Goal: Task Accomplishment & Management: Manage account settings

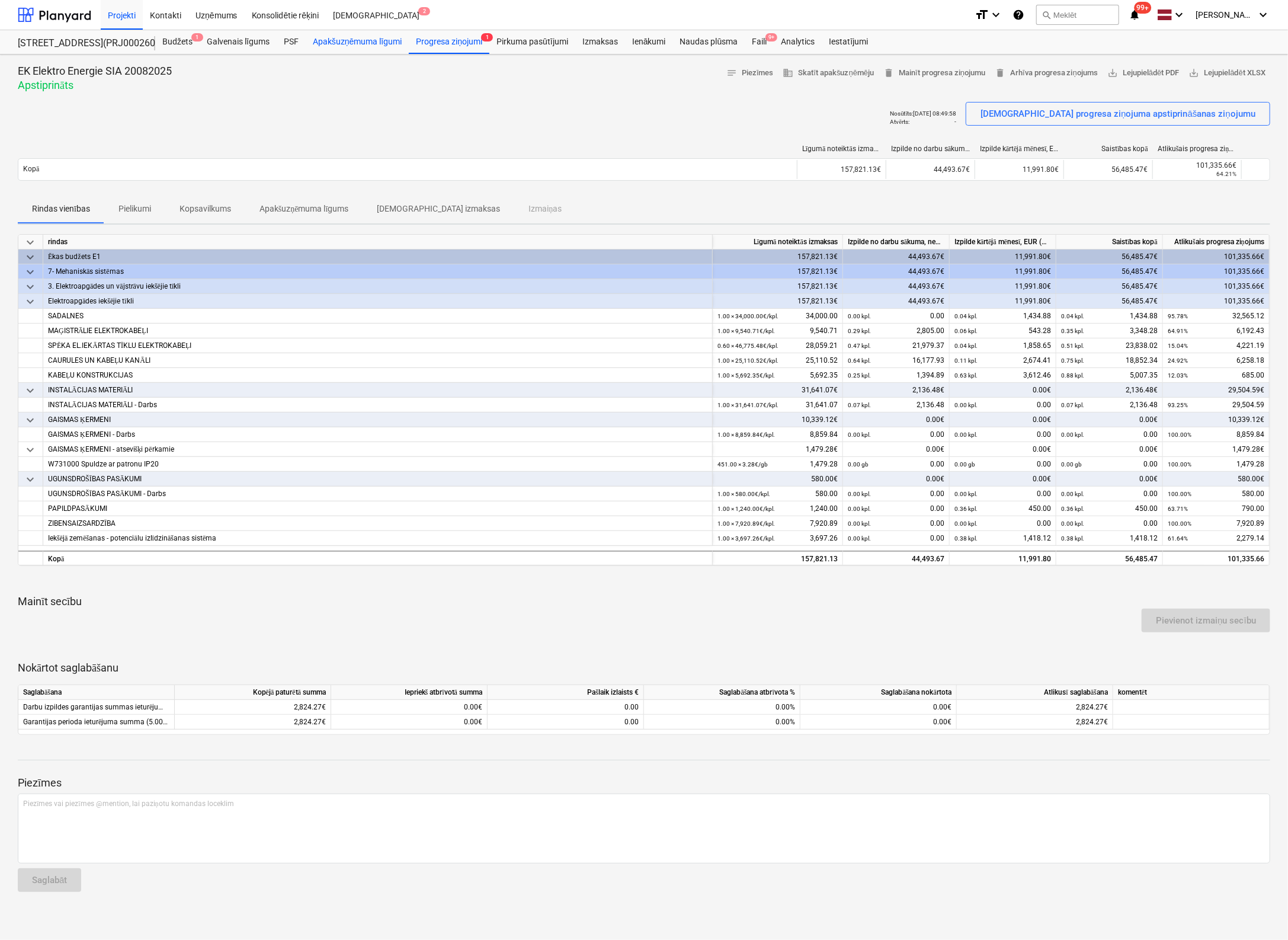
click at [367, 44] on div "Apakšuzņēmuma līgumi" at bounding box center [357, 42] width 103 height 24
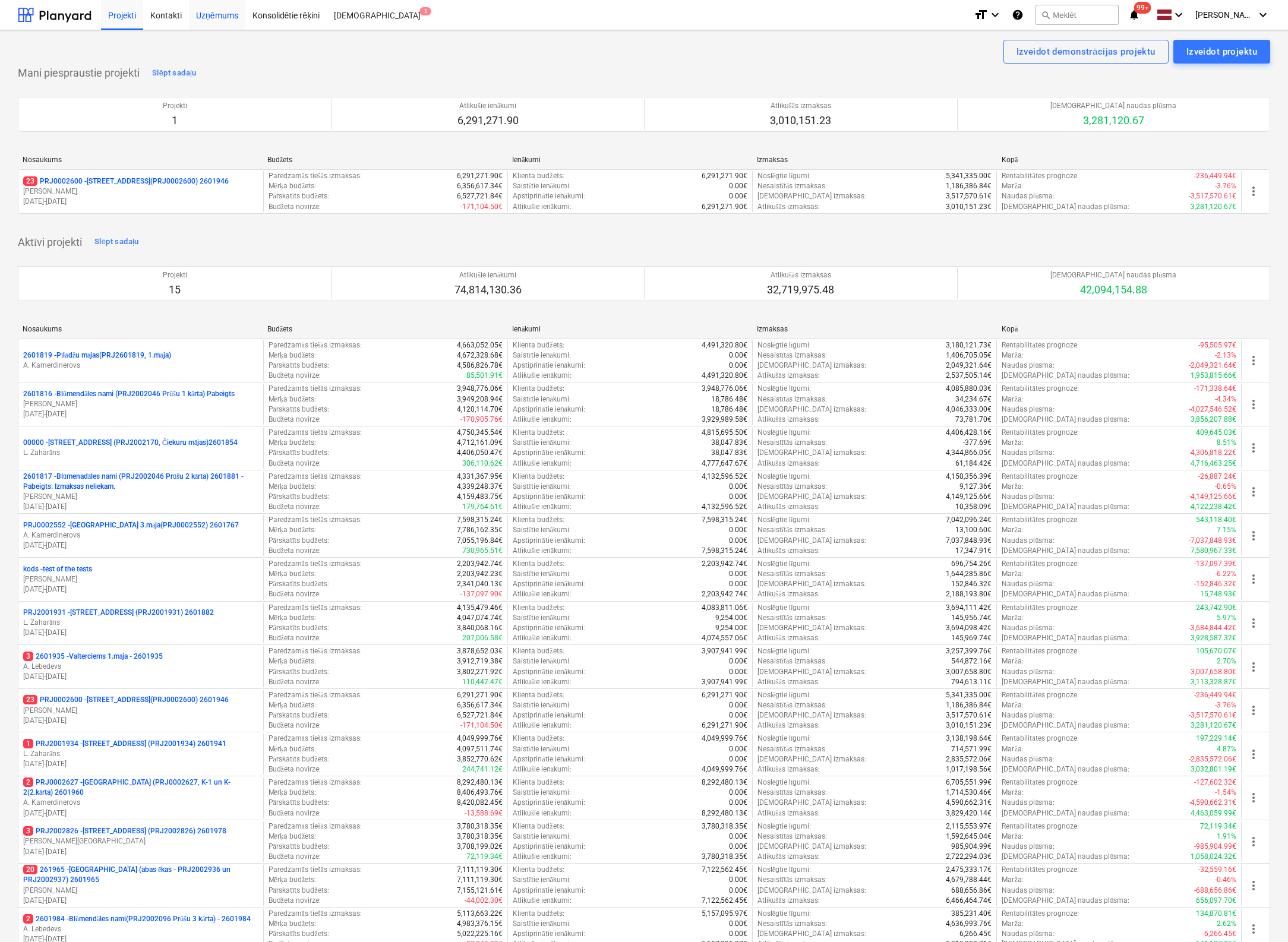
click at [209, 17] on div "Uzņēmums" at bounding box center [217, 14] width 57 height 30
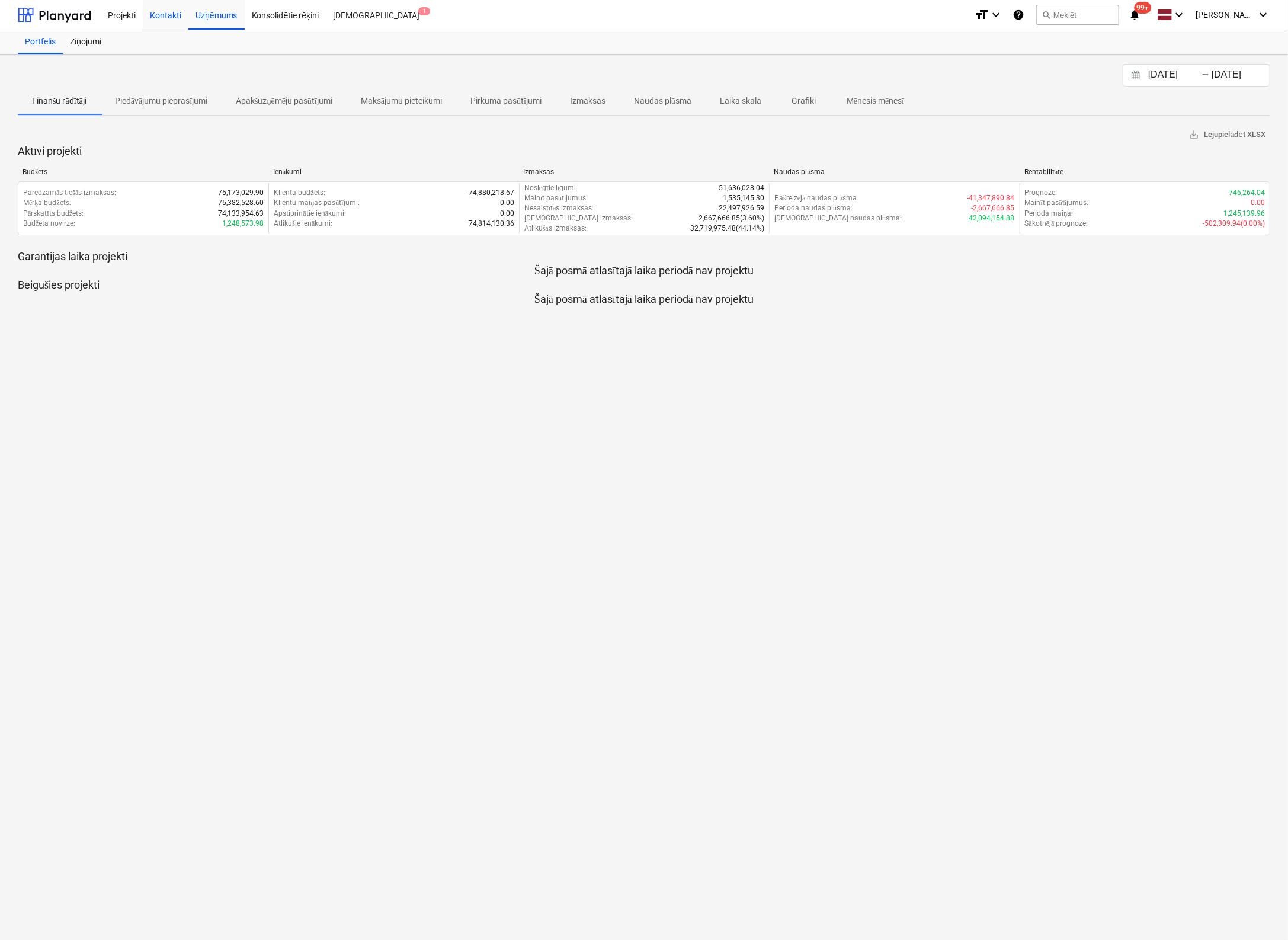
click at [166, 17] on div "Kontakti" at bounding box center [166, 14] width 46 height 30
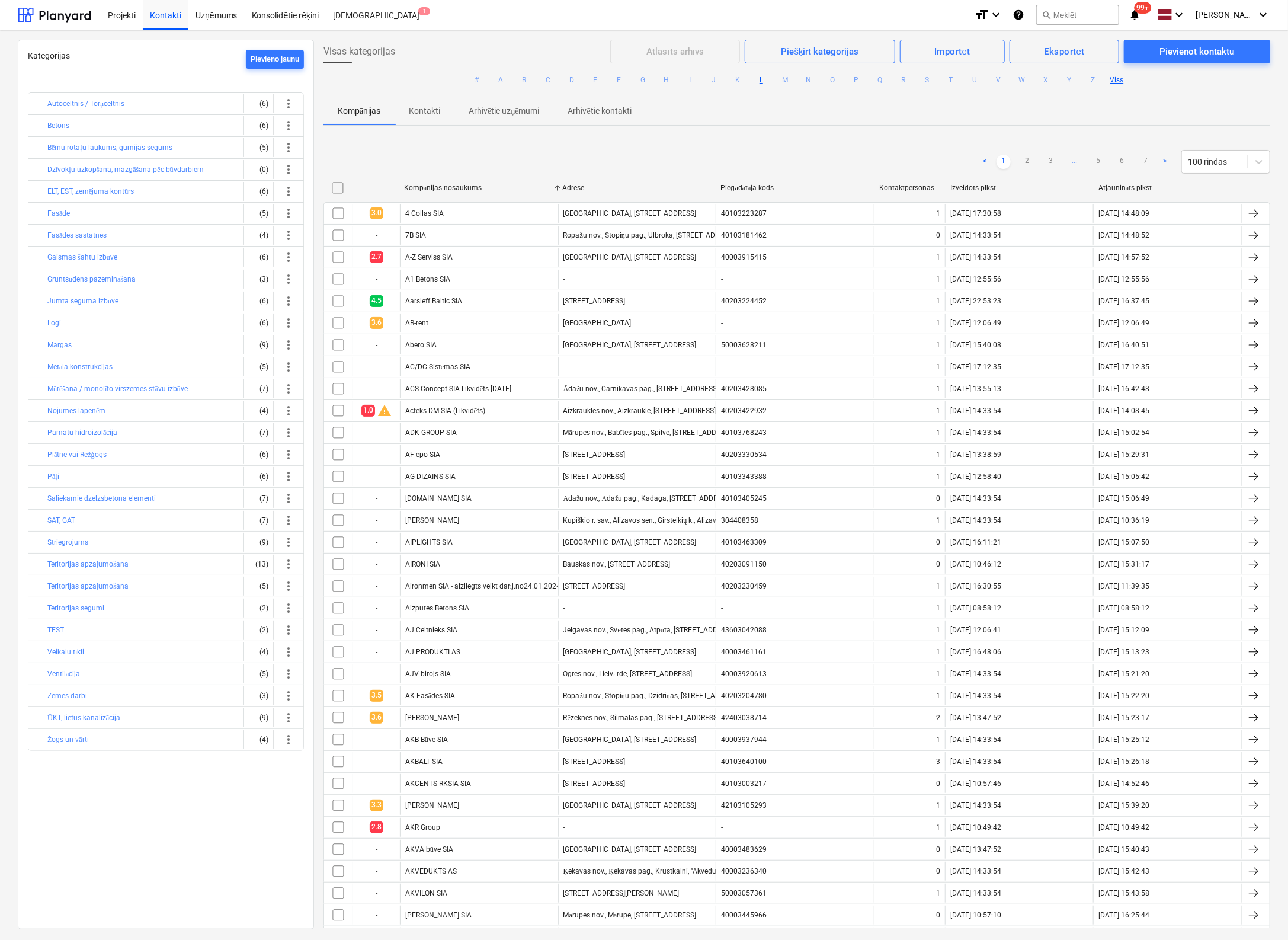
click at [760, 79] on button "L" at bounding box center [762, 80] width 14 height 14
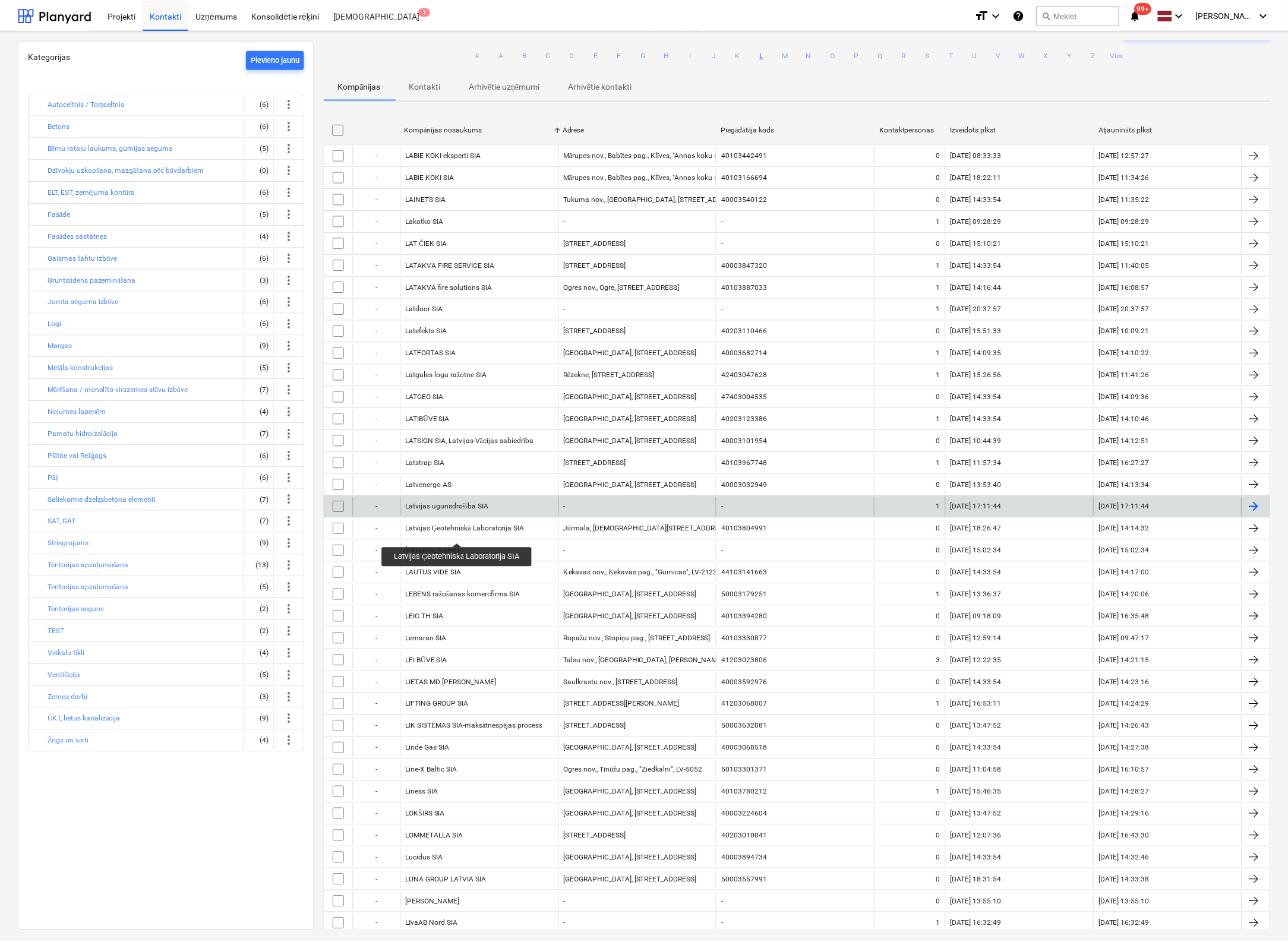
scroll to position [50, 0]
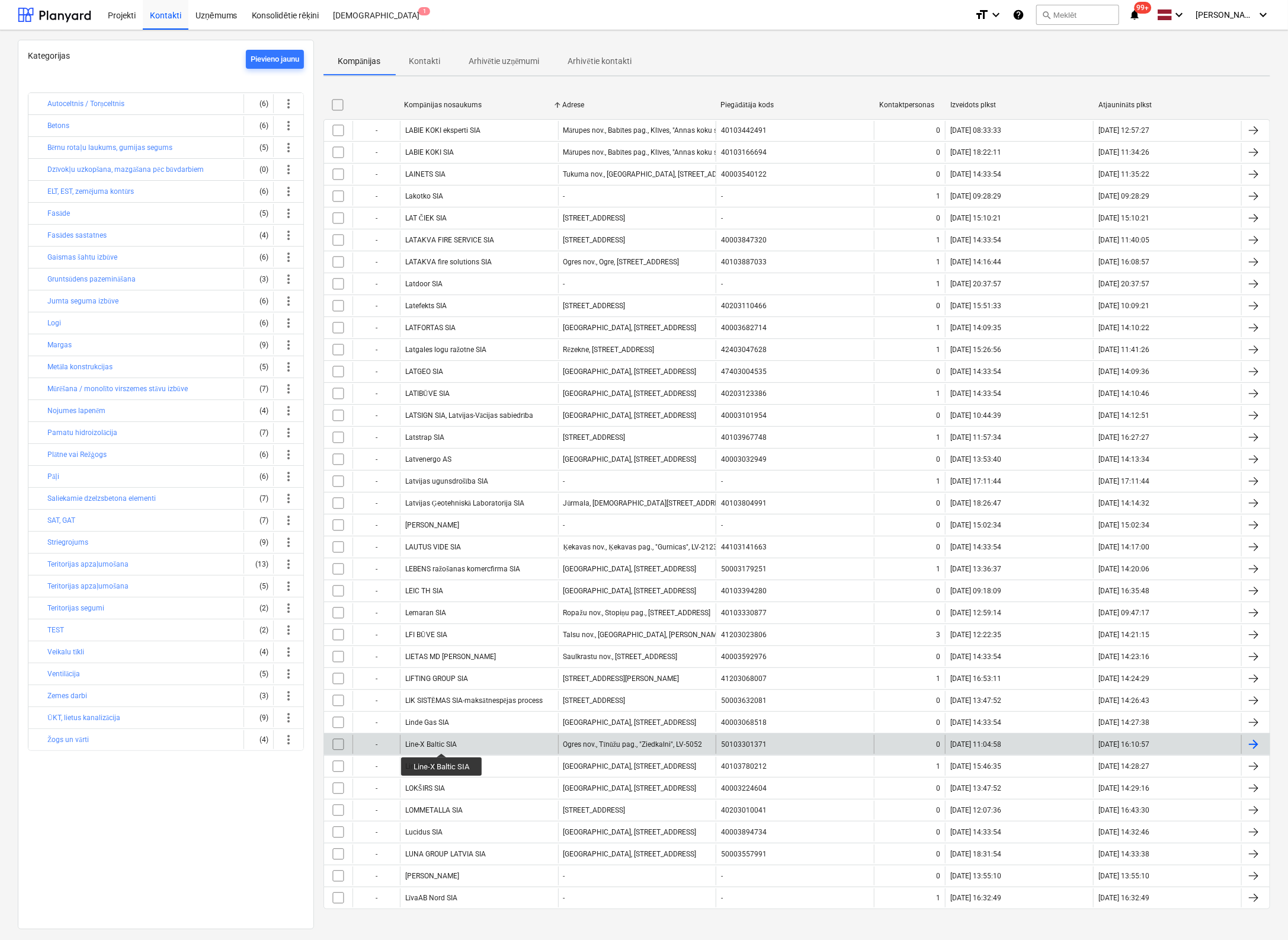
click at [443, 743] on div "Line-X Baltic SIA" at bounding box center [431, 745] width 52 height 8
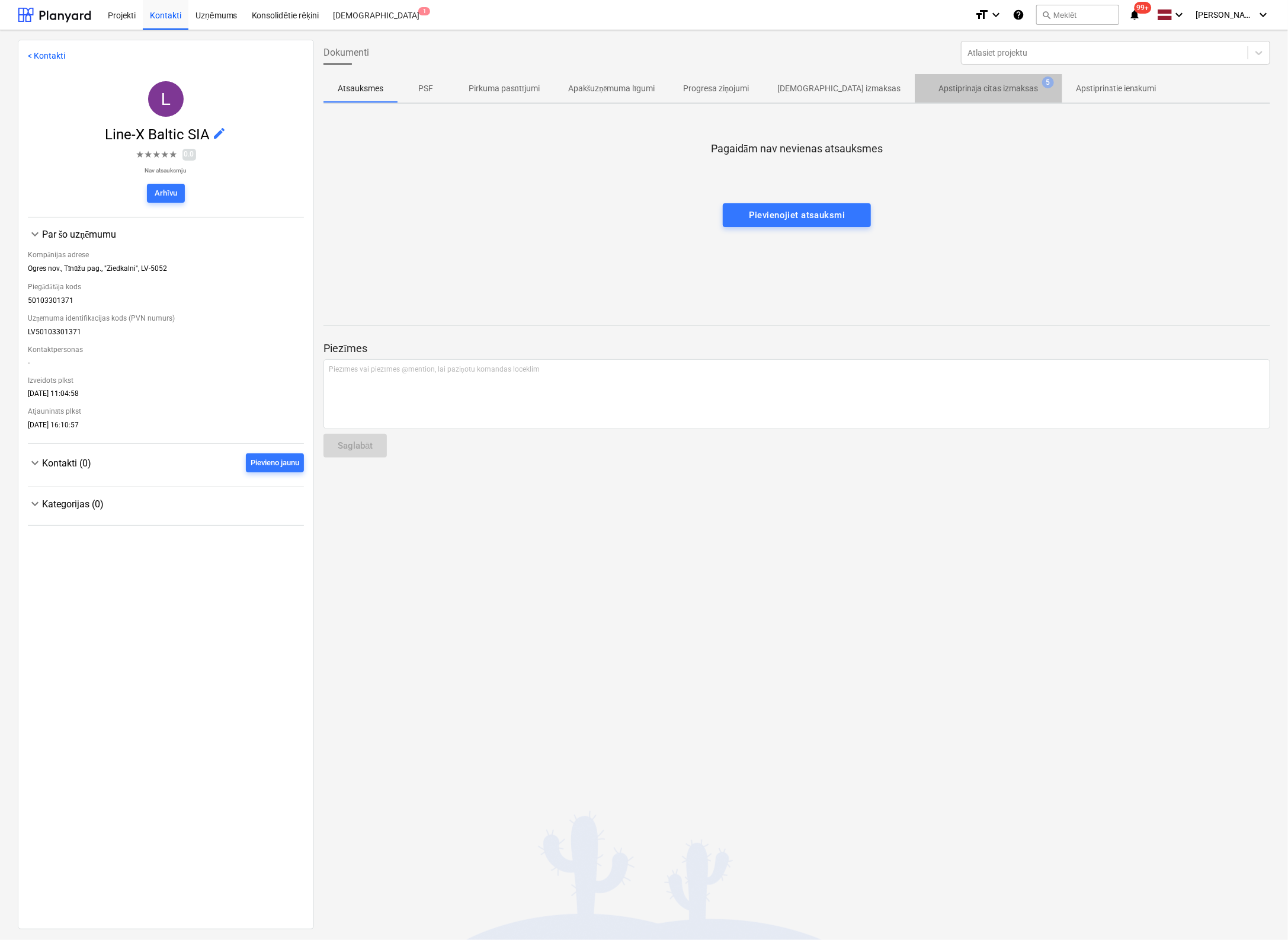
click at [966, 91] on p "Apstiprināja citas izmaksas" at bounding box center [988, 88] width 100 height 12
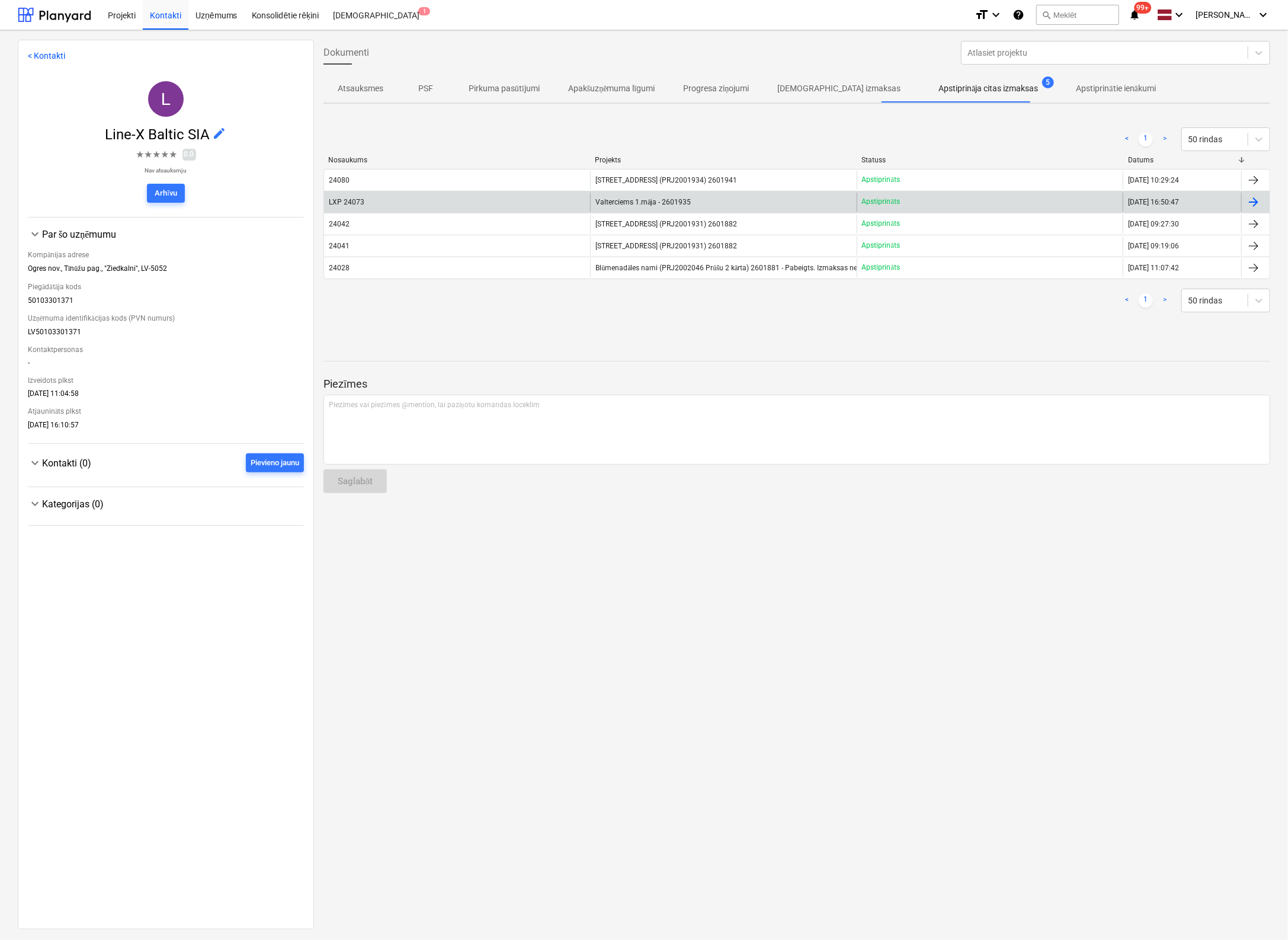
click at [656, 201] on span "Valterciems 1.māja - 2601935" at bounding box center [643, 202] width 96 height 9
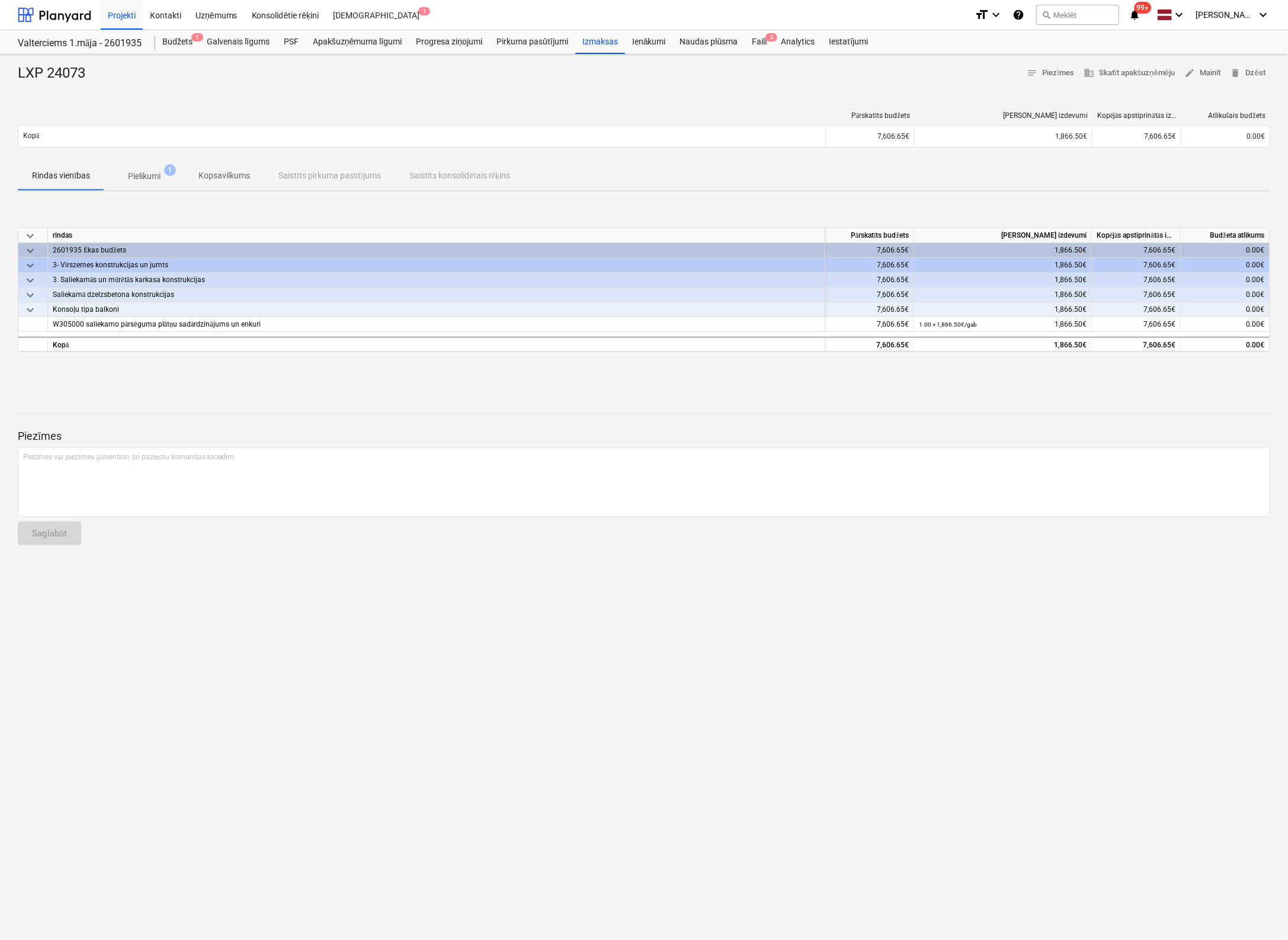
click at [137, 175] on p "Pielikumi" at bounding box center [144, 176] width 33 height 12
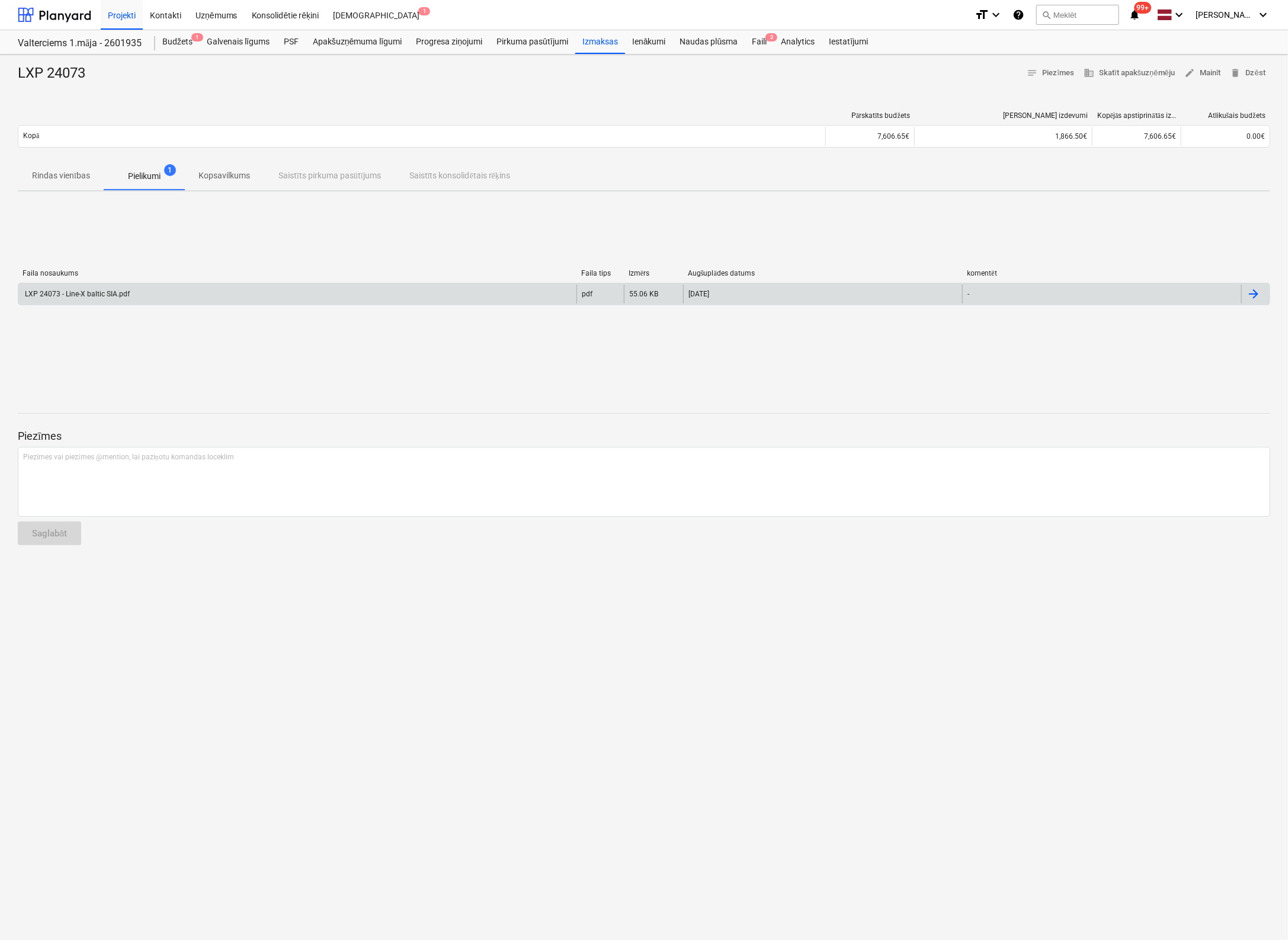
click at [106, 293] on div "LXP 24073 - Line-X baltic SIA.pdf" at bounding box center [77, 294] width 107 height 8
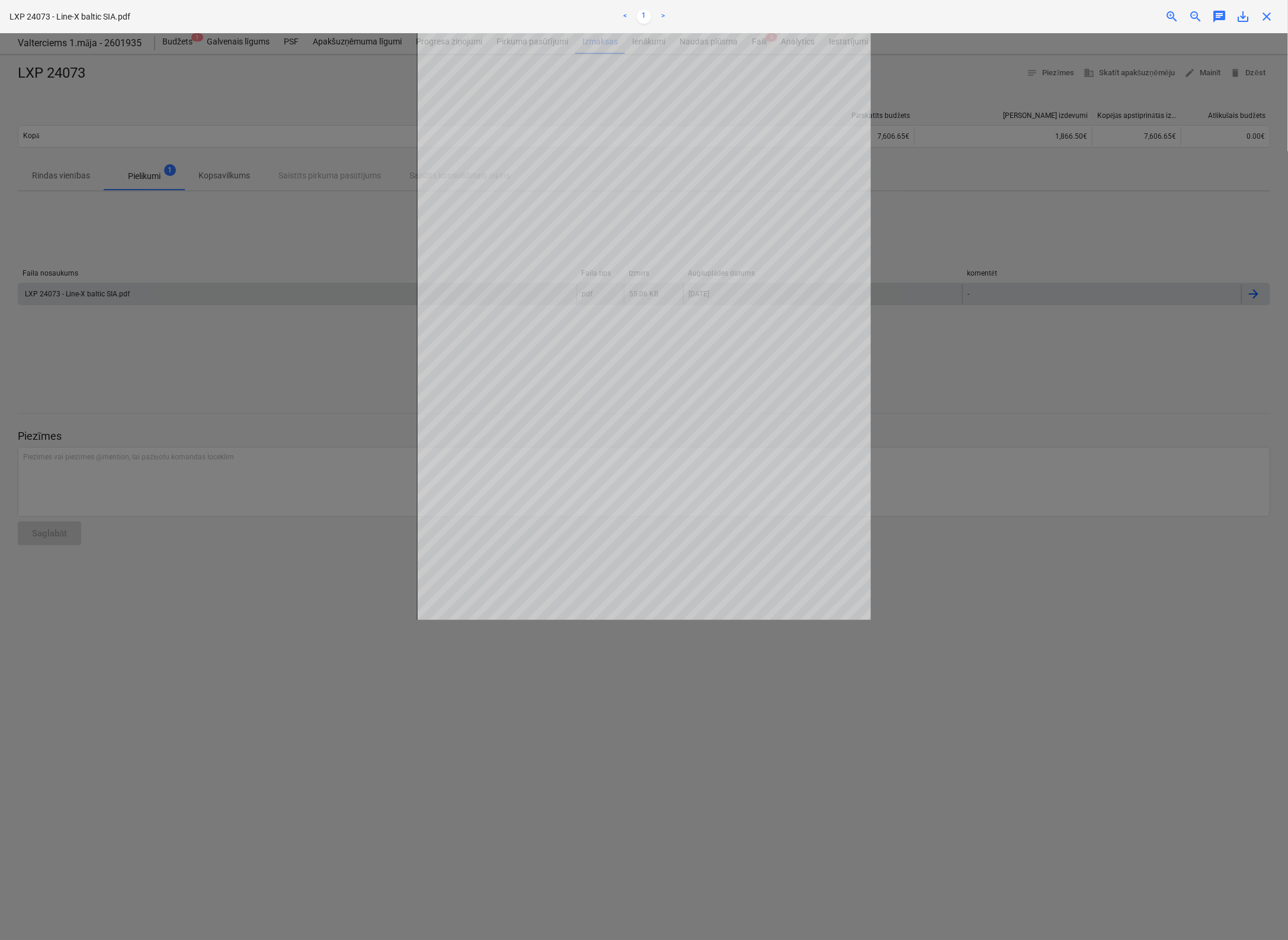
click at [1124, 196] on div at bounding box center [644, 486] width 1288 height 907
click at [1262, 17] on span "close" at bounding box center [1267, 17] width 14 height 14
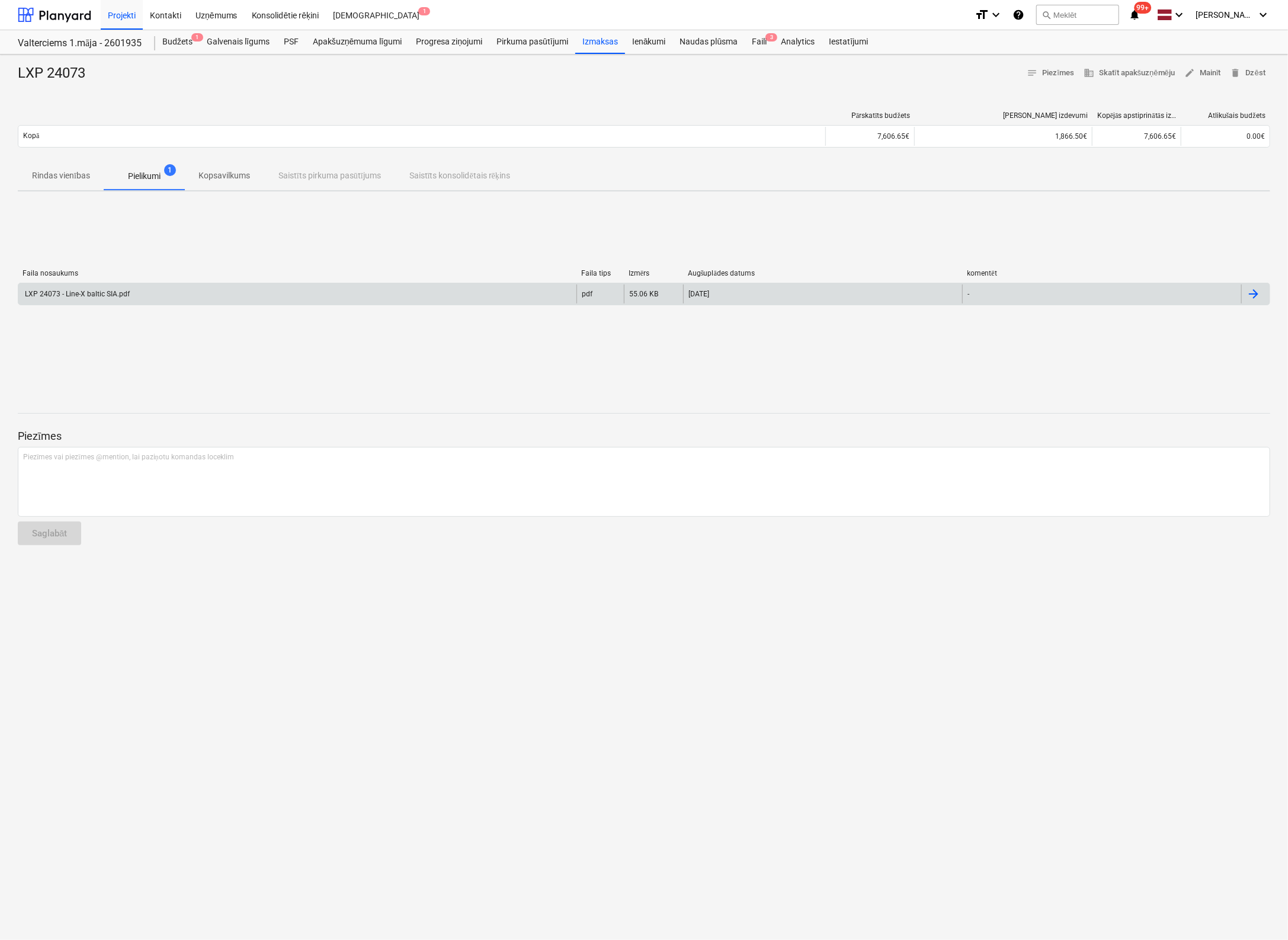
click at [75, 174] on p "Rindas vienības" at bounding box center [61, 175] width 58 height 12
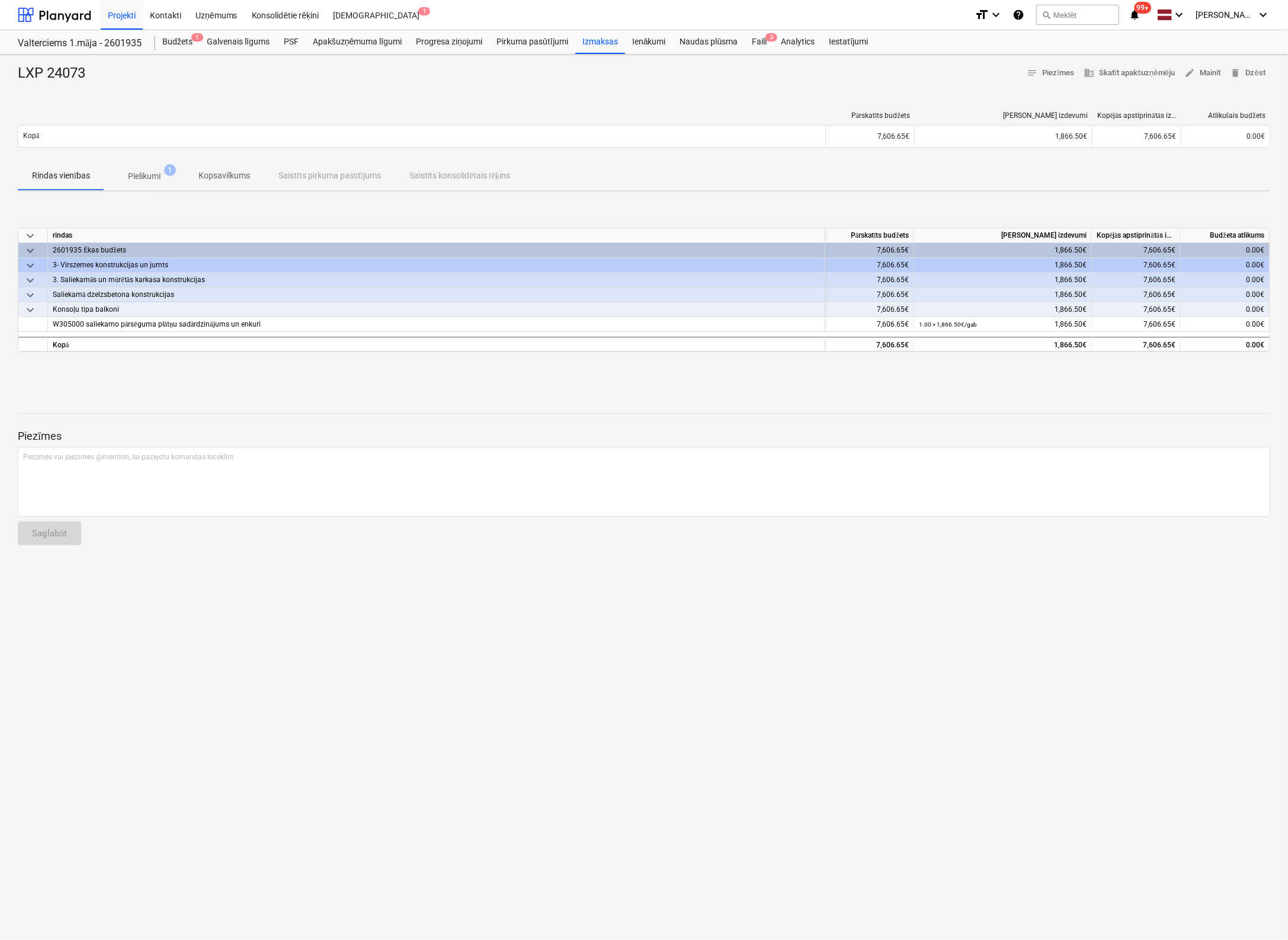
click at [142, 172] on p "Pielikumi" at bounding box center [144, 176] width 33 height 12
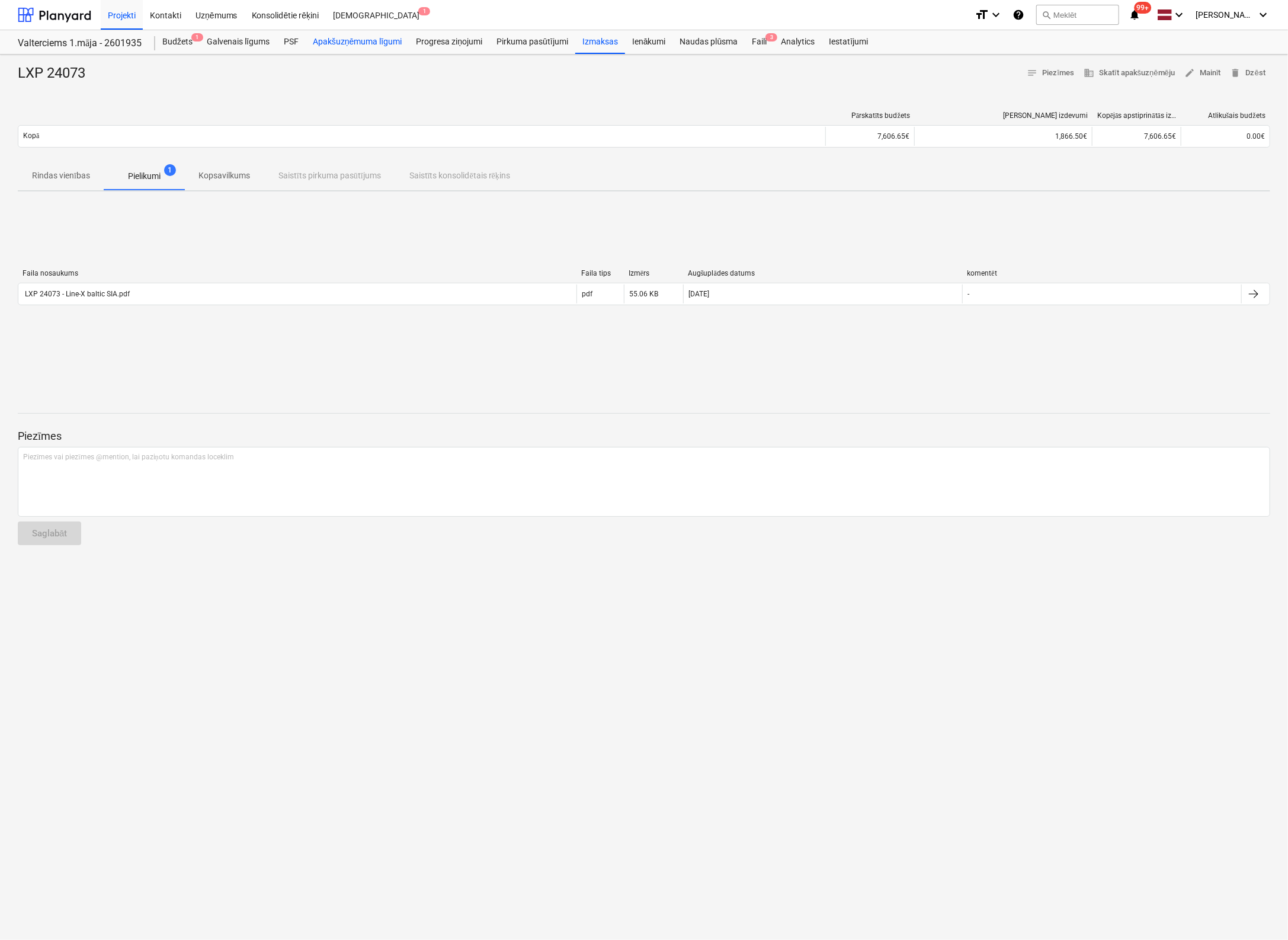
click at [366, 41] on div "Apakšuzņēmuma līgumi" at bounding box center [357, 42] width 103 height 24
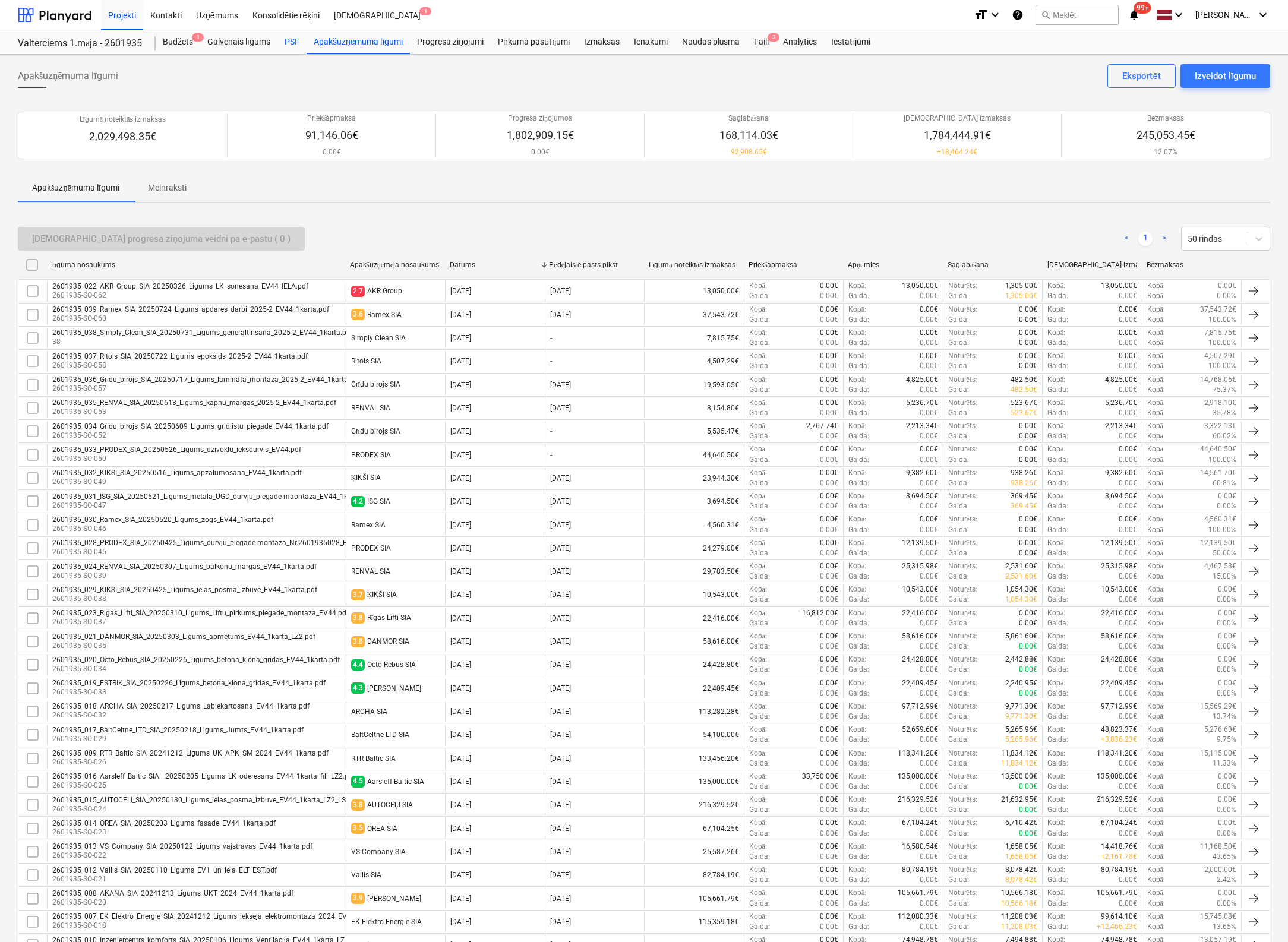
click at [292, 40] on div "PSF" at bounding box center [292, 42] width 29 height 24
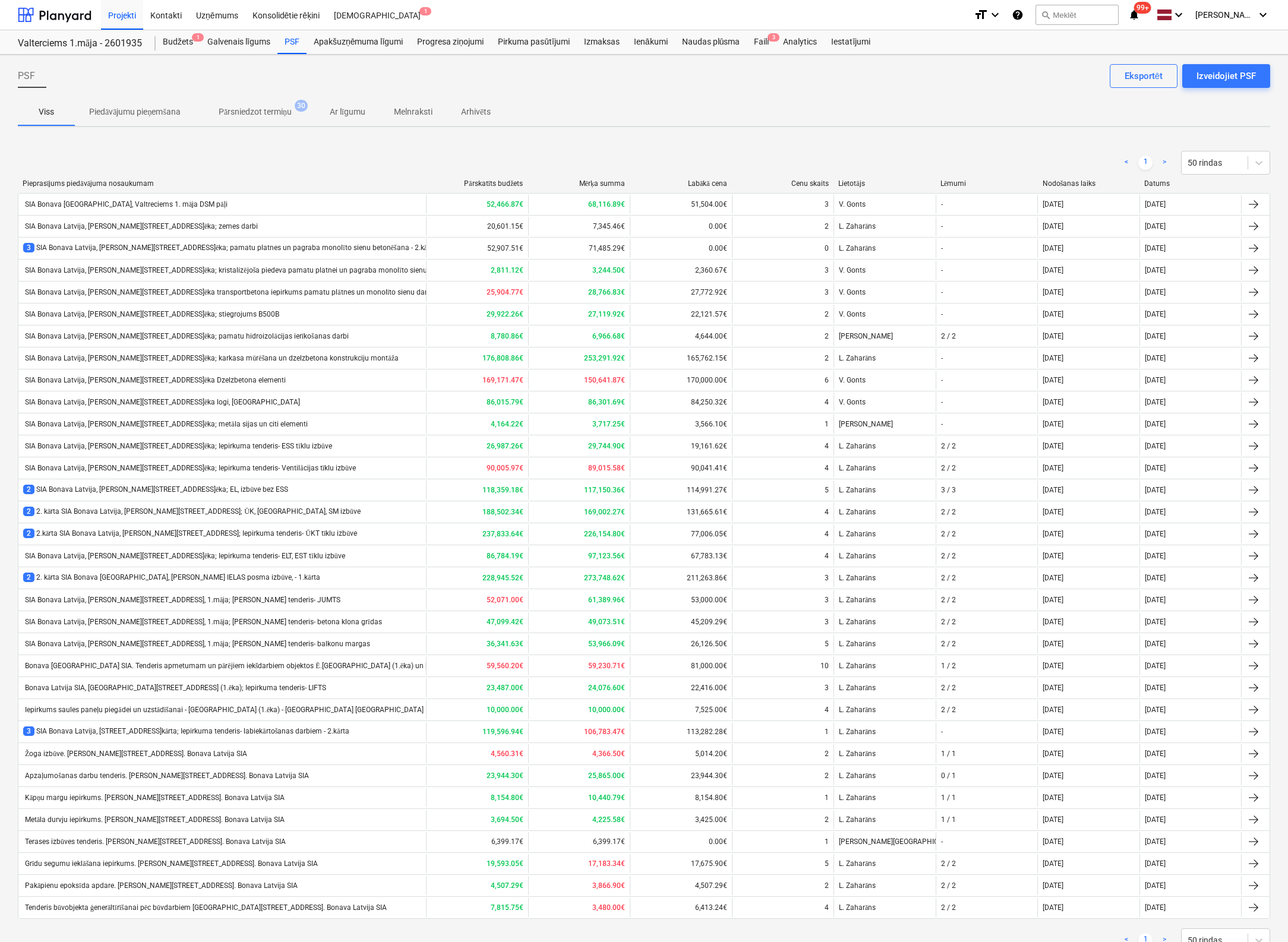
click at [266, 157] on div "< 1 > 50 rindas" at bounding box center [644, 163] width 1252 height 24
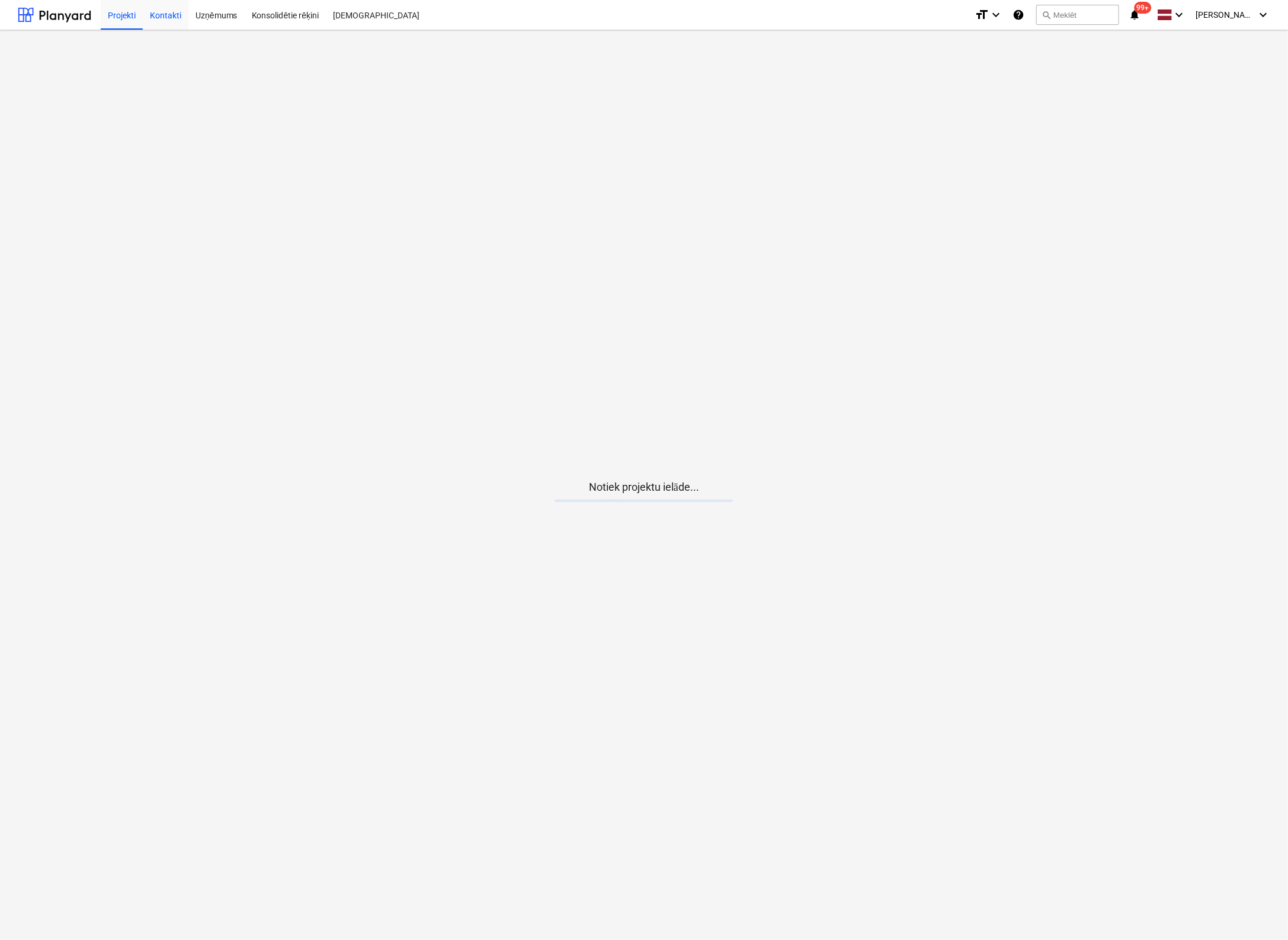
click at [161, 15] on div "Kontakti" at bounding box center [166, 14] width 46 height 30
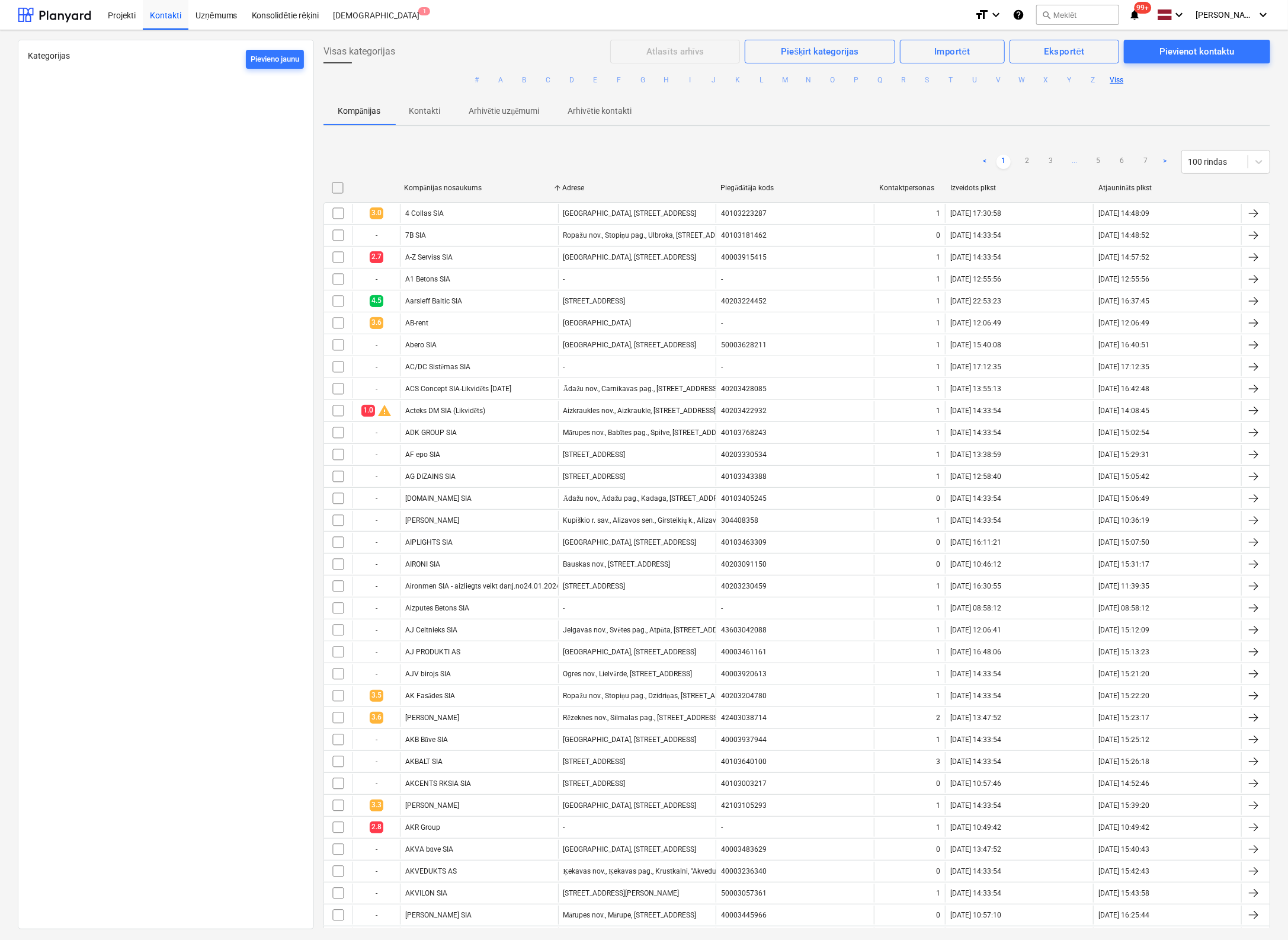
click at [756, 78] on button "L" at bounding box center [762, 80] width 14 height 14
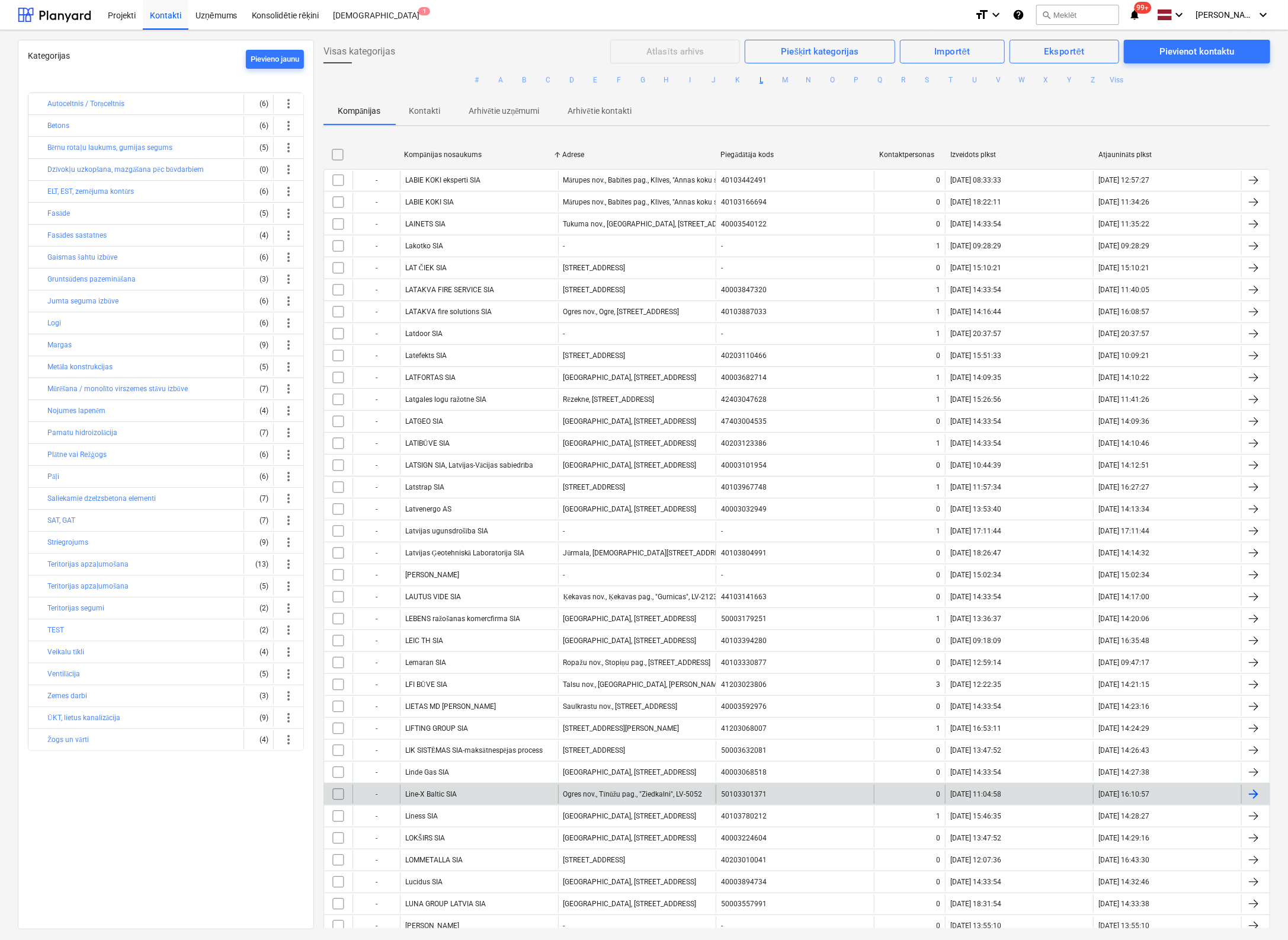
click at [443, 784] on div "Line-X Baltic SIA" at bounding box center [479, 794] width 158 height 19
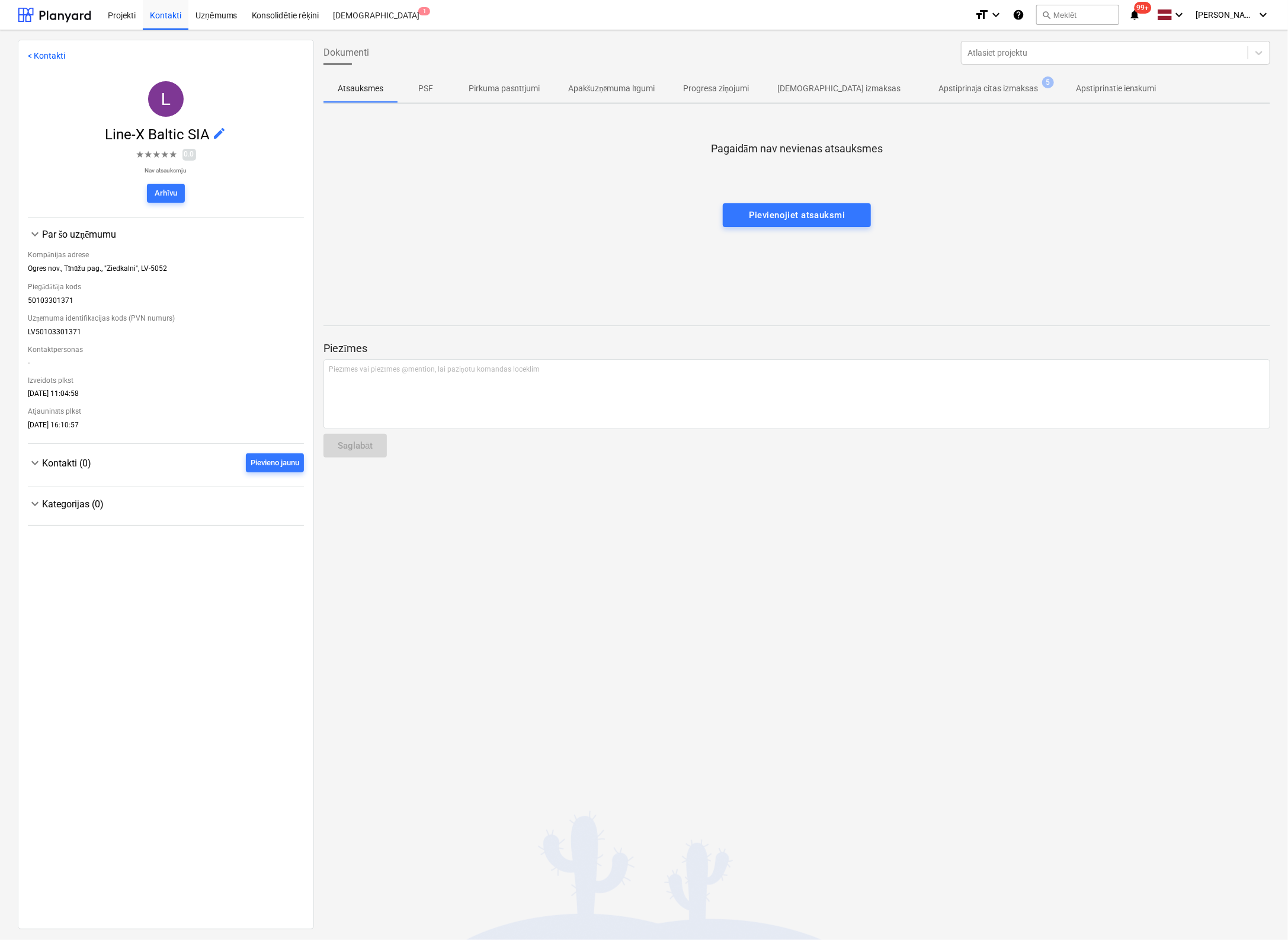
click at [944, 87] on p "Apstiprināja citas izmaksas" at bounding box center [988, 88] width 100 height 12
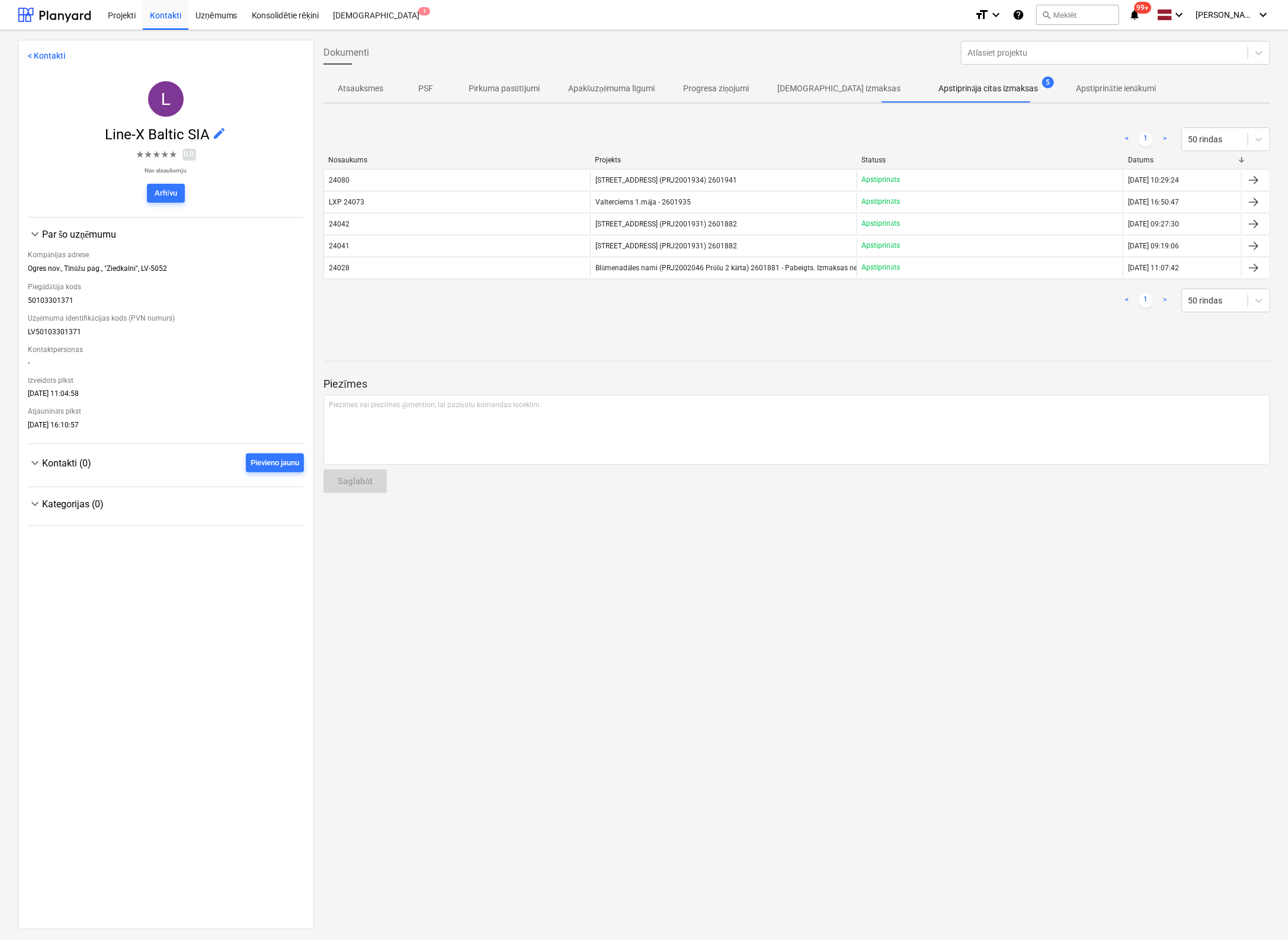
click at [9, 93] on div "< Kontakti L Line-X Baltic SIA edit ★ ★ ★ ★ ★ 0.0 Nav atsauksmju Arhīvu keyboar…" at bounding box center [644, 485] width 1288 height 910
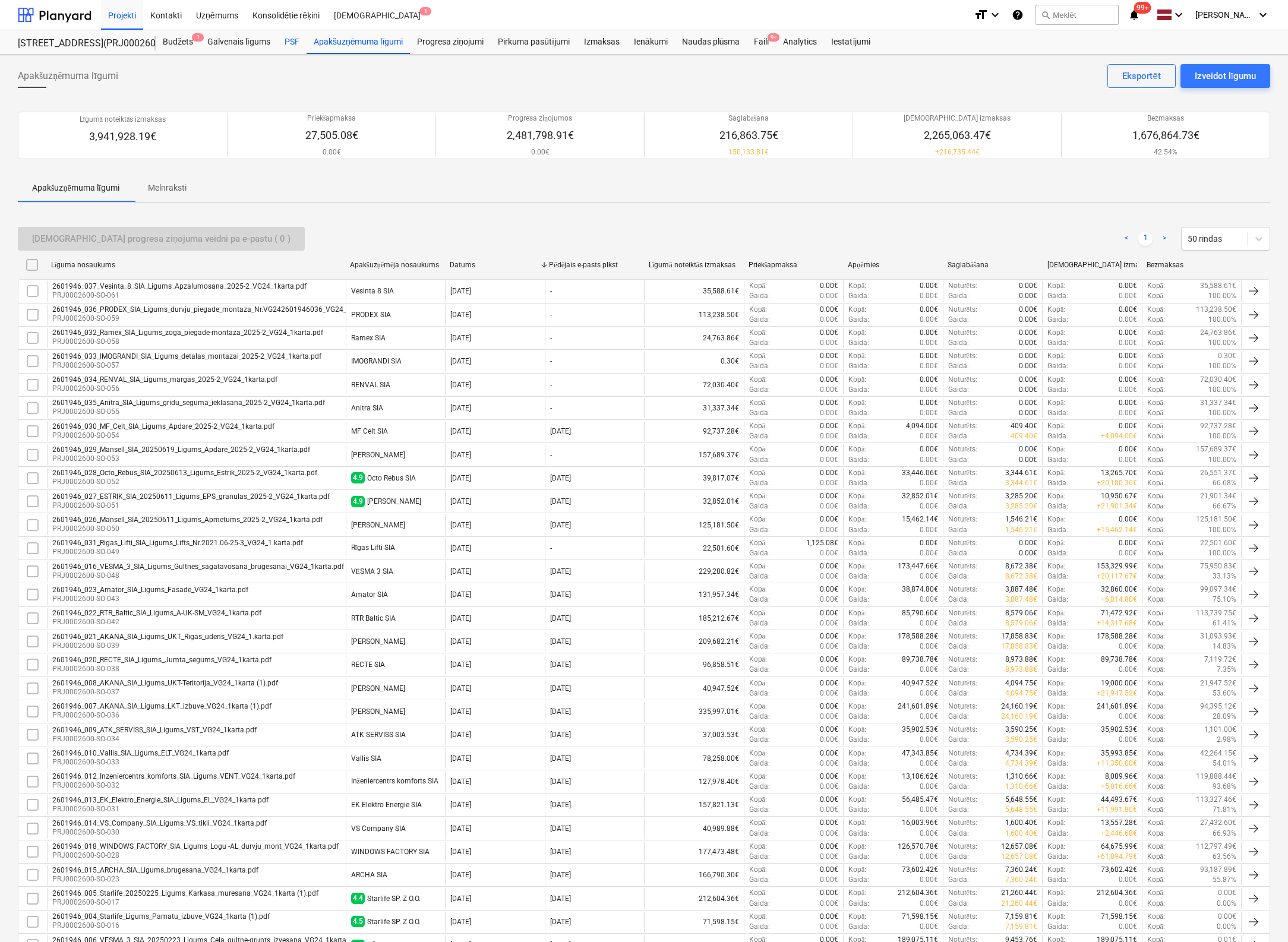
click at [290, 42] on div "PSF" at bounding box center [292, 42] width 29 height 24
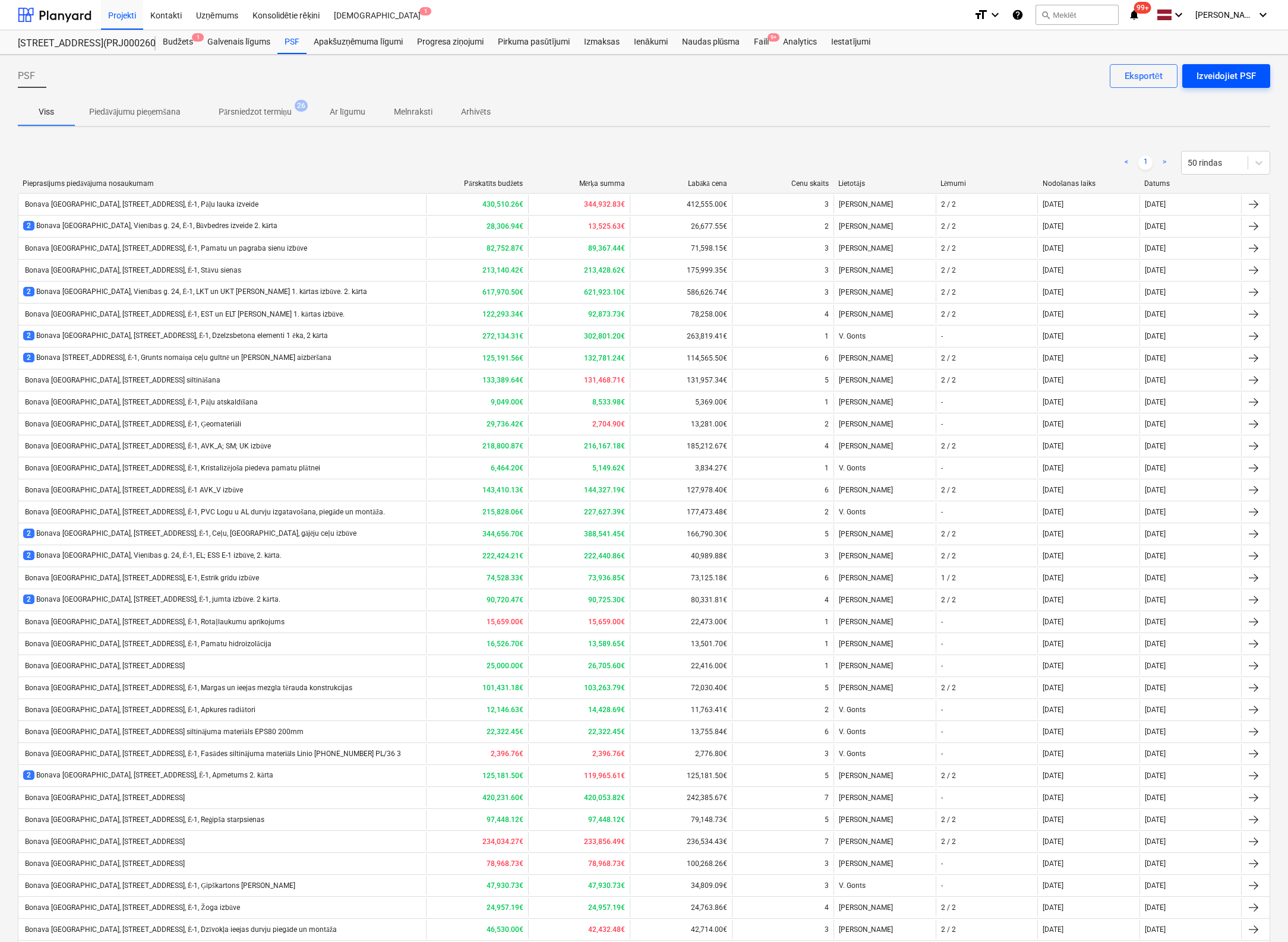
click at [1233, 76] on div "Izveidojiet PSF" at bounding box center [1226, 76] width 60 height 15
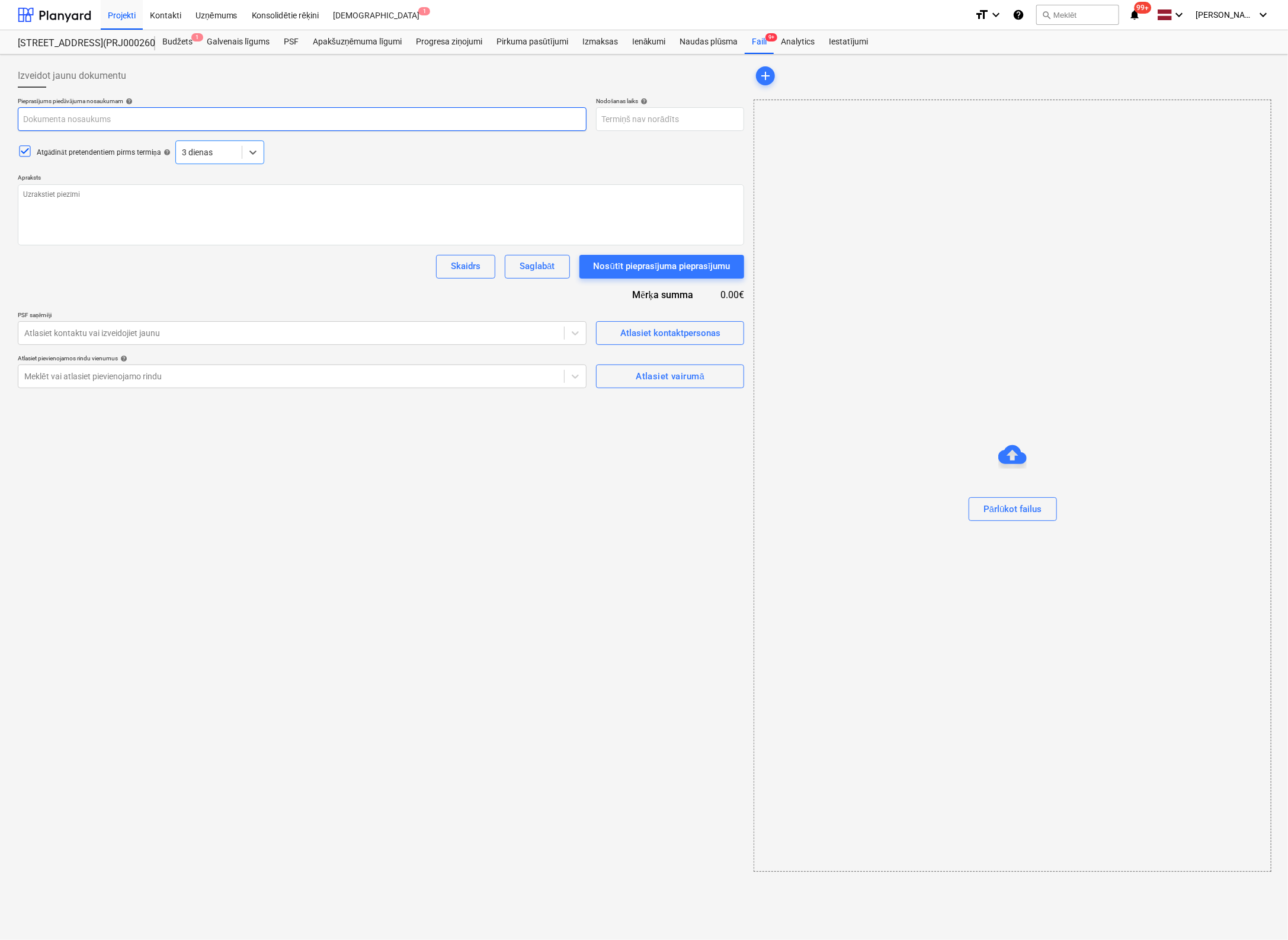
click at [205, 119] on input "text" at bounding box center [302, 119] width 569 height 24
drag, startPoint x: 17, startPoint y: 116, endPoint x: -5, endPoint y: 126, distance: 24.2
click at [0, 126] on html "Projekti Kontakti Uzņēmums Konsolidētie rēķini Iesūtne 1 format_size keyboard_a…" at bounding box center [644, 470] width 1288 height 940
paste input "Bonava [GEOGRAPHIC_DATA], [STREET_ADDRESS], Ē-1, Pāļu lauka izveide"
type textarea "x"
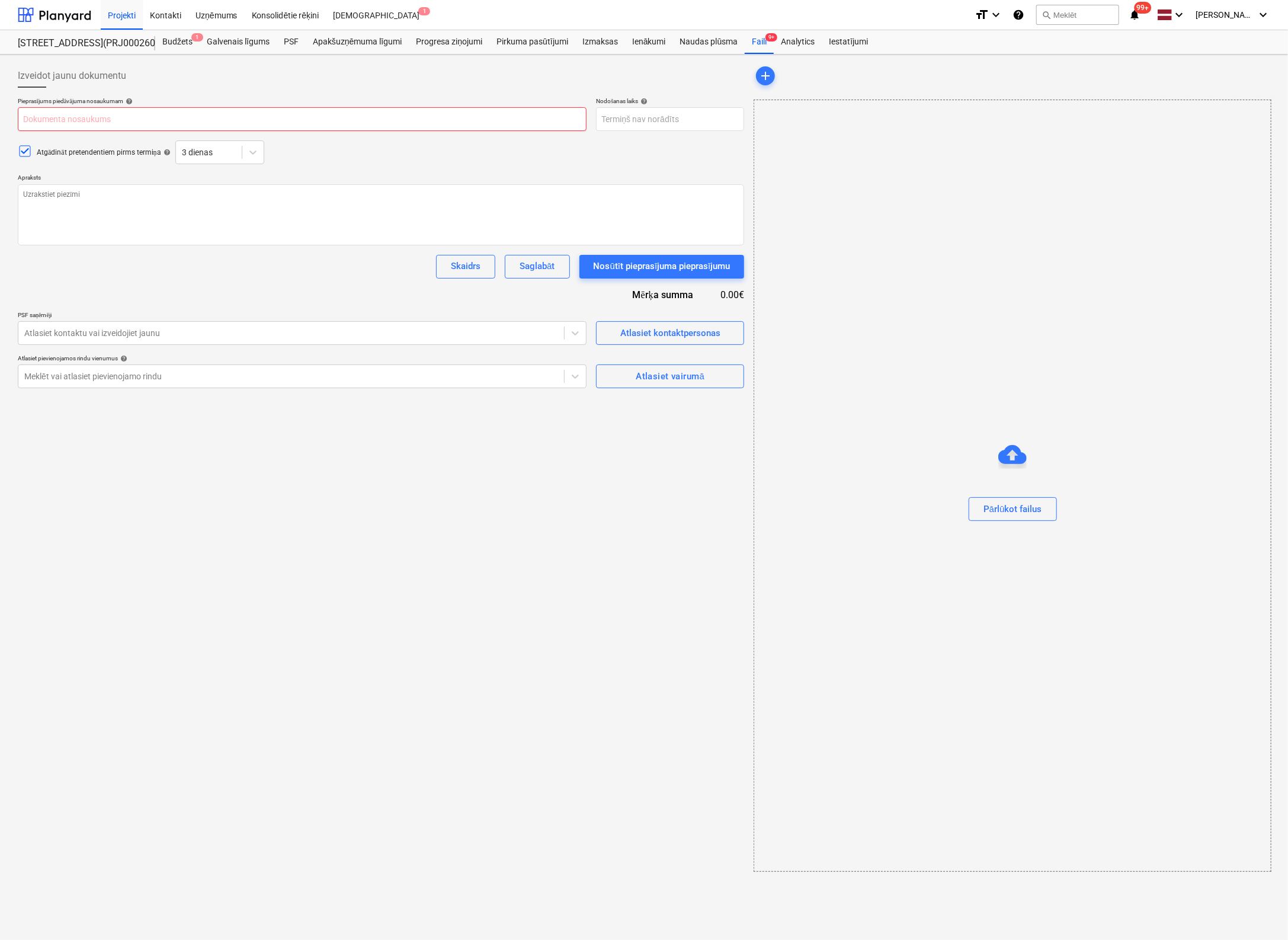
type input "Bonava [GEOGRAPHIC_DATA], [STREET_ADDRESS], Ē-1, Pāļu lauka izveide"
drag, startPoint x: 237, startPoint y: 119, endPoint x: 168, endPoint y: 122, distance: 69.1
click at [168, 122] on input "Bonava [GEOGRAPHIC_DATA], [STREET_ADDRESS], Ē-1, Pāļu lauka izveide" at bounding box center [302, 119] width 569 height 24
type textarea "x"
type input "Bonava Latvija, Vienības gatve 24, Ē-1, P"
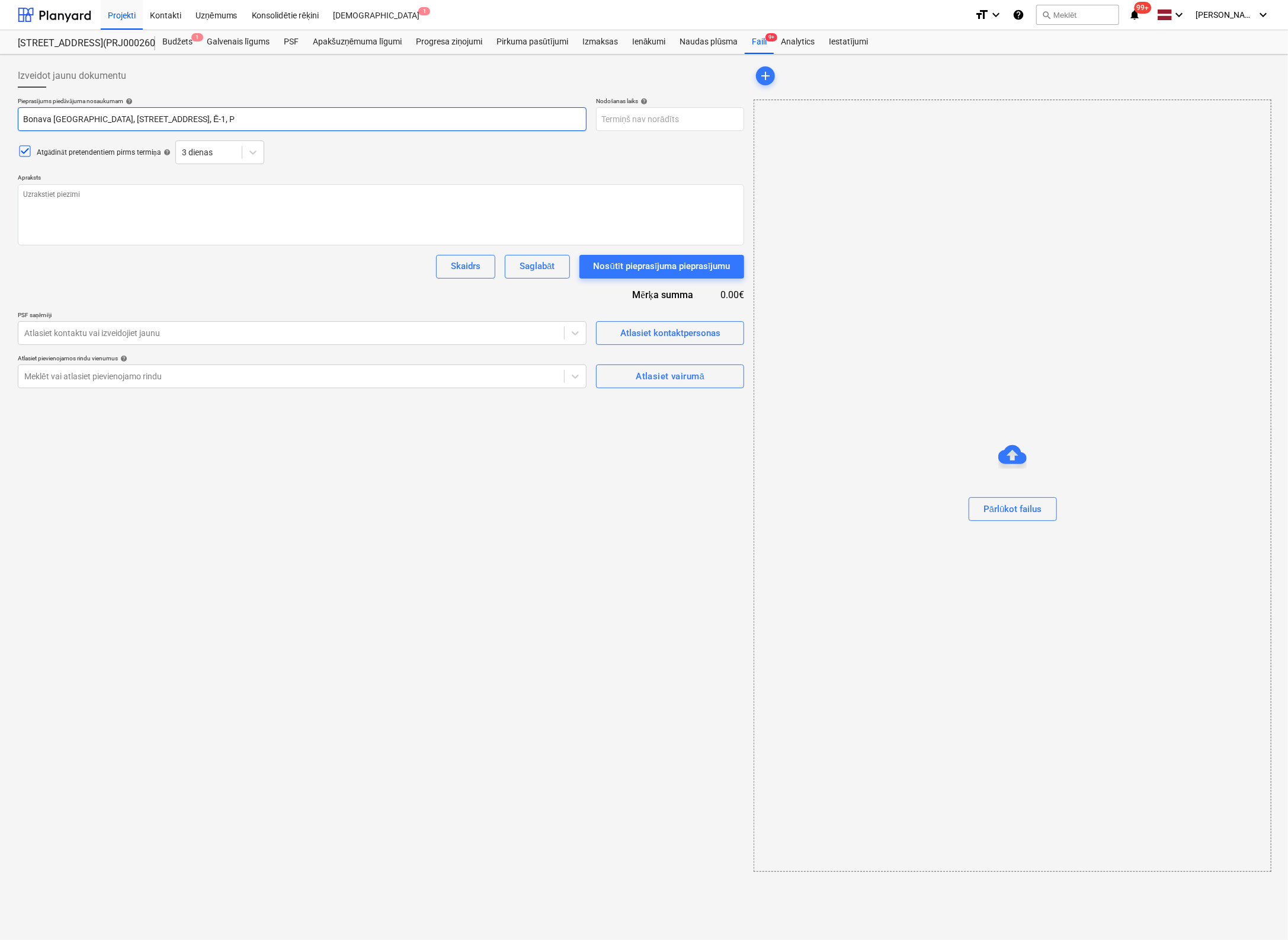
type textarea "x"
type input "Bonava Latvija, Vienības gatve 24, Ē-1, PU"
type textarea "x"
type input "Bonava Latvija, Vienības gatve 24, Ē-1, PU"
type textarea "x"
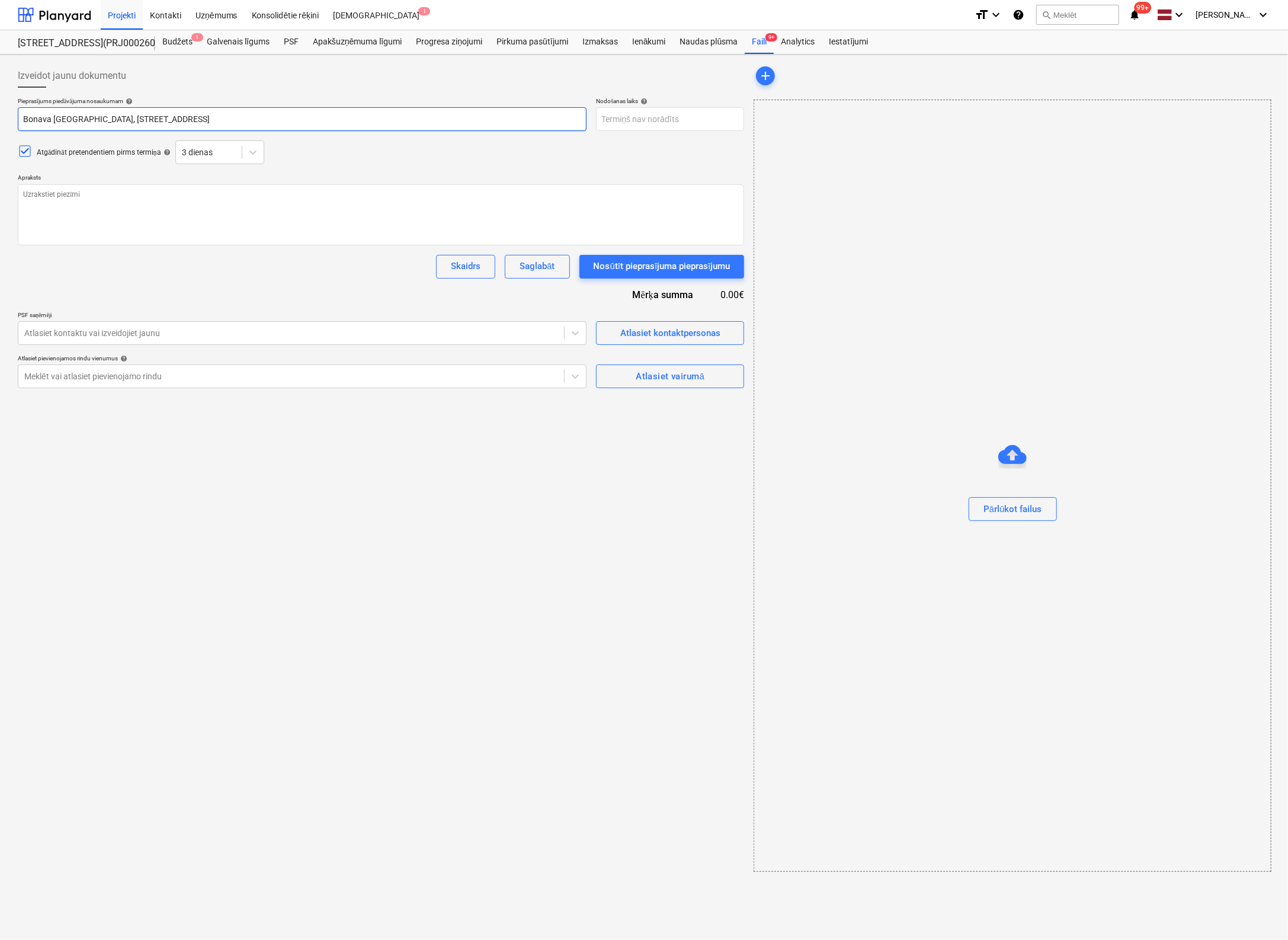
type input "Bonava Latvija, Vienības gatve 24, Ē-1, PU p"
type textarea "x"
type input "Bonava Latvija, Vienības gatve 24, Ē-1, PU pu"
type textarea "x"
type input "Bonava Latvija, Vienības gatve 24, Ē-1, PU put"
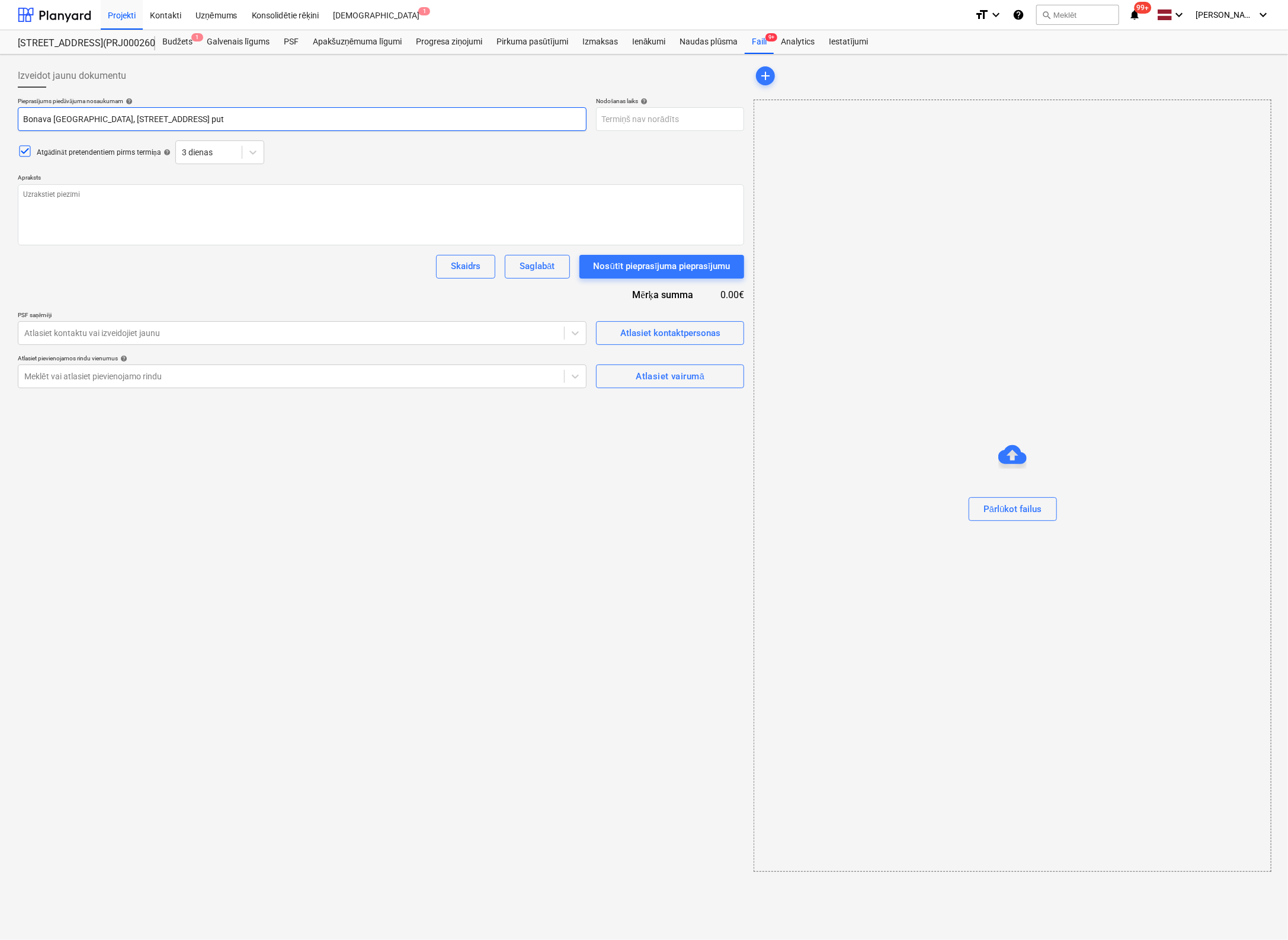
type textarea "x"
type input "Bonava Latvija, Vienības gatve 24, Ē-1, PU putu"
type textarea "x"
type input "Bonava Latvija, Vienības gatve 24, Ē-1, PU putu"
type textarea "x"
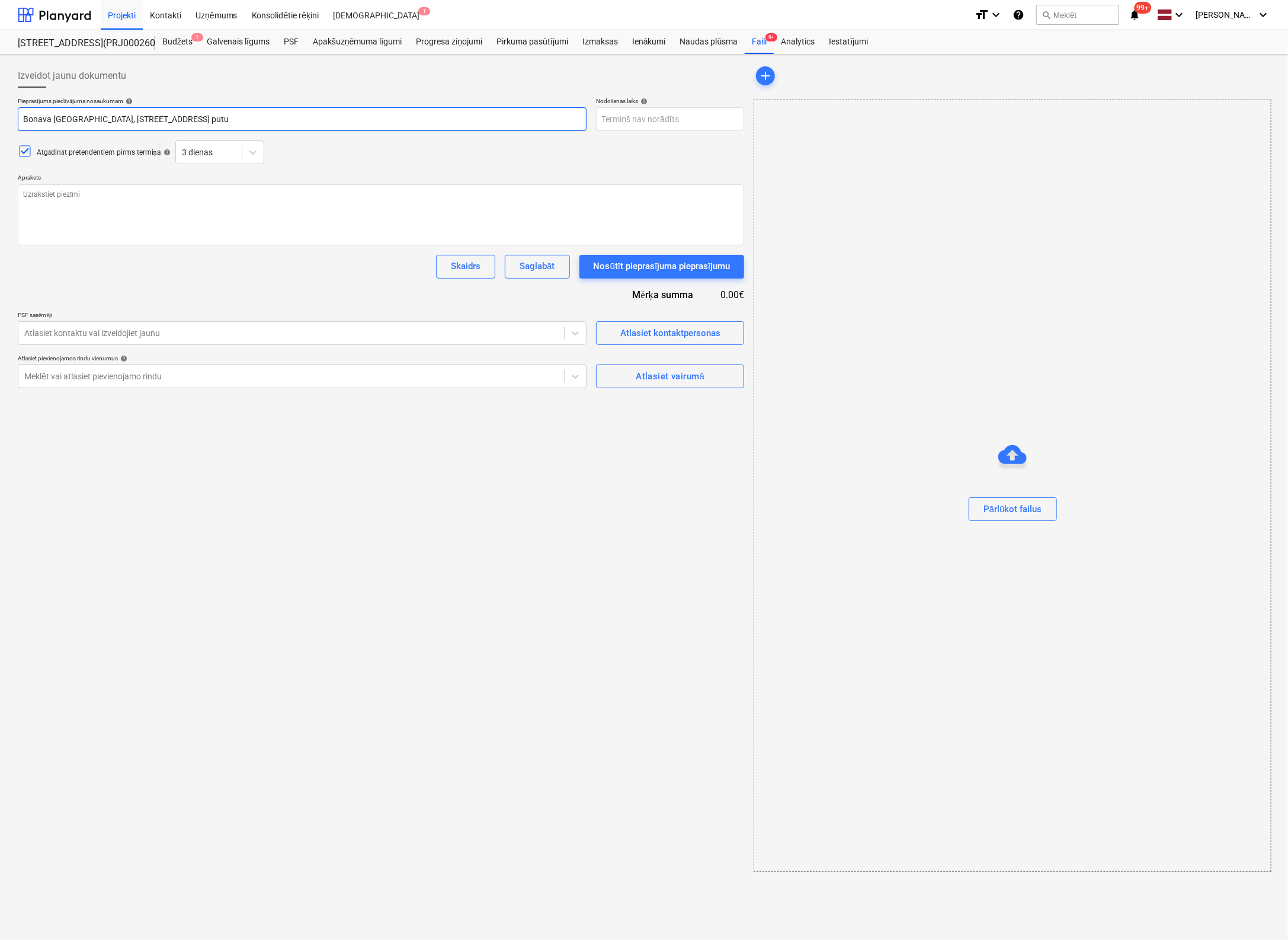
type input "Bonava Latvija, Vienības gatve 24, Ē-1, PU putu a"
type textarea "x"
type input "Bonava Latvija, Vienības gatve 24, Ē-1, PU putu ai"
type textarea "x"
type input "Bonava Latvija, Vienības gatve 24, Ē-1, PU putu aiz"
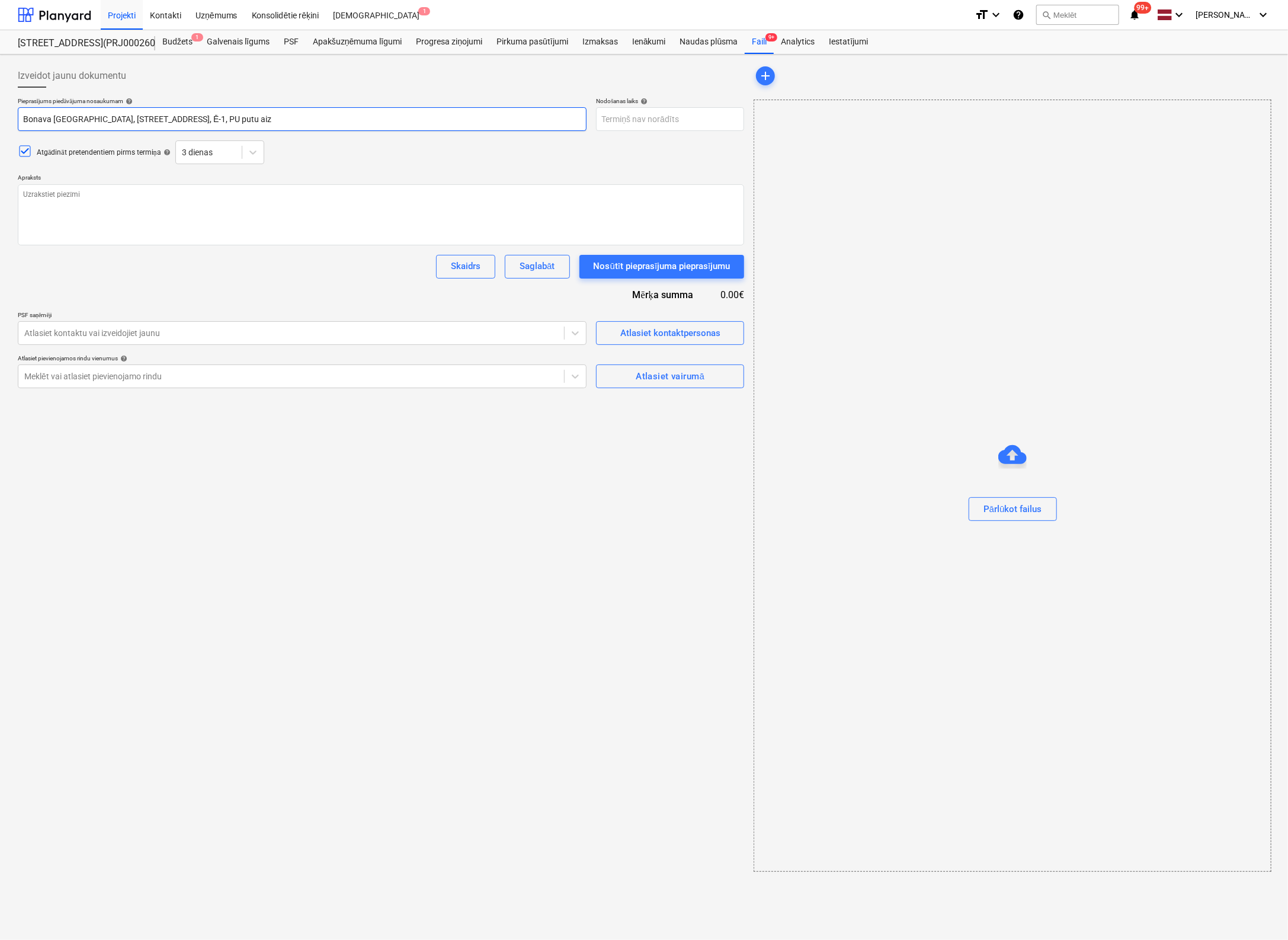
type textarea "x"
type input "Bonava Latvija, Vienības gatve 24, Ē-1, PU putu aizp"
type textarea "x"
type input "Bonava Latvija, Vienības gatve 24, Ē-1, PU putu aizpi"
type textarea "x"
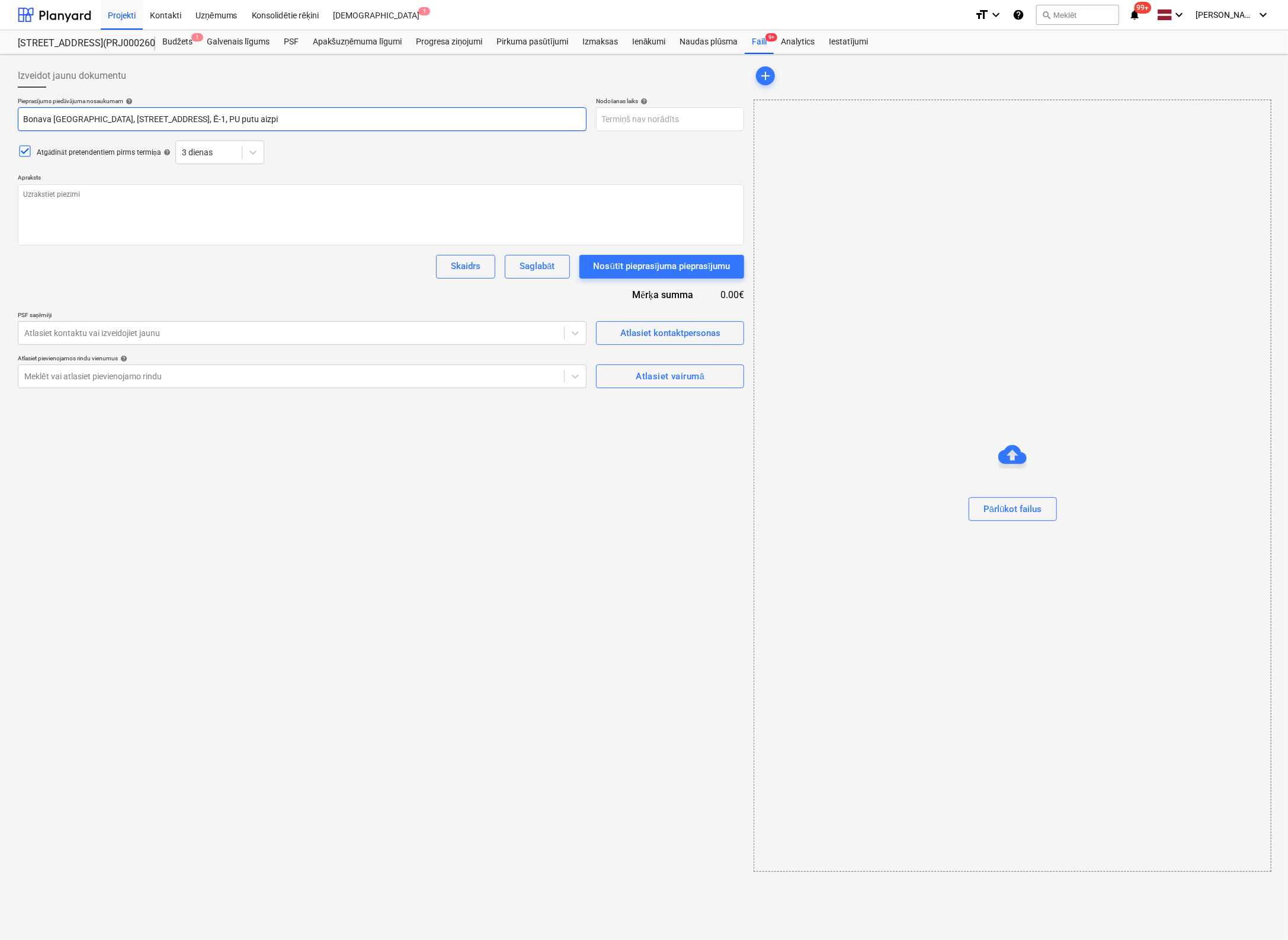
type input "Bonava Latvija, Vienības gatve 24, Ē-1, PU putu aizpil"
type textarea "x"
type input "Bonava Latvija, Vienības gatve 24, Ē-1, PU putu aizpild"
type textarea "x"
type input "Bonava Latvija, Vienības gatve 24, Ē-1, PU putu aizpildī"
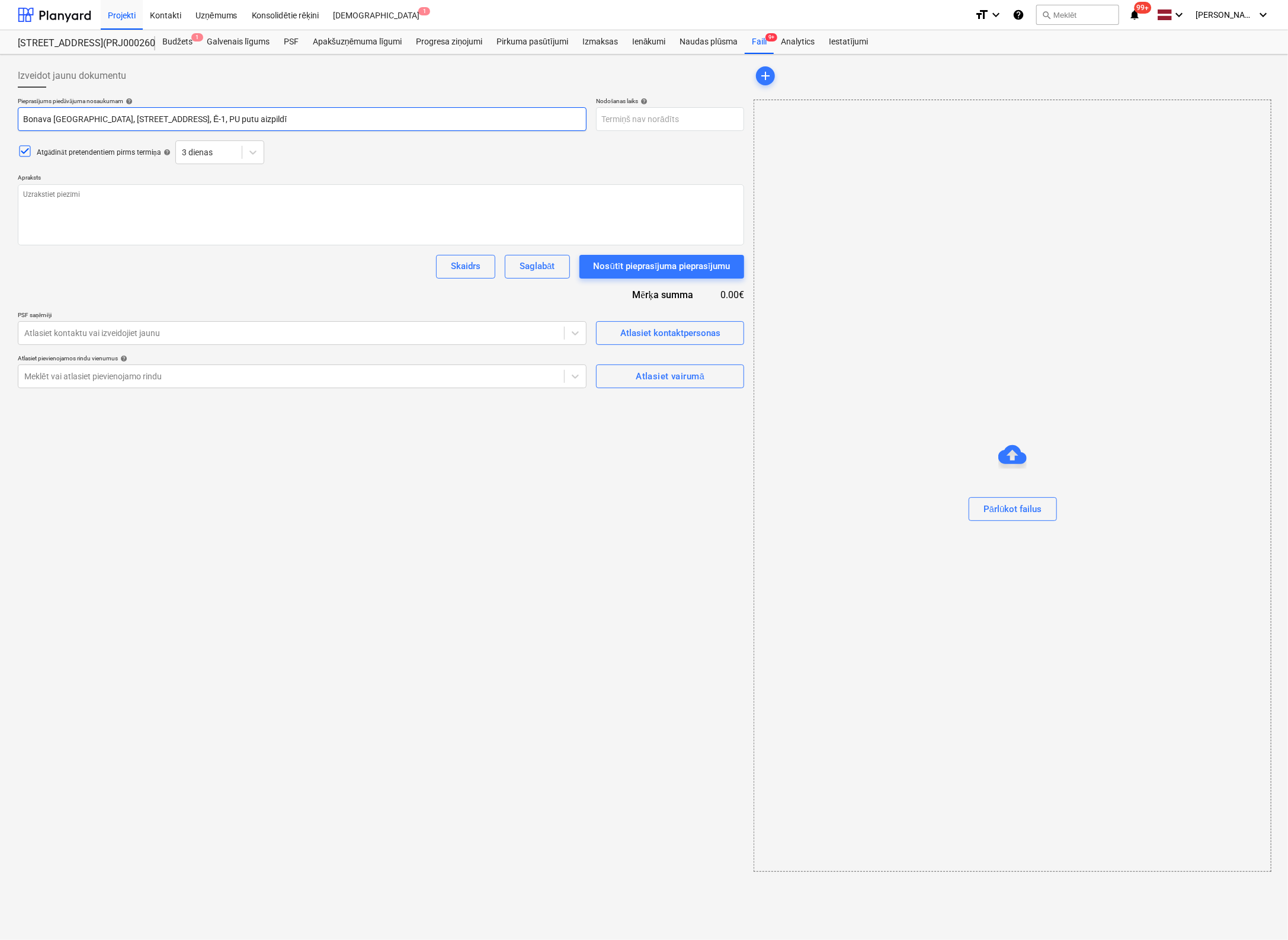
type textarea "x"
type input "Bonava Latvija, Vienības gatve 24, Ē-1, PU putu aizpildīj"
type textarea "x"
type input "Bonava Latvija, Vienības gatve 24, Ē-1, PU putu aizpildīju"
type textarea "x"
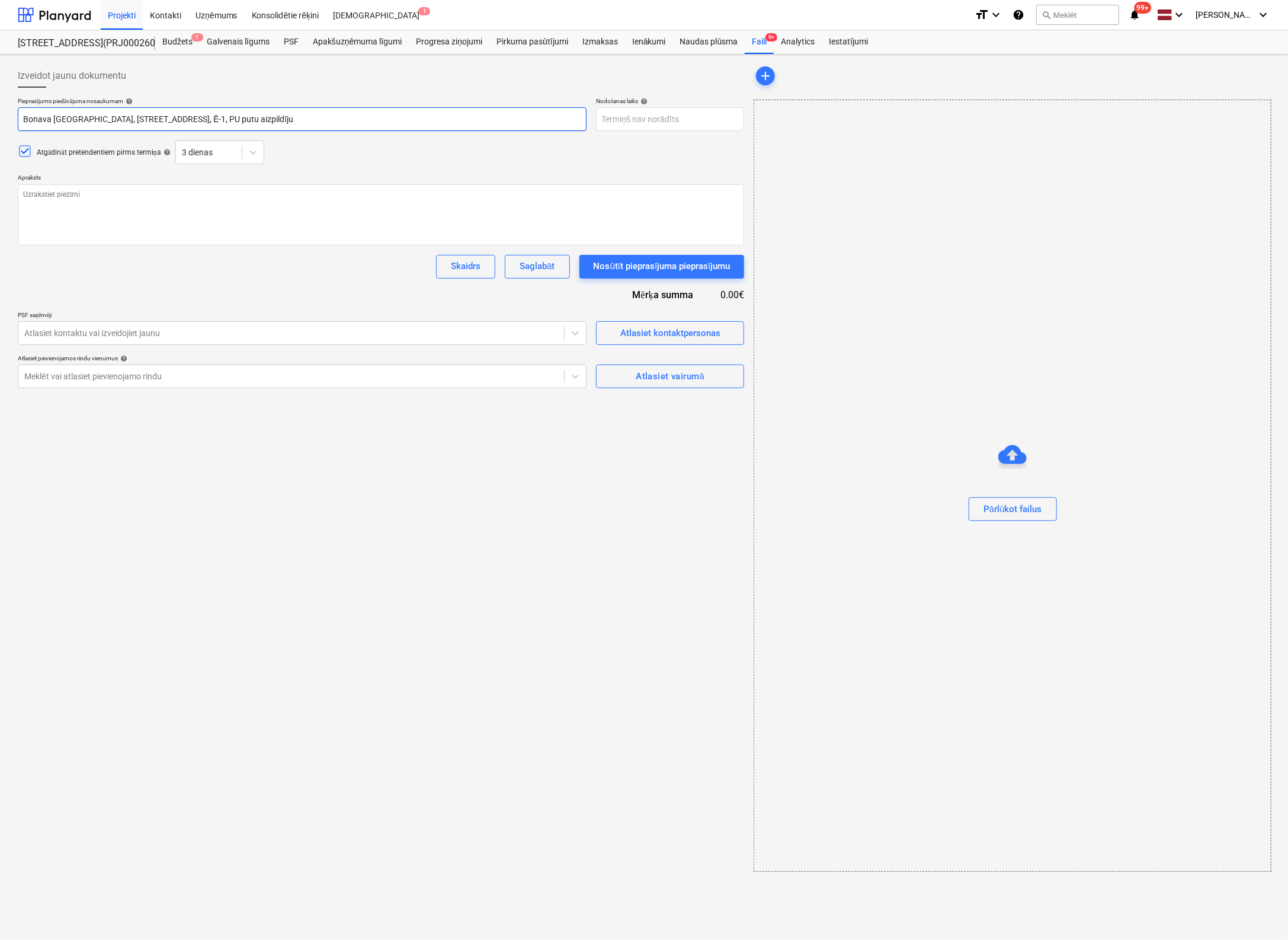
type input "Bonava Latvija, Vienības gatve 24, Ē-1, PU putu aizpildījum"
type textarea "x"
type input "Bonava [GEOGRAPHIC_DATA], [STREET_ADDRESS], Ē-1, PU putu aizpildījums"
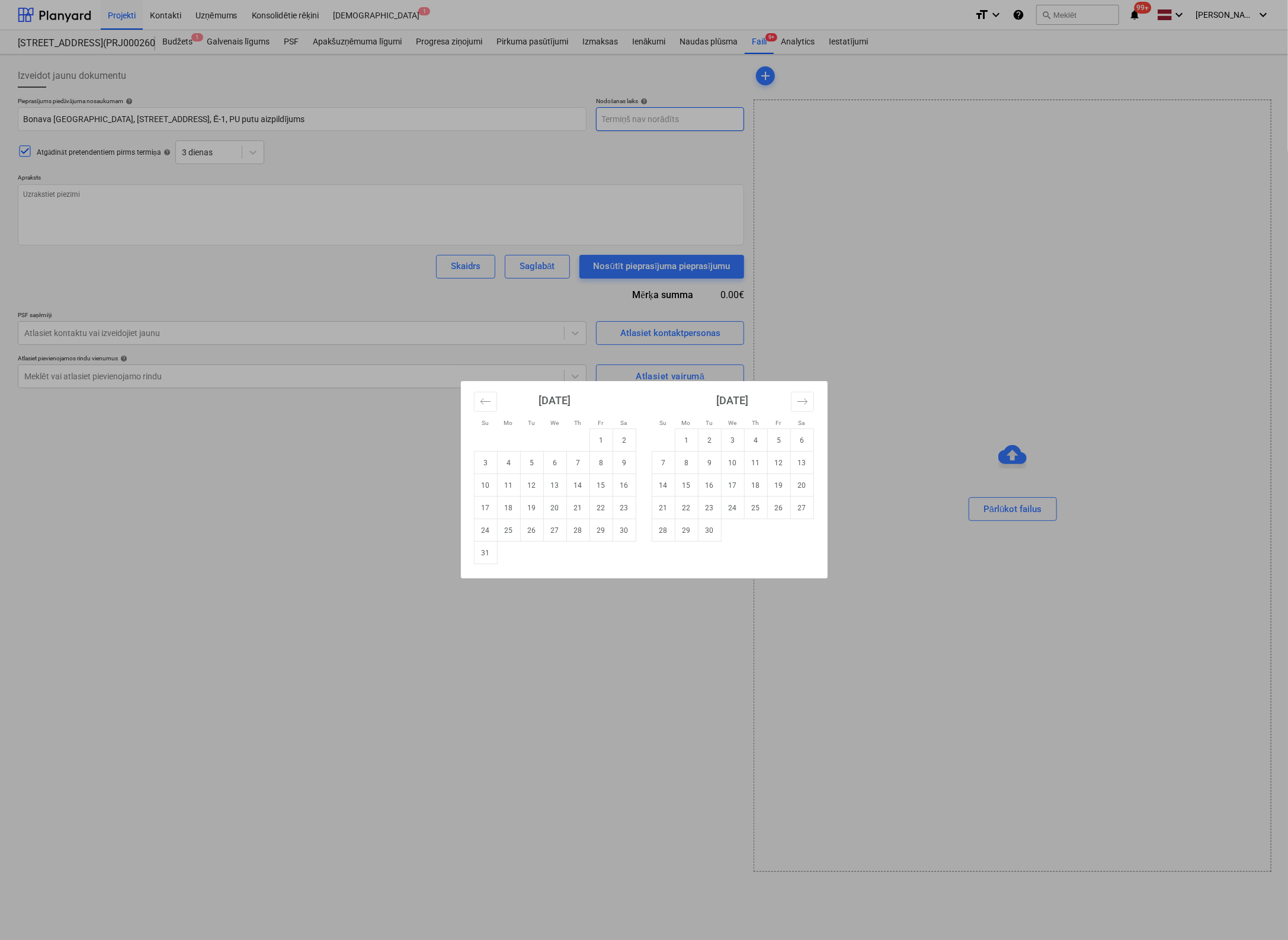
click at [675, 119] on body "Projekti Kontakti Uzņēmums Konsolidētie rēķini Iesūtne 1 format_size keyboard_a…" at bounding box center [644, 470] width 1288 height 940
click at [602, 509] on td "22" at bounding box center [601, 508] width 23 height 23
type textarea "x"
type input "[DATE]"
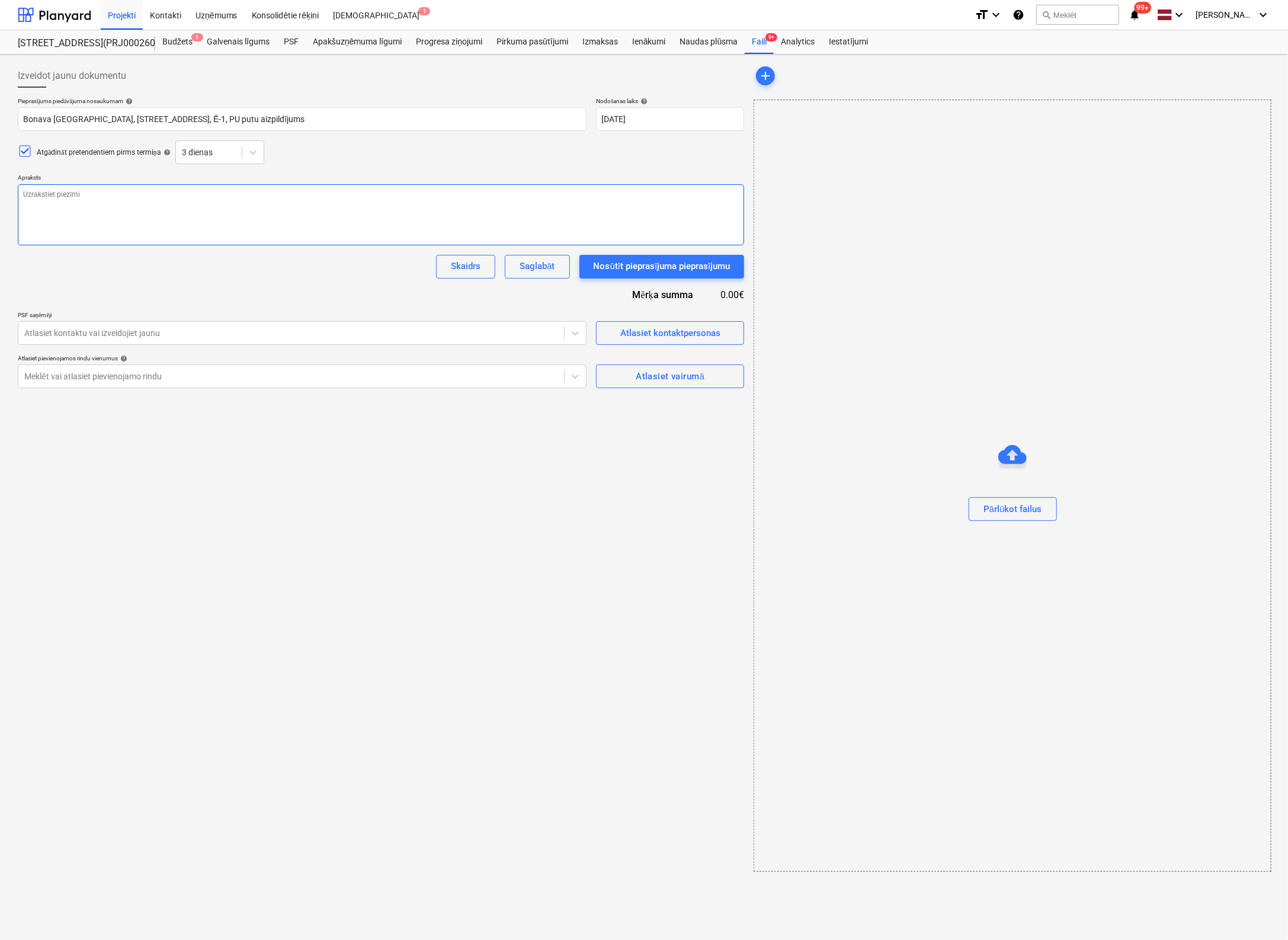
click at [198, 201] on textarea at bounding box center [381, 214] width 727 height 61
paste textarea "Labdien! SIA "Bonava Latvja", plāno sākt būvēt pirmo ēku E1 [PERSON_NAME] kvart…"
type textarea "x"
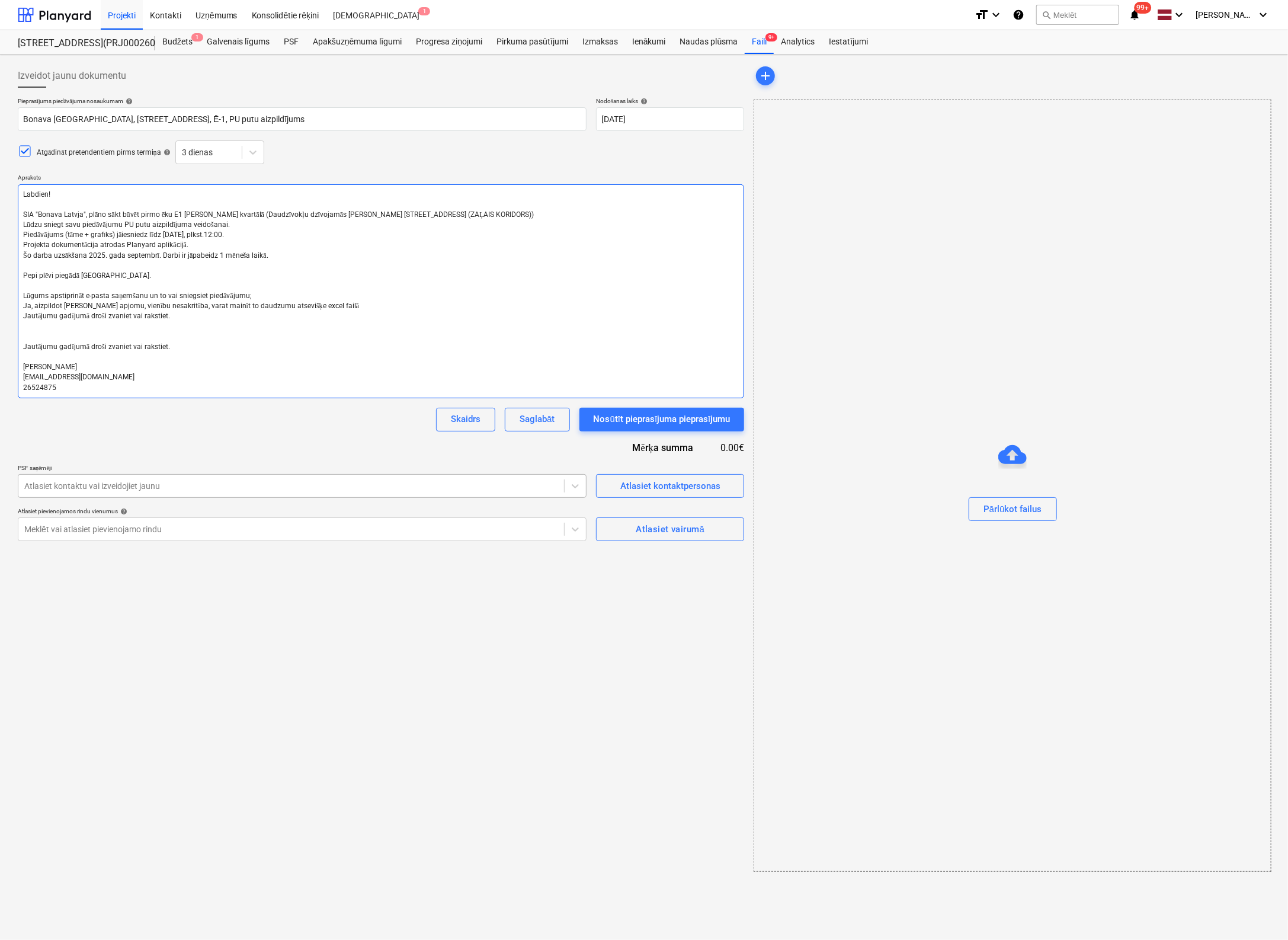
type textarea "Labdien! SIA "Bonava Latvja", plāno sākt būvēt pirmo ēku E1 [PERSON_NAME] kvart…"
type textarea "x"
click at [192, 488] on div at bounding box center [291, 486] width 534 height 12
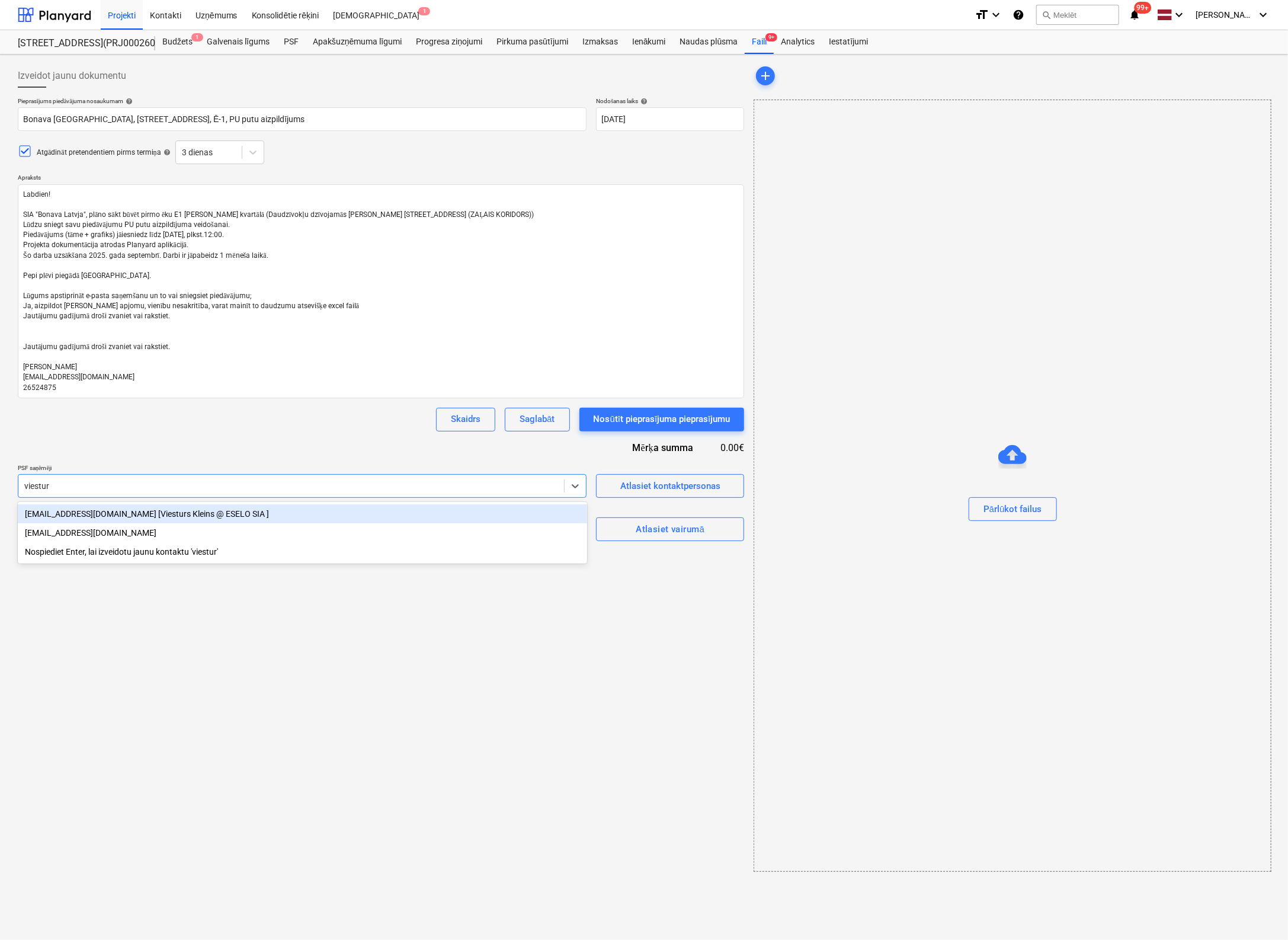
type input "viesturs"
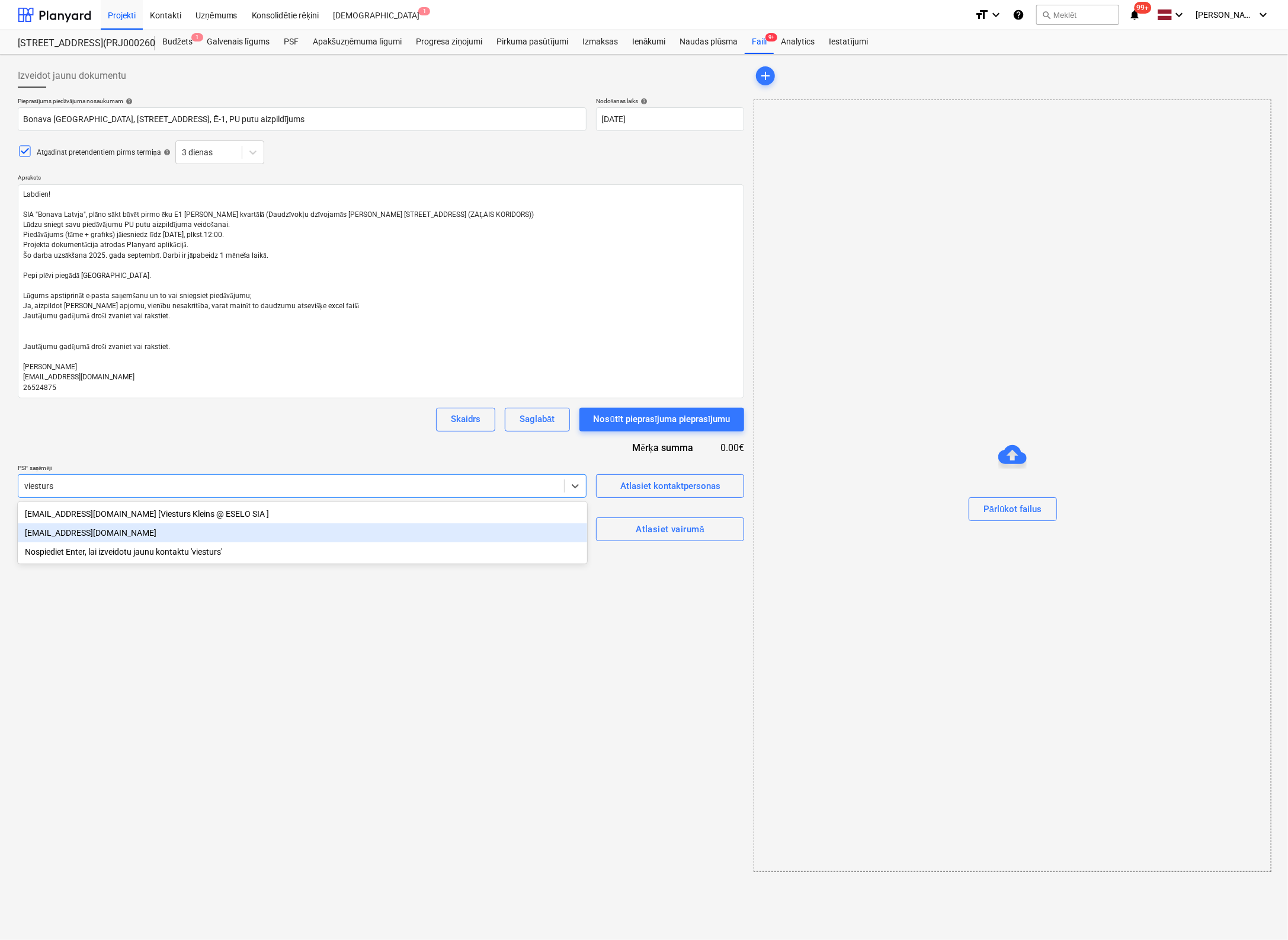
click at [128, 535] on div "viesturs.tomsons@bonava.com" at bounding box center [302, 533] width 569 height 19
type textarea "x"
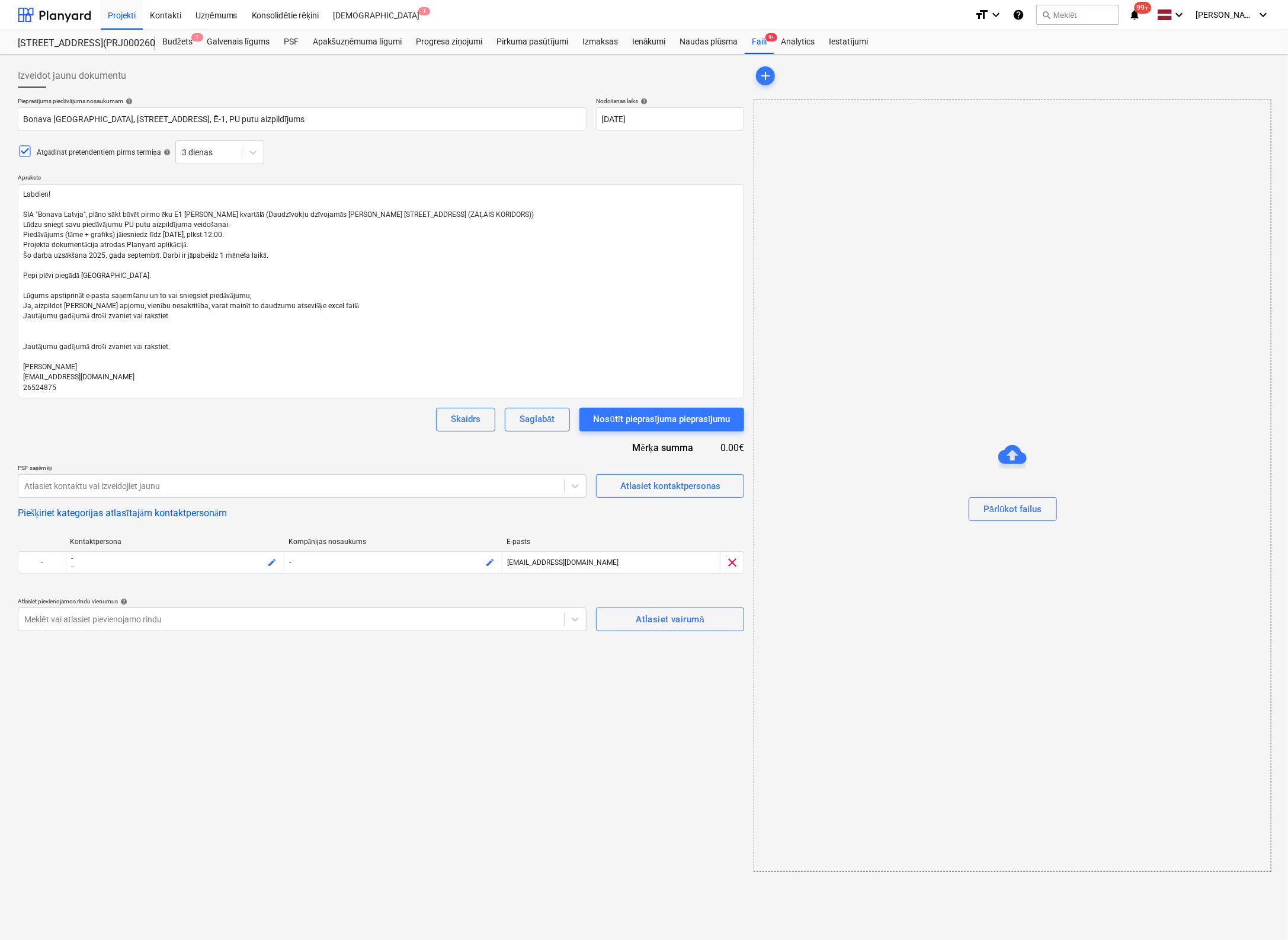
drag, startPoint x: 745, startPoint y: 856, endPoint x: 604, endPoint y: 649, distance: 250.5
click at [744, 853] on div "Izveidot jaunu dokumentu Pieprasījums piedāvājuma nosaukumam help Bonava Latvij…" at bounding box center [644, 468] width 1262 height 817
click at [642, 623] on div "Atlasiet vairumā" at bounding box center [670, 619] width 69 height 15
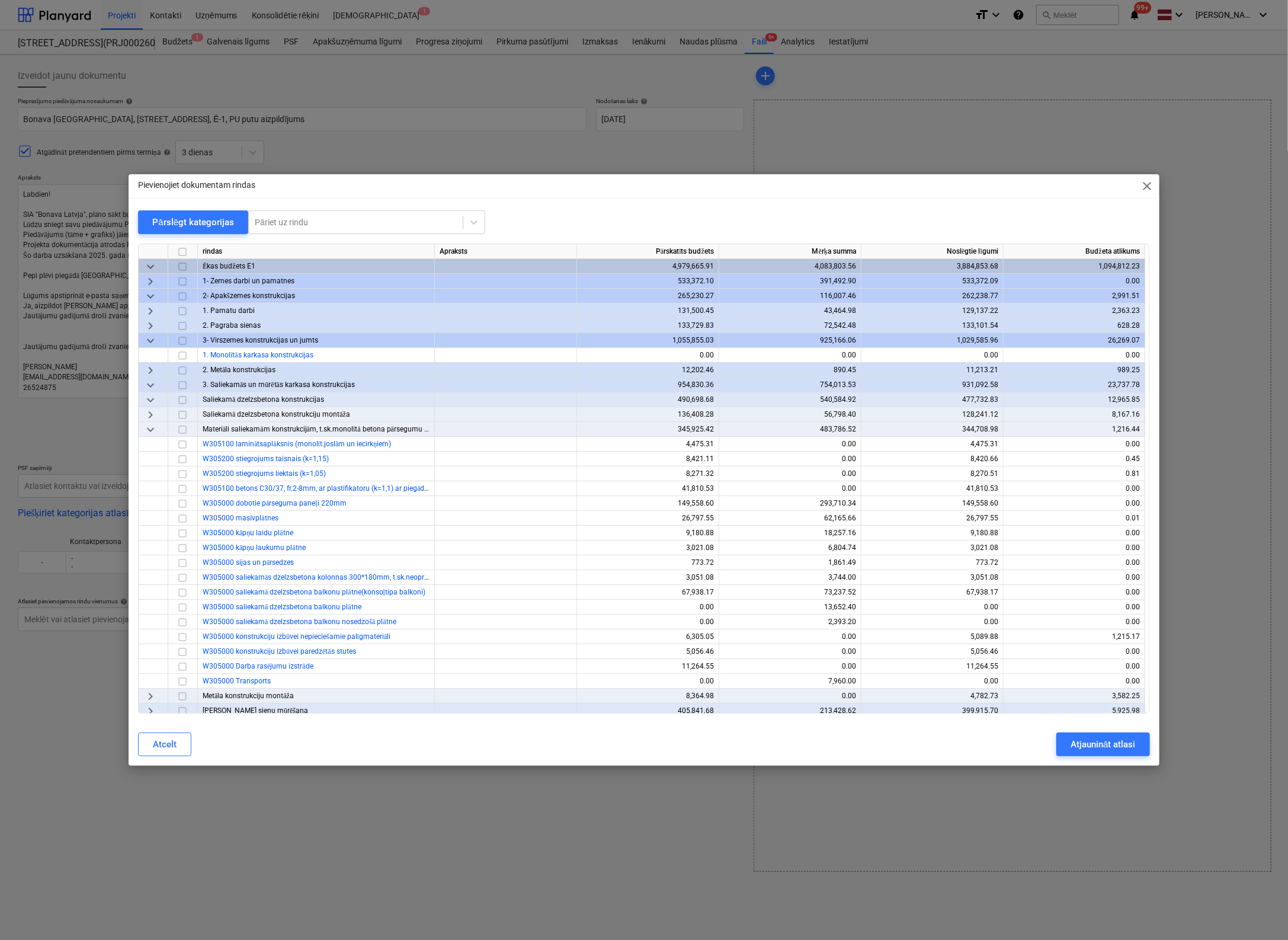
click at [303, 185] on div "Pievienojiet dokumentam rindas close" at bounding box center [644, 186] width 1030 height 24
click at [151, 413] on span "keyboard_arrow_right" at bounding box center [151, 415] width 14 height 14
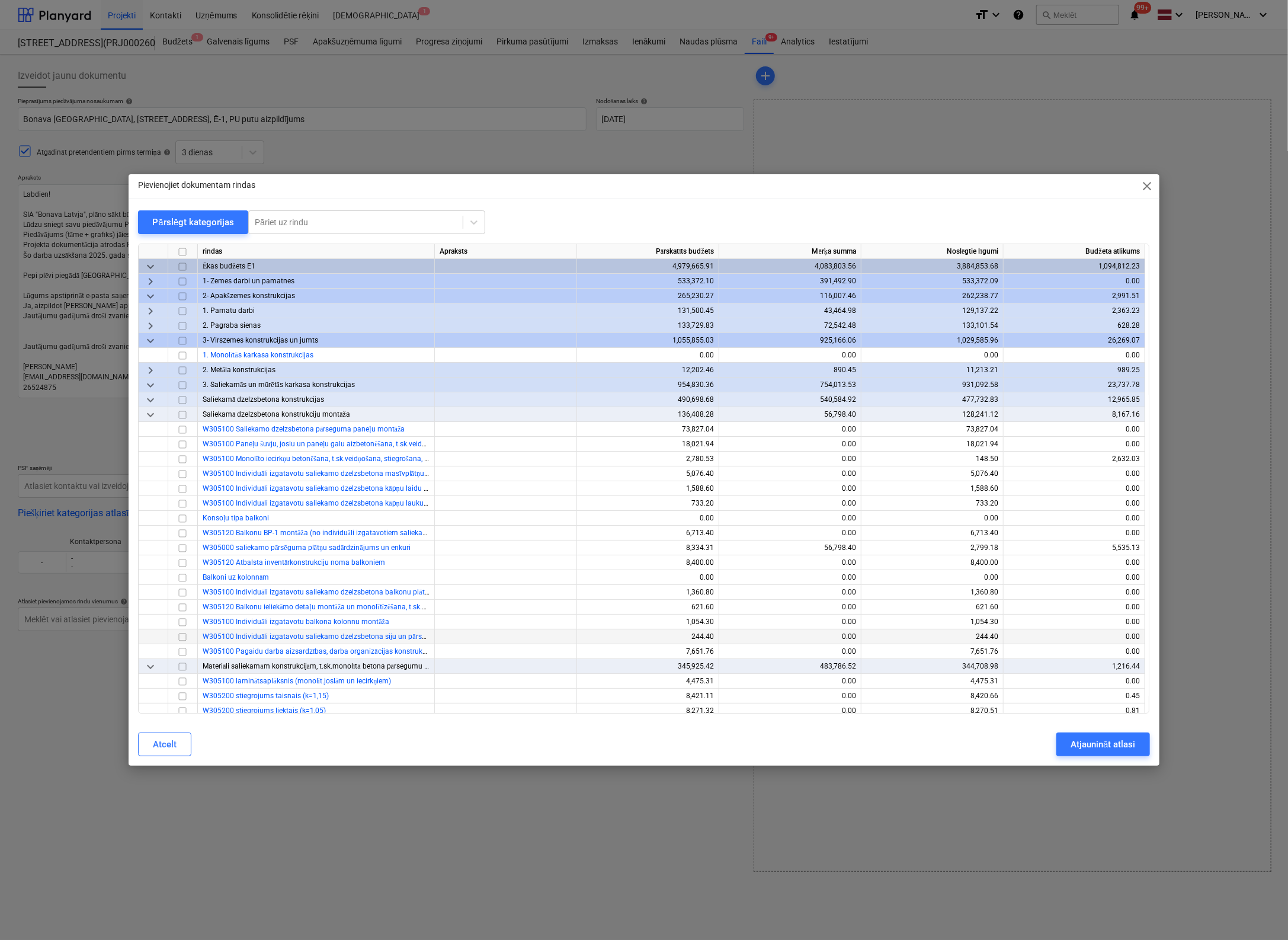
type textarea "x"
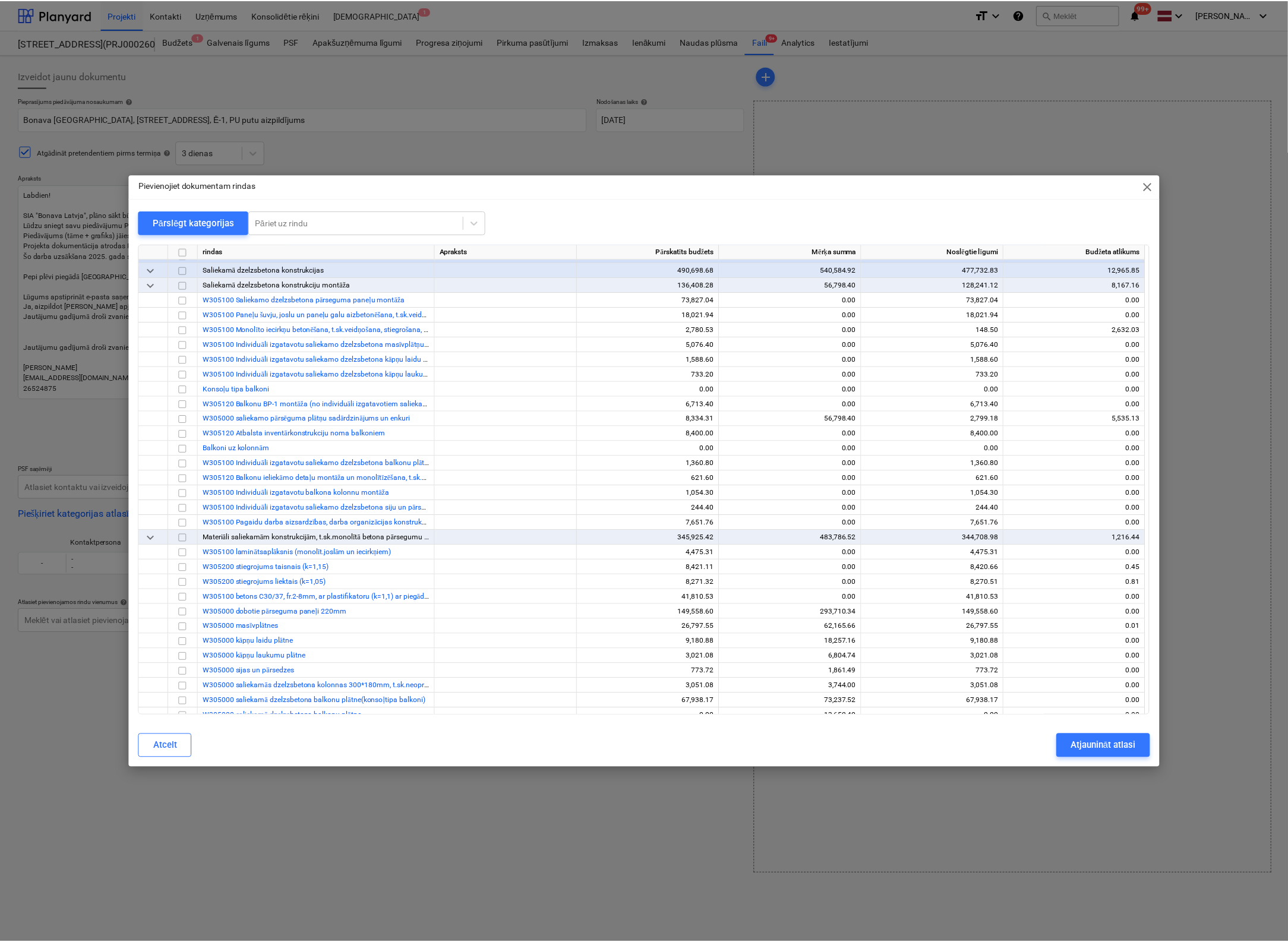
scroll to position [60, 0]
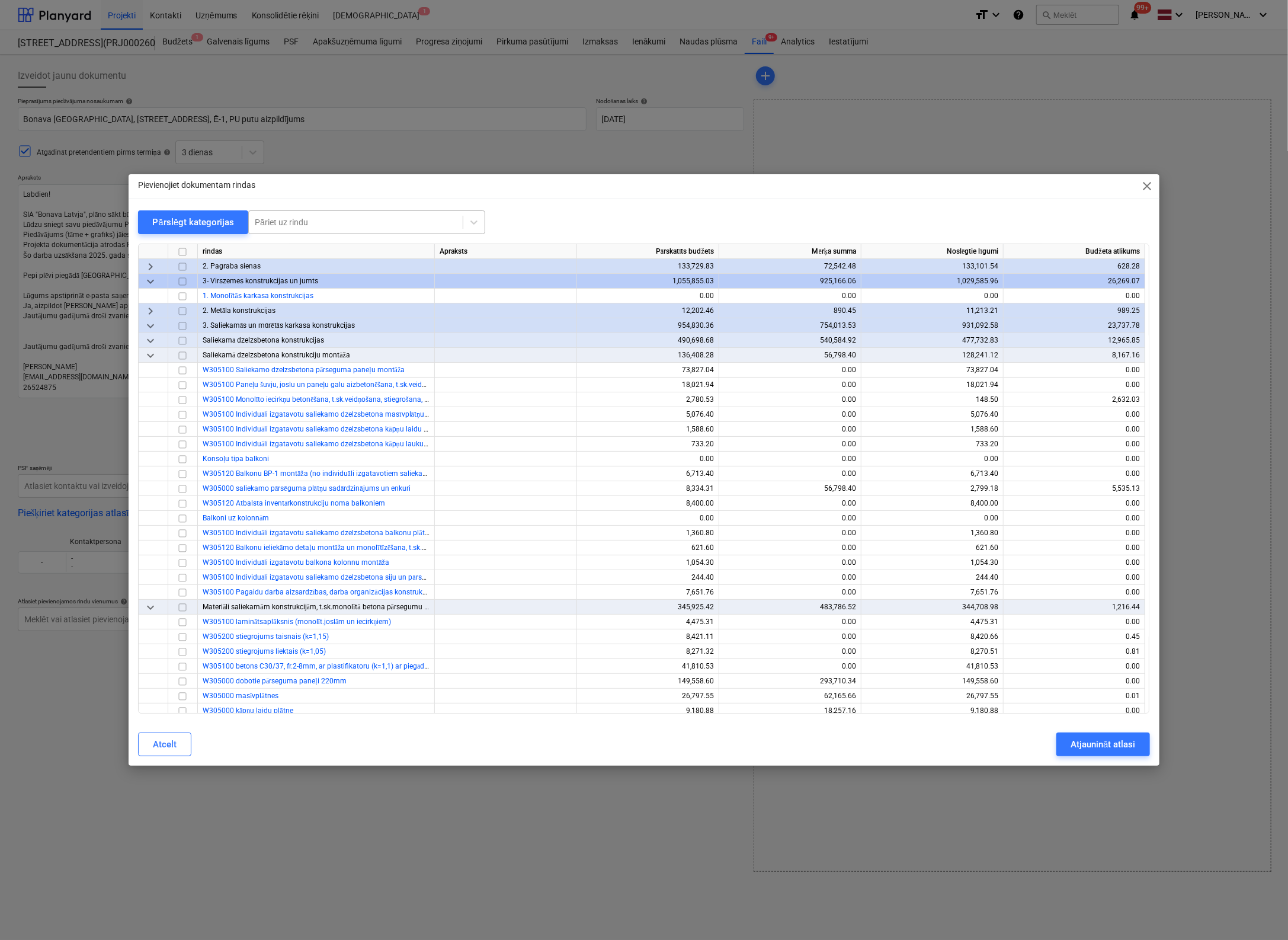
click at [306, 217] on div at bounding box center [356, 222] width 202 height 12
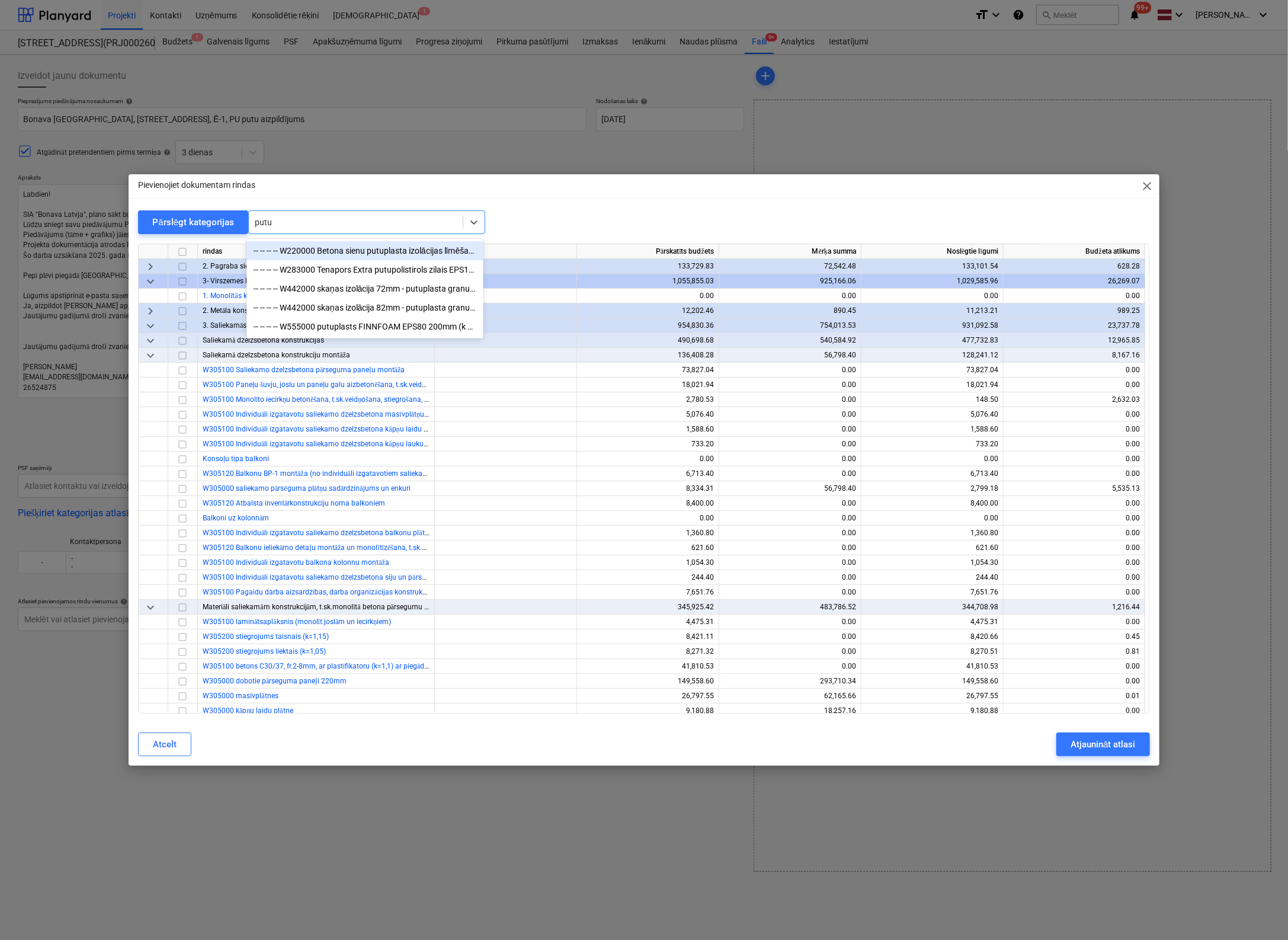
type input "putu"
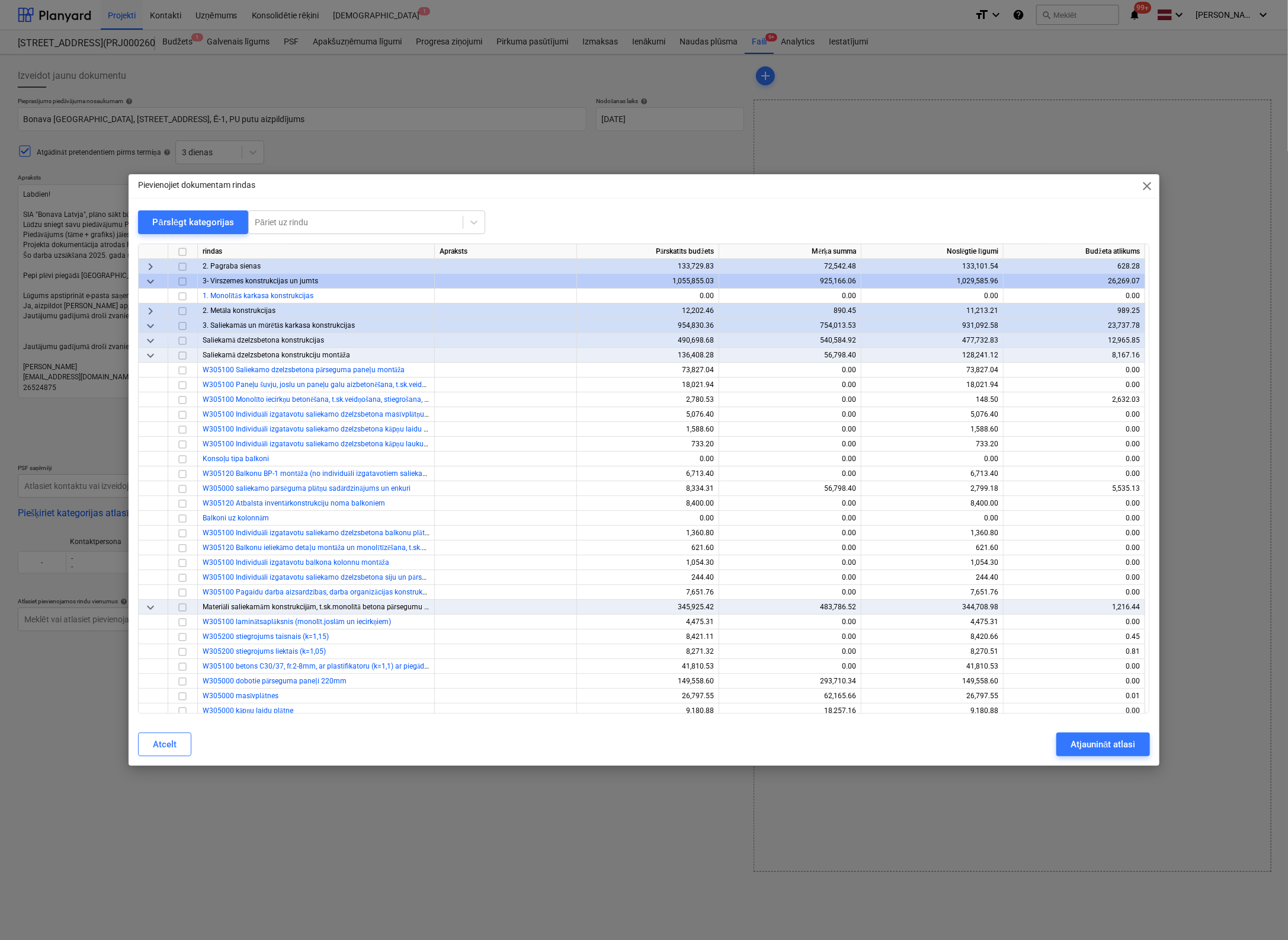
click at [531, 221] on div "Pārslēgt kategorijas Pāriet uz rindu" at bounding box center [644, 222] width 1011 height 24
click at [151, 340] on span "keyboard_arrow_down" at bounding box center [151, 341] width 14 height 14
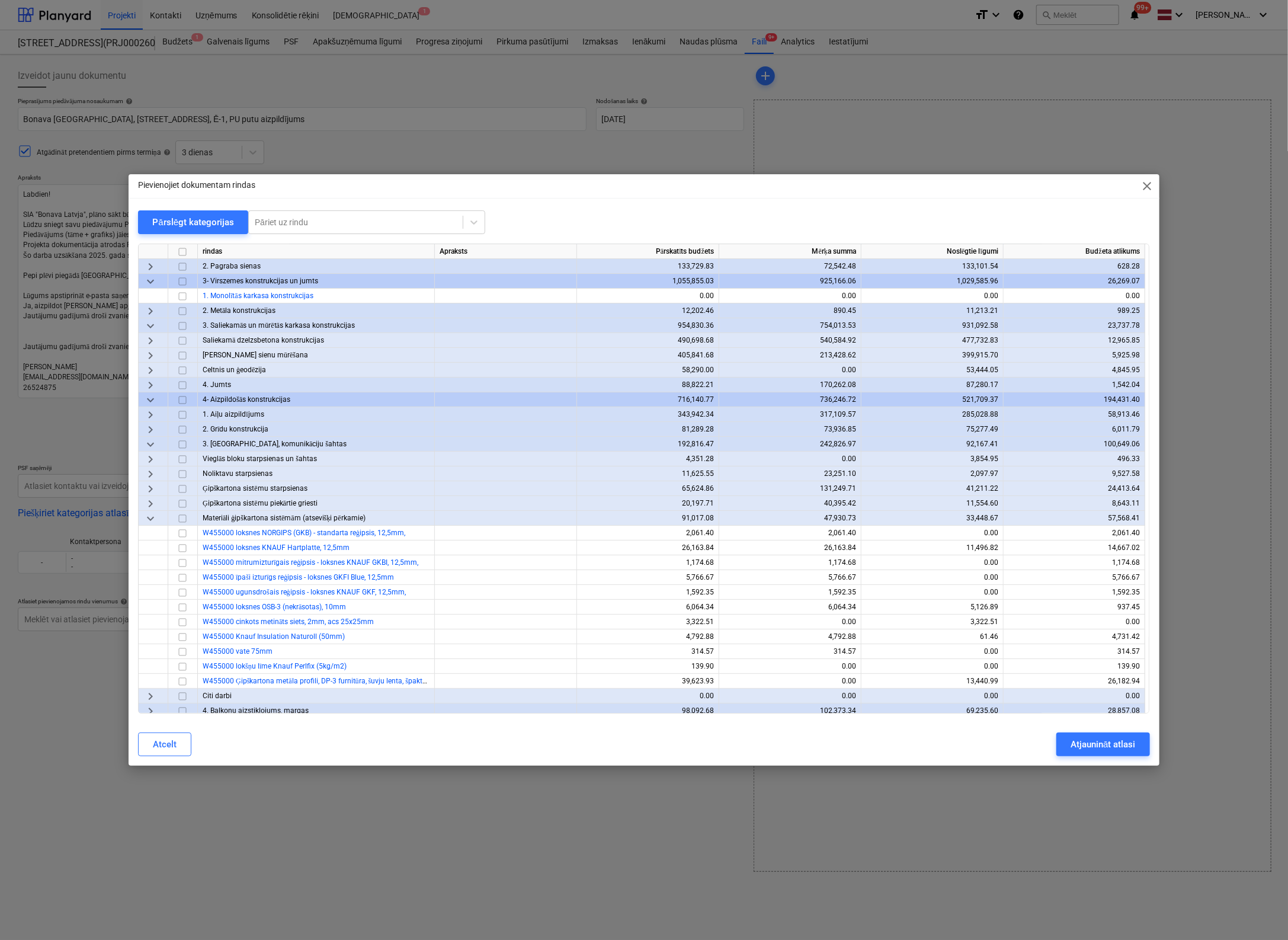
click at [151, 340] on span "keyboard_arrow_right" at bounding box center [151, 341] width 14 height 14
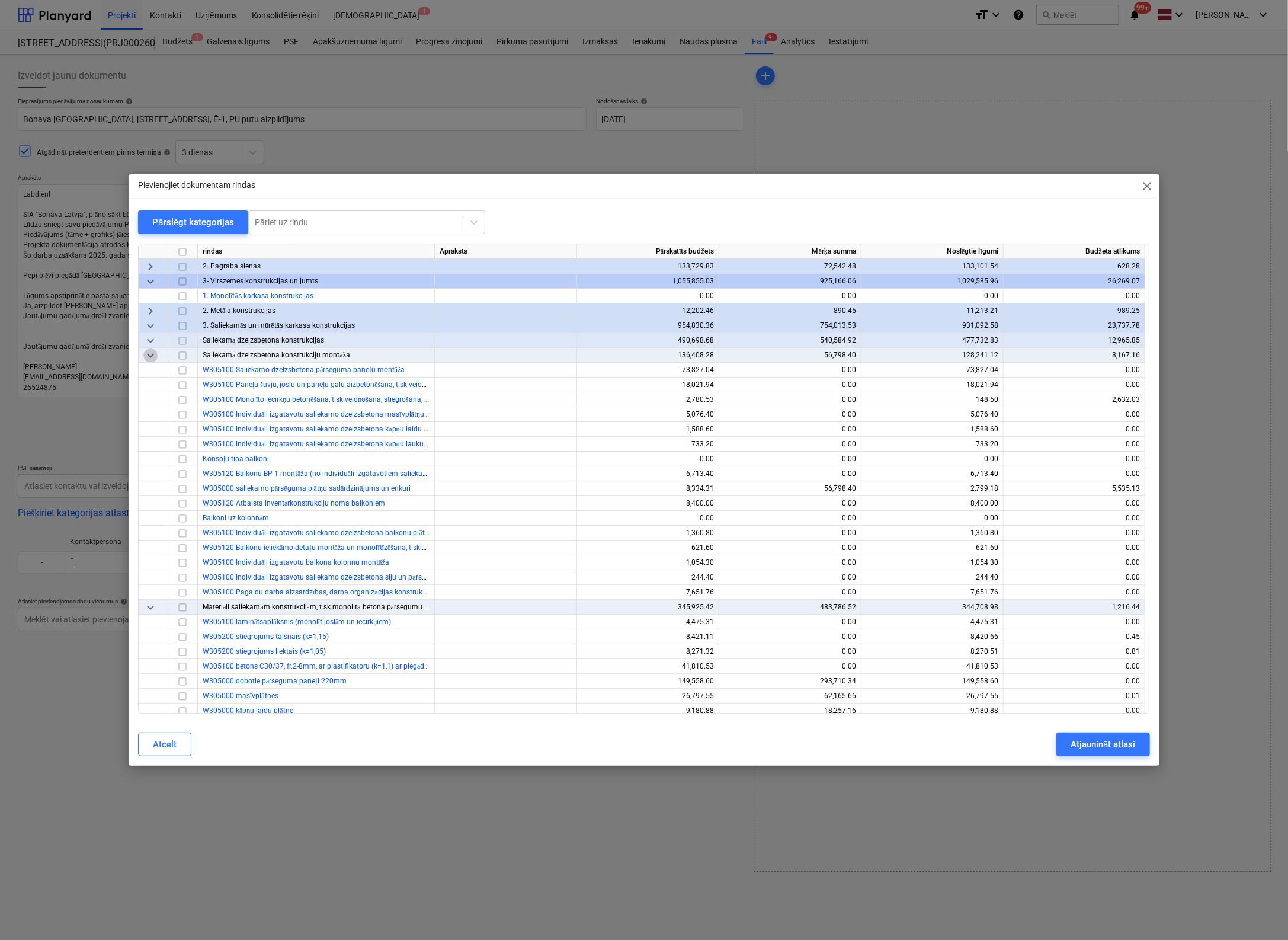
click at [150, 353] on span "keyboard_arrow_down" at bounding box center [151, 356] width 14 height 14
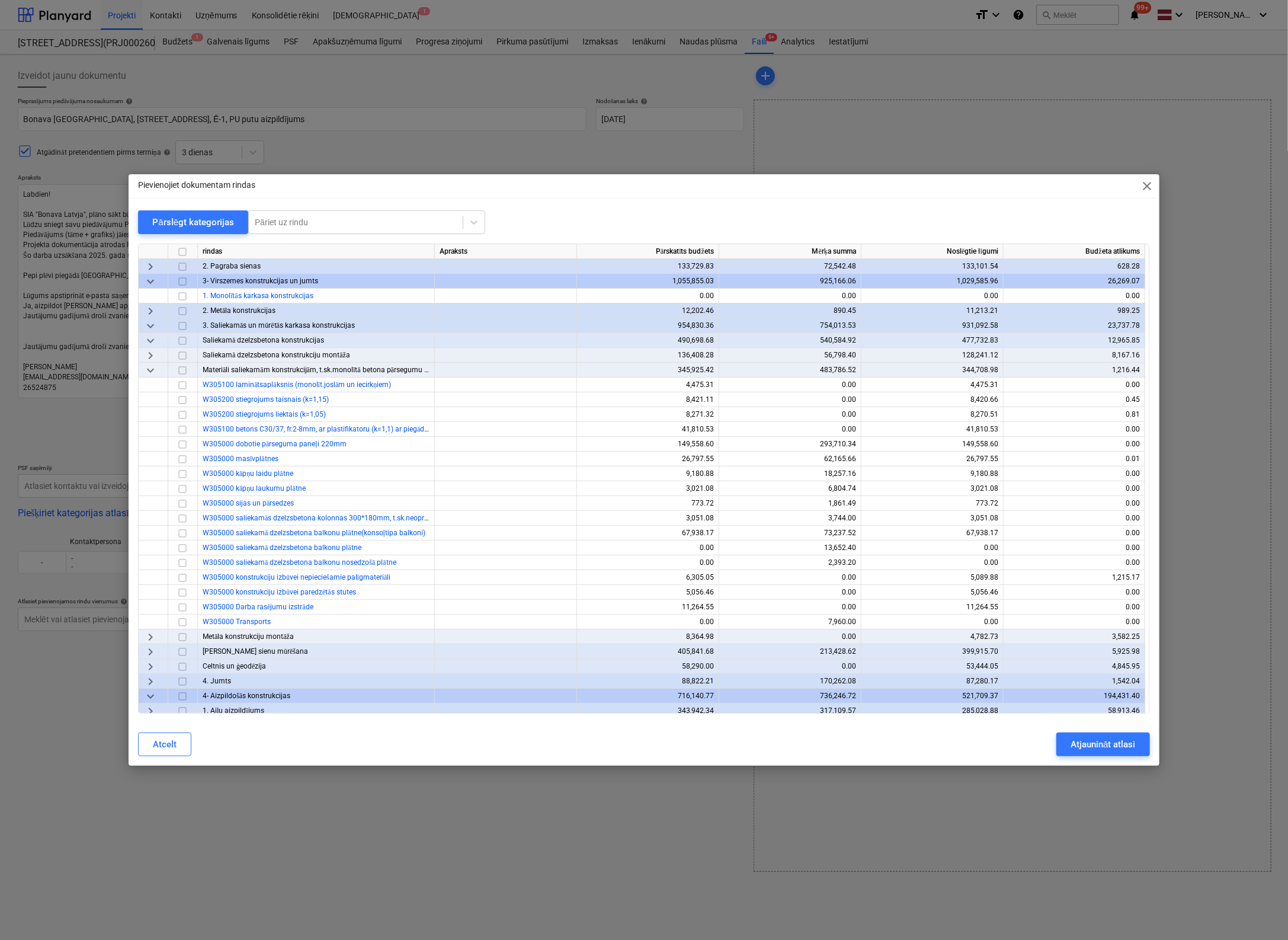
click at [150, 354] on span "keyboard_arrow_right" at bounding box center [151, 356] width 14 height 14
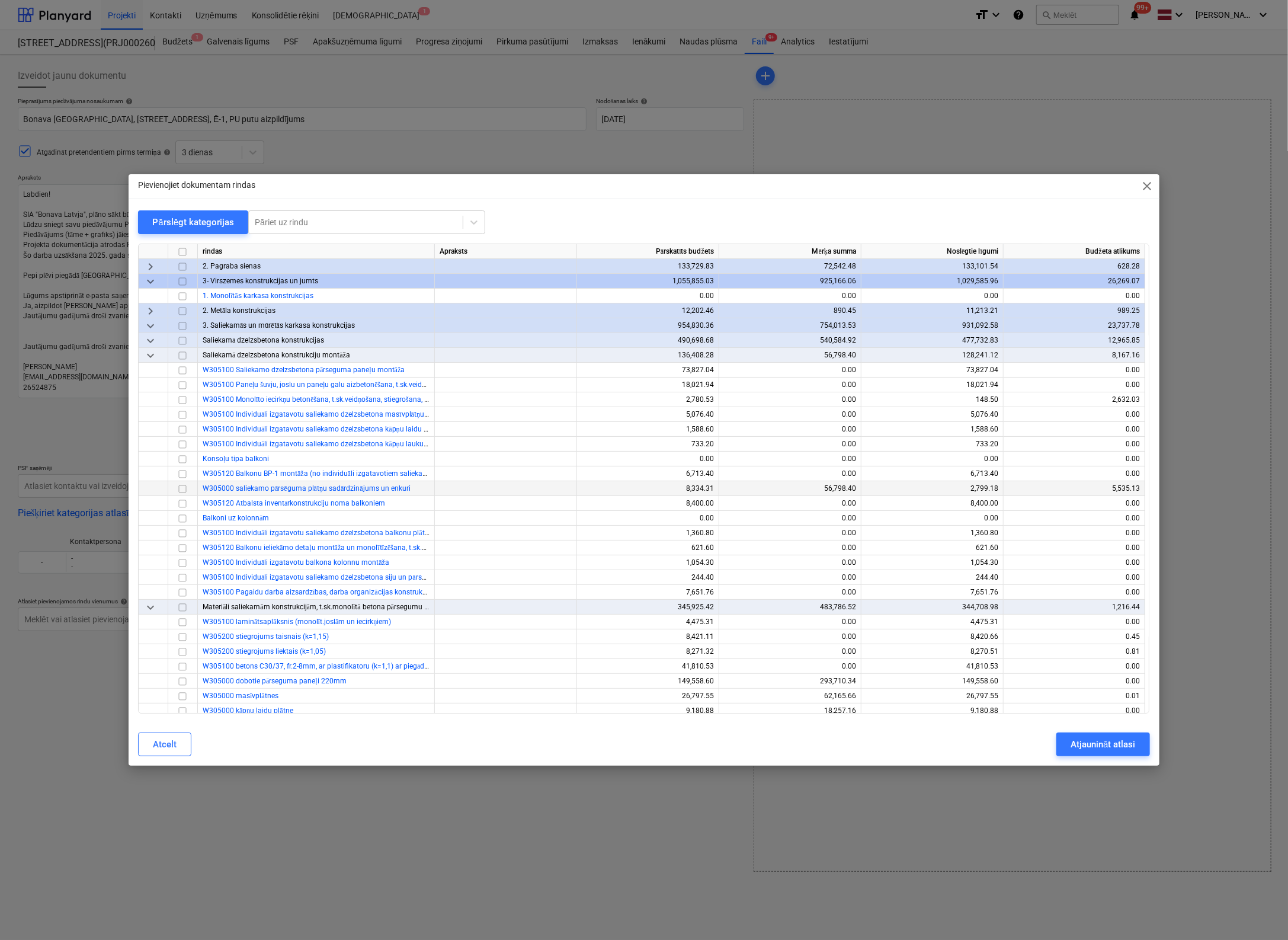
click at [185, 489] on input "checkbox" at bounding box center [182, 489] width 14 height 14
click at [1096, 746] on div "Atjaunināt atlasi" at bounding box center [1102, 745] width 65 height 15
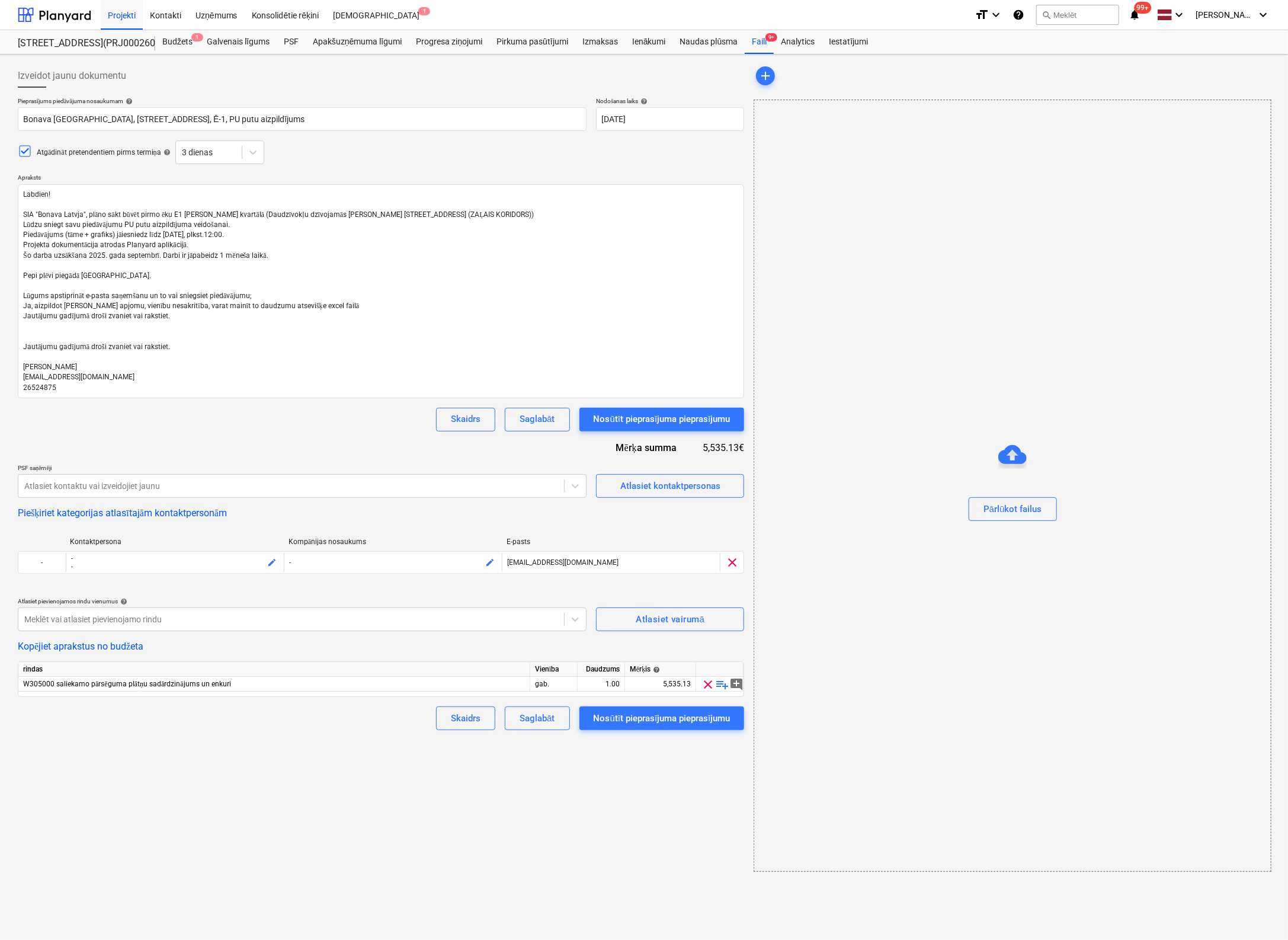
click at [322, 437] on div "Pieprasījums piedāvājuma nosaukumam help Bonava Latvija, Vienības gatve 24, Ē-1…" at bounding box center [381, 414] width 727 height 633
click at [336, 740] on div "Izveidot jaunu dokumentu Pieprasījums piedāvājuma nosaukumam help Bonava Latvij…" at bounding box center [381, 468] width 736 height 817
click at [488, 890] on div "Izveidot jaunu dokumentu Pieprasījums piedāvājuma nosaukumam help Bonava Latvij…" at bounding box center [380, 556] width 734 height 995
click at [664, 717] on div "Nosūtīt pieprasījuma pieprasījumu" at bounding box center [659, 719] width 137 height 15
type textarea "x"
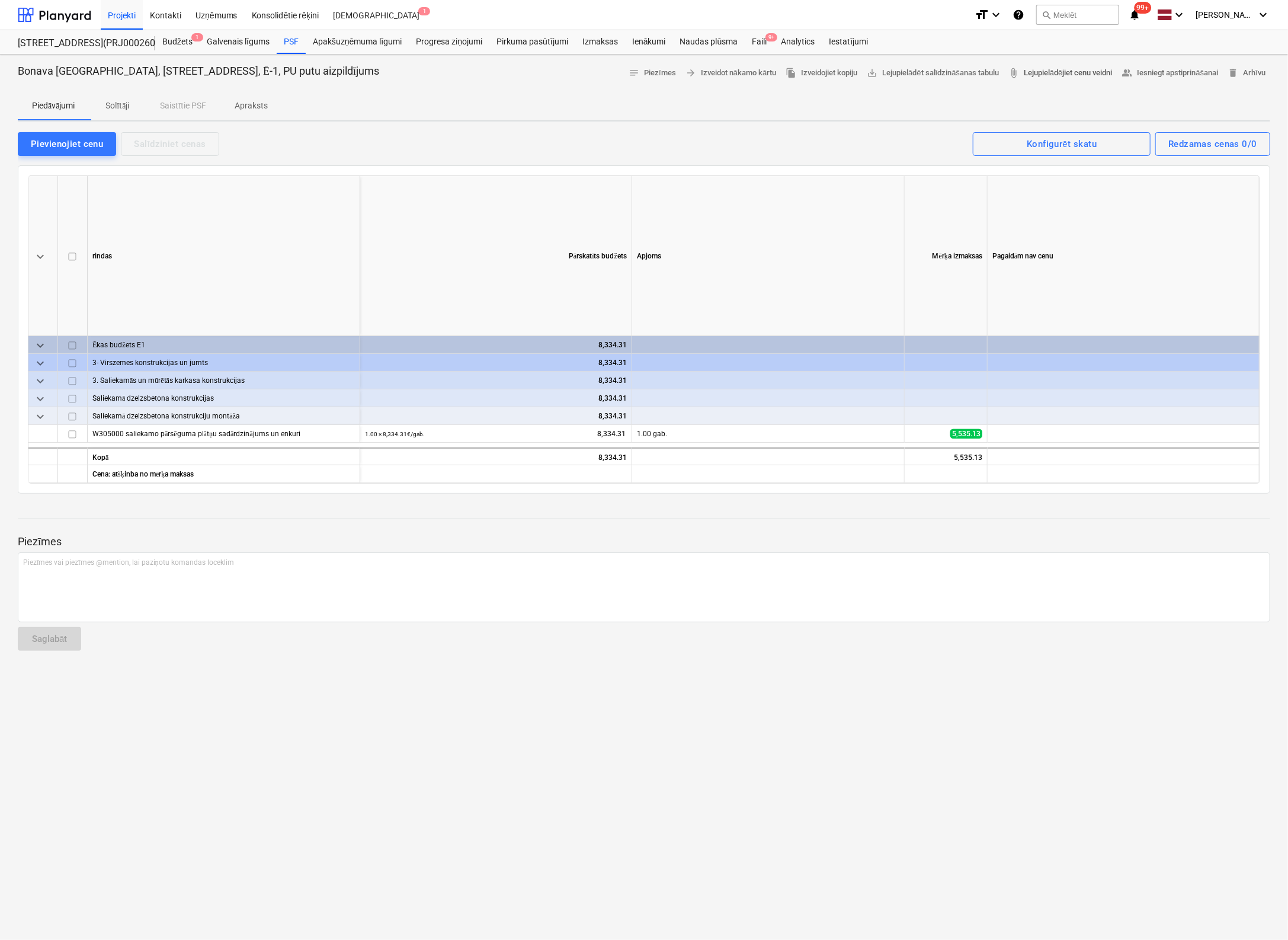
click at [1064, 73] on span "attach_file Lejupielādējiet cenu veidni" at bounding box center [1060, 73] width 104 height 14
click at [1076, 71] on span "attach_file Lejupielādējiet cenu veidni" at bounding box center [1060, 73] width 104 height 14
click at [32, 819] on div "Bonava Latvija, Vienības gatve 24, Ē-1, PU putu aizpildījums notes Piezīmes arr…" at bounding box center [644, 497] width 1288 height 885
click at [47, 872] on div "Bonava Latvija, Vienības gatve 24, Ē-1, PU putu aizpildījums notes Piezīmes arr…" at bounding box center [644, 497] width 1288 height 885
click at [289, 43] on div "PSF" at bounding box center [291, 42] width 29 height 24
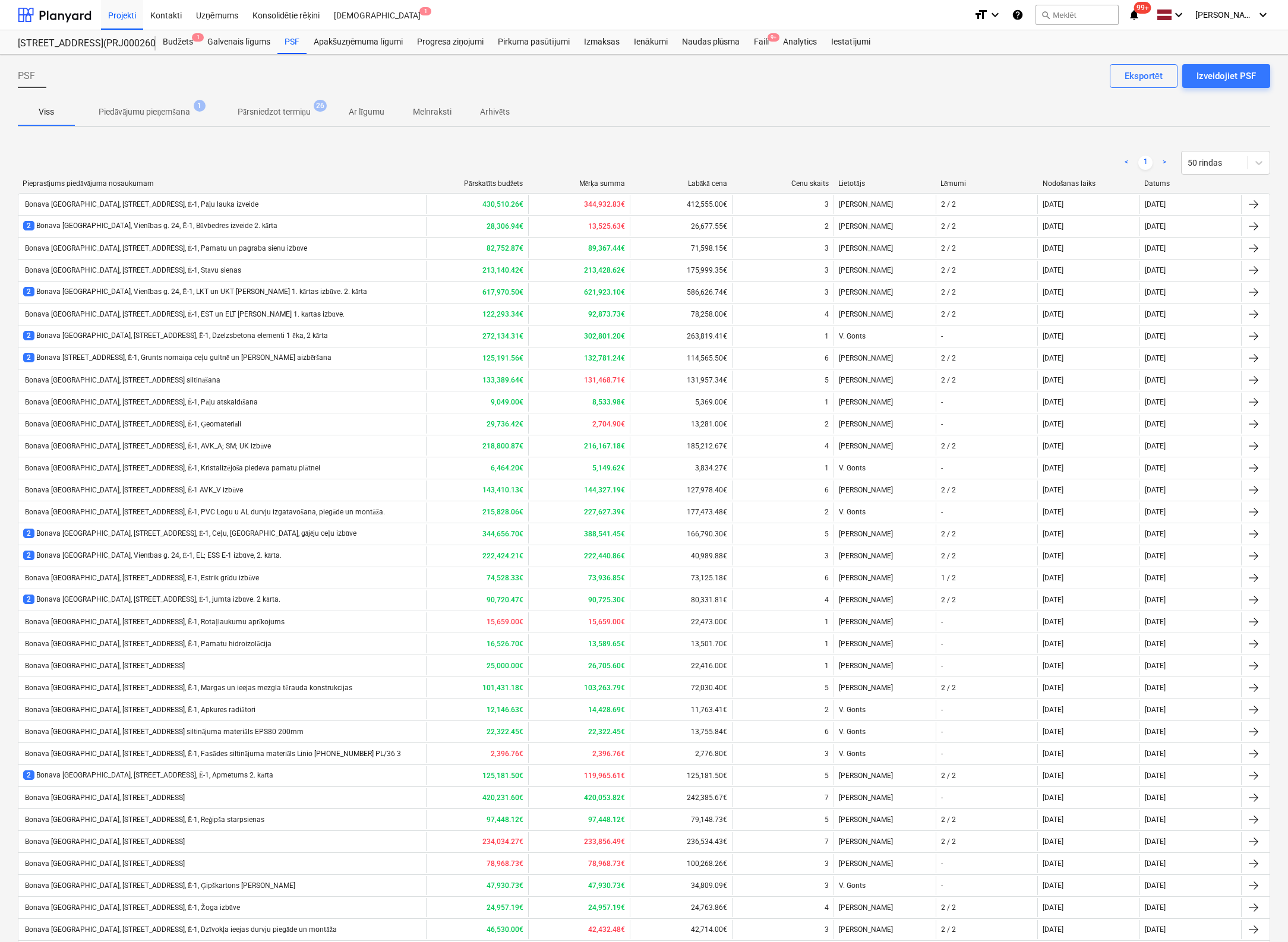
scroll to position [169, 0]
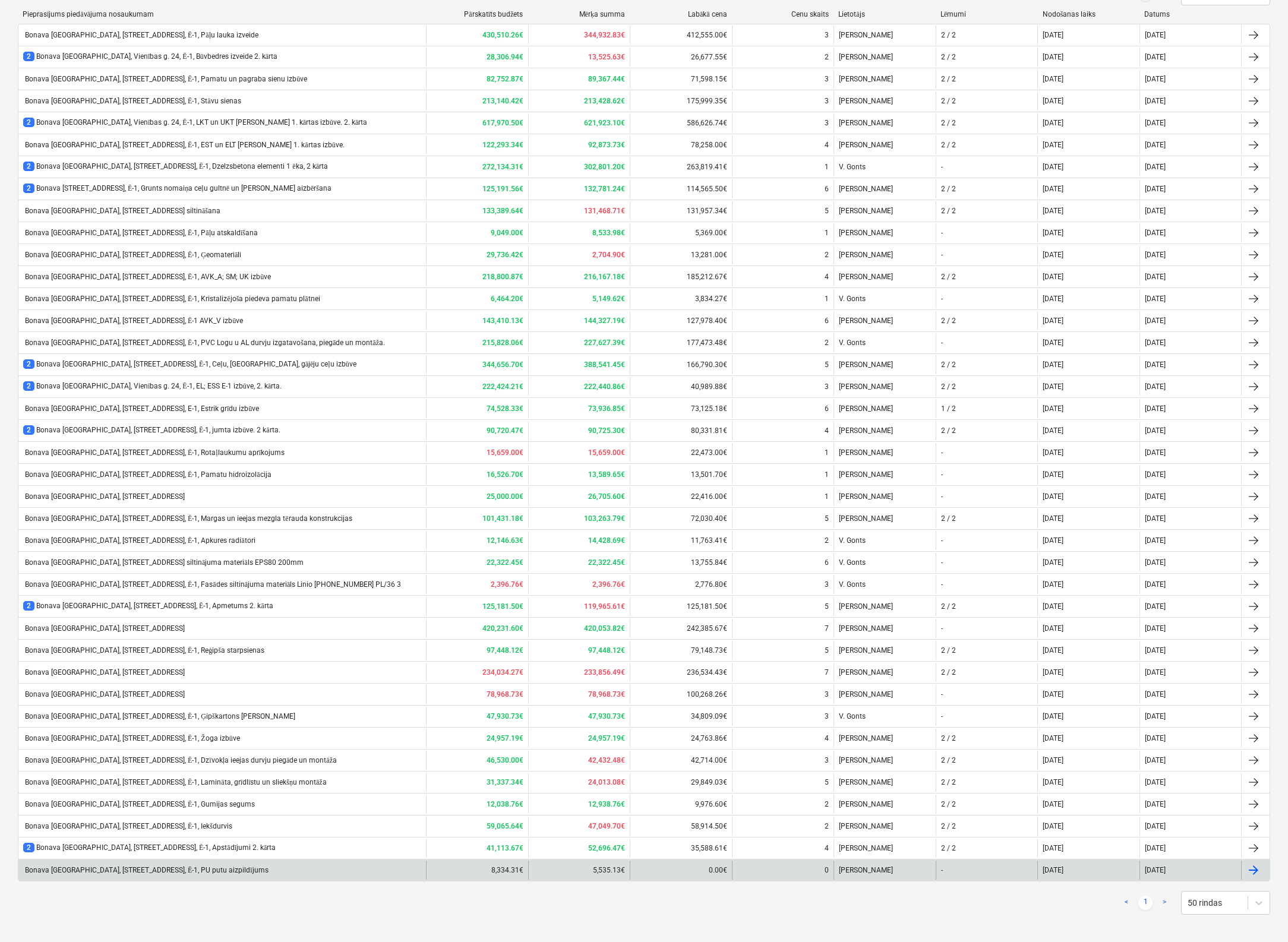
click at [175, 868] on div "Bonava [GEOGRAPHIC_DATA], [STREET_ADDRESS], Ē-1, PU putu aizpildījums" at bounding box center [146, 870] width 245 height 9
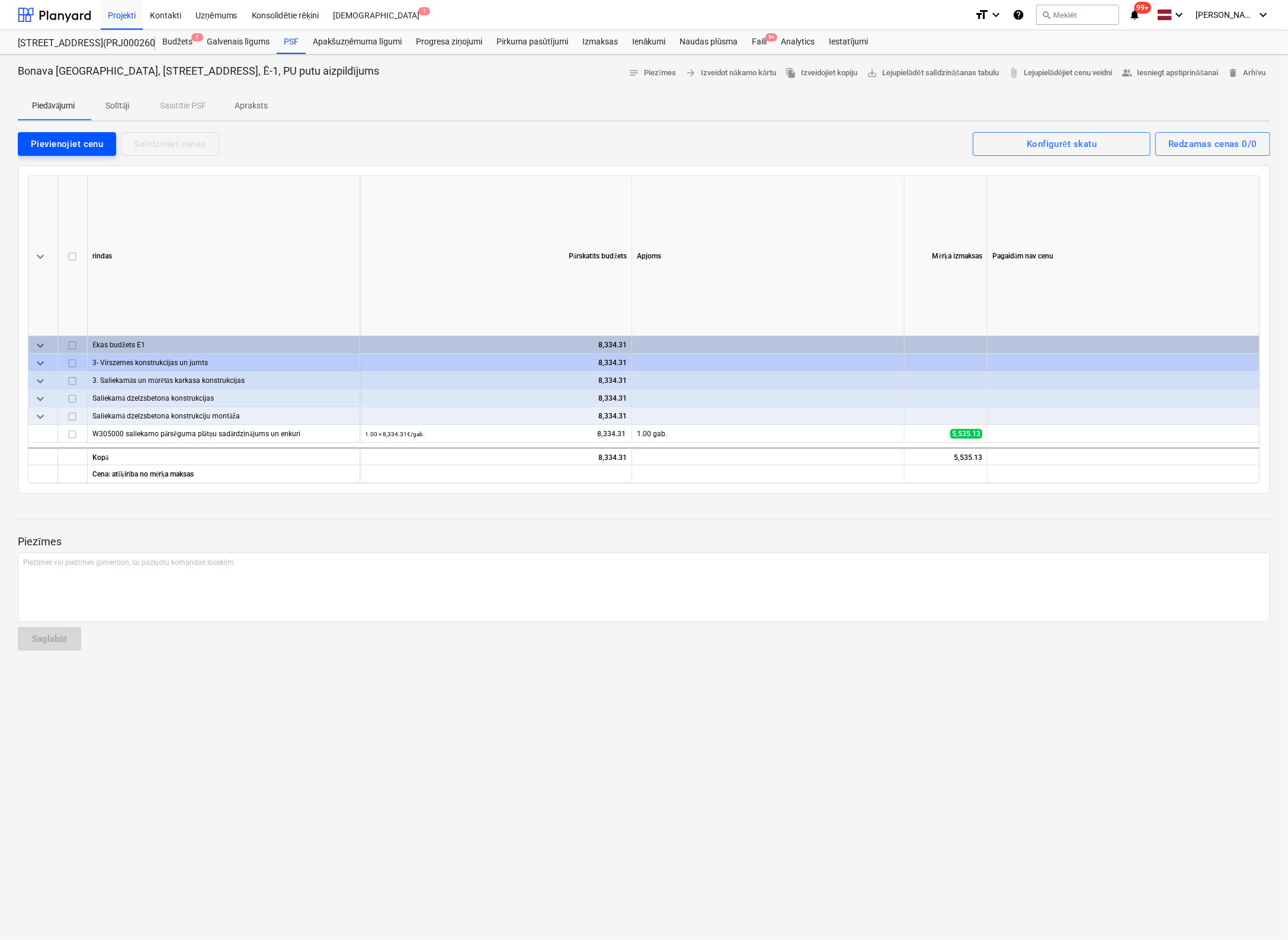
click at [83, 142] on div "Pievienojiet cenu" at bounding box center [67, 144] width 72 height 15
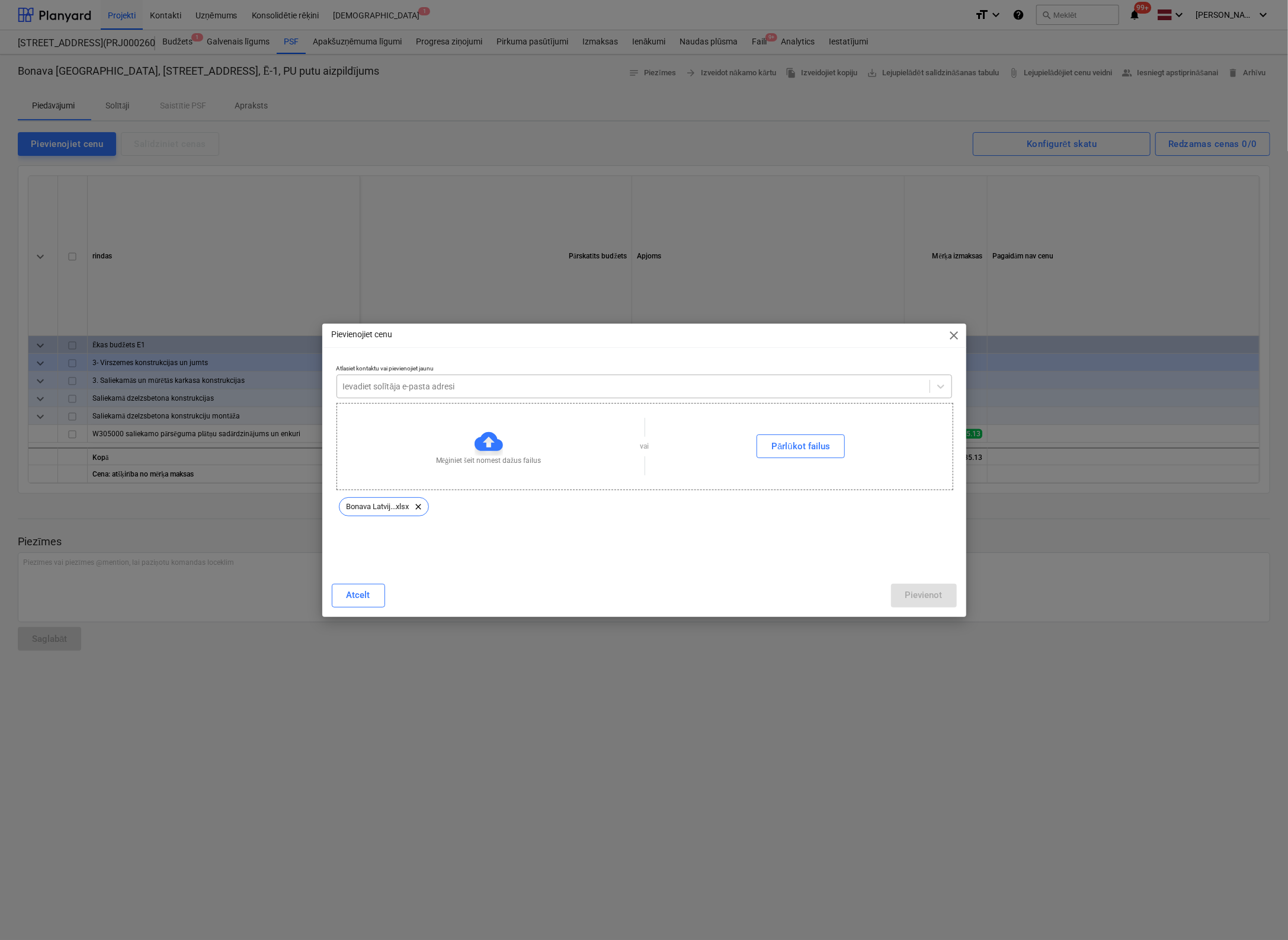
click at [502, 383] on div at bounding box center [633, 387] width 580 height 12
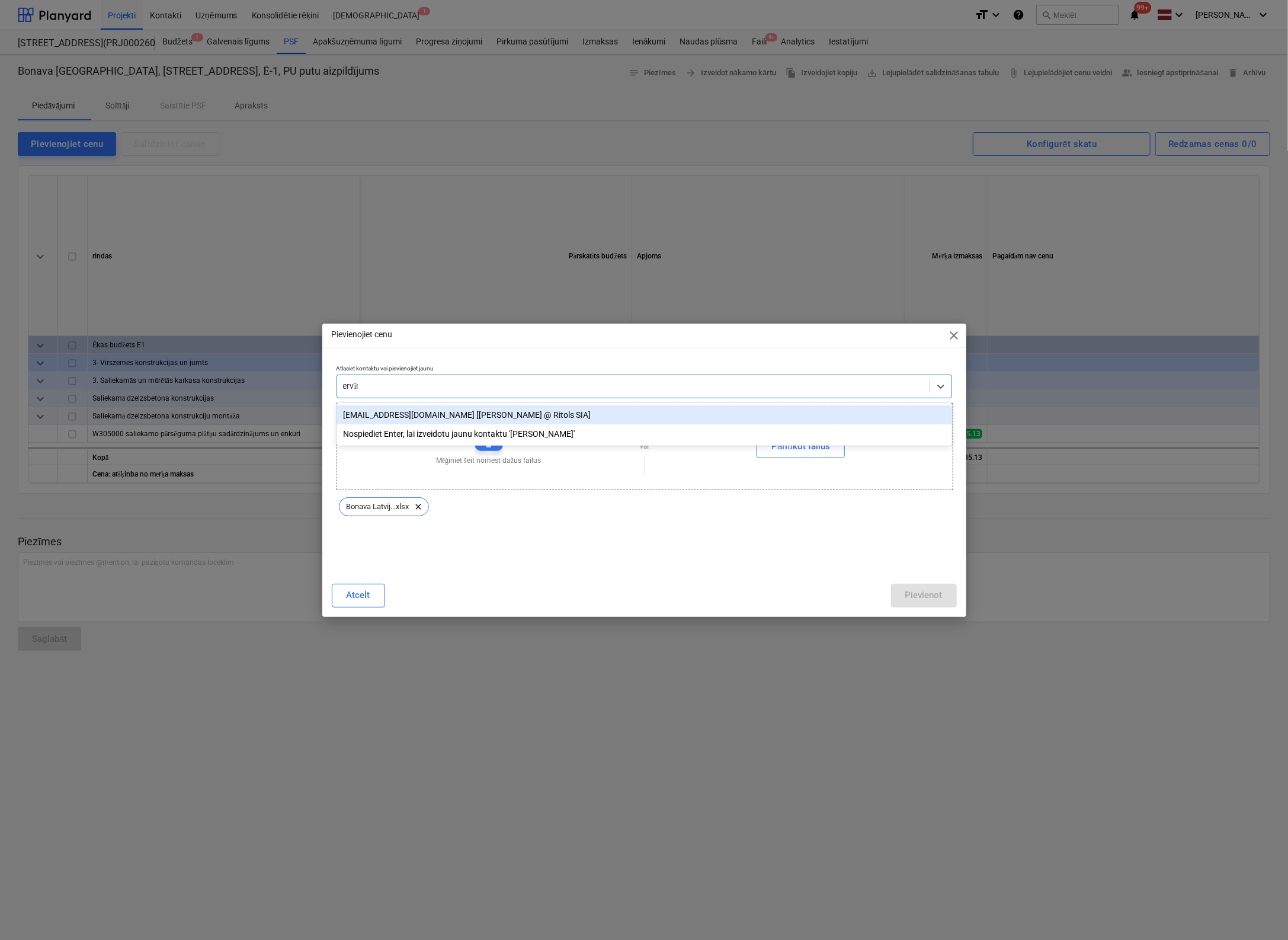
type input "ervīns"
click at [462, 419] on div "ervins@ritols.lv [Ervīns Krastiņš @ Ritols SIA]" at bounding box center [644, 415] width 616 height 19
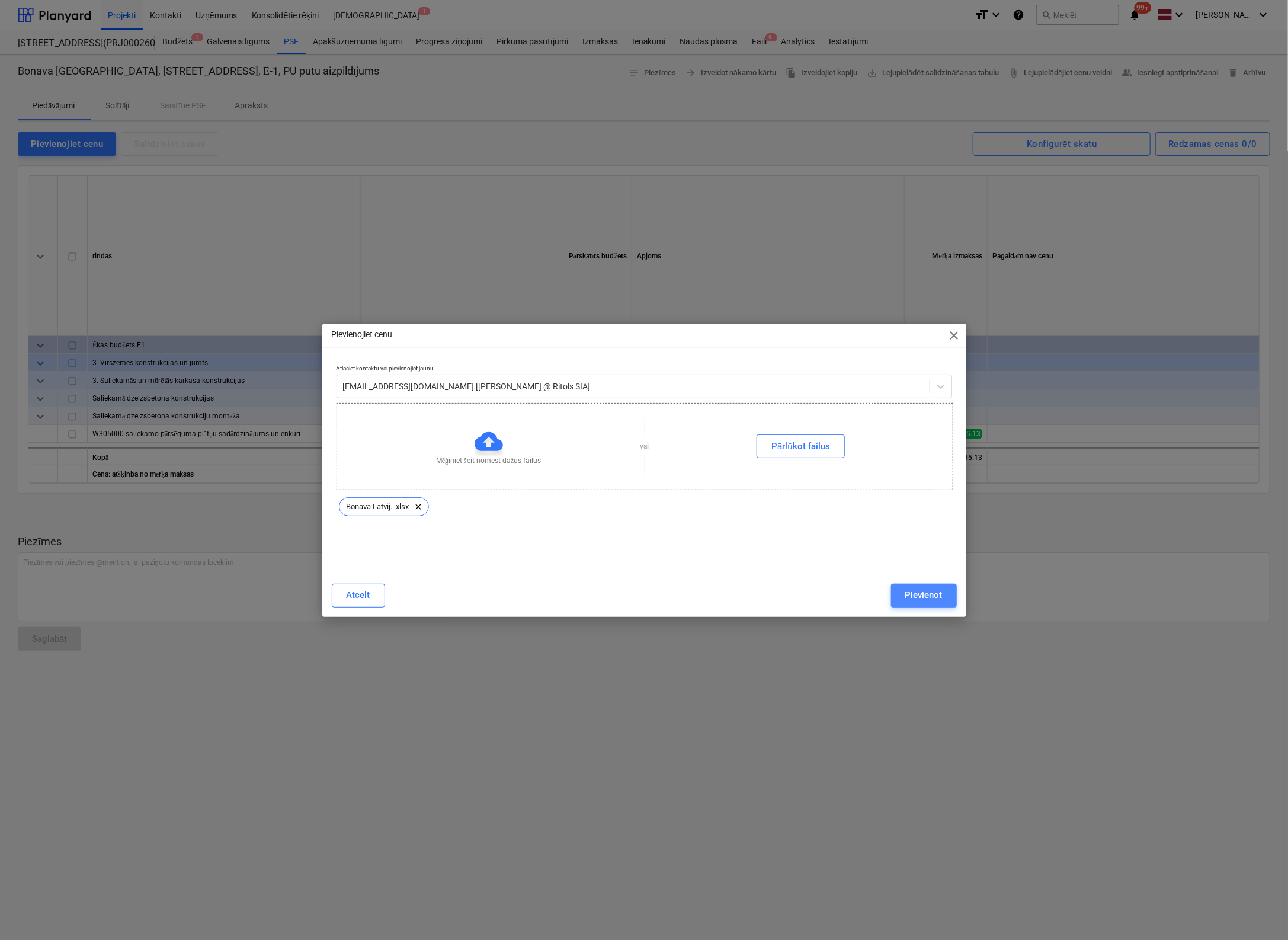
click at [909, 593] on div "Pievienot" at bounding box center [924, 595] width 37 height 15
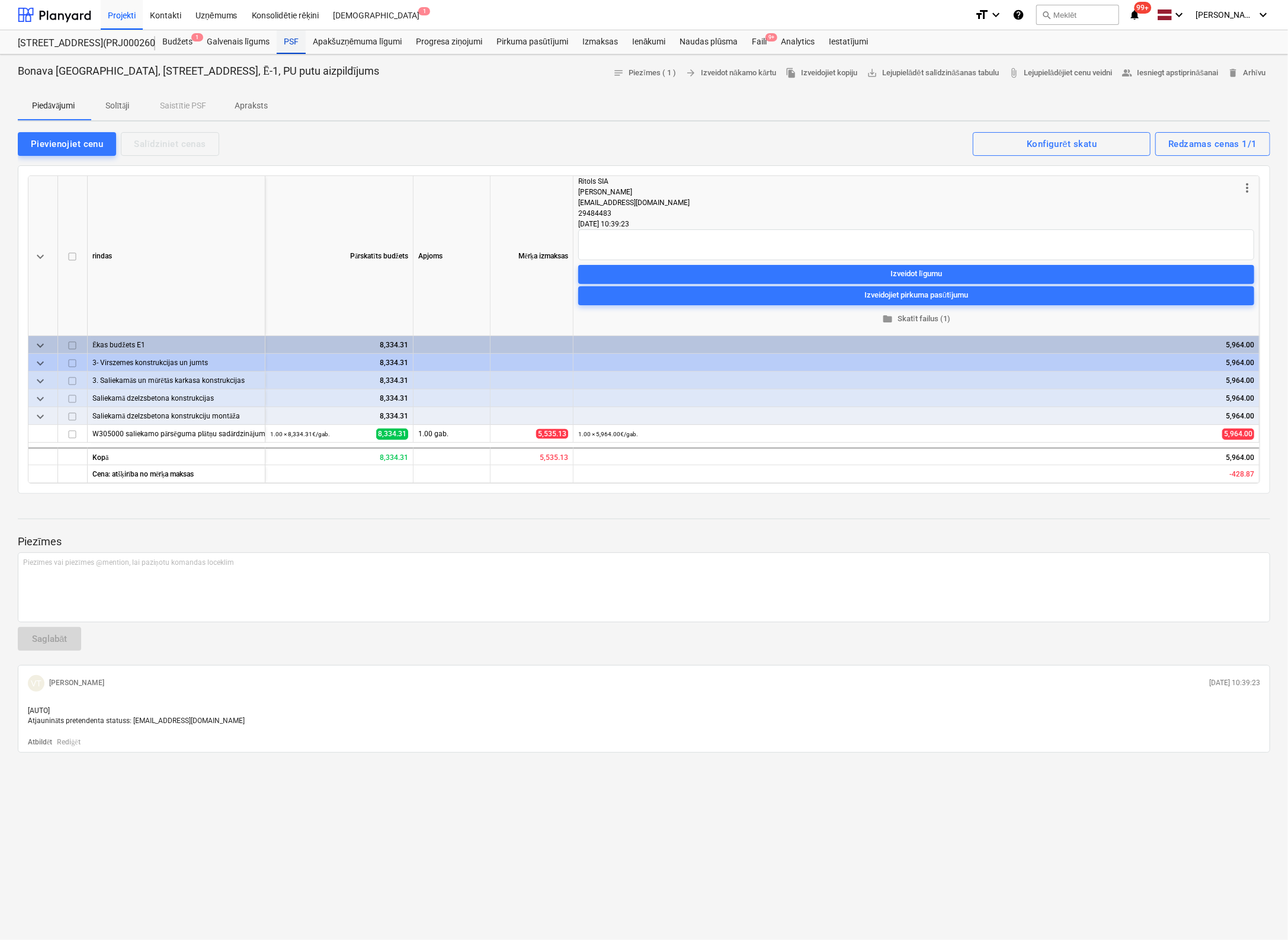
click at [294, 40] on div "PSF" at bounding box center [291, 42] width 29 height 24
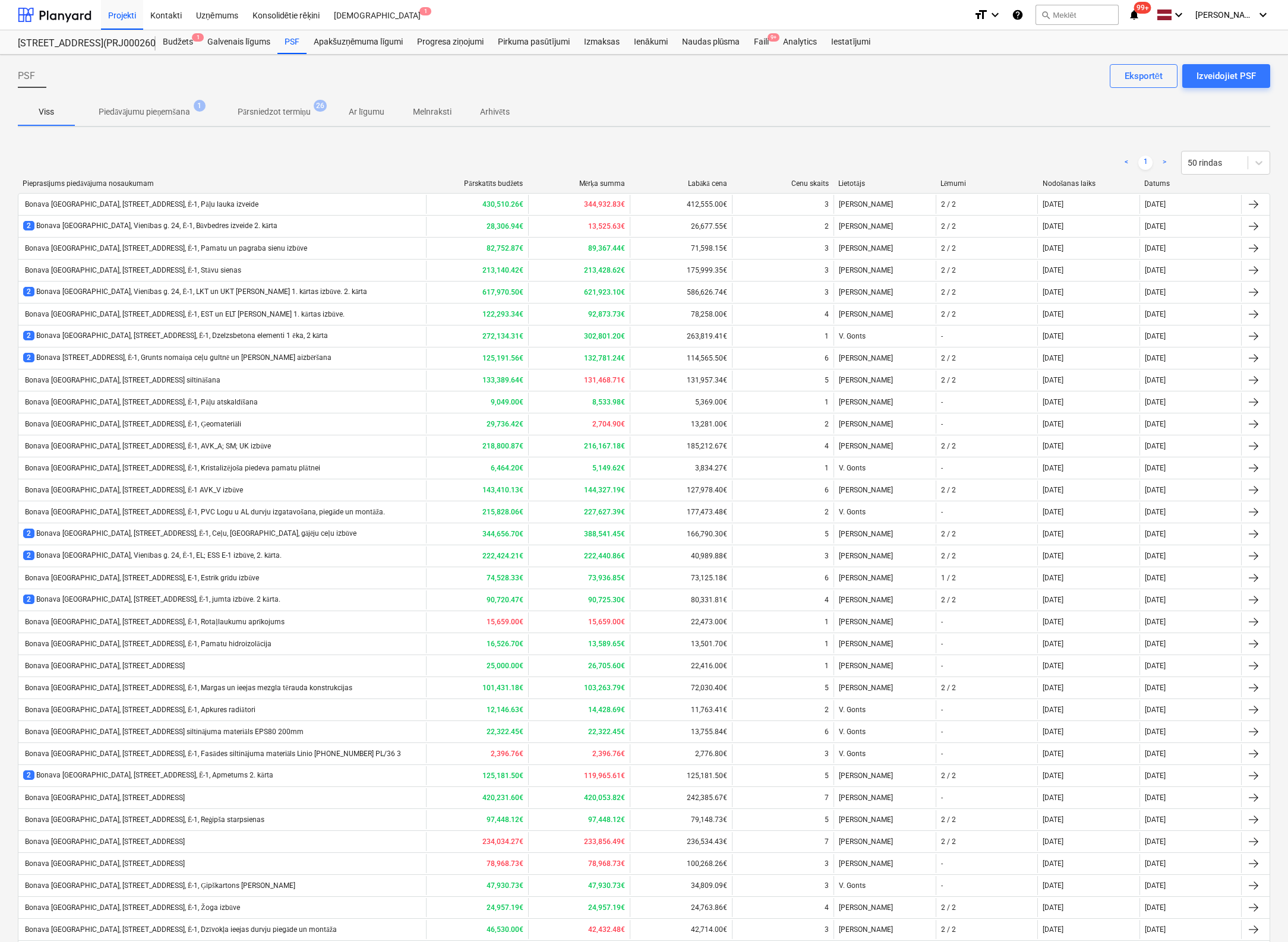
click at [457, 139] on div "< 1 > 50 rindas Pieprasījums piedāvājuma nosaukumam Pārskatīts budžets Mērķa su…" at bounding box center [644, 618] width 1252 height 962
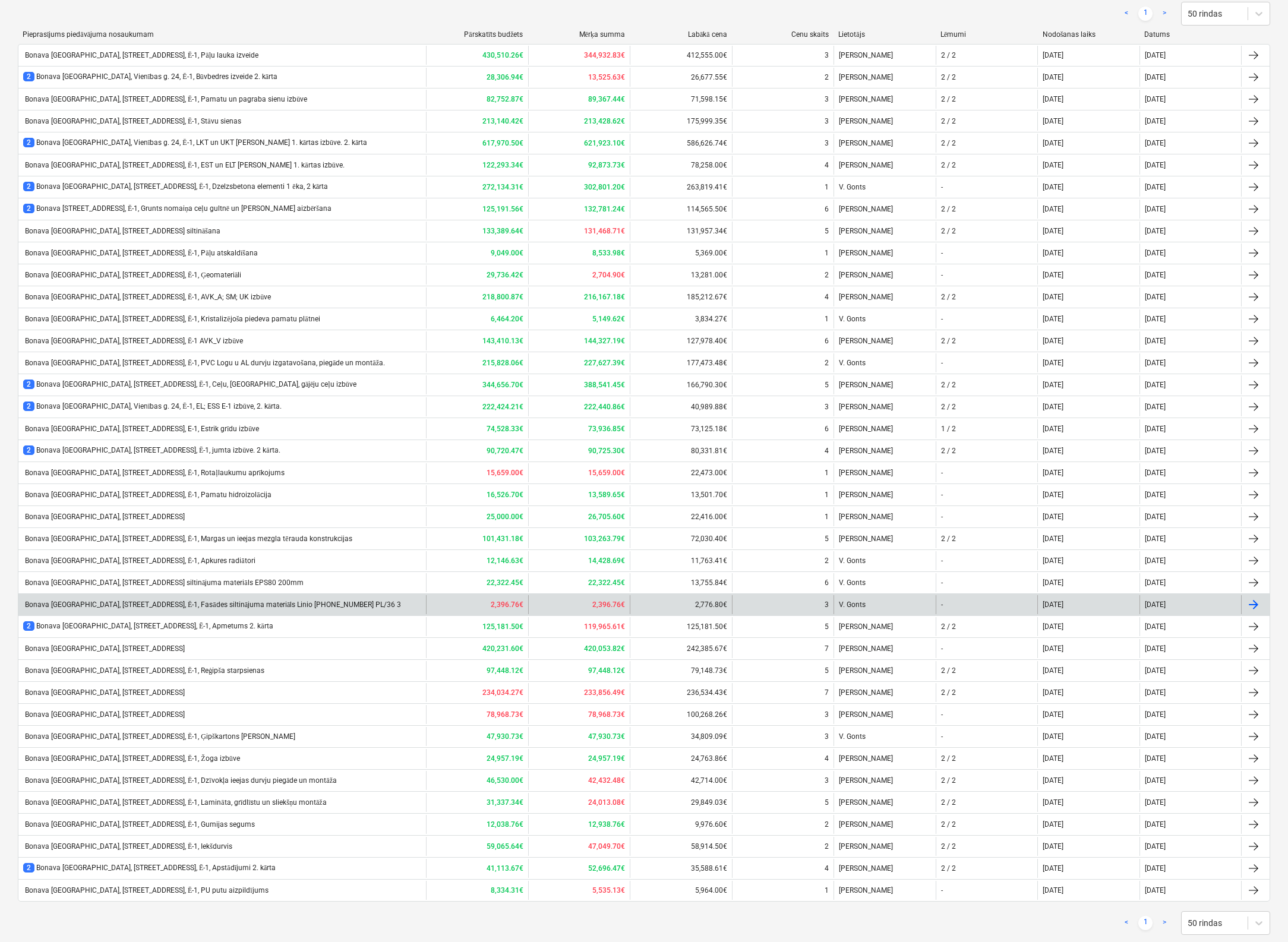
scroll to position [169, 0]
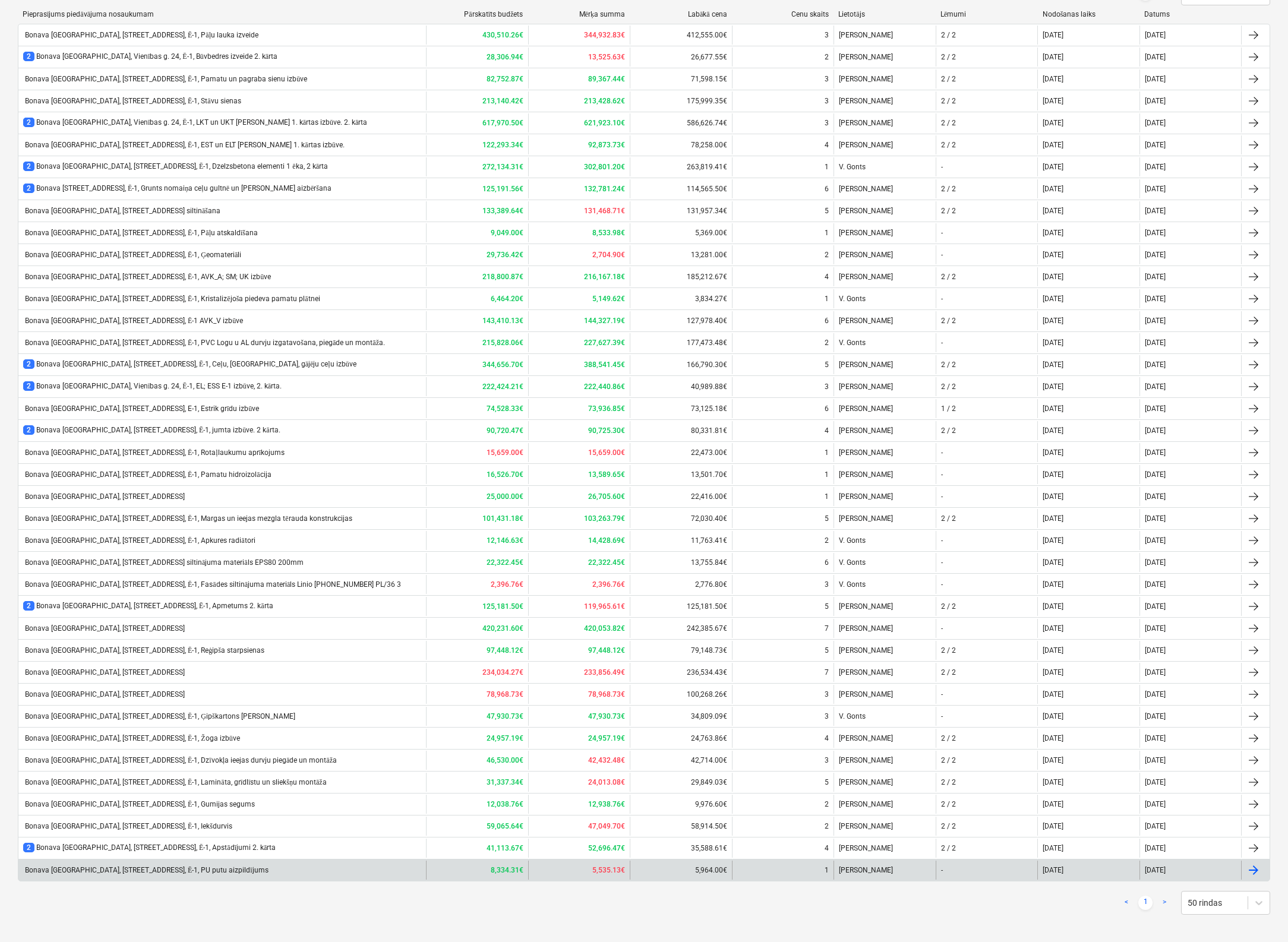
click at [173, 866] on div "Bonava [GEOGRAPHIC_DATA], [STREET_ADDRESS], Ē-1, PU putu aizpildījums" at bounding box center [146, 870] width 245 height 9
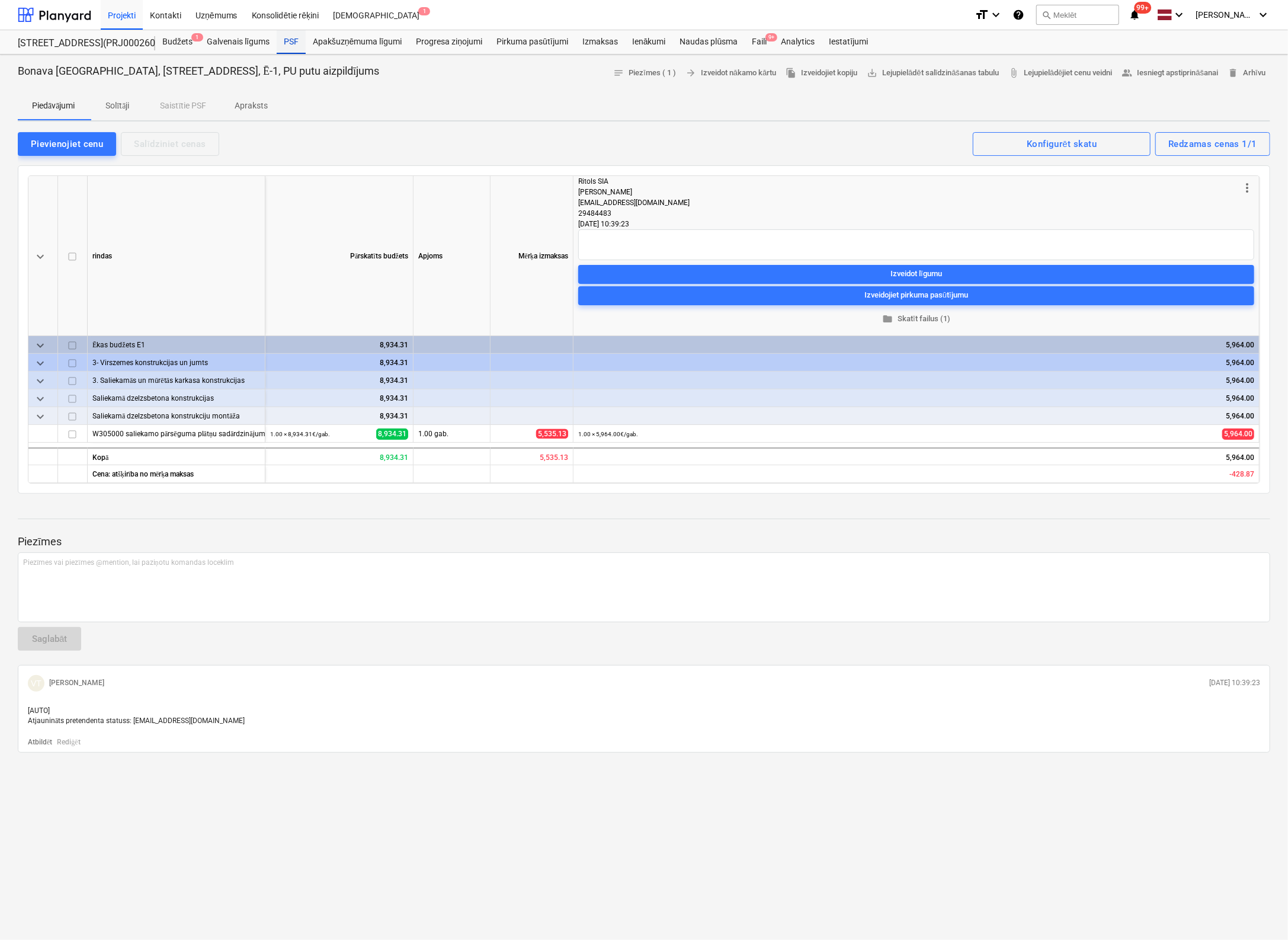
click at [293, 42] on div "PSF" at bounding box center [291, 42] width 29 height 24
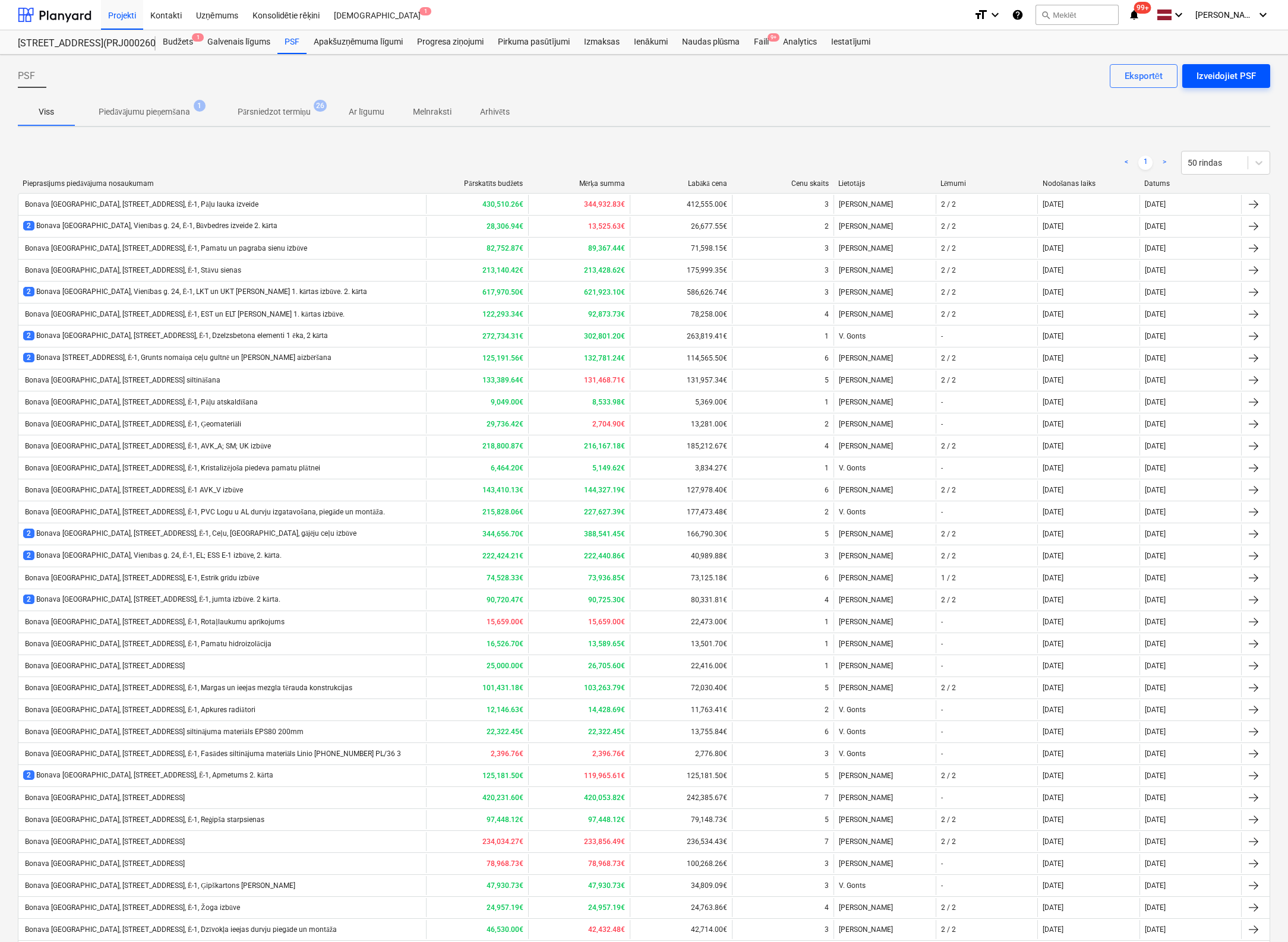
click at [1231, 70] on div "Izveidojiet PSF" at bounding box center [1226, 76] width 60 height 15
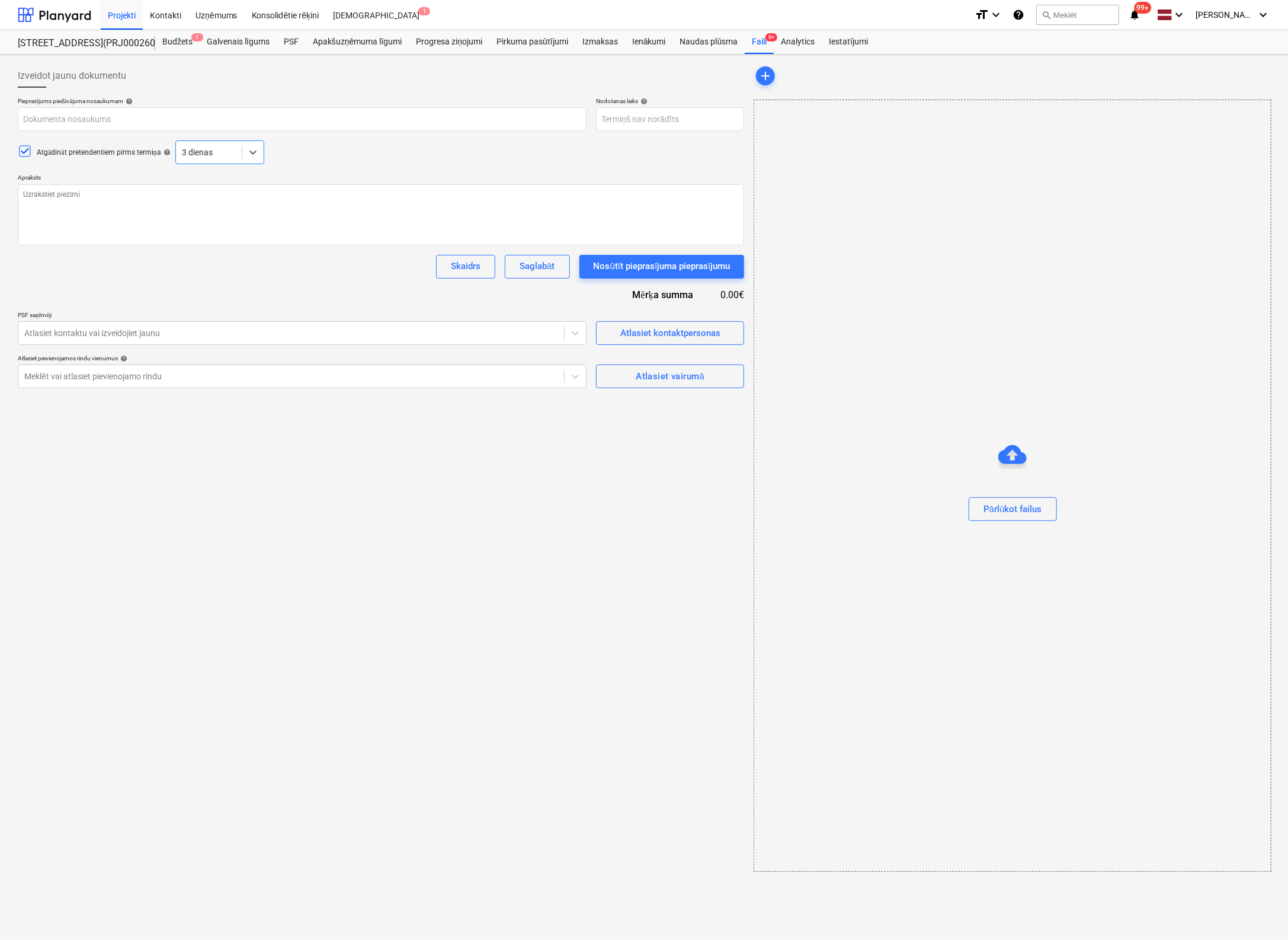
type textarea "x"
click at [240, 122] on input "text" at bounding box center [302, 119] width 569 height 24
paste input "Bonava [GEOGRAPHIC_DATA], [STREET_ADDRESS], Ē-1, PU putu aizpildījums"
type input "Bonava [GEOGRAPHIC_DATA], [STREET_ADDRESS], Ē-1, PU putu aizpildījums"
type textarea "x"
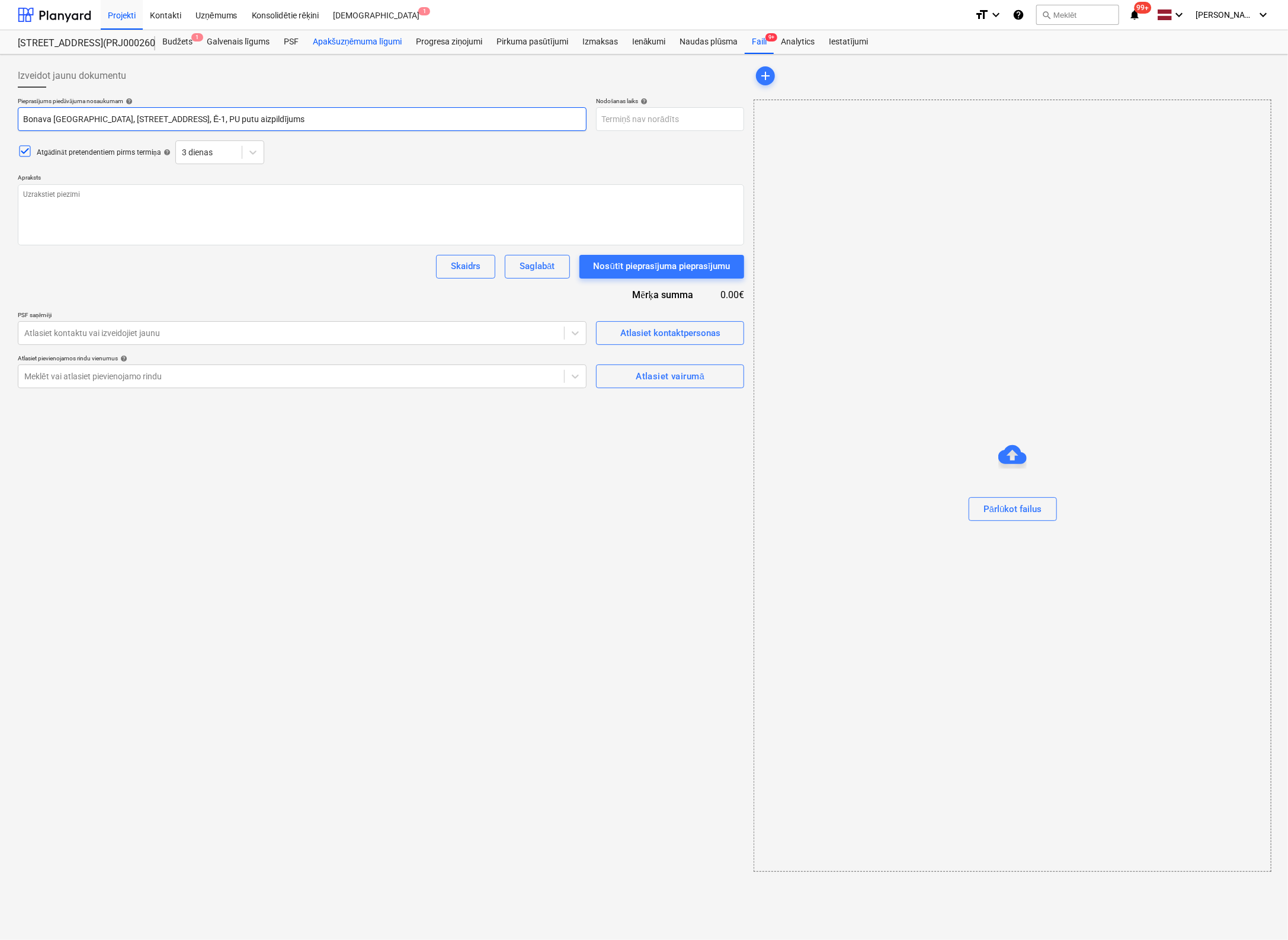
type input "Bonava [GEOGRAPHIC_DATA], [STREET_ADDRESS], Ē-1, PU putu aizpildījums"
click at [624, 122] on body "Projekti Kontakti Uzņēmums Konsolidētie rēķini Iesūtne 1 format_size keyboard_a…" at bounding box center [644, 470] width 1288 height 940
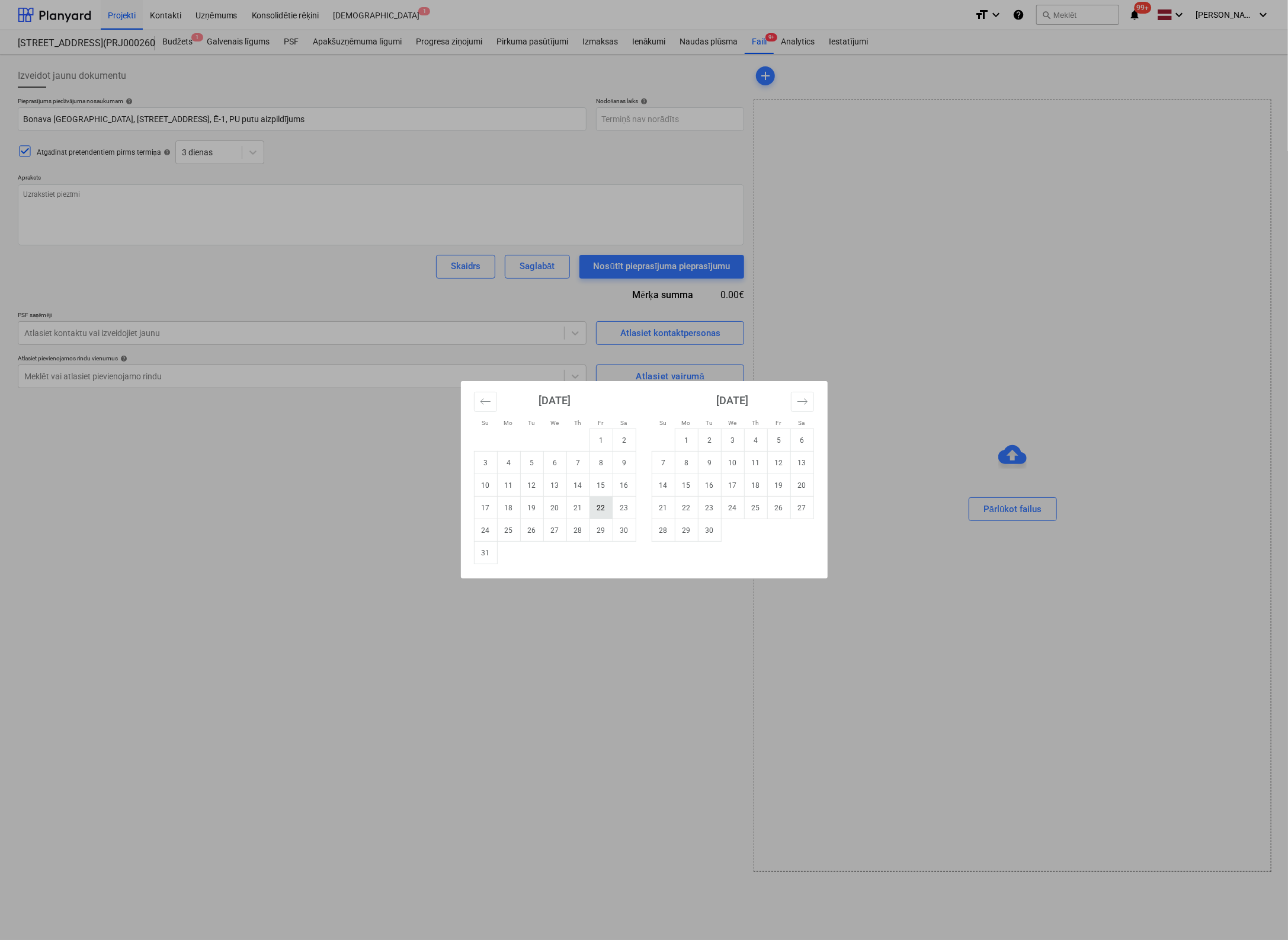
click at [597, 508] on td "22" at bounding box center [601, 508] width 23 height 23
type textarea "x"
type input "[DATE]"
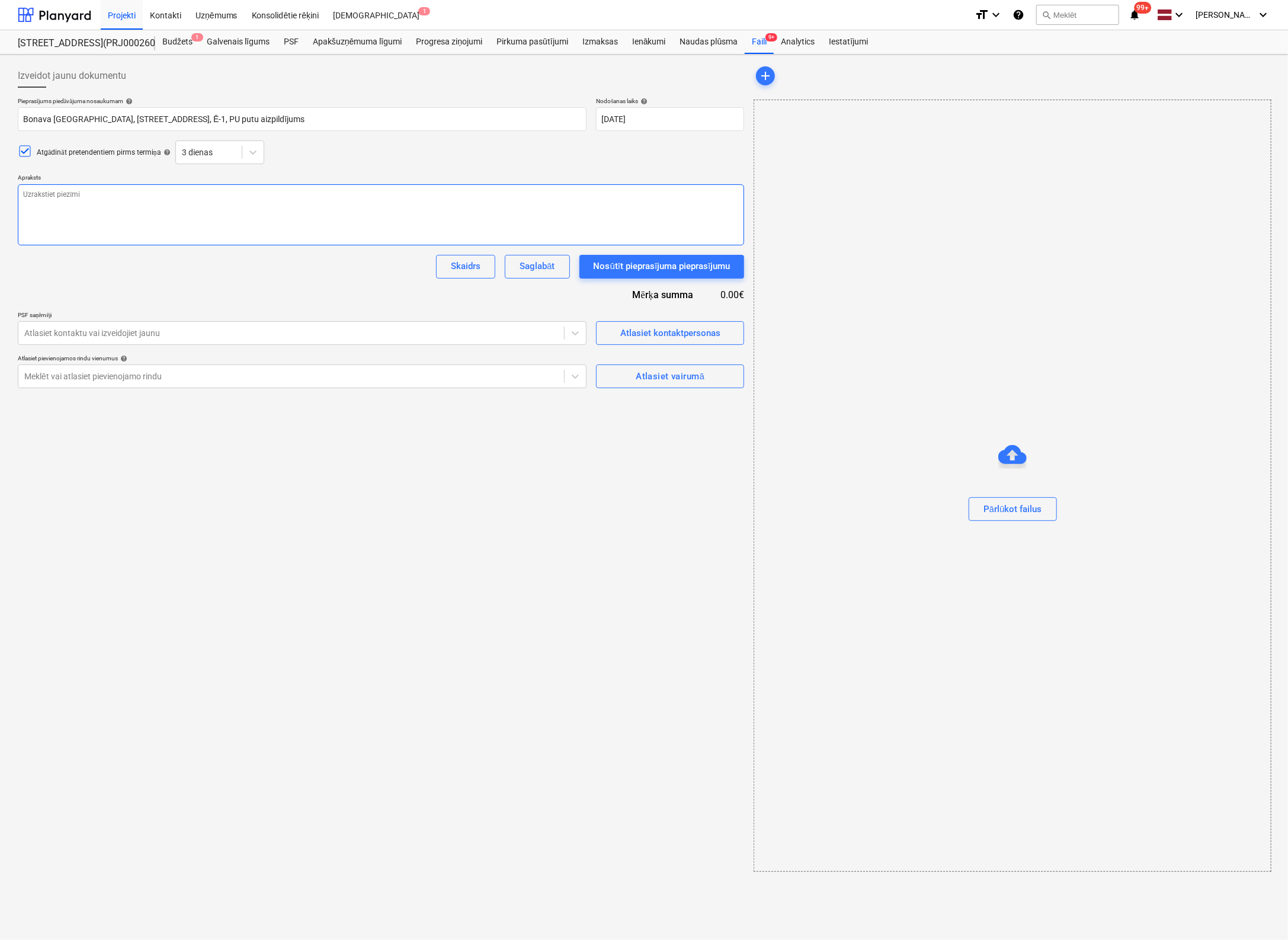
click at [217, 220] on textarea at bounding box center [381, 214] width 727 height 61
paste textarea "Labdien! SIA "Bonava Latvja", plāno sākt būvēt pirmo ēku E1 [PERSON_NAME] kvart…"
type textarea "x"
type textarea "Labdien! SIA "Bonava Latvja", plāno sākt būvēt pirmo ēku E1 [PERSON_NAME] kvart…"
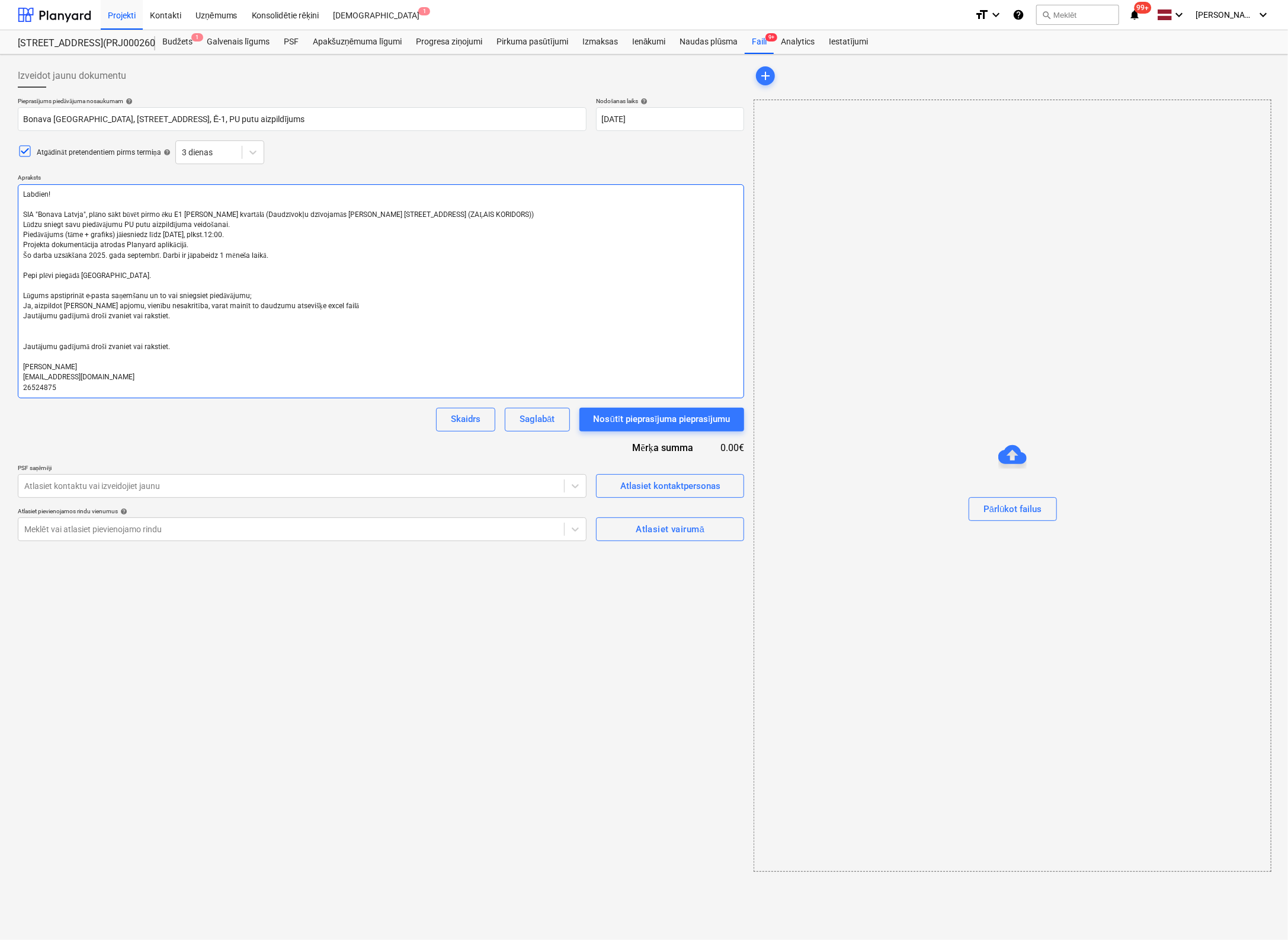
type textarea "x"
type textarea "Labdien! SIA "Bonava Latvja", plāno sākt būvēt pirmo ēku E1 [PERSON_NAME] kvart…"
type textarea "x"
click at [495, 489] on div at bounding box center [291, 486] width 534 height 12
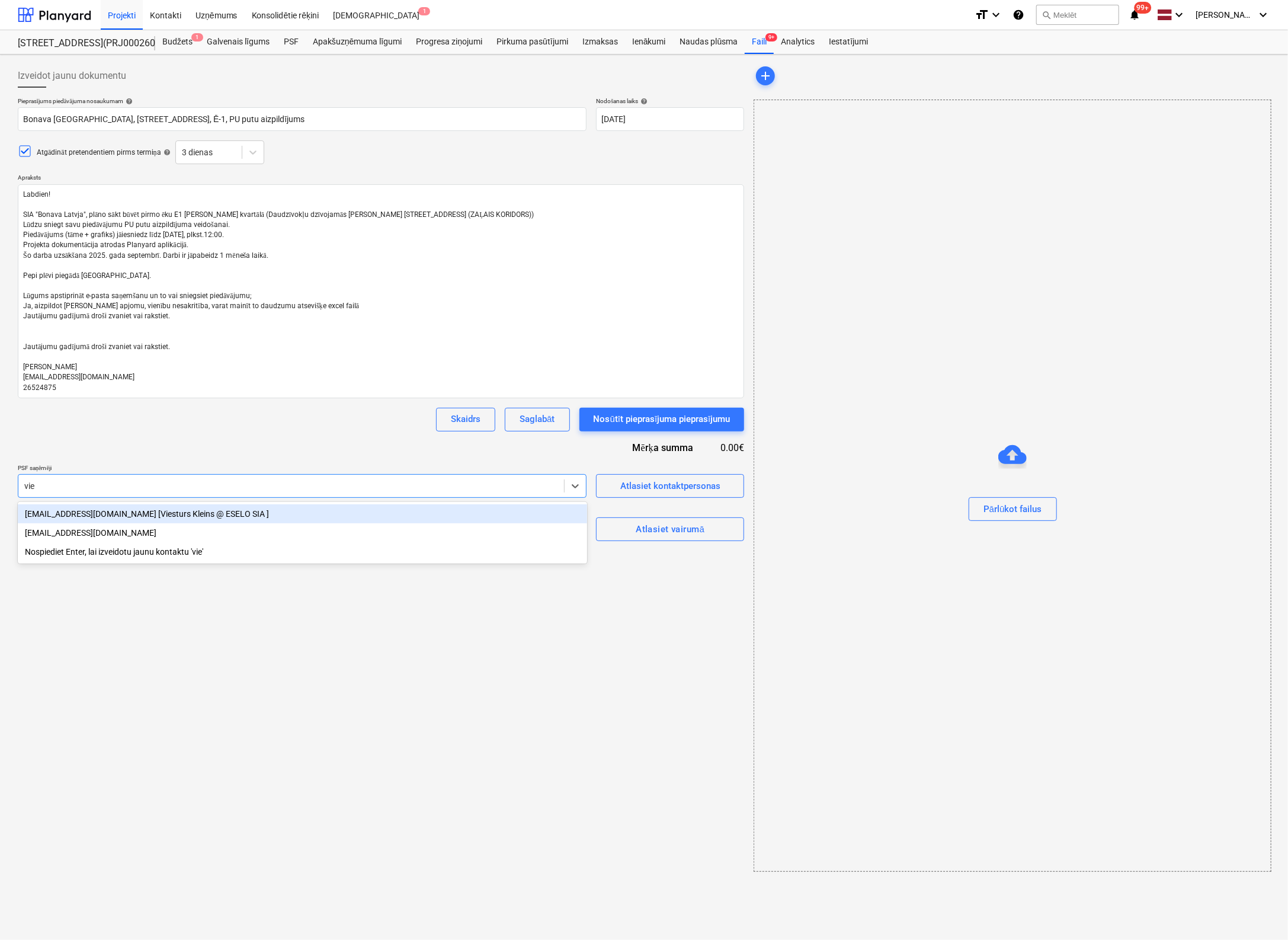
type input "vies"
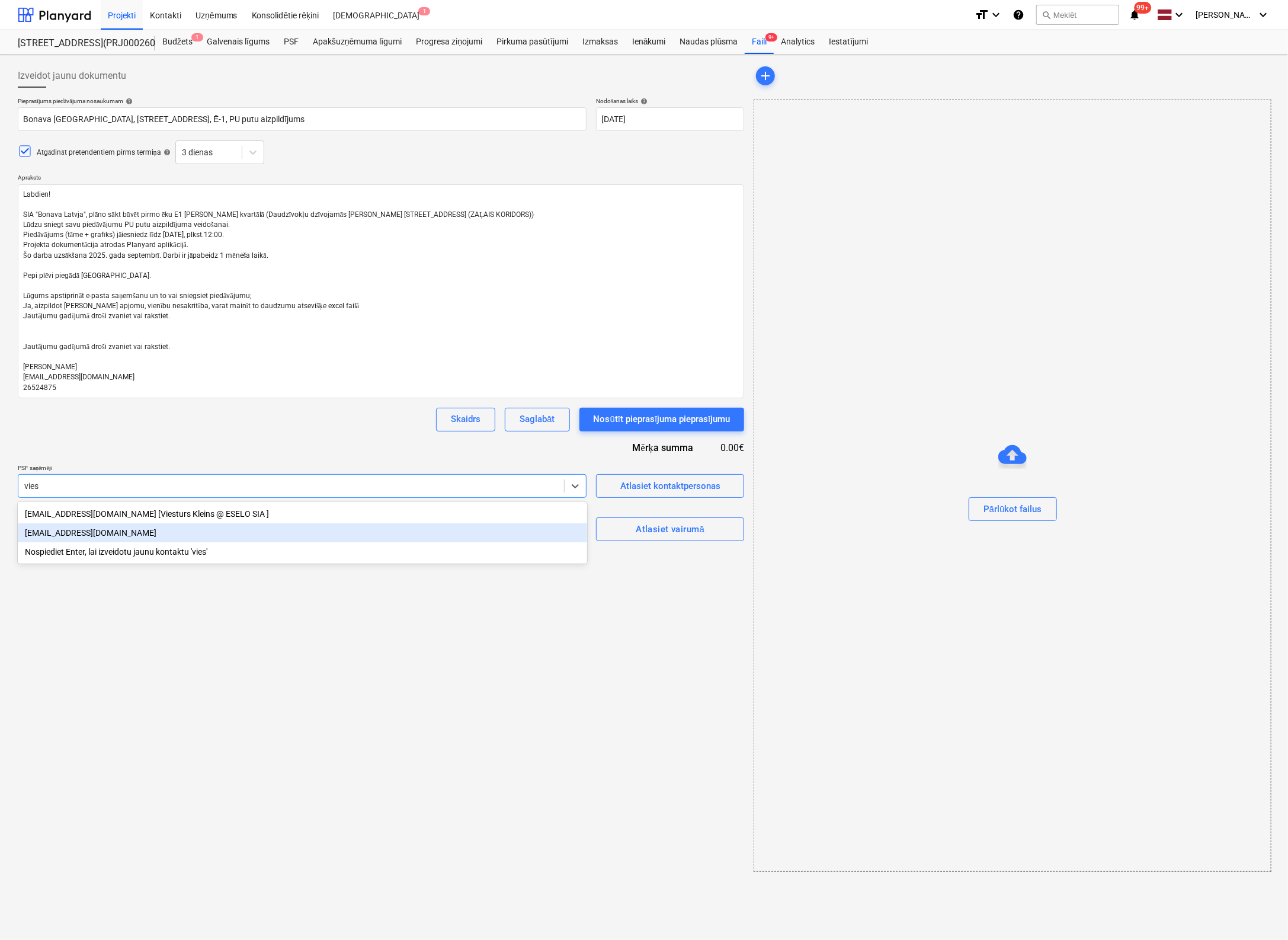
click at [104, 531] on div "viesturs.tomsons@bonava.com" at bounding box center [302, 533] width 569 height 19
type textarea "x"
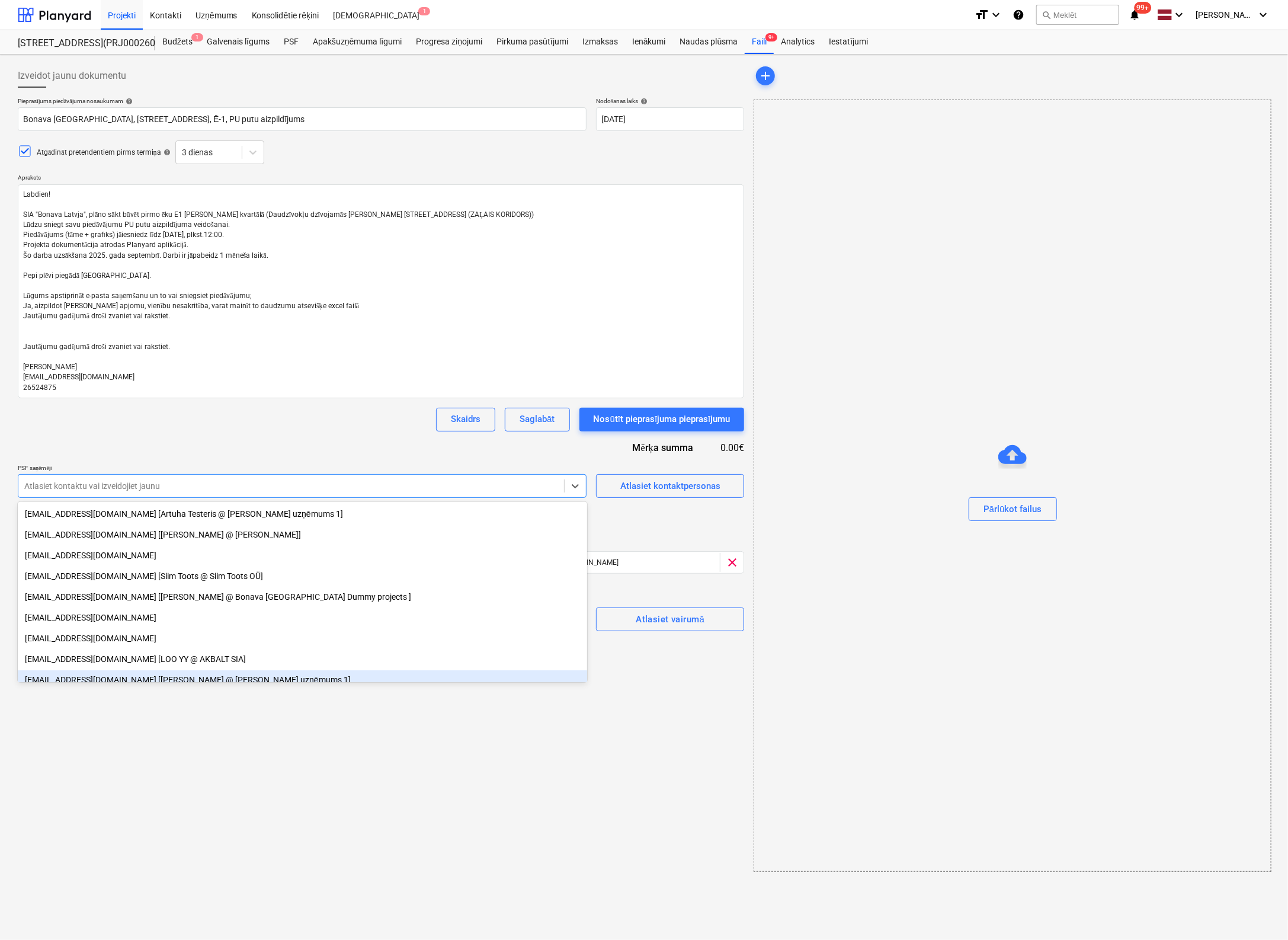
click at [561, 840] on div "Izveidot jaunu dokumentu Pieprasījums piedāvājuma nosaukumam help Bonava Latvij…" at bounding box center [381, 468] width 736 height 817
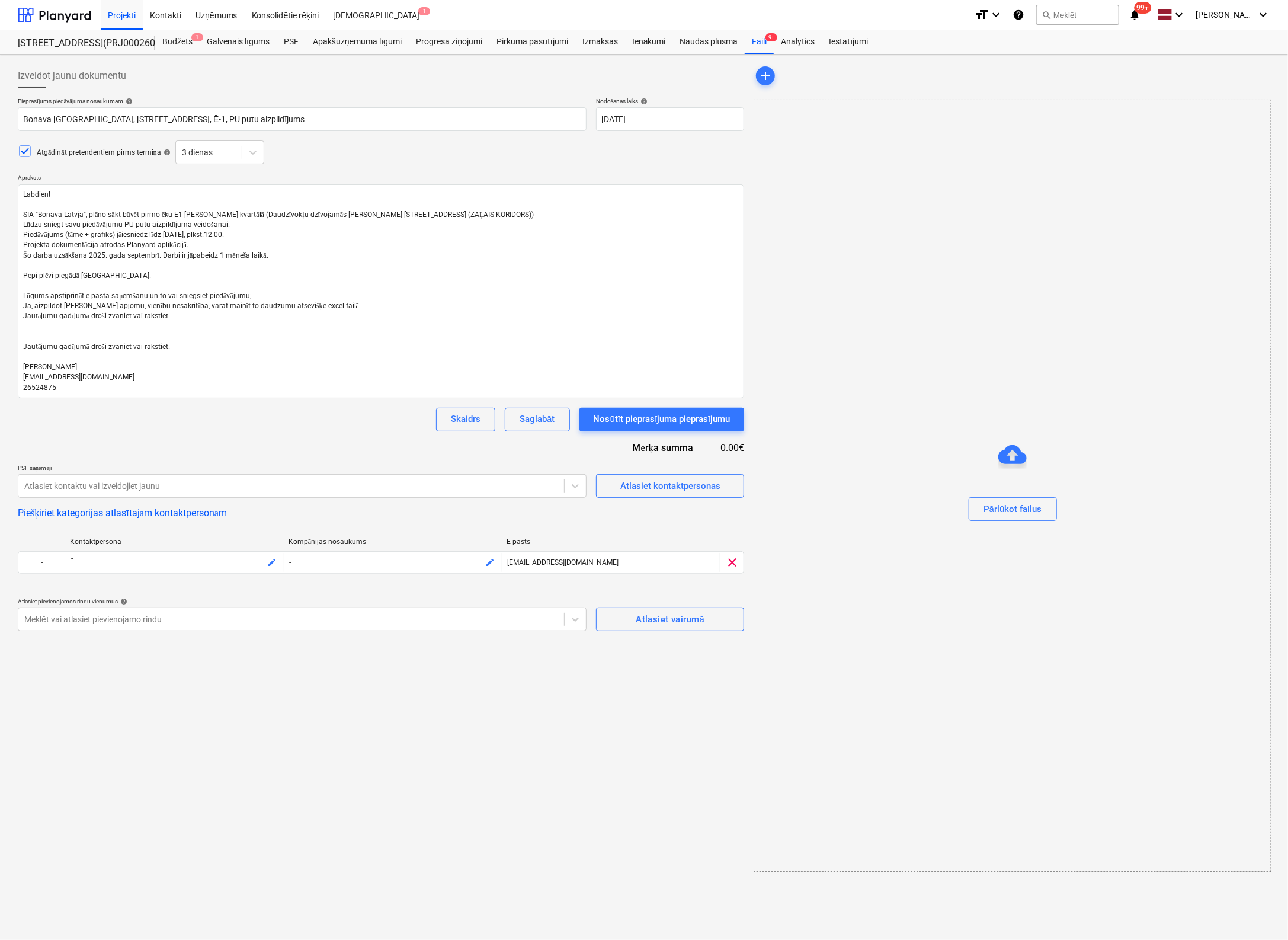
click at [288, 710] on div "Izveidot jaunu dokumentu Pieprasījums piedāvājuma nosaukumam help Bonava Latvij…" at bounding box center [381, 468] width 736 height 817
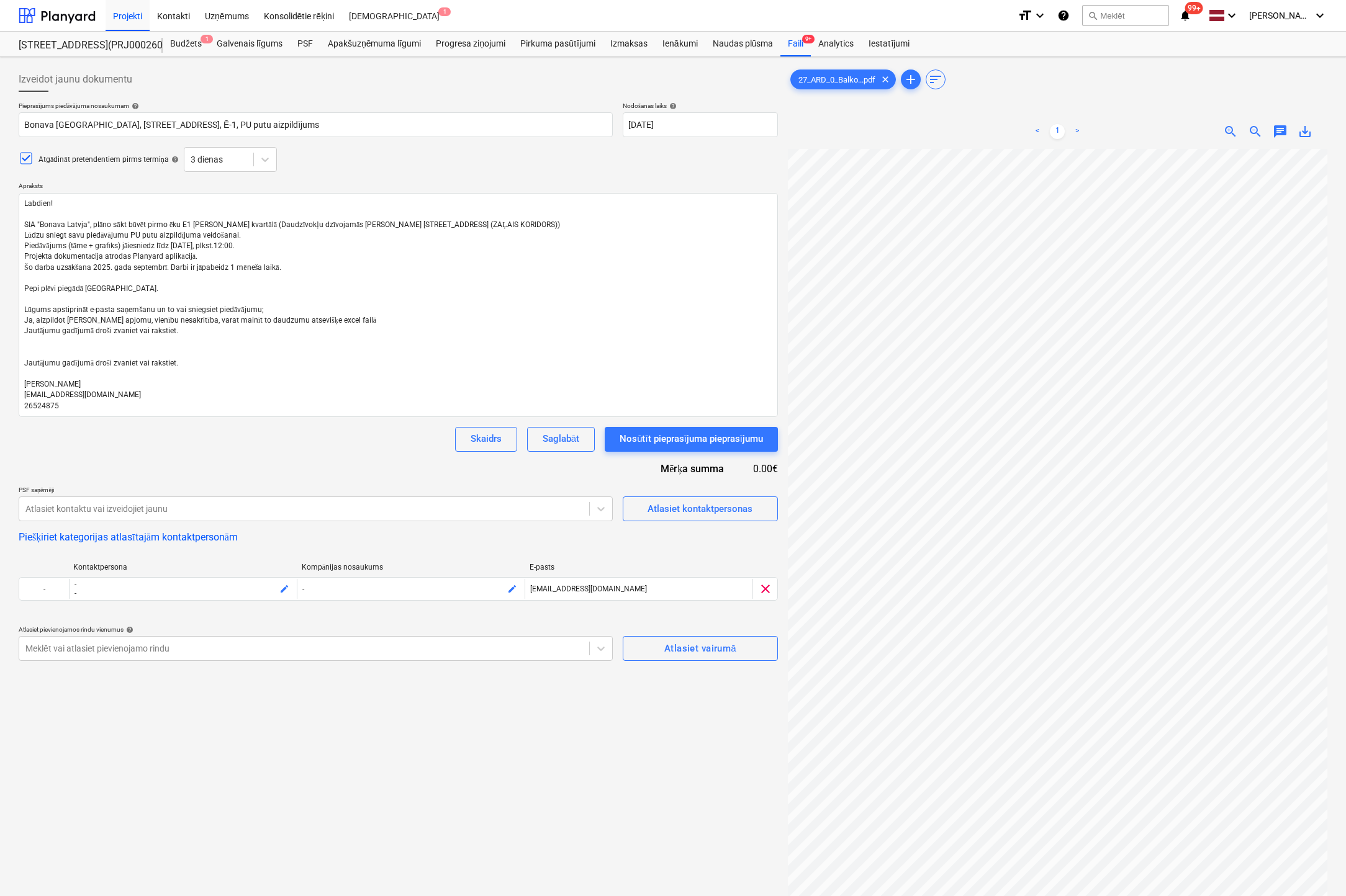
type textarea "x"
click at [370, 654] on div at bounding box center [304, 649] width 557 height 12
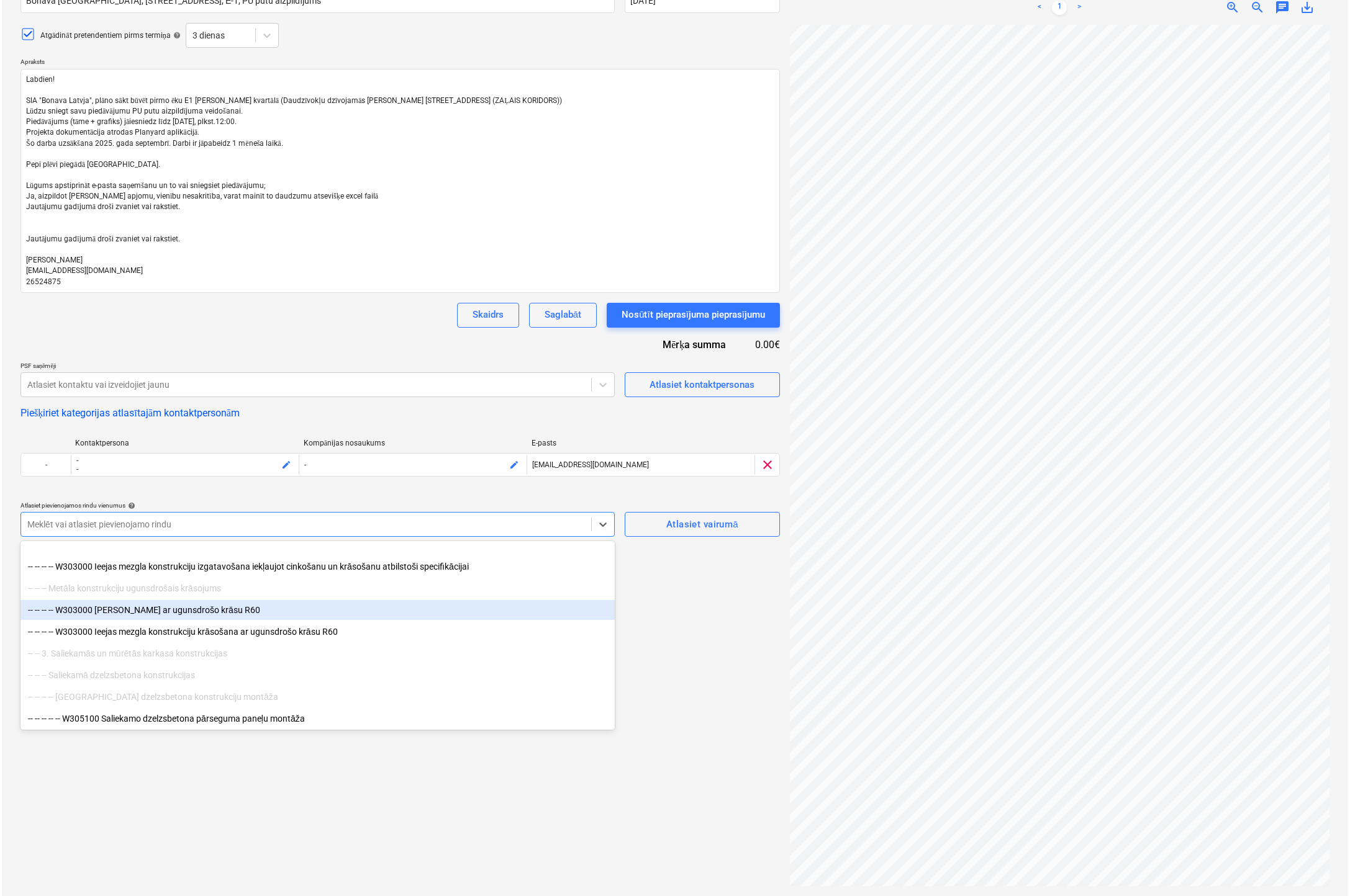
scroll to position [2482, 0]
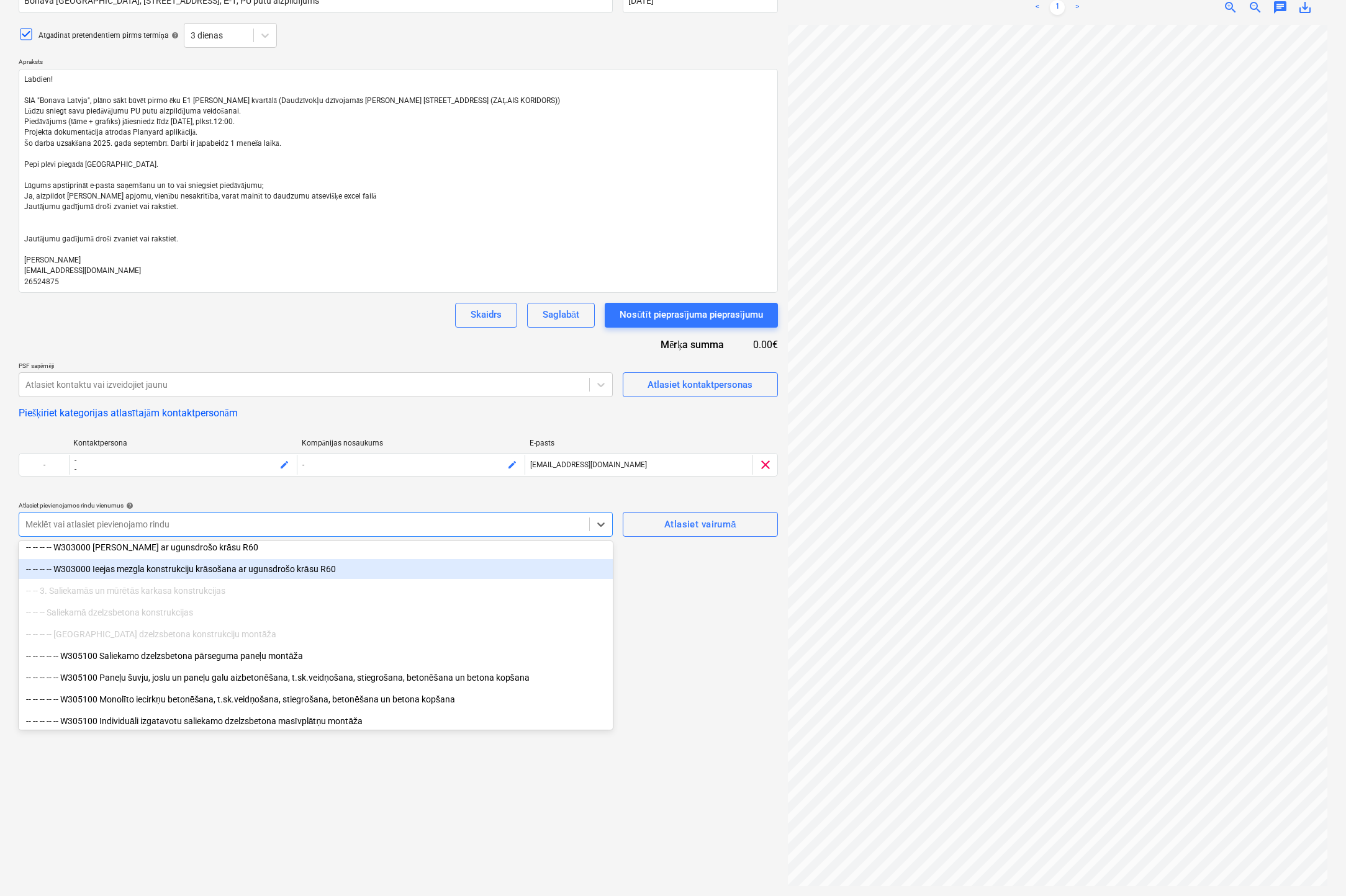
click at [180, 518] on div at bounding box center [304, 524] width 557 height 12
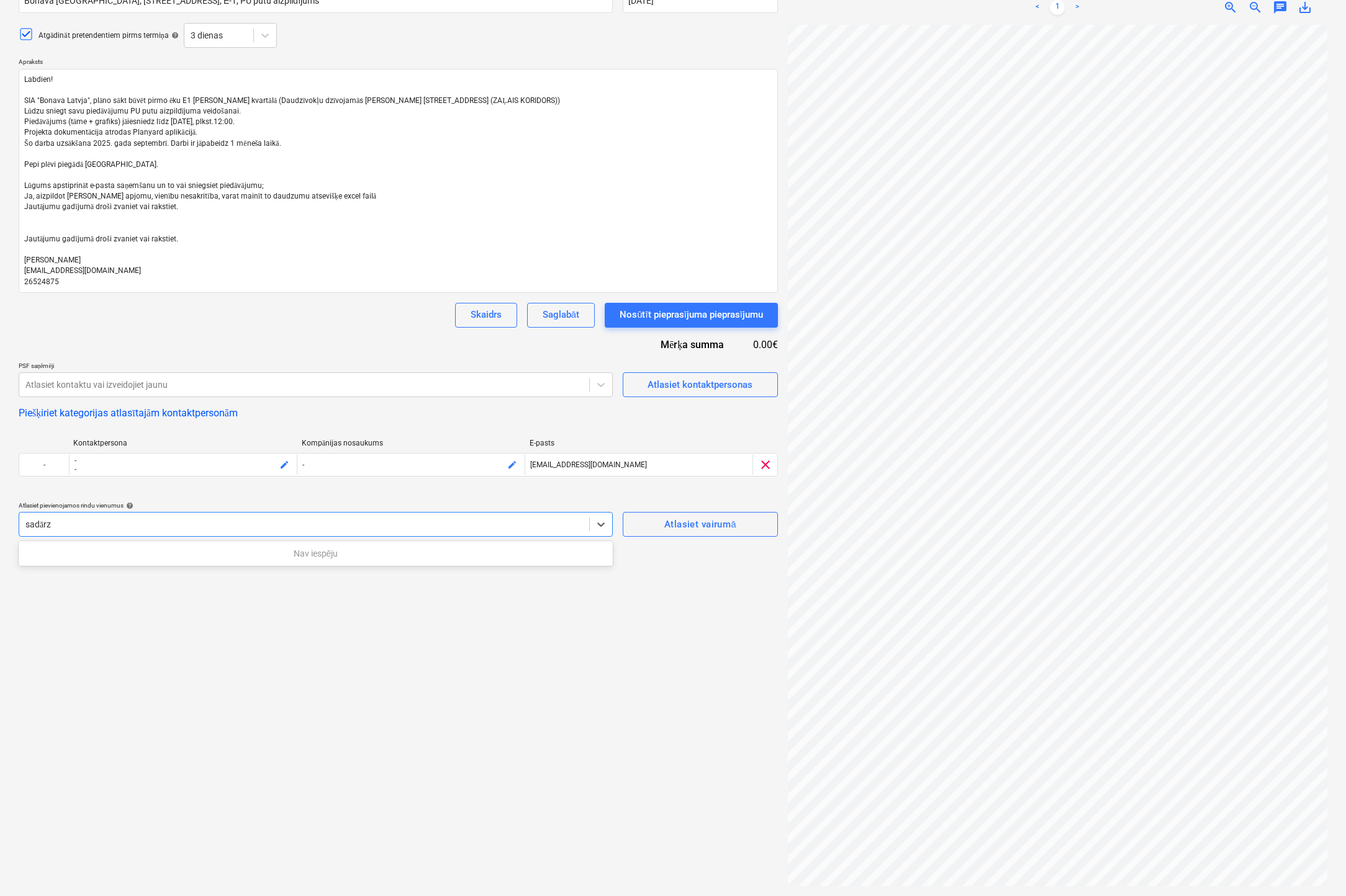
type input "sadār"
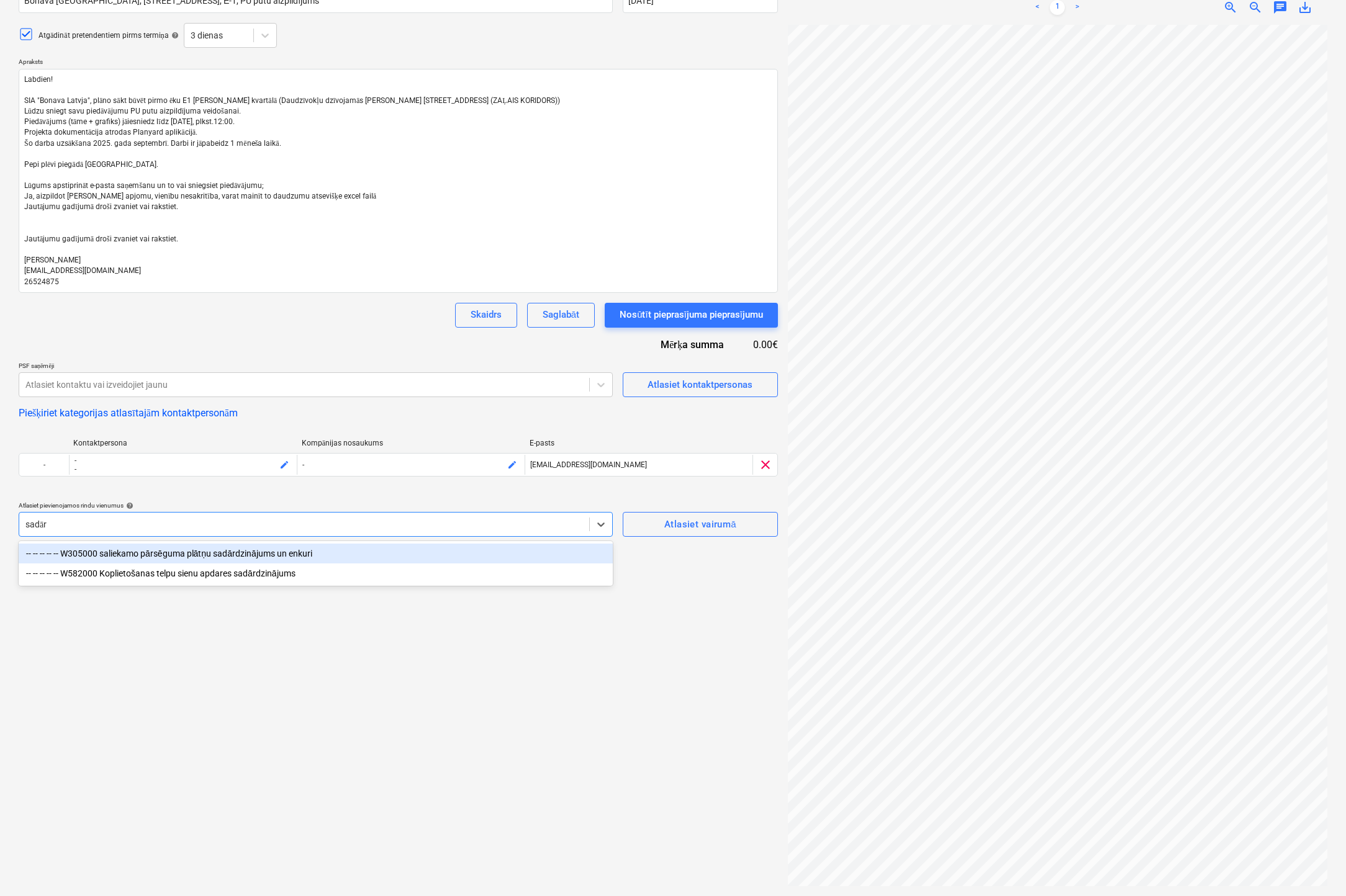
click at [203, 552] on div "-- -- -- -- -- W305000 saliekamo pārsēguma plātņu sadārdzinājums un enkuri" at bounding box center [315, 553] width 594 height 20
type textarea "x"
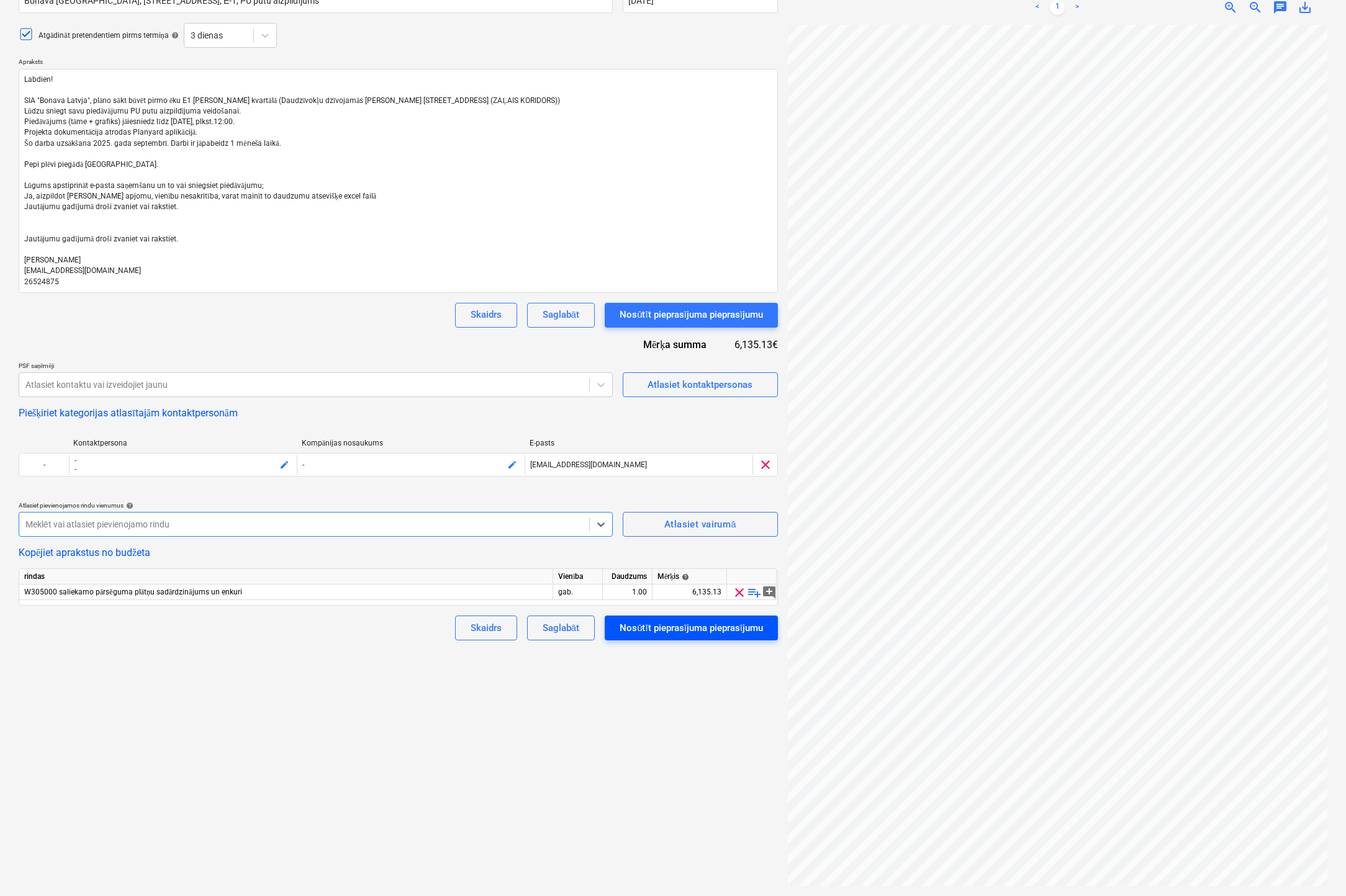
click at [656, 628] on div "Nosūtīt pieprasījuma pieprasījumu" at bounding box center [691, 628] width 144 height 16
type textarea "x"
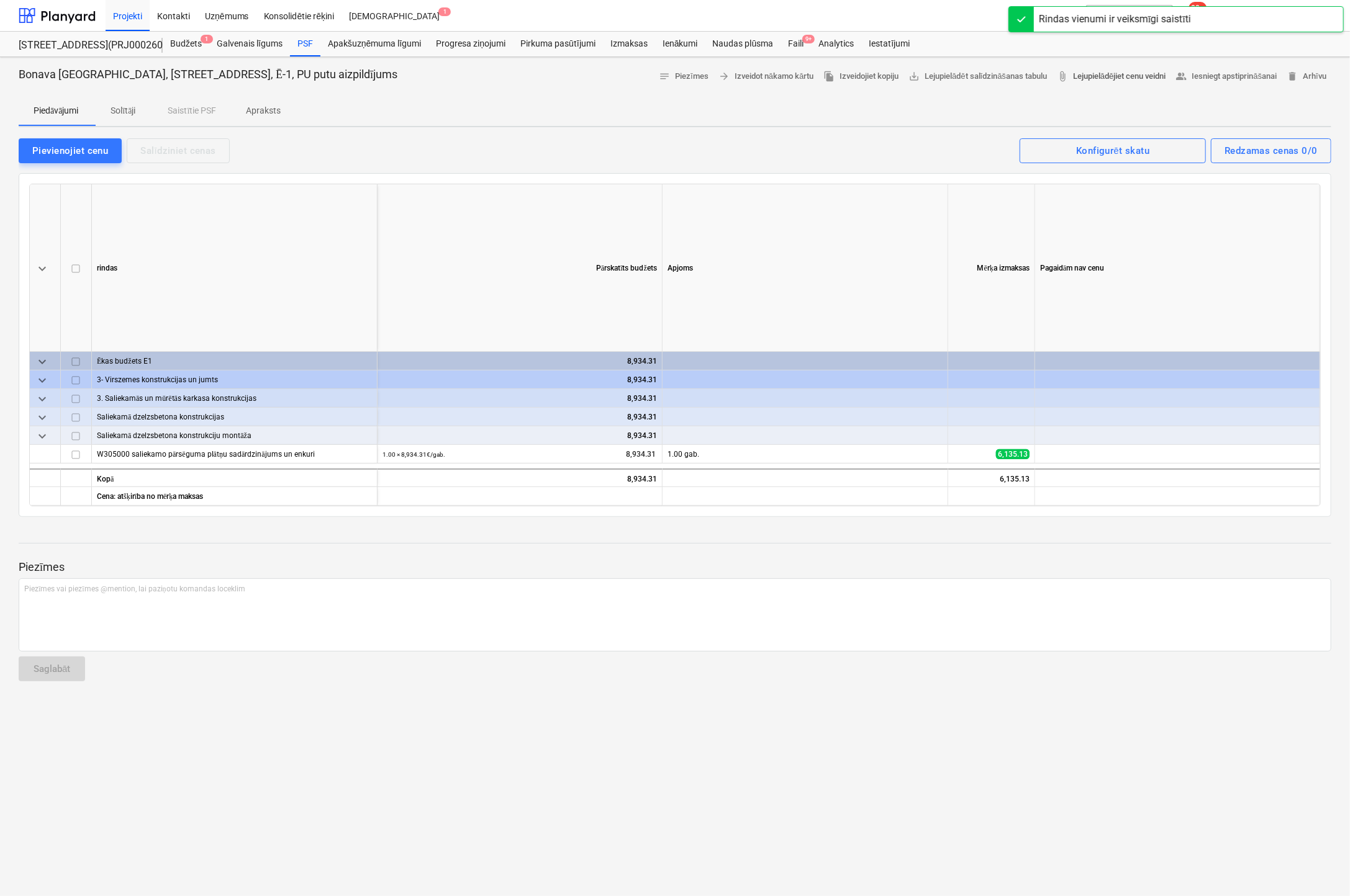
click at [1101, 78] on span "attach_file Lejupielādējiet cenu veidni" at bounding box center [1111, 76] width 109 height 14
click at [330, 148] on div "Pievienojiet cenu Salīdziniet cenas Redzamas cenas 0/0 Konfigurēt skatu" at bounding box center [675, 150] width 1313 height 26
click at [92, 146] on div "Pievienojiet cenu" at bounding box center [70, 151] width 76 height 16
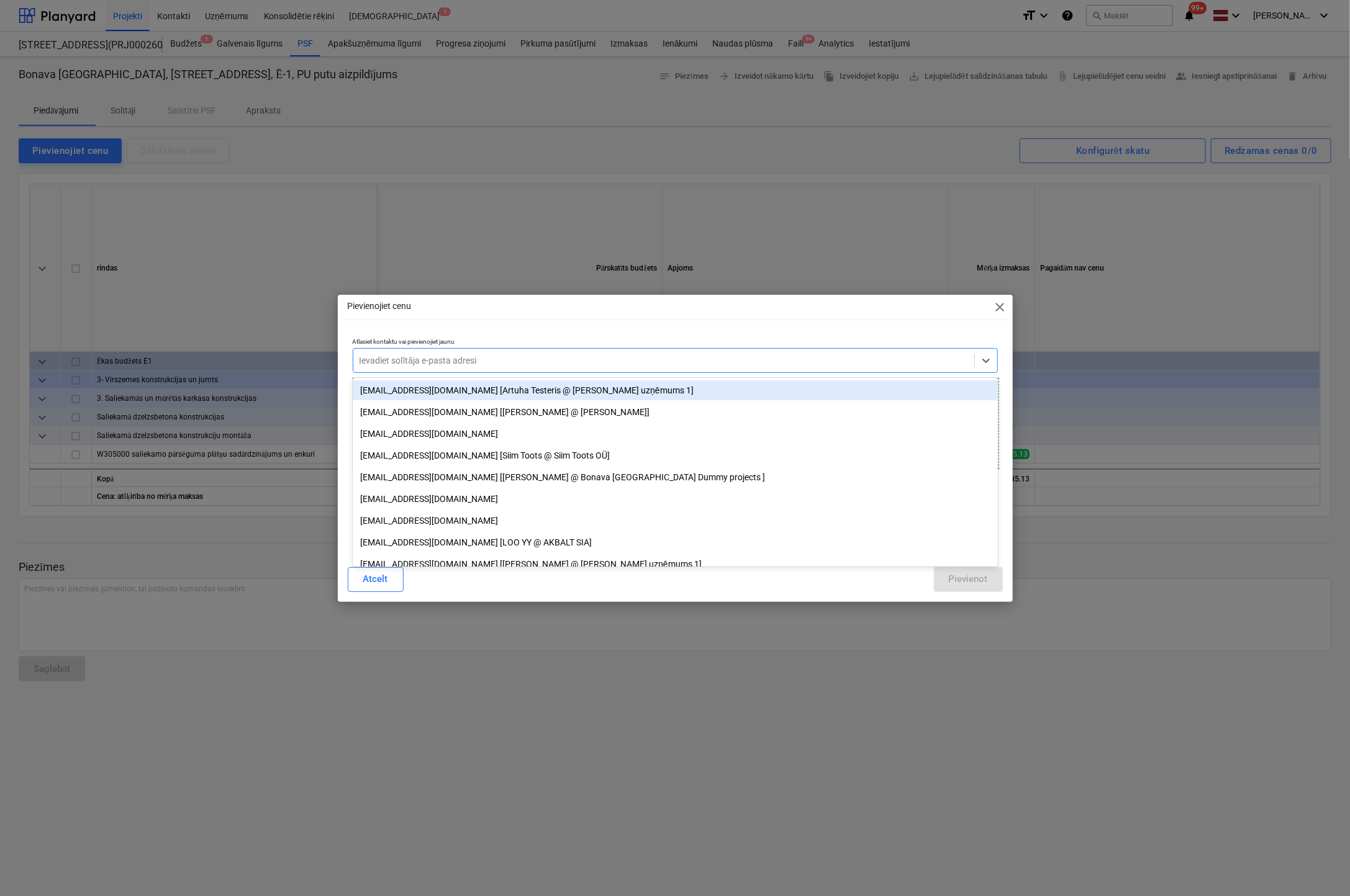
click at [481, 364] on div at bounding box center [664, 361] width 608 height 12
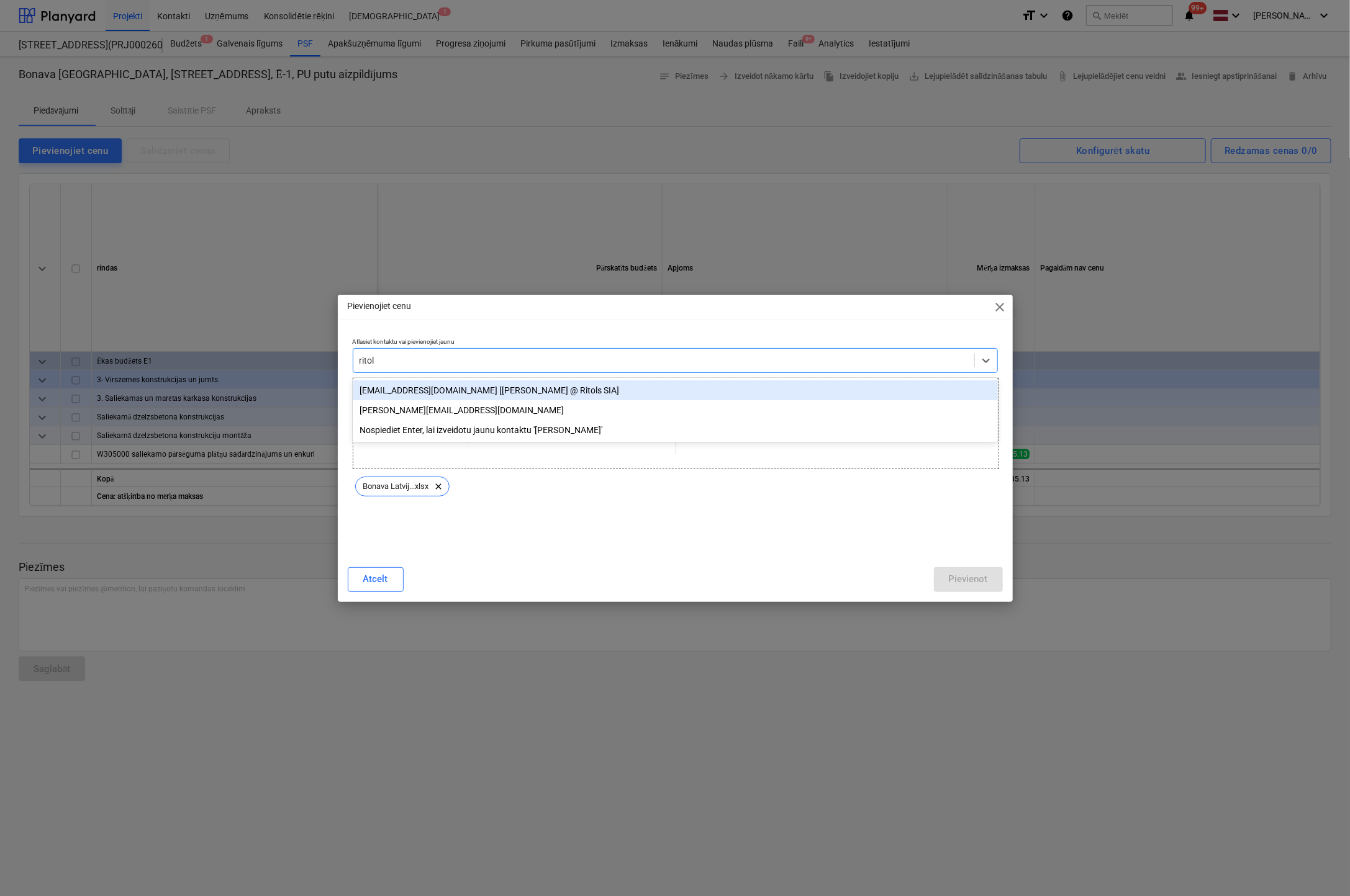
type input "ritols"
click at [462, 388] on div "ervins@ritols.lv [Ervīns Krastiņš @ Ritols SIA]" at bounding box center [675, 390] width 645 height 20
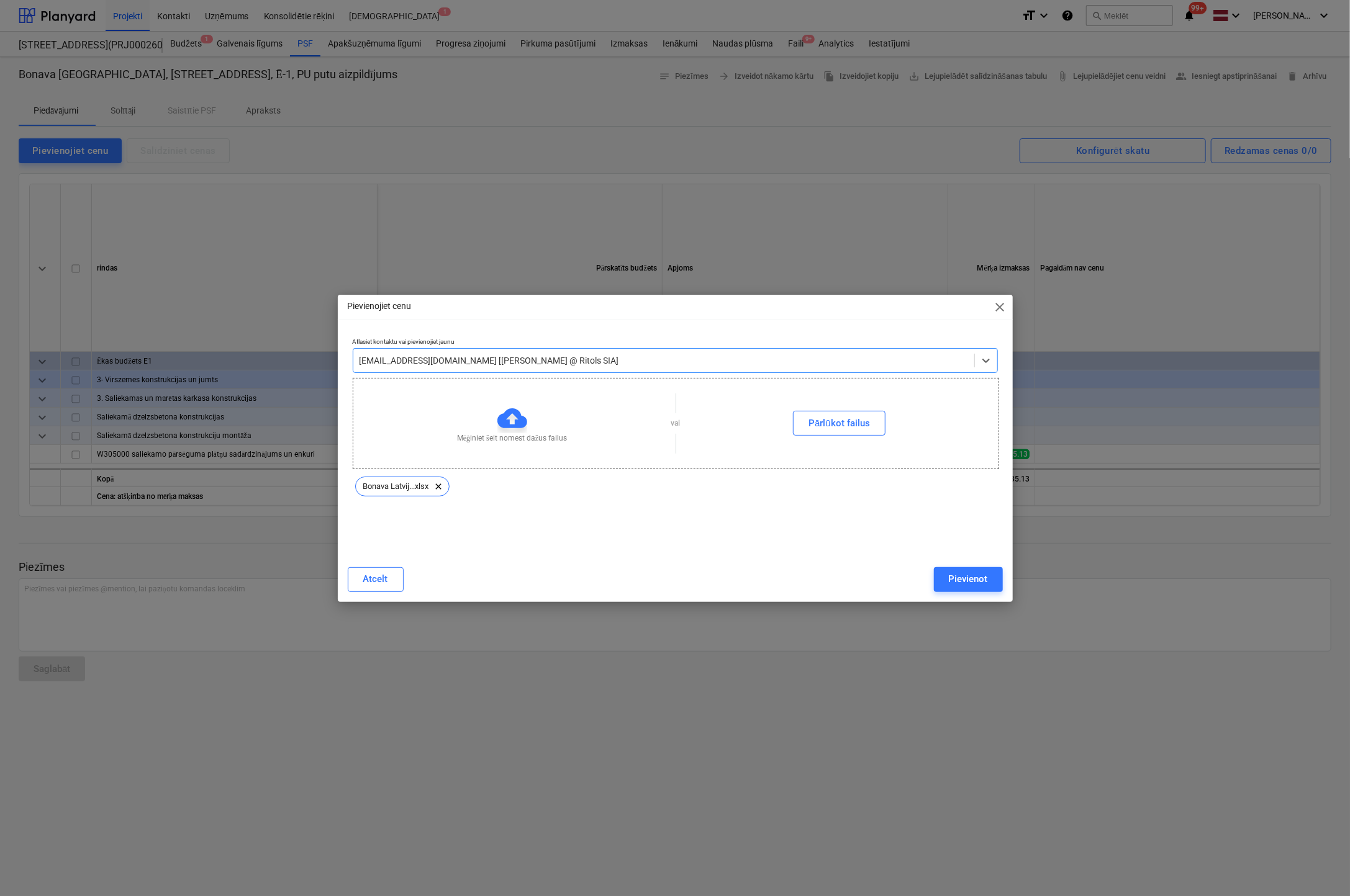
click at [962, 581] on div "Pievienot" at bounding box center [968, 579] width 39 height 16
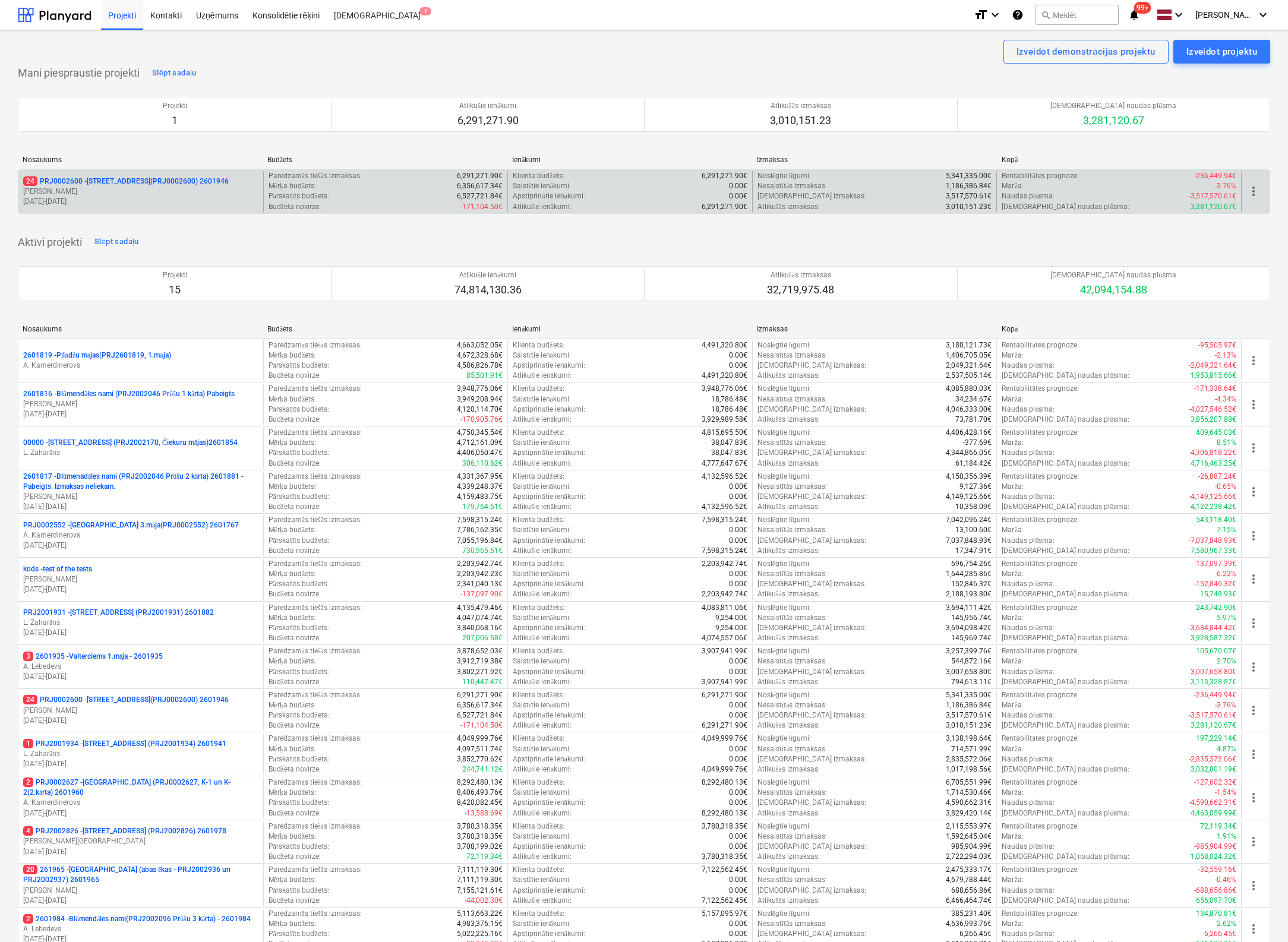
click at [160, 176] on p "24 PRJ0002600 - [STREET_ADDRESS](PRJ0002600) 2601946" at bounding box center [126, 181] width 205 height 10
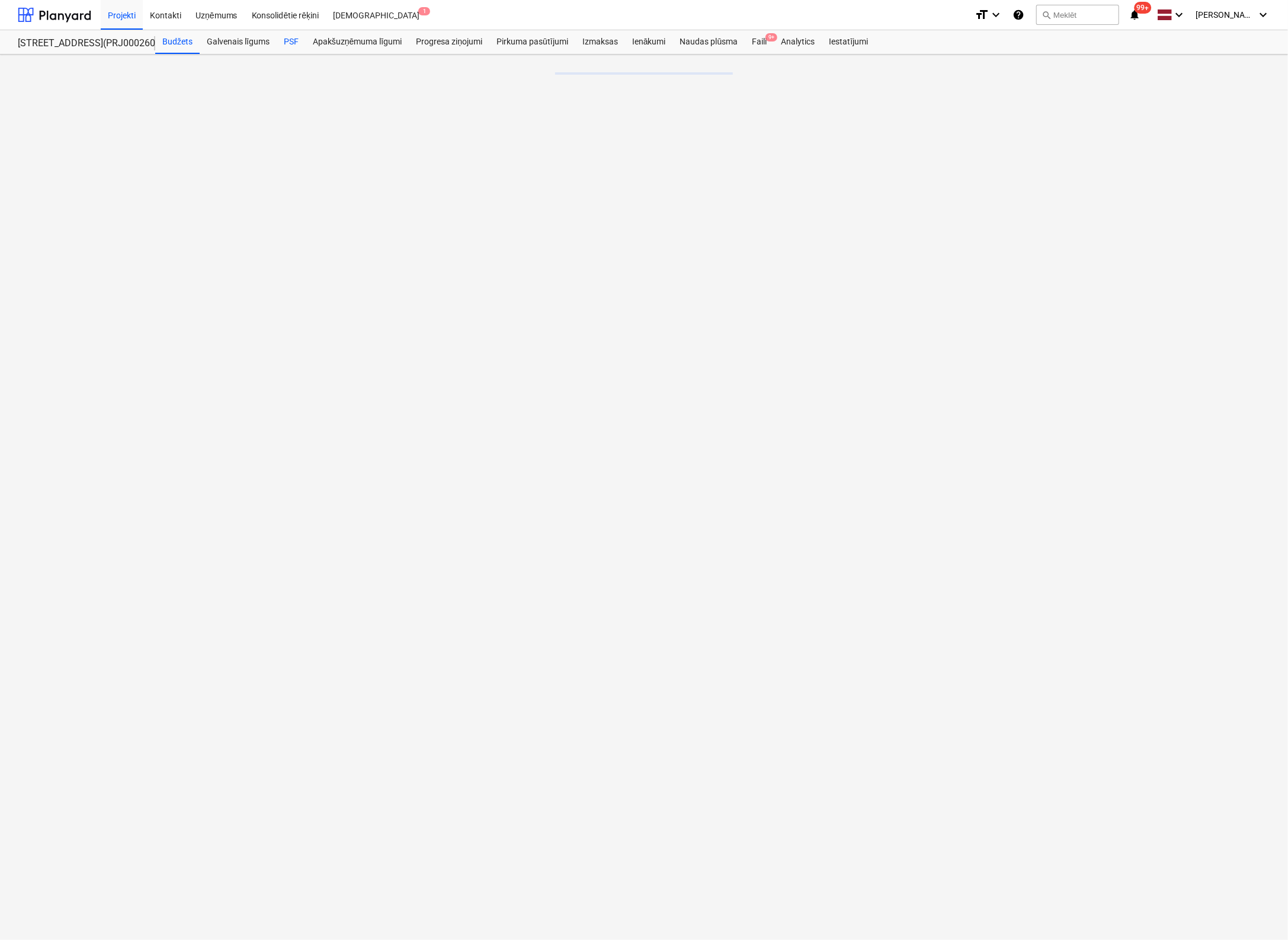
click at [289, 41] on div "PSF" at bounding box center [291, 42] width 29 height 24
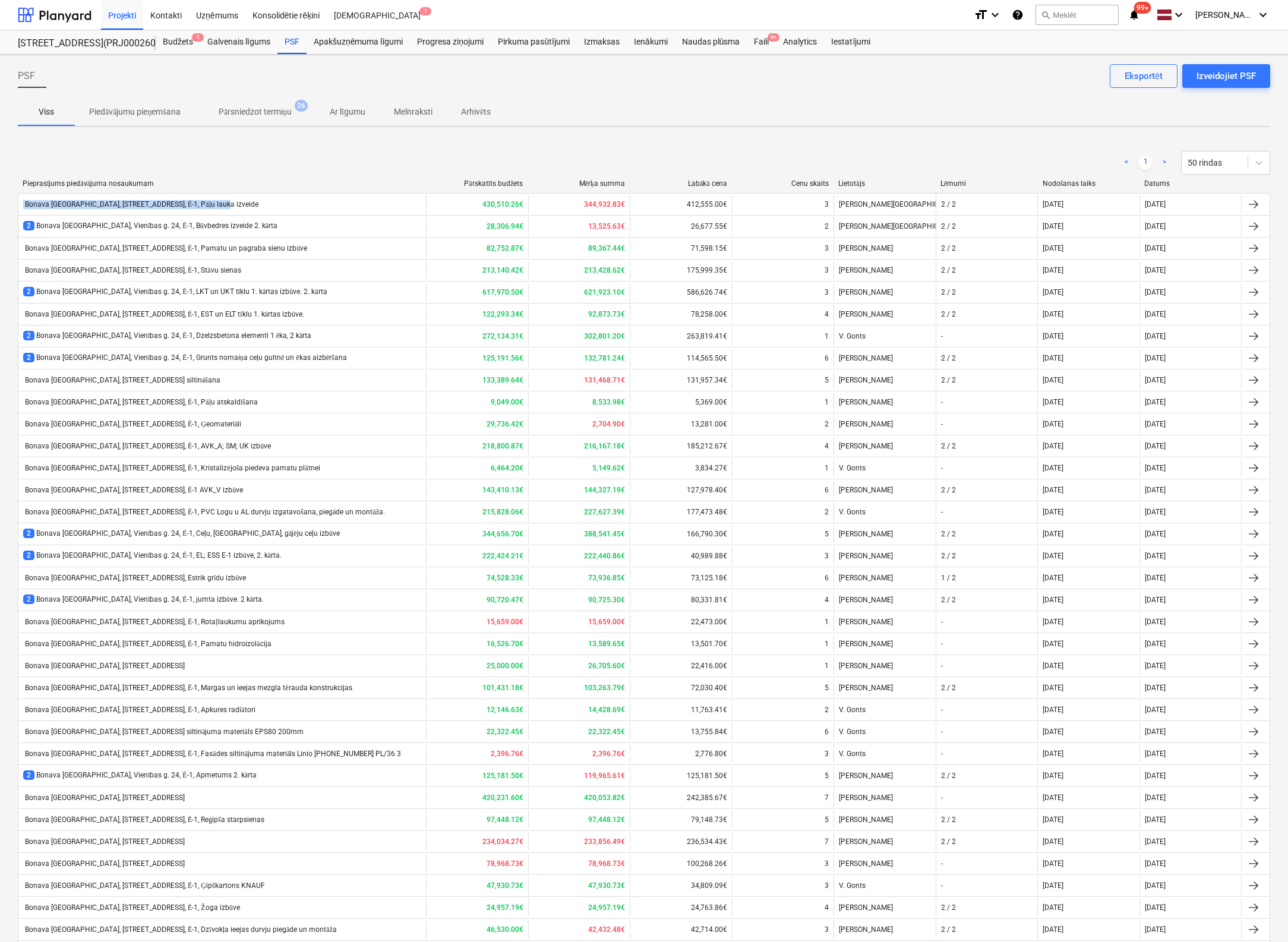
drag, startPoint x: 231, startPoint y: 200, endPoint x: 7, endPoint y: 203, distance: 224.0
click at [7, 203] on div "PSF Izveidojiet PSF Eksportēt Viss Piedāvājumu pieņemšana Pārsniedzot termiņu 2…" at bounding box center [644, 575] width 1288 height 1041
copy div "Bonava [GEOGRAPHIC_DATA], [STREET_ADDRESS], Ē-1, Pāļu lauka izveide"
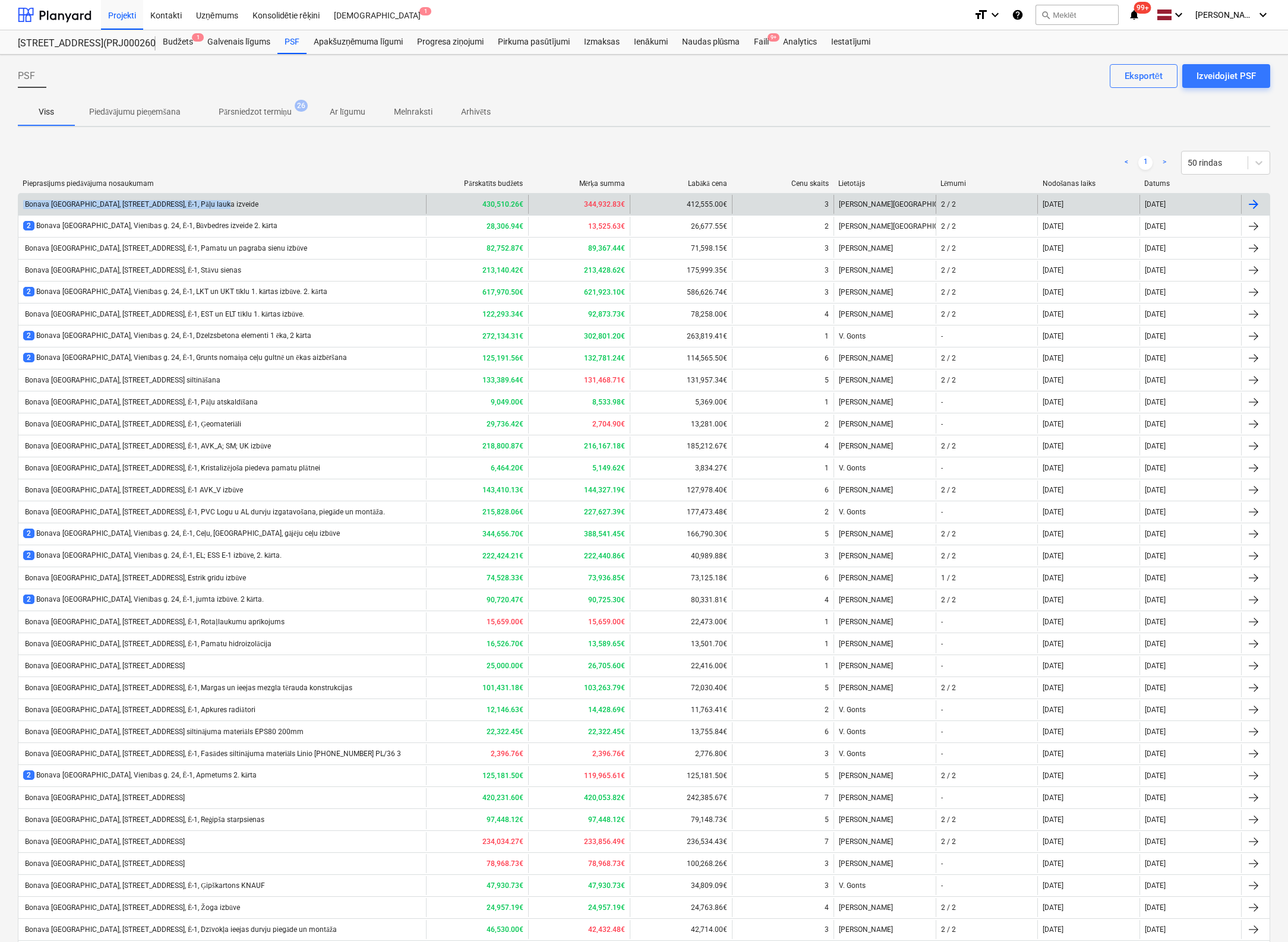
click at [173, 200] on div "Bonava [GEOGRAPHIC_DATA], [STREET_ADDRESS], Ē-1, Pāļu lauka izveide" at bounding box center [140, 204] width 235 height 9
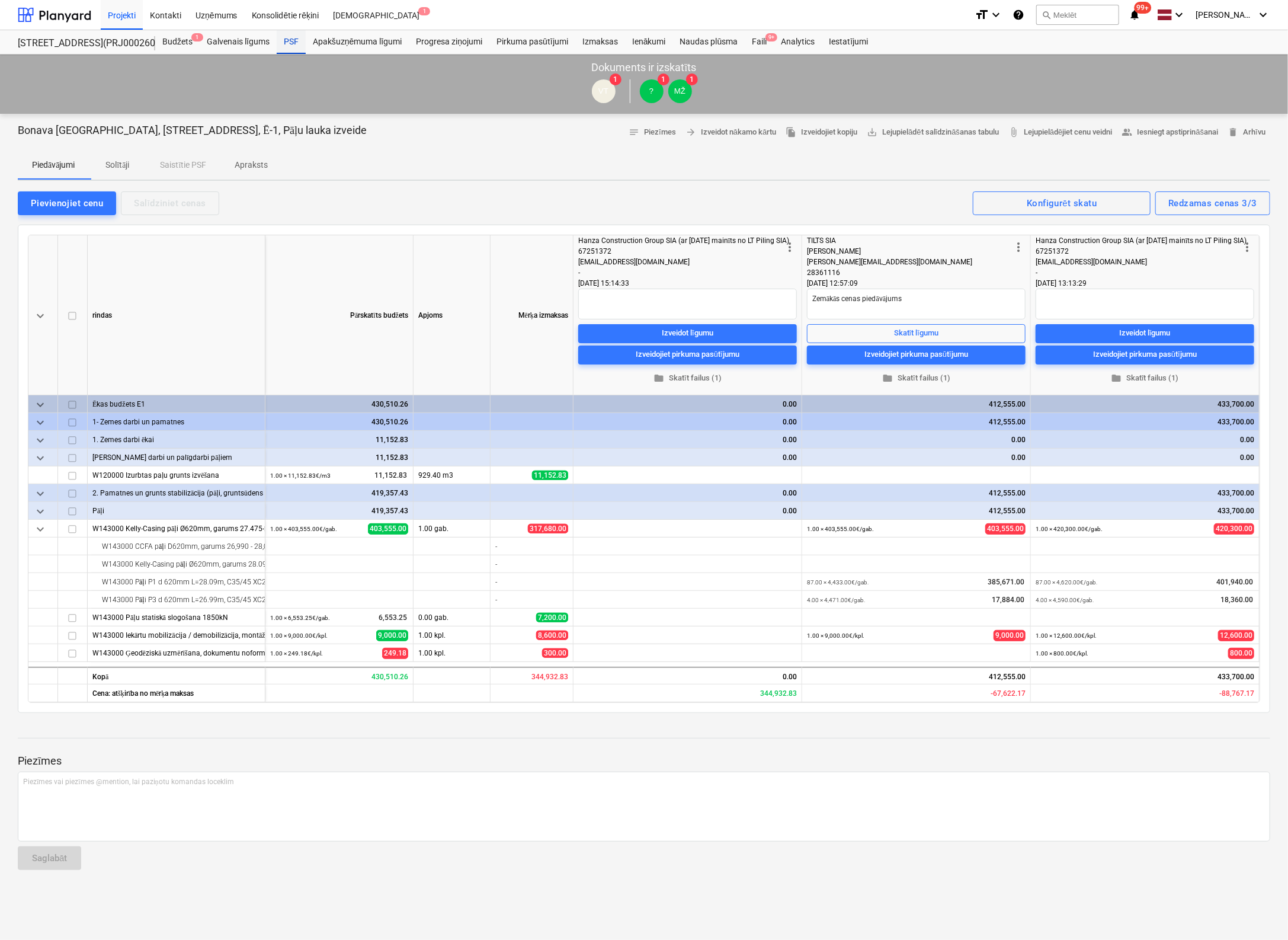
click at [287, 43] on div "PSF" at bounding box center [291, 42] width 29 height 24
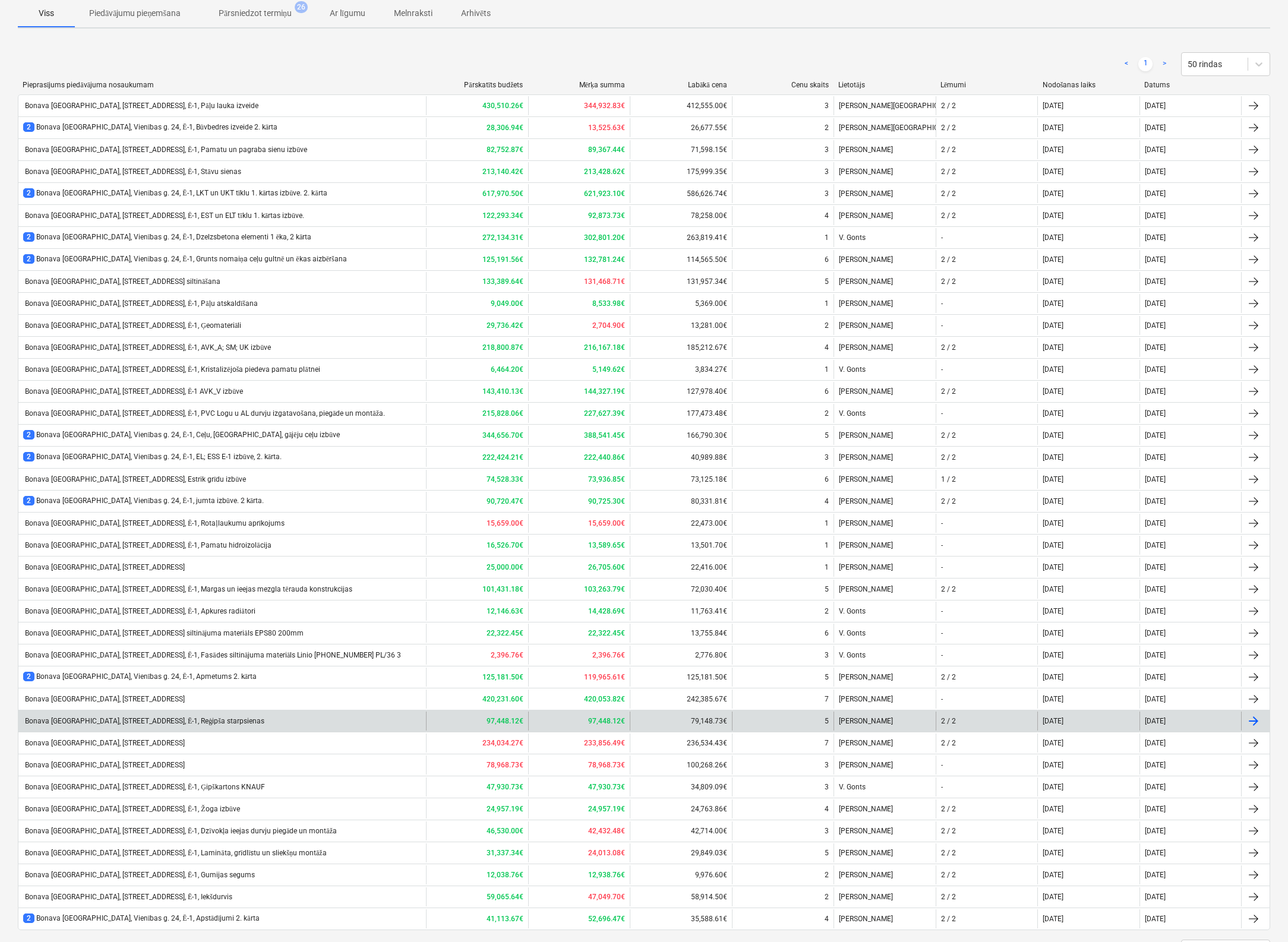
scroll to position [148, 0]
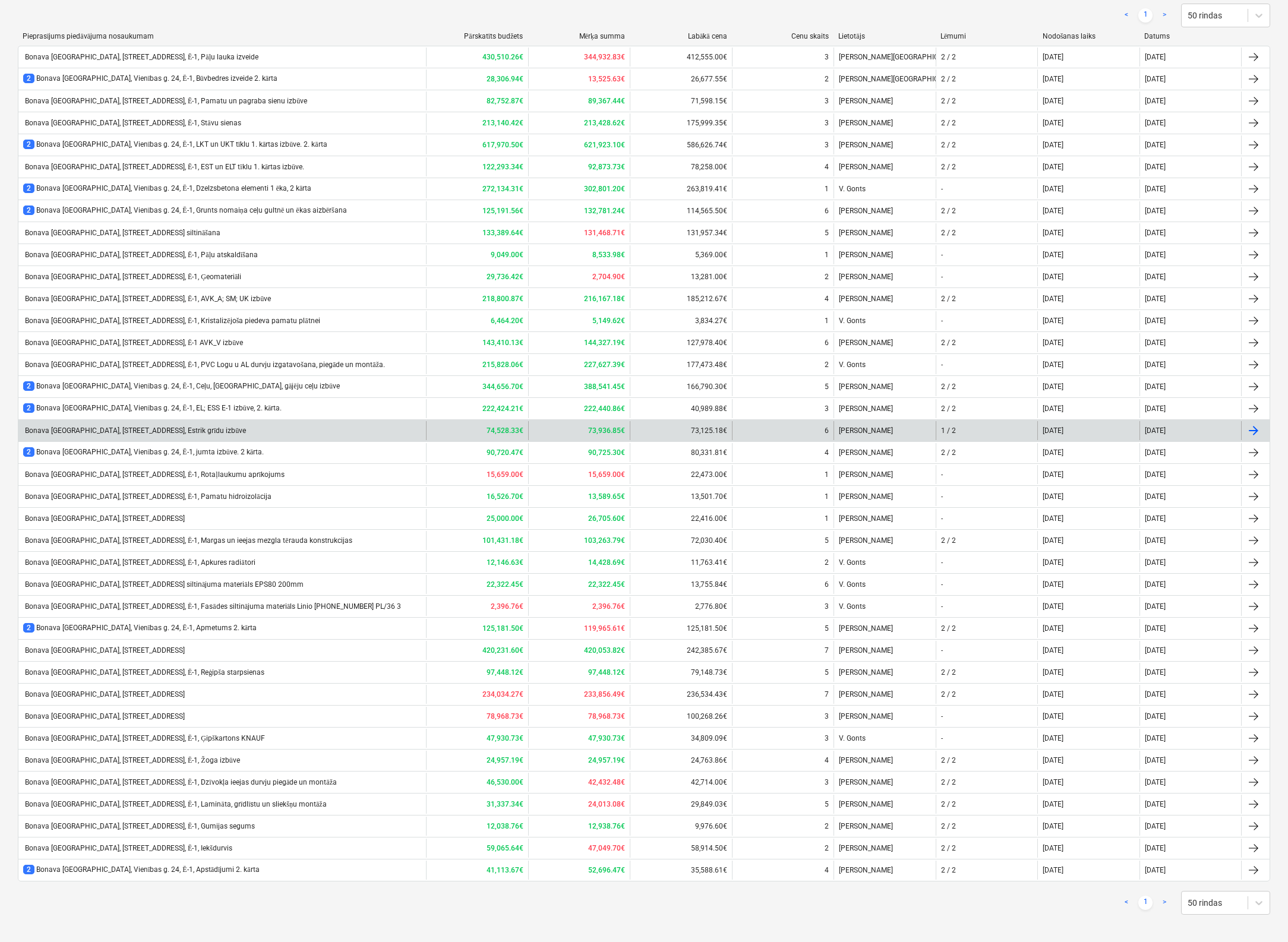
click at [189, 428] on div "Bonava [GEOGRAPHIC_DATA], [STREET_ADDRESS], Estrik grīdu izbūve" at bounding box center [135, 431] width 223 height 9
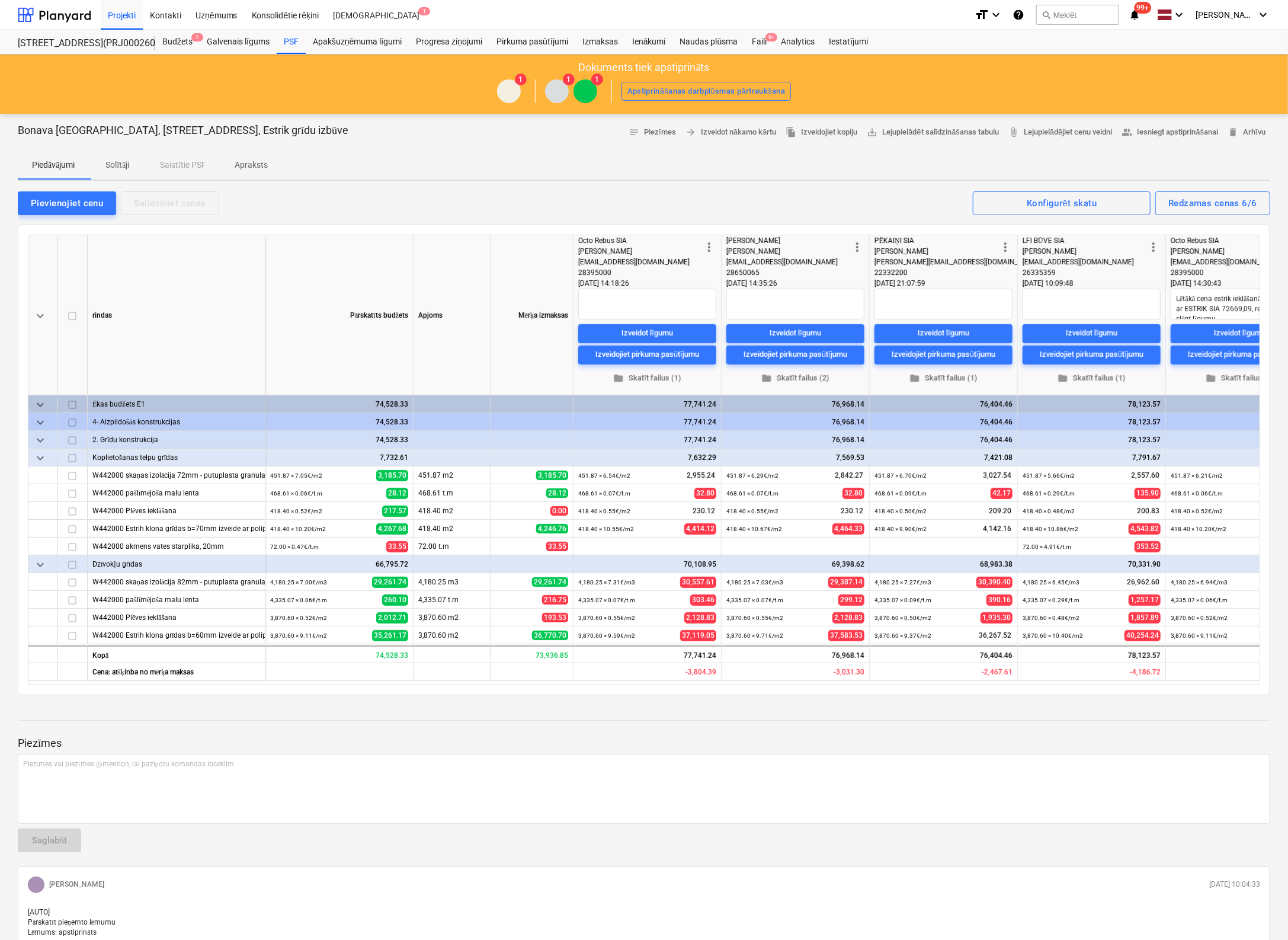
type textarea "x"
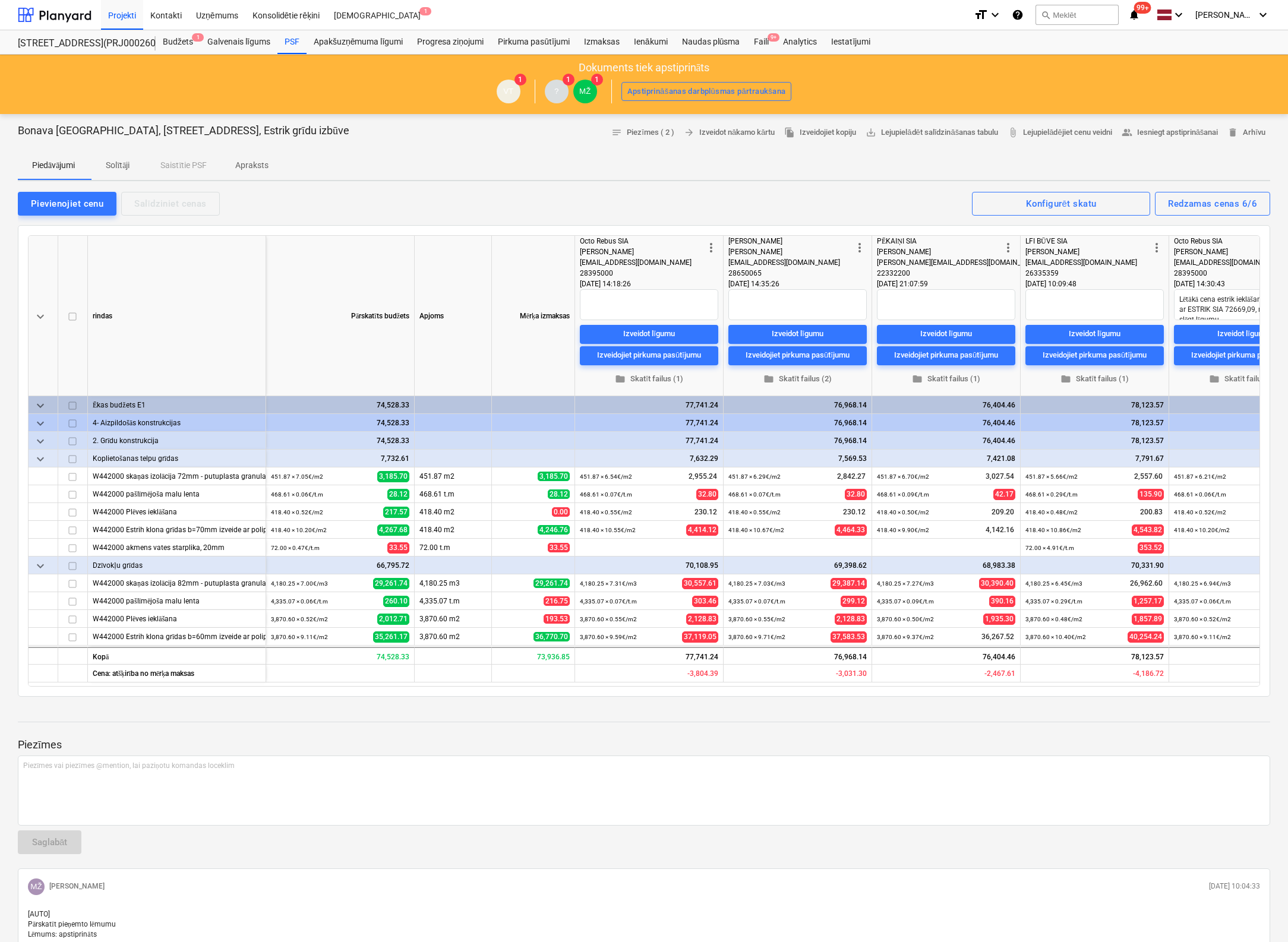
click at [255, 164] on p "Apraksts" at bounding box center [252, 165] width 33 height 12
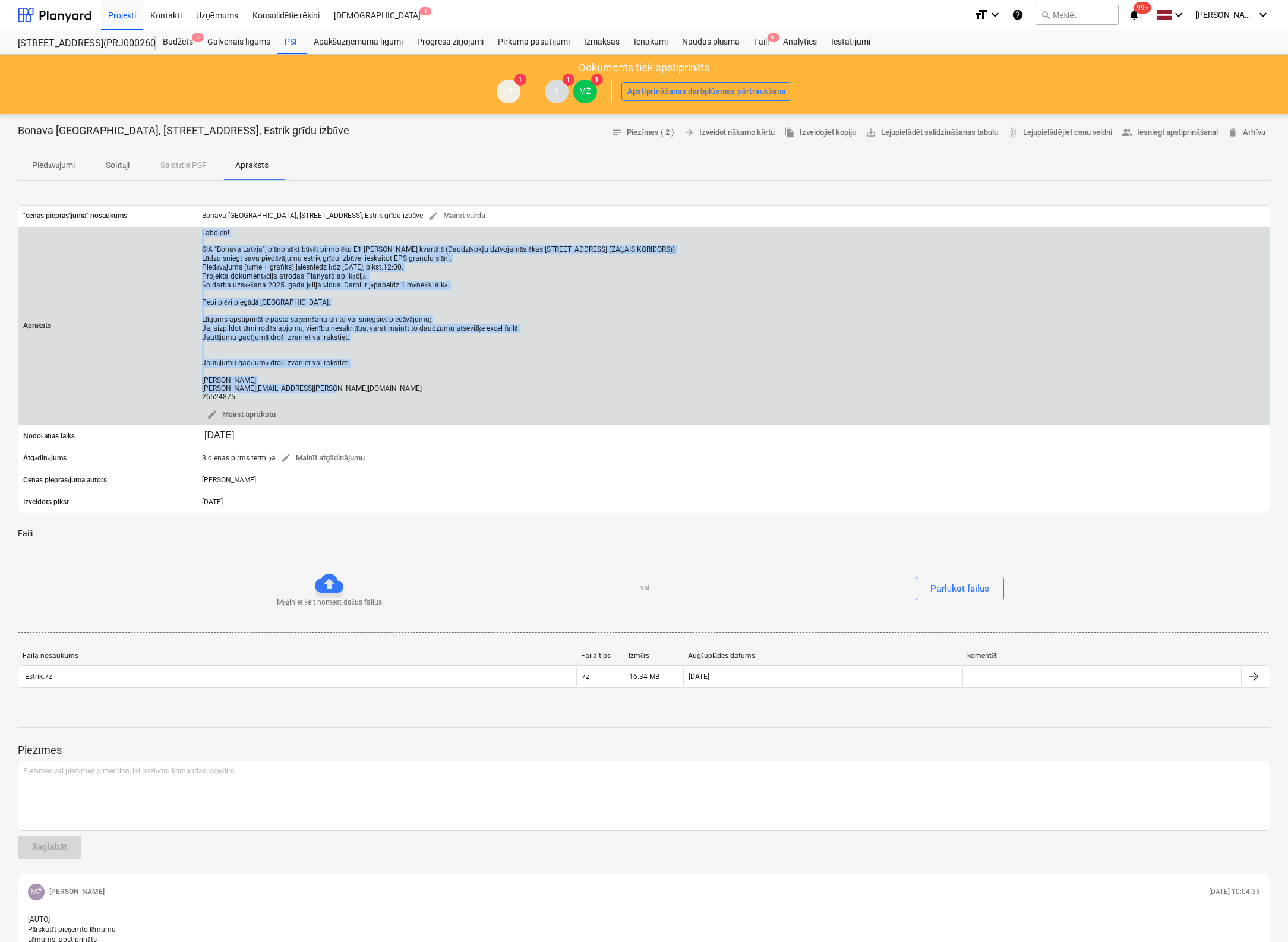
drag, startPoint x: 201, startPoint y: 231, endPoint x: 299, endPoint y: 393, distance: 189.3
click at [299, 393] on div "Labdien! SIA "Bonava Latvja", plāno sākt būvēt pirmo ēku E1 Hartmaņa kvartālā (…" at bounding box center [438, 314] width 473 height 172
copy div "Labdien! SIA "Bonava Latvja", plāno sākt būvēt pirmo ēku E1 Hartmaņa kvartālā (…"
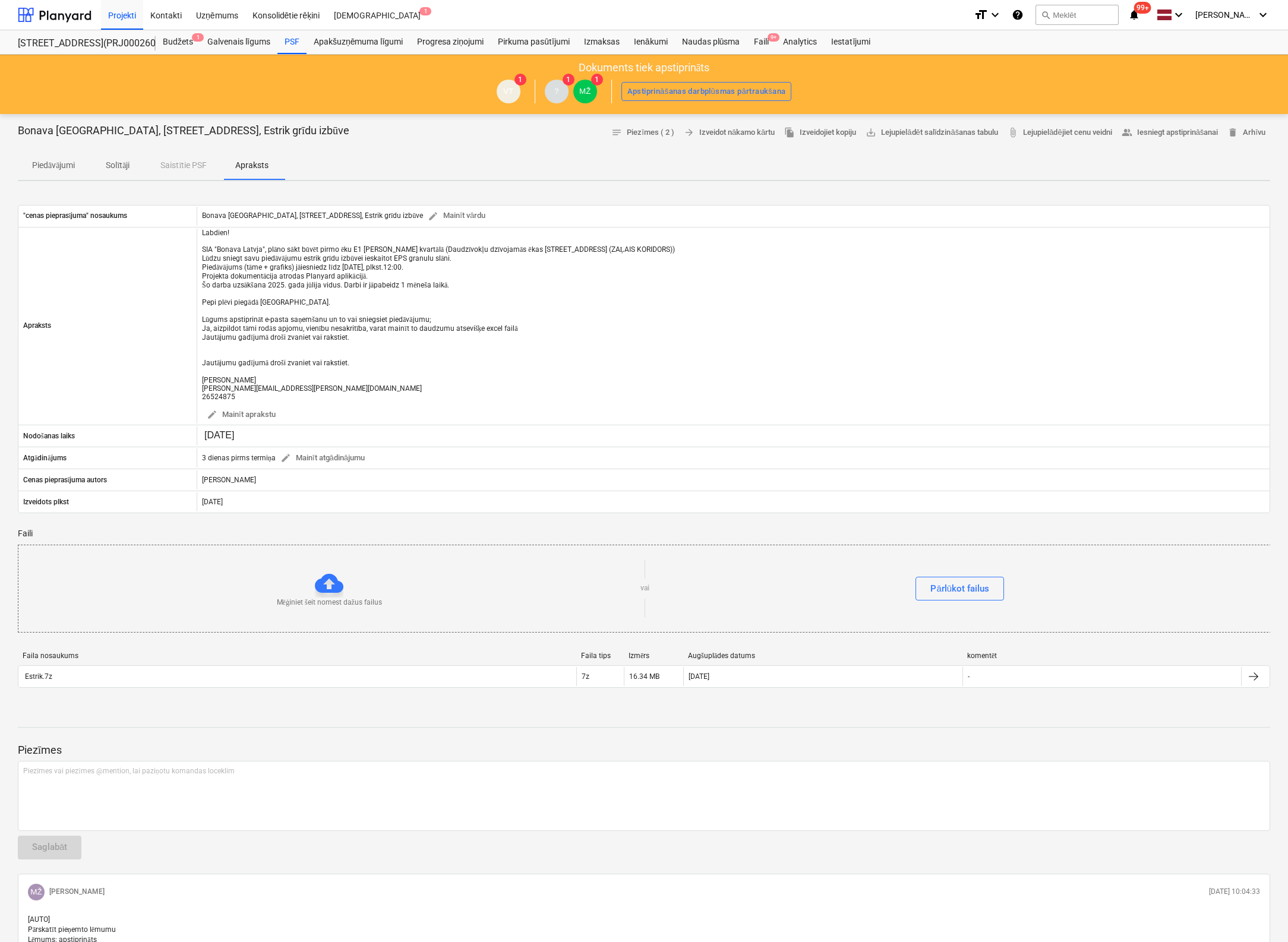
click at [2, 652] on div "Bonava Latvija, Vienības gatve 24, E-1, Estrik grīdu izbūve notes Piezīmes ( 2 …" at bounding box center [644, 614] width 1288 height 999
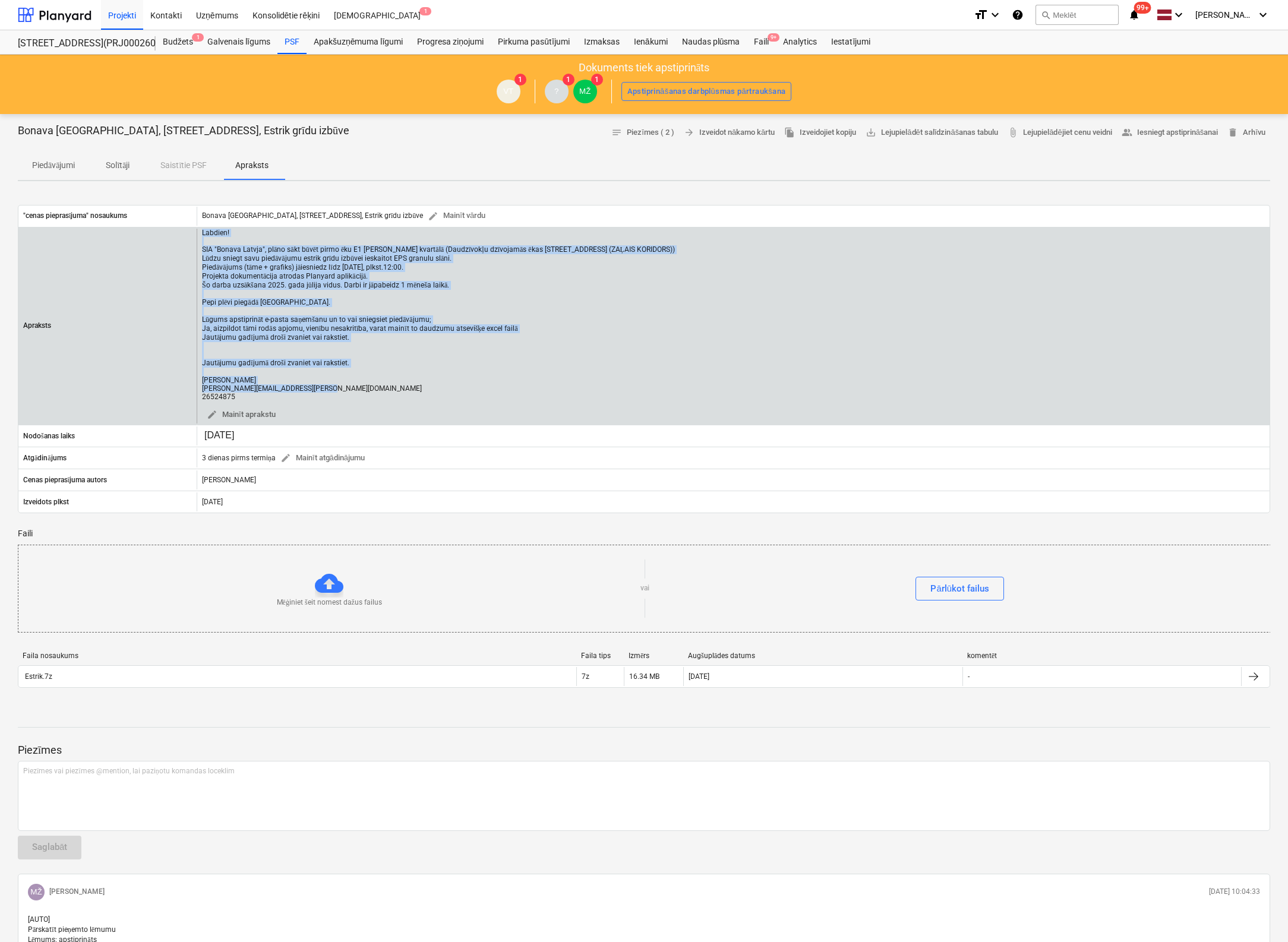
drag, startPoint x: 201, startPoint y: 229, endPoint x: 320, endPoint y: 397, distance: 205.9
click at [320, 397] on div "Labdien! SIA "Bonava Latvja", plāno sākt būvēt pirmo ēku E1 Hartmaņa kvartālā (…" at bounding box center [438, 314] width 473 height 172
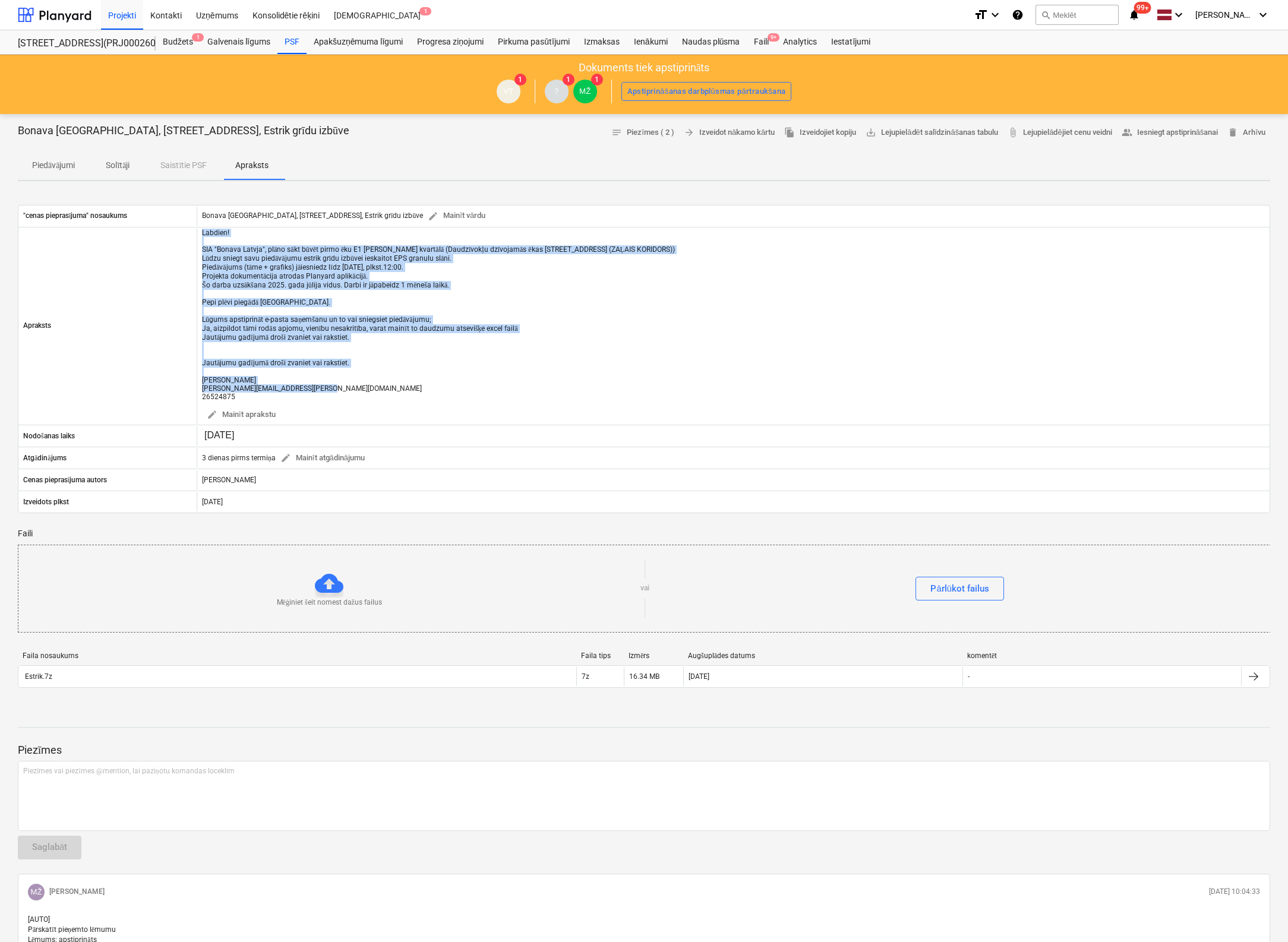
copy div "Labdien! SIA "Bonava Latvja", plāno sākt būvēt pirmo ēku E1 Hartmaņa kvartālā (…"
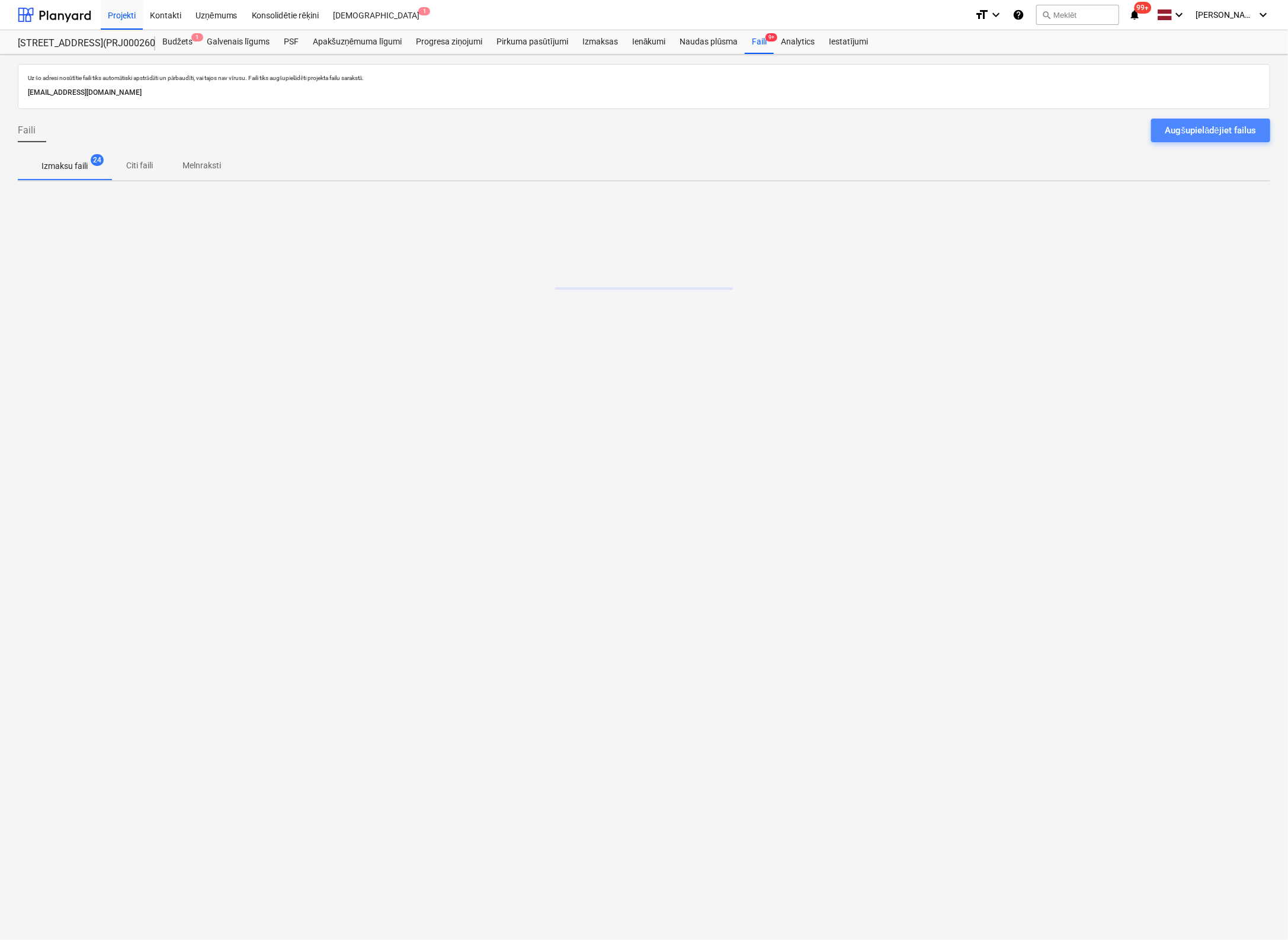
click at [1212, 129] on div "Augšupielādējiet failus" at bounding box center [1210, 131] width 91 height 15
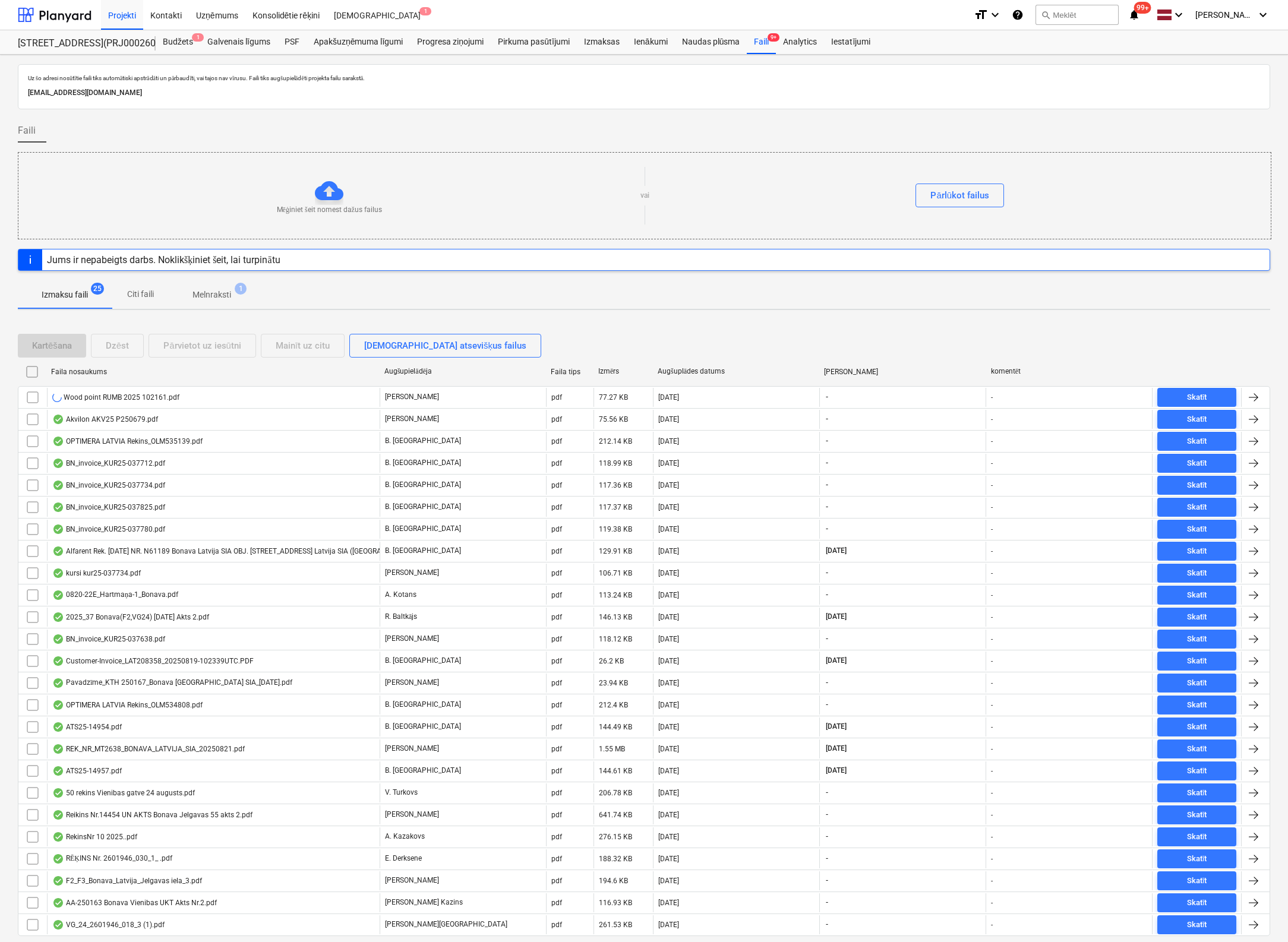
click at [7, 204] on div "Uz šo adresi nosūtītie faili tiks automātiski apstrādāti un pārbaudīti, vai taj…" at bounding box center [644, 517] width 1288 height 924
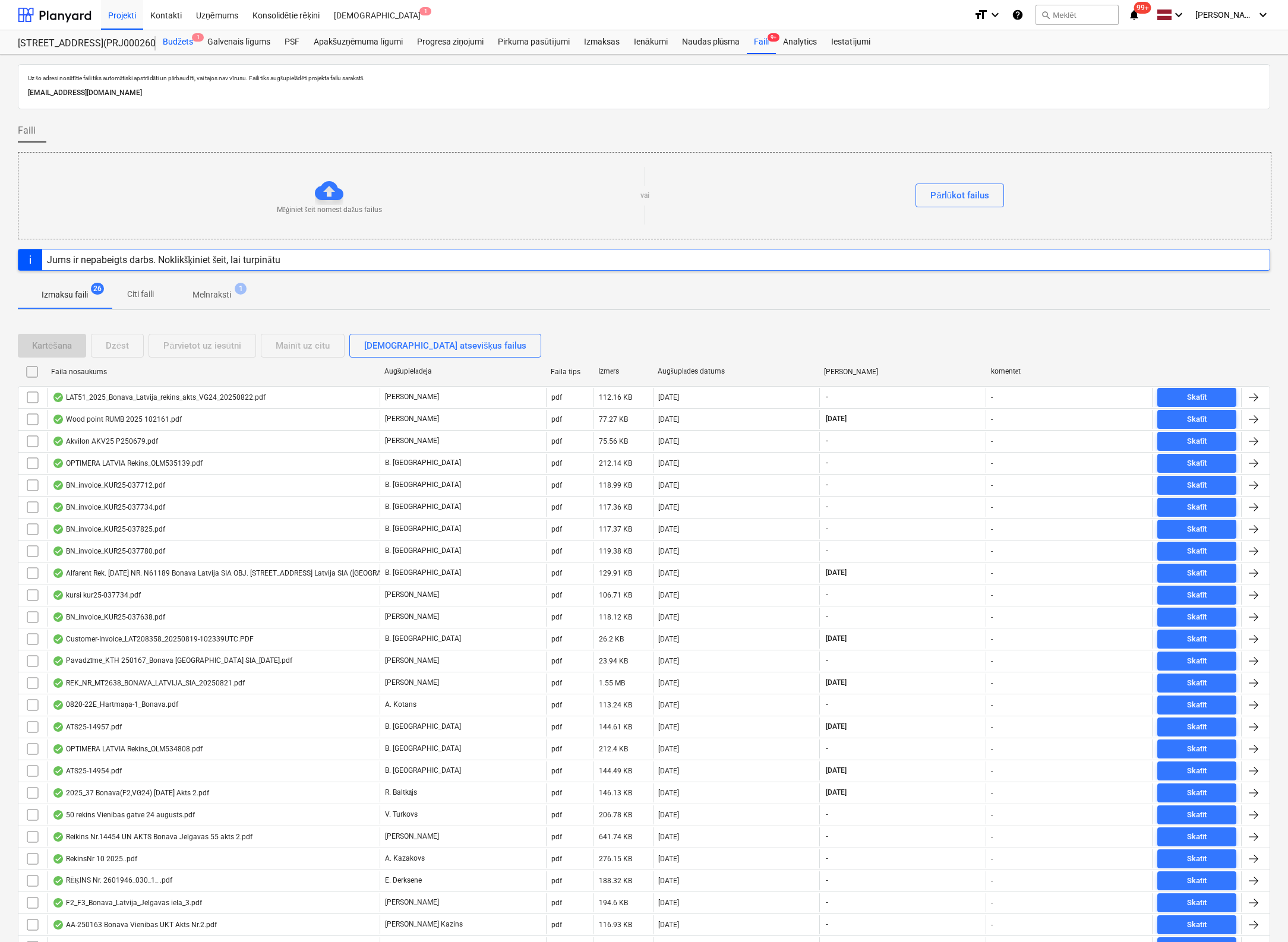
click at [175, 40] on div "Budžets 1" at bounding box center [177, 42] width 45 height 24
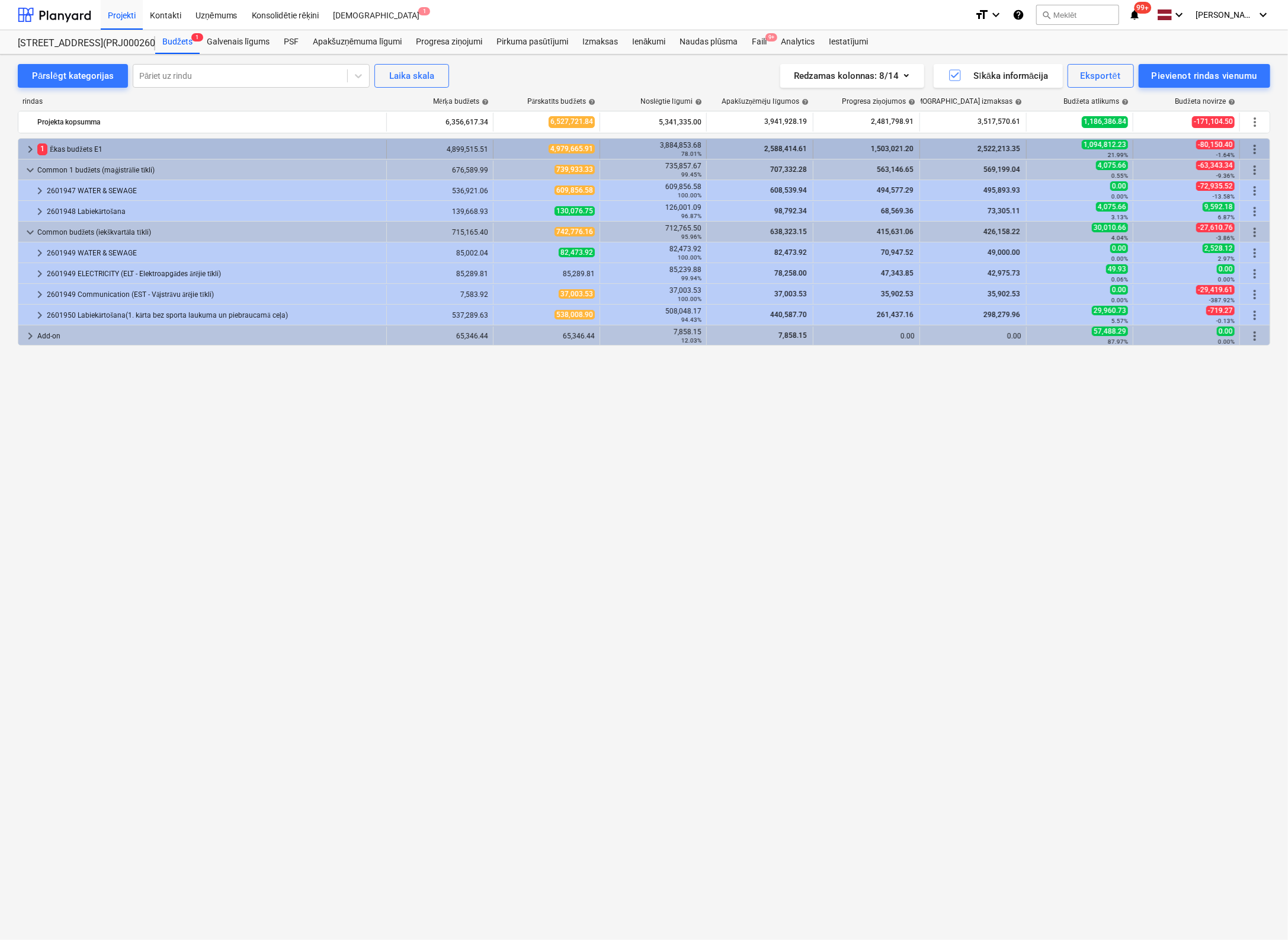
click at [78, 143] on div "1 Ēkas budžets E1" at bounding box center [210, 150] width 344 height 19
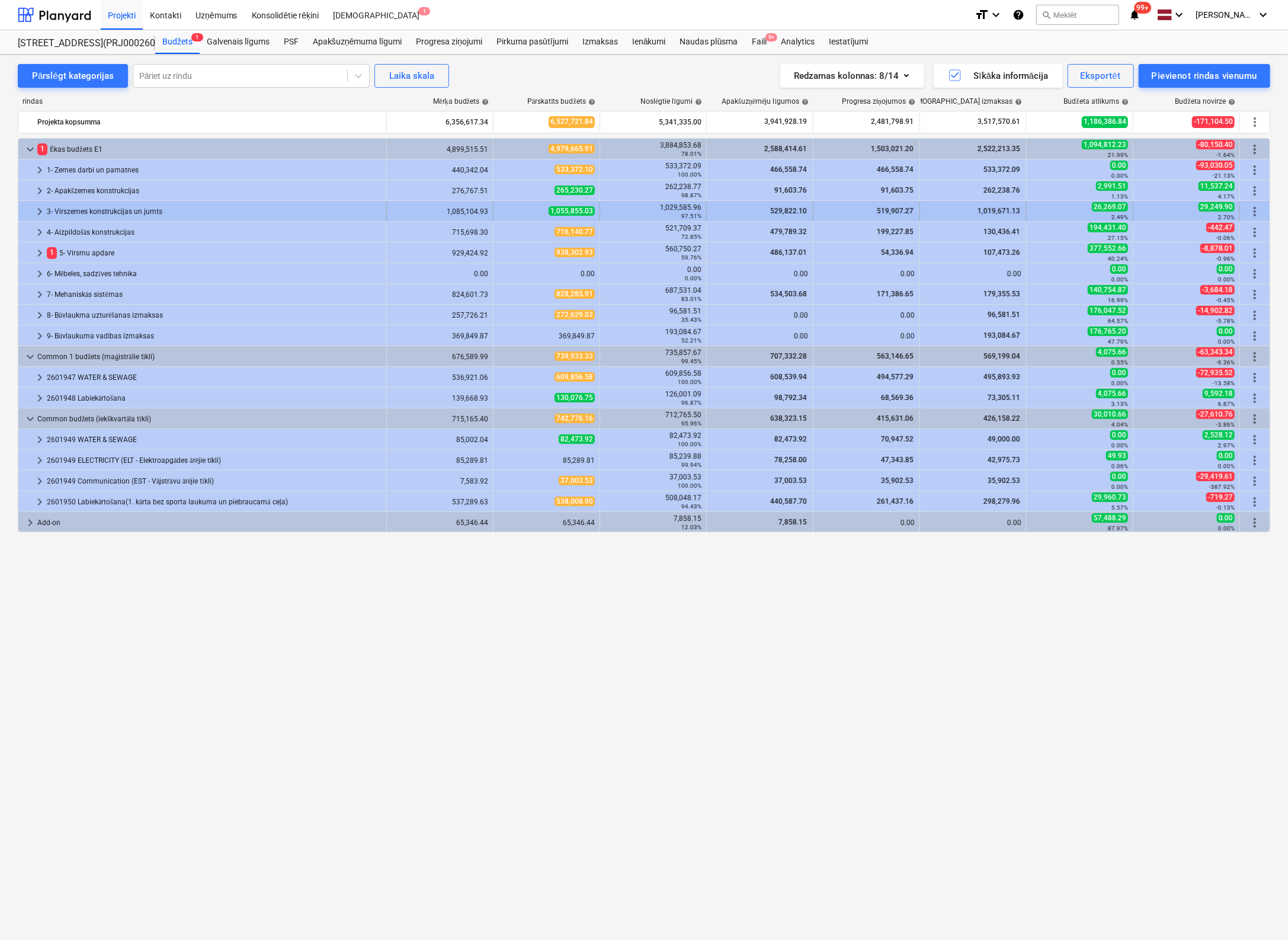
click at [40, 204] on span "keyboard_arrow_right" at bounding box center [40, 211] width 14 height 14
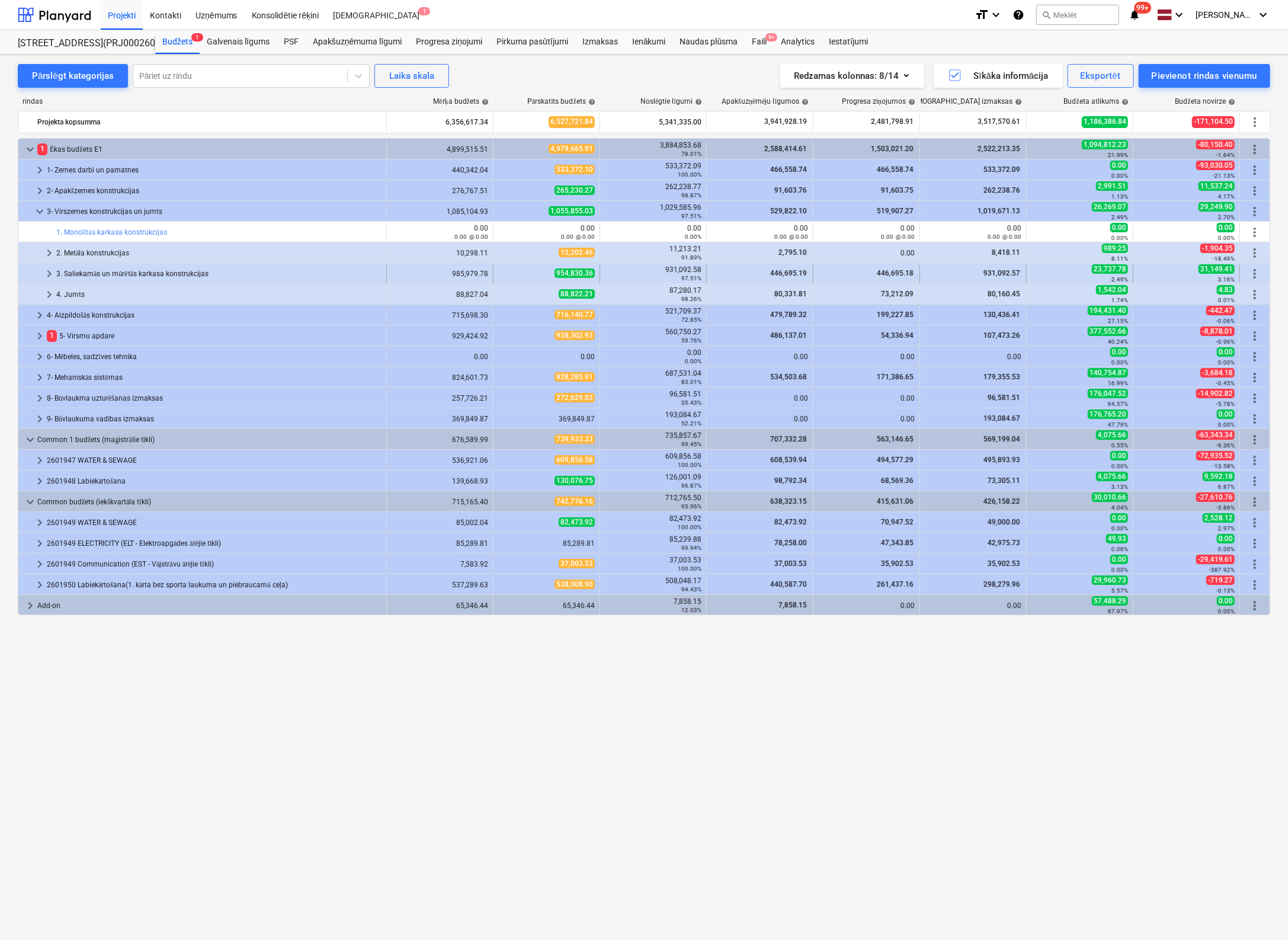
click at [44, 273] on span "keyboard_arrow_right" at bounding box center [49, 274] width 14 height 14
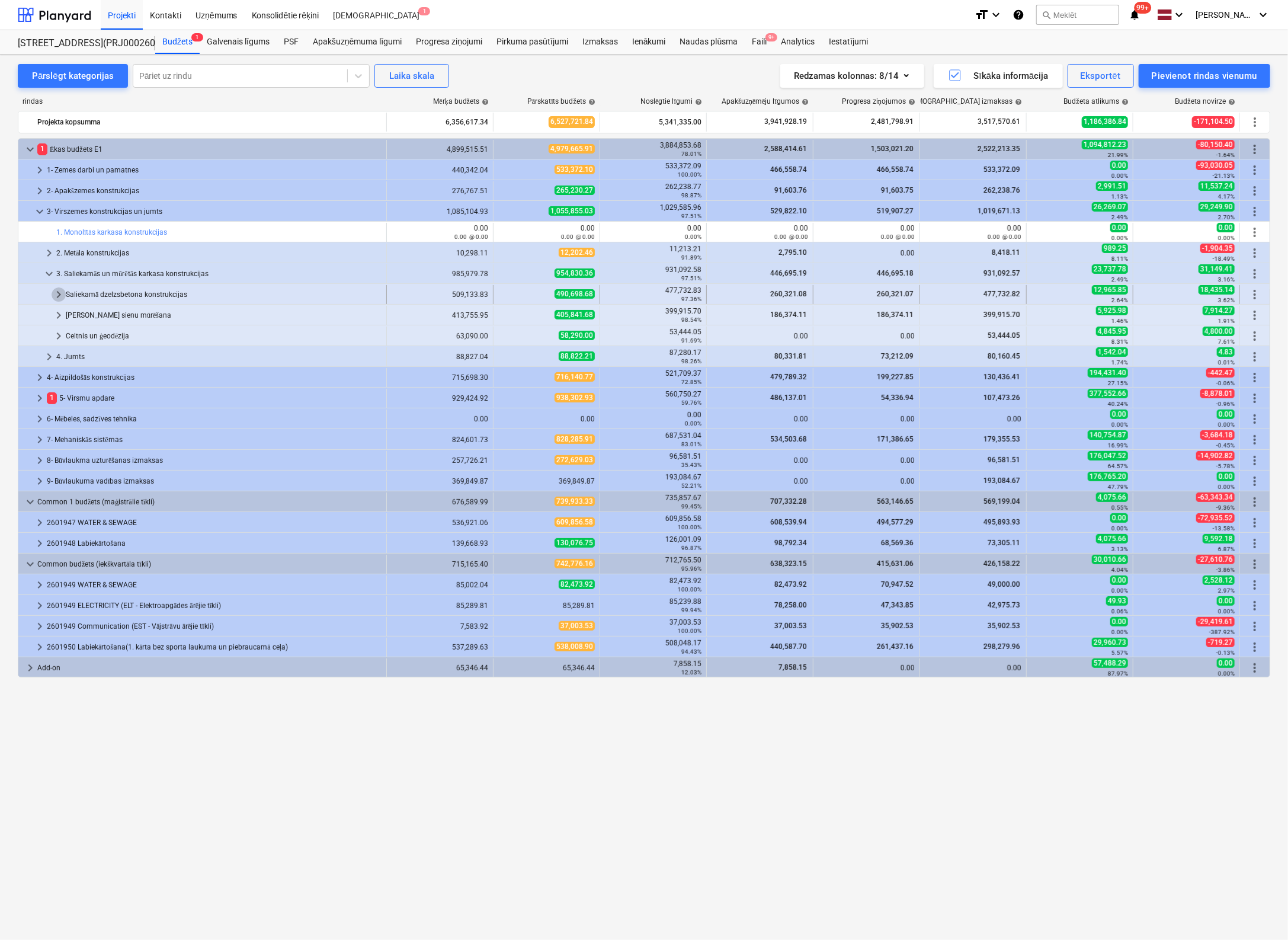
click at [65, 295] on span "keyboard_arrow_right" at bounding box center [59, 295] width 14 height 14
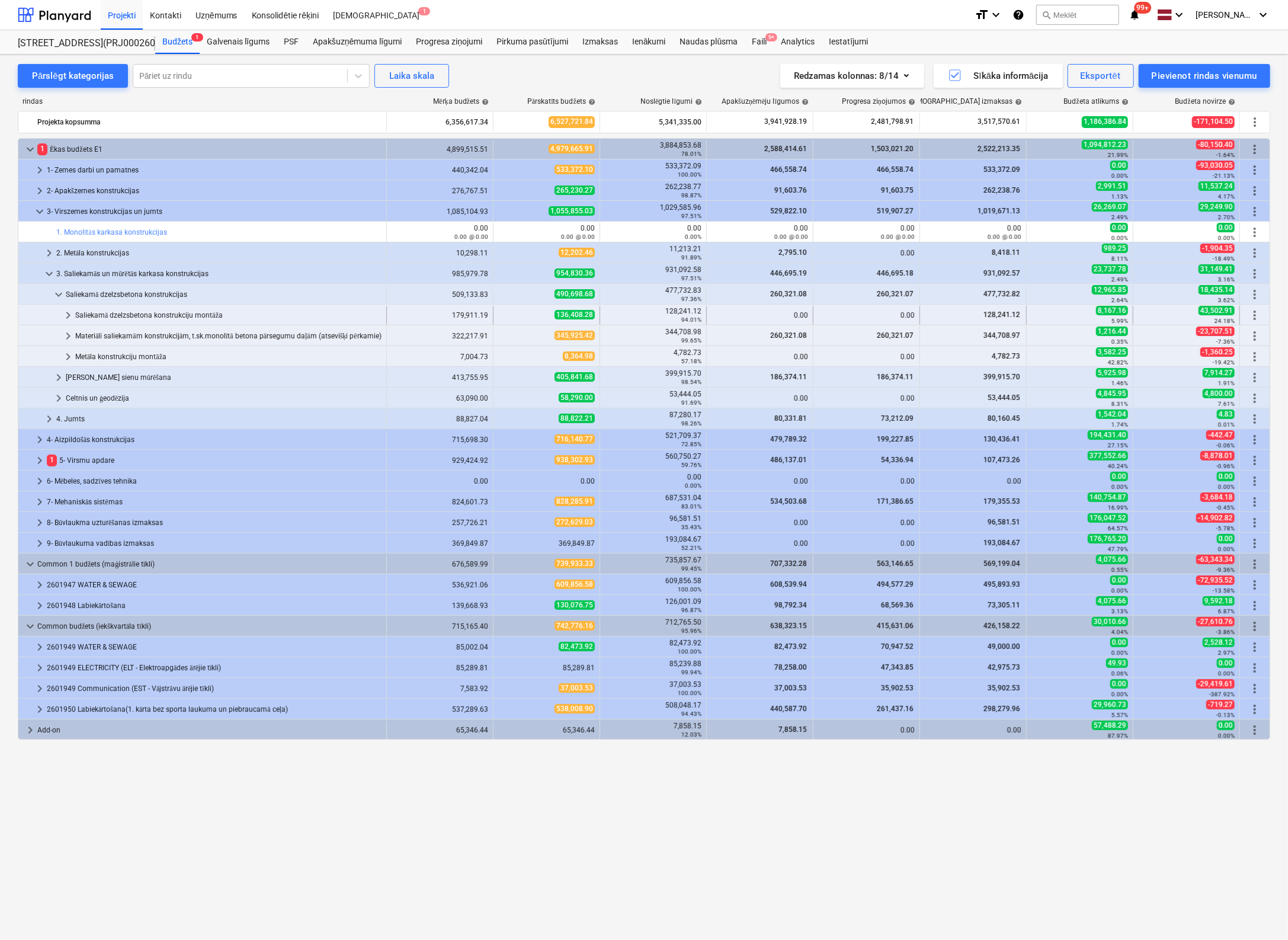
click at [69, 315] on span "keyboard_arrow_right" at bounding box center [68, 315] width 14 height 14
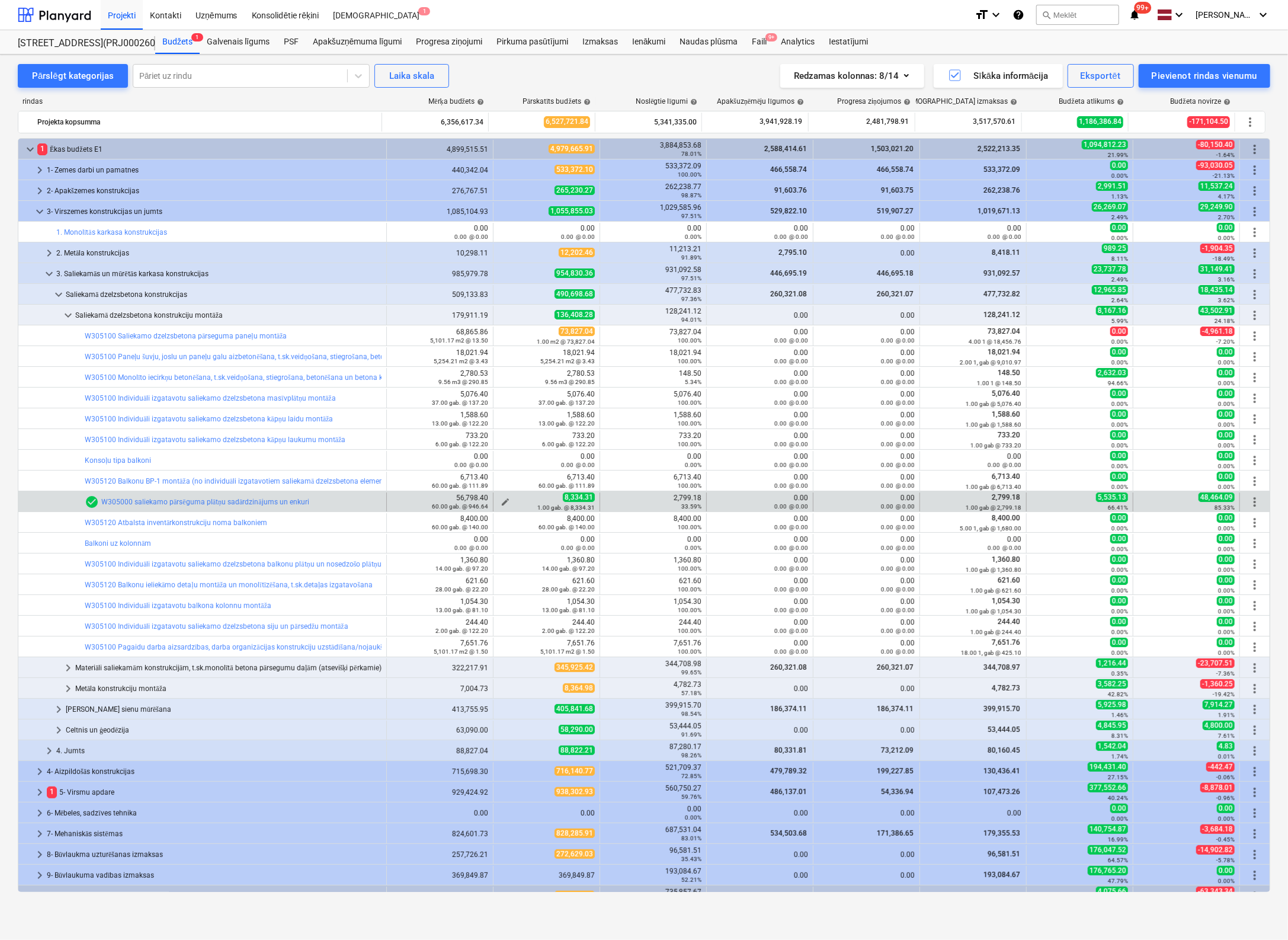
click at [500, 499] on span "edit" at bounding box center [505, 502] width 9 height 10
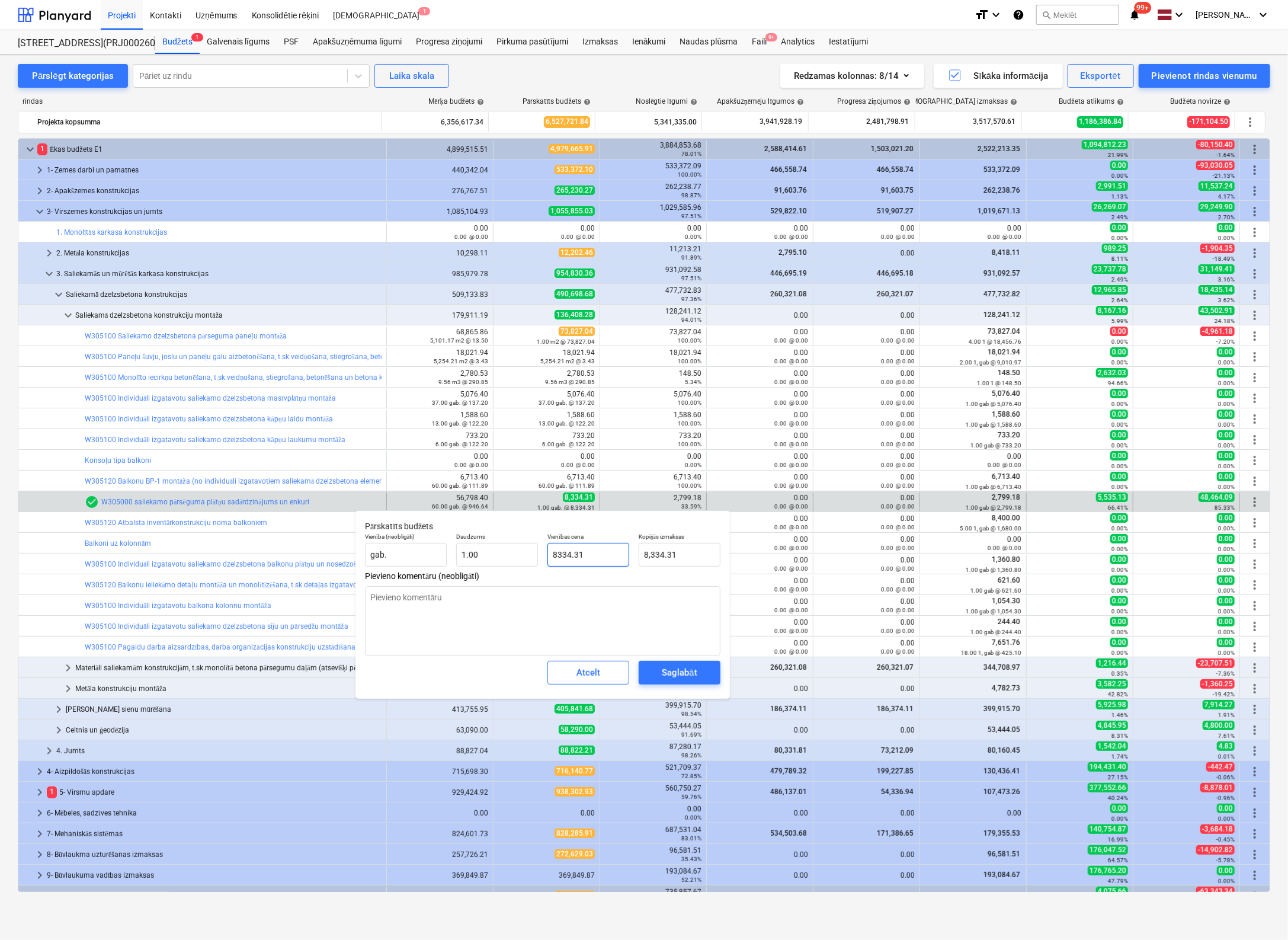
click at [562, 553] on input "8334.31" at bounding box center [588, 555] width 82 height 24
type input "834.31"
type textarea "x"
type input "834.31"
type input "8934.31"
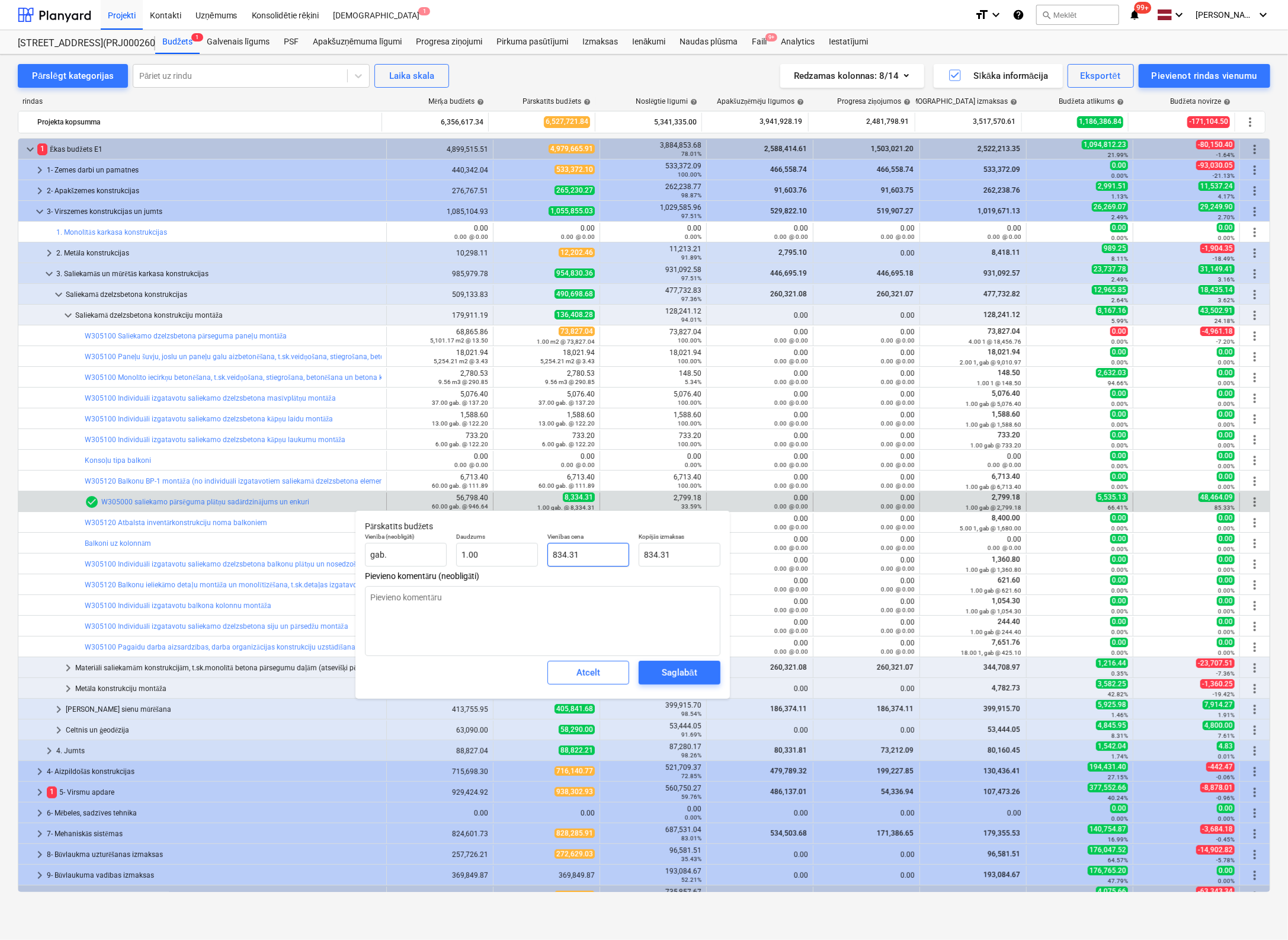
type textarea "x"
type input "8,934.31"
click at [669, 676] on div "Saglabāt" at bounding box center [679, 673] width 35 height 15
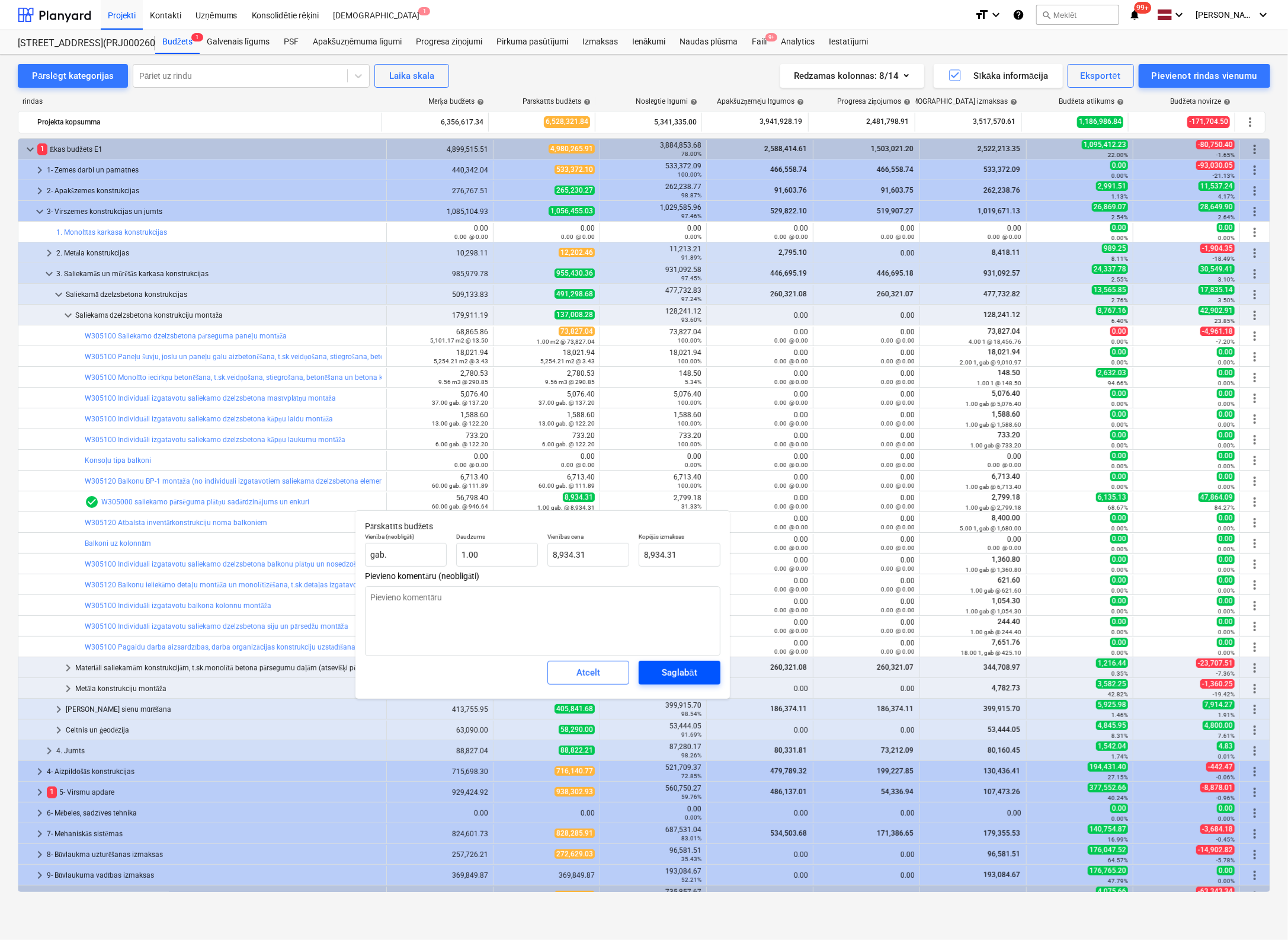
type textarea "x"
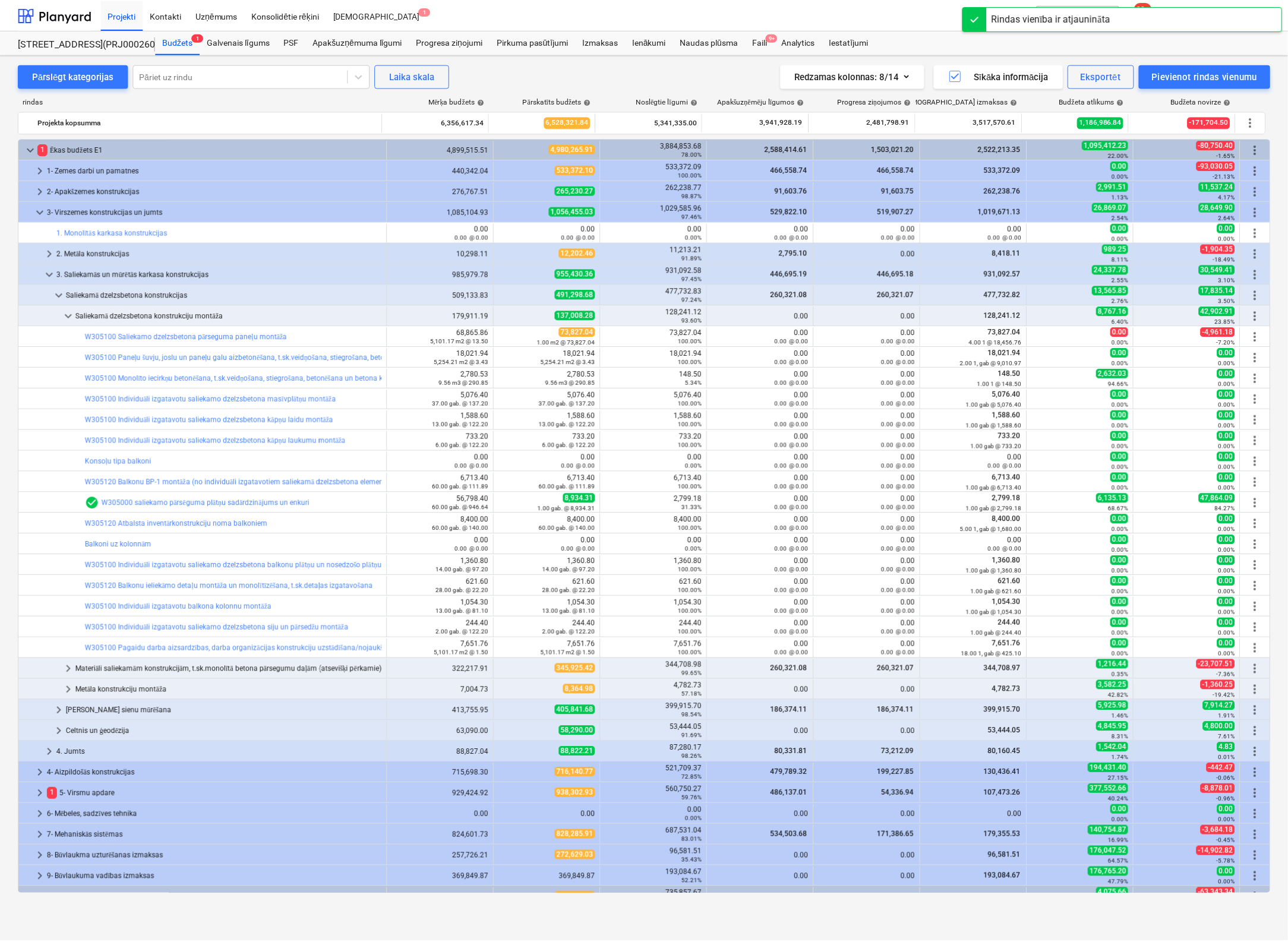
scroll to position [180, 0]
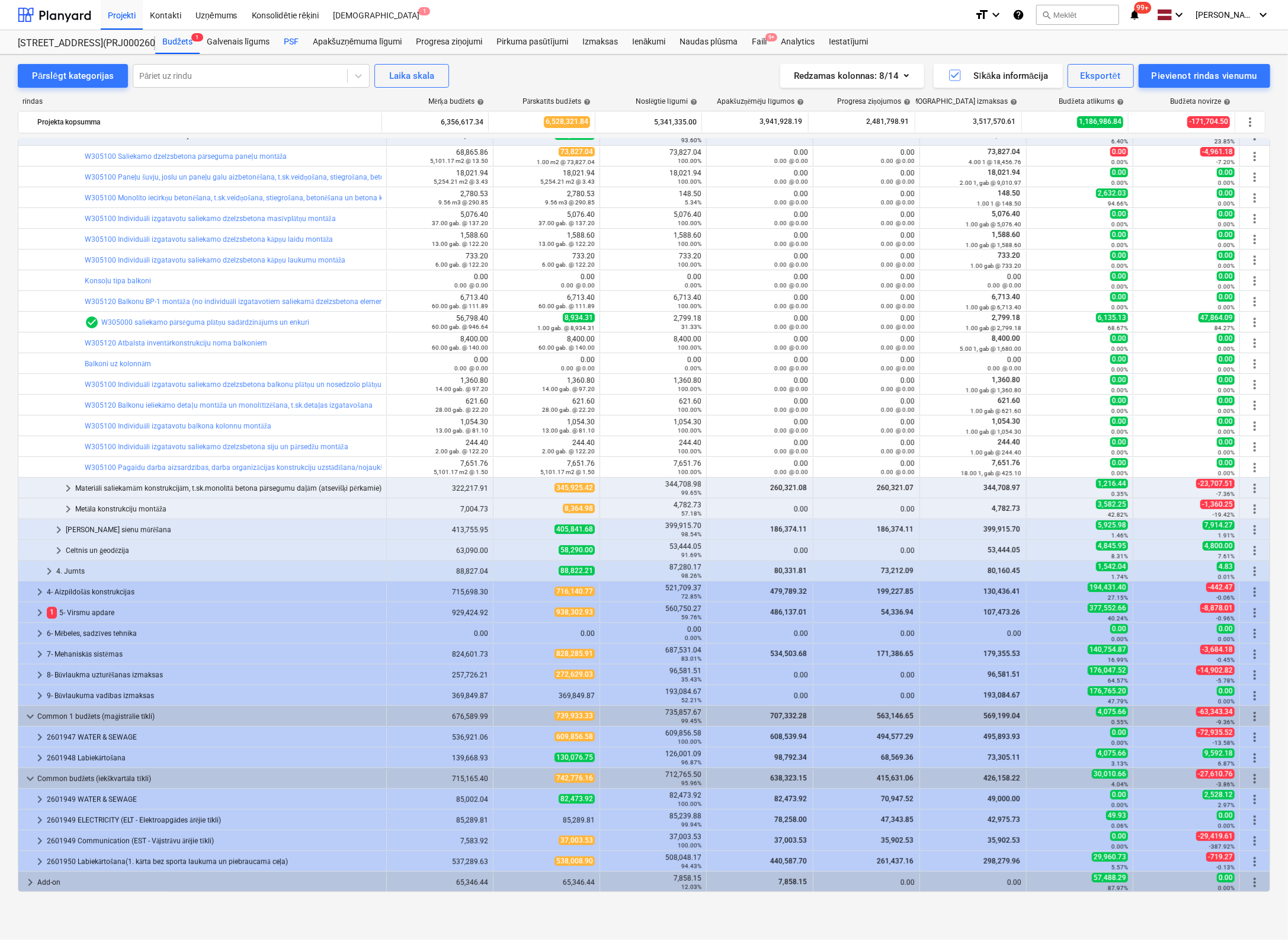
click at [297, 42] on div "PSF" at bounding box center [291, 42] width 29 height 24
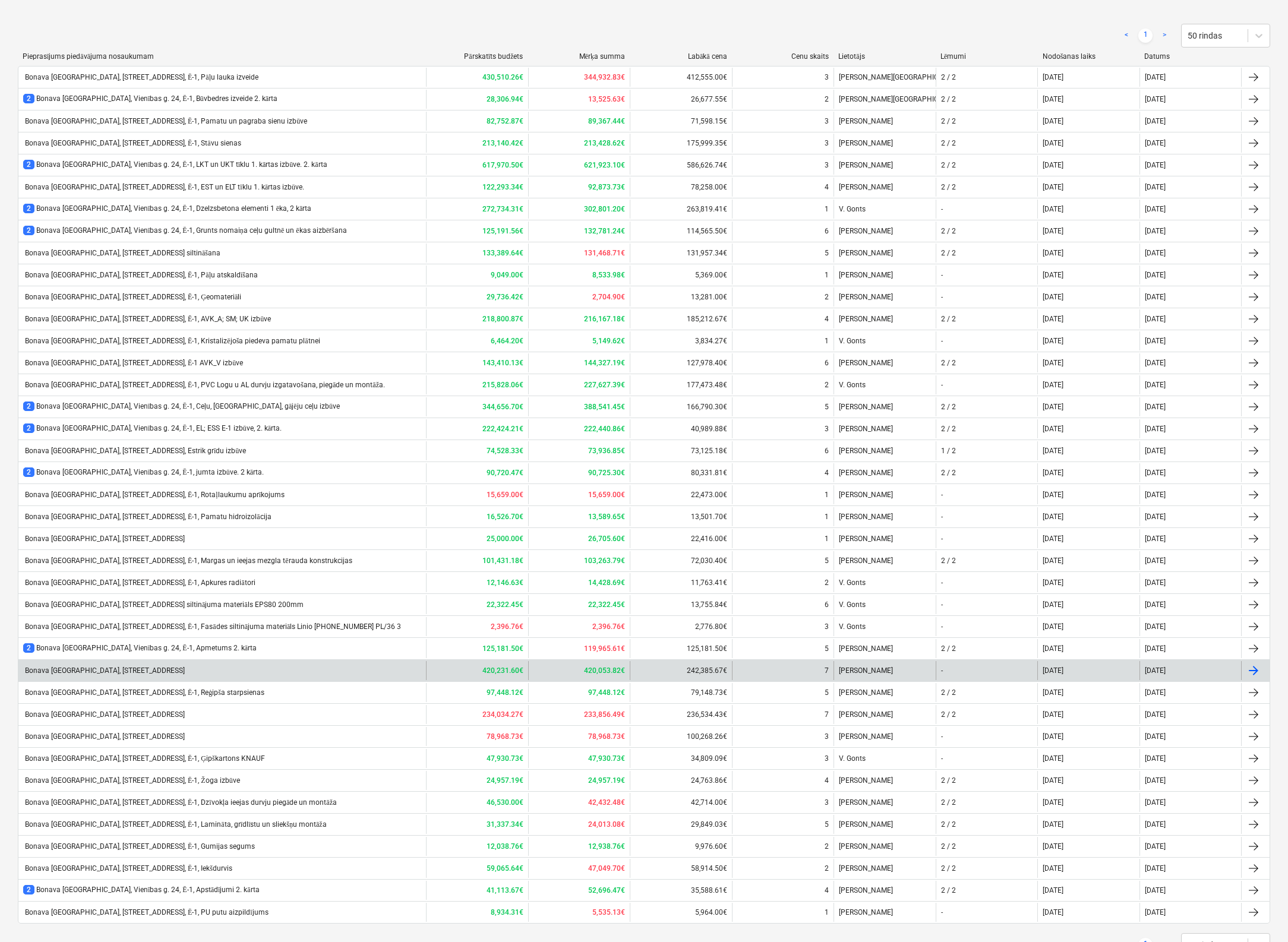
scroll to position [169, 0]
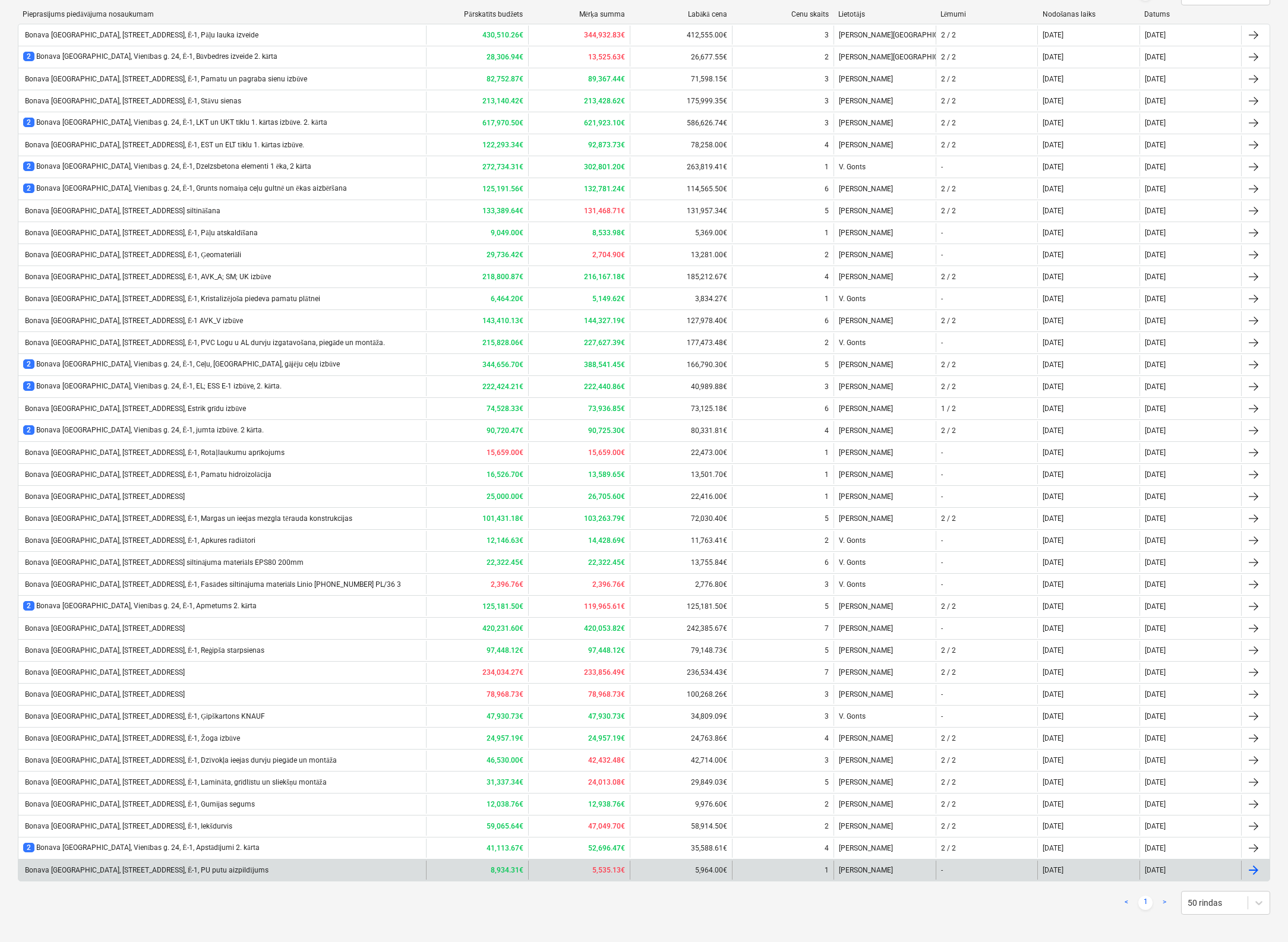
click at [174, 866] on div "Bonava [GEOGRAPHIC_DATA], [STREET_ADDRESS], Ē-1, PU putu aizpildījums" at bounding box center [146, 870] width 245 height 9
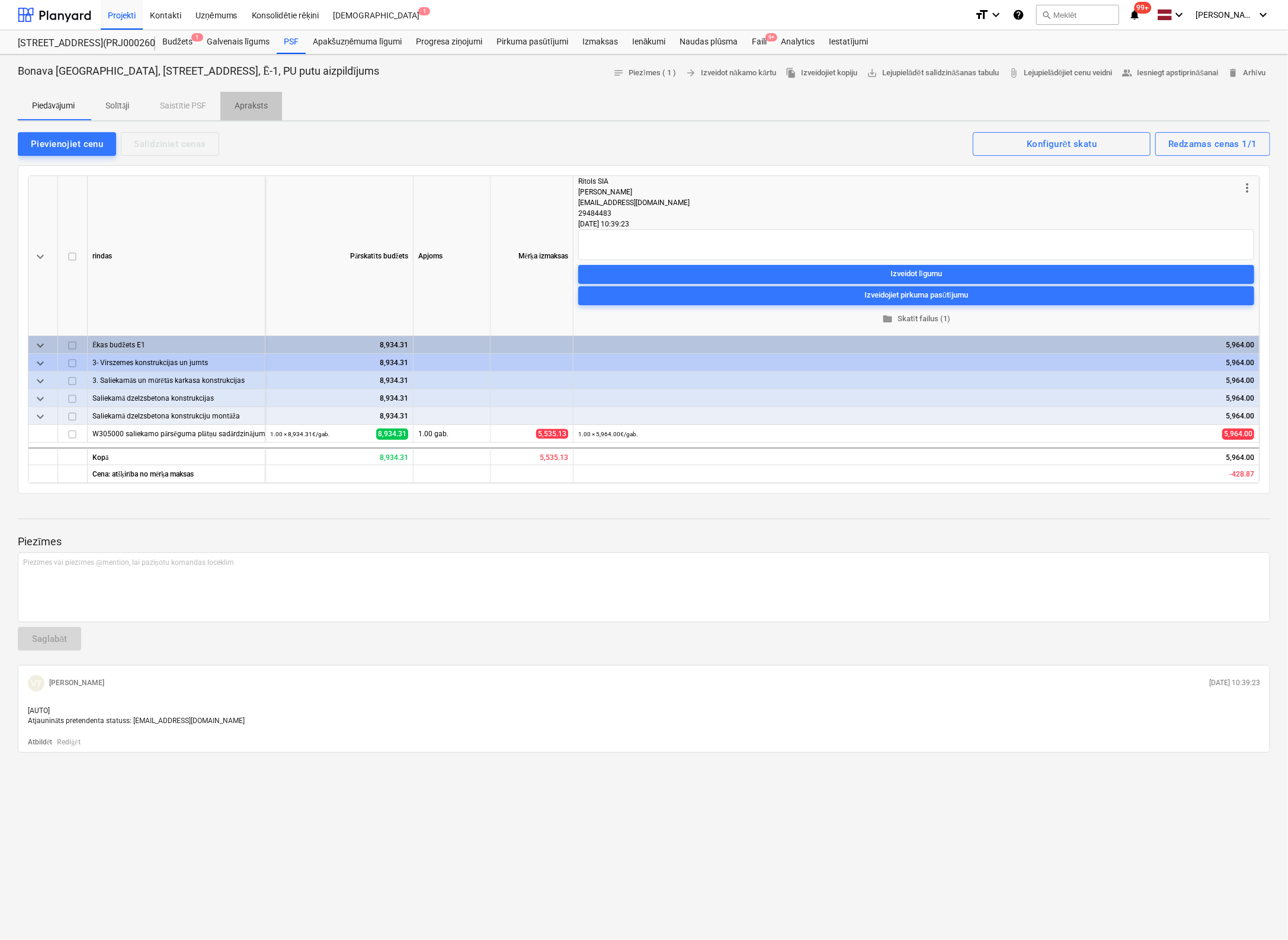
click at [253, 106] on p "Apraksts" at bounding box center [251, 106] width 33 height 12
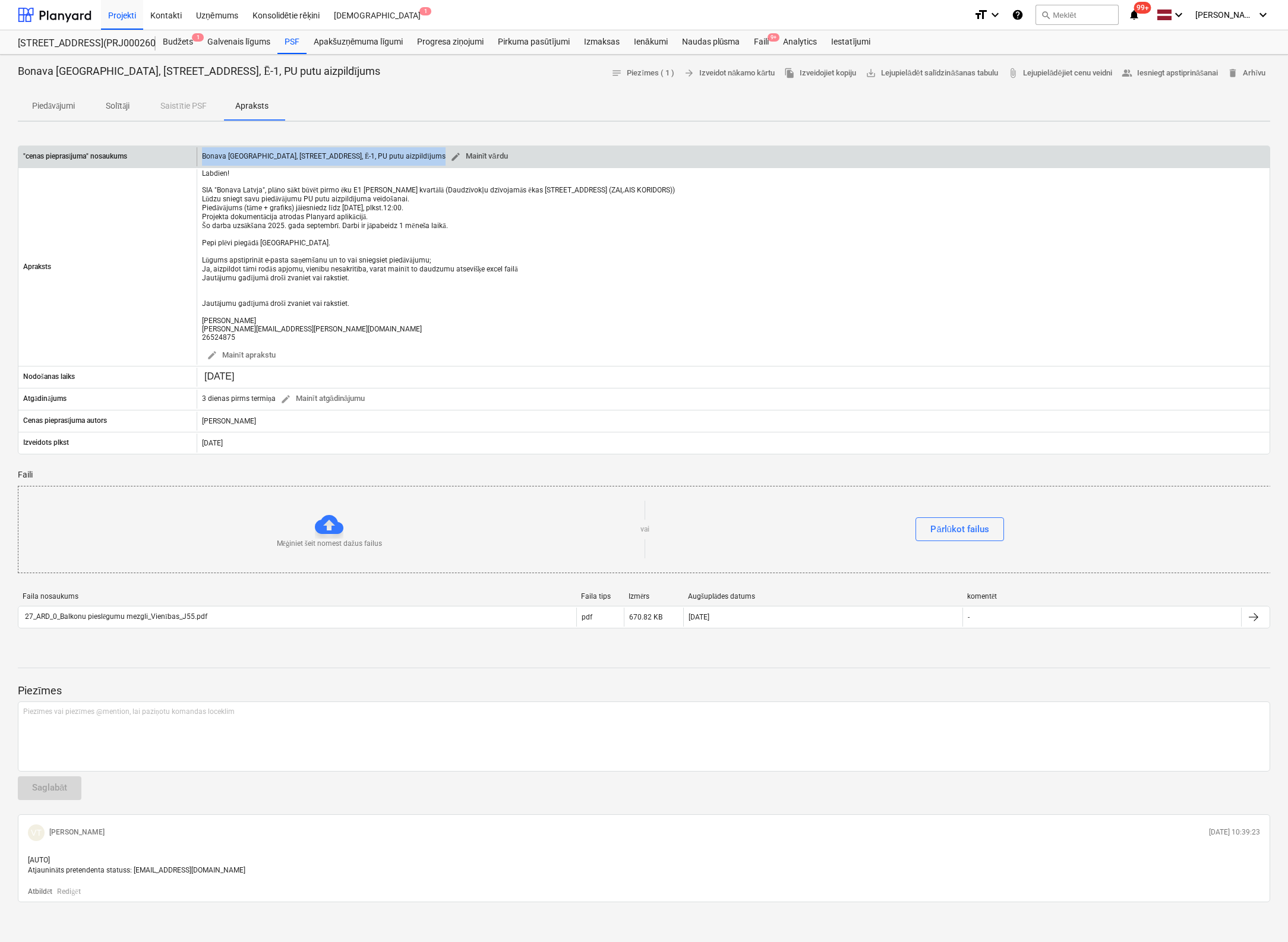
drag, startPoint x: 202, startPoint y: 153, endPoint x: 389, endPoint y: 151, distance: 187.0
click at [389, 151] on div "Bonava [GEOGRAPHIC_DATA], [STREET_ADDRESS], Ē-1, PU putu aizpildījums edit Main…" at bounding box center [357, 157] width 311 height 18
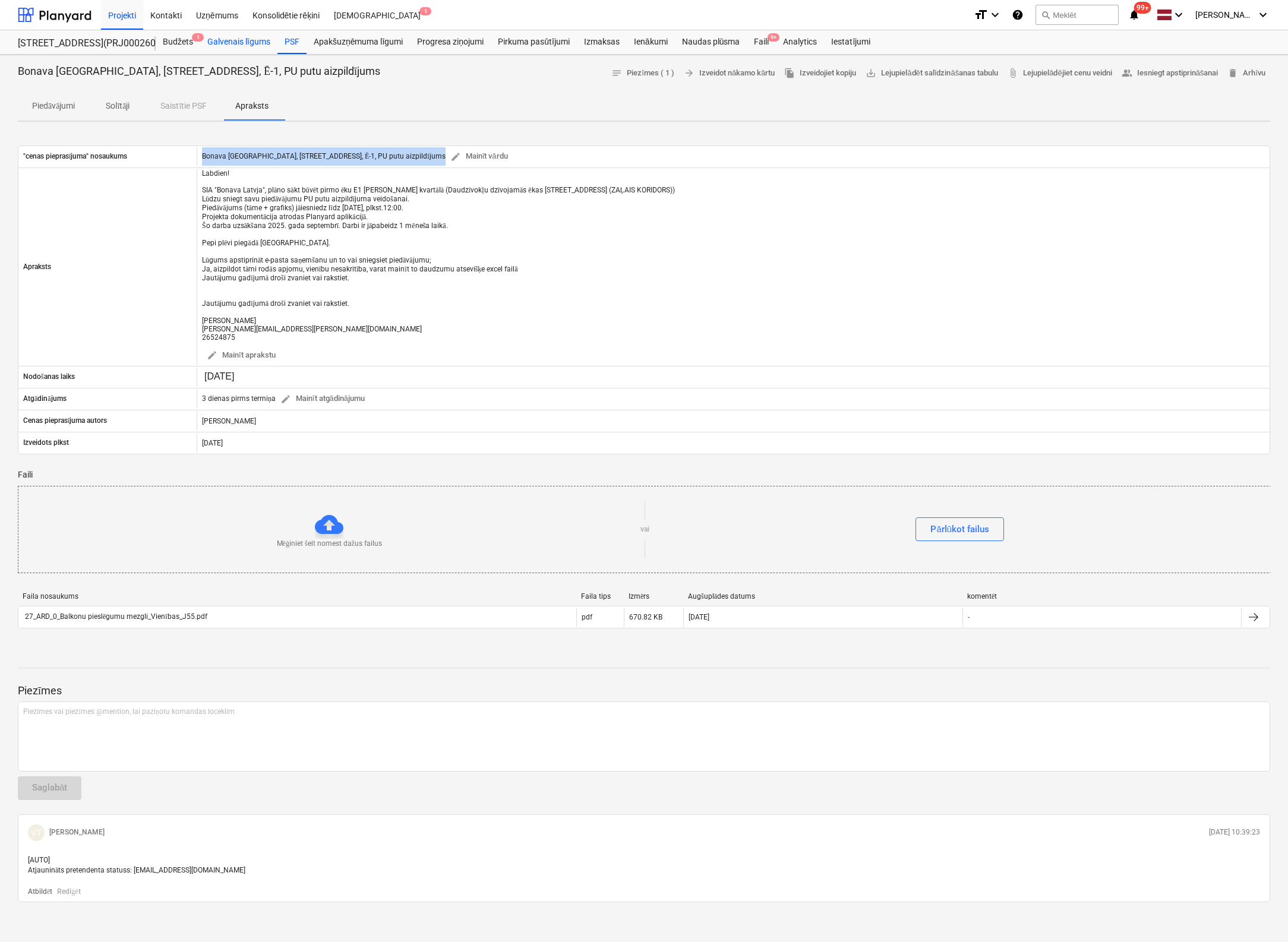
copy div "Bonava [GEOGRAPHIC_DATA], [STREET_ADDRESS], Ē-1, PU putu aizpildījums edit Main…"
click at [290, 40] on div "PSF" at bounding box center [292, 42] width 29 height 24
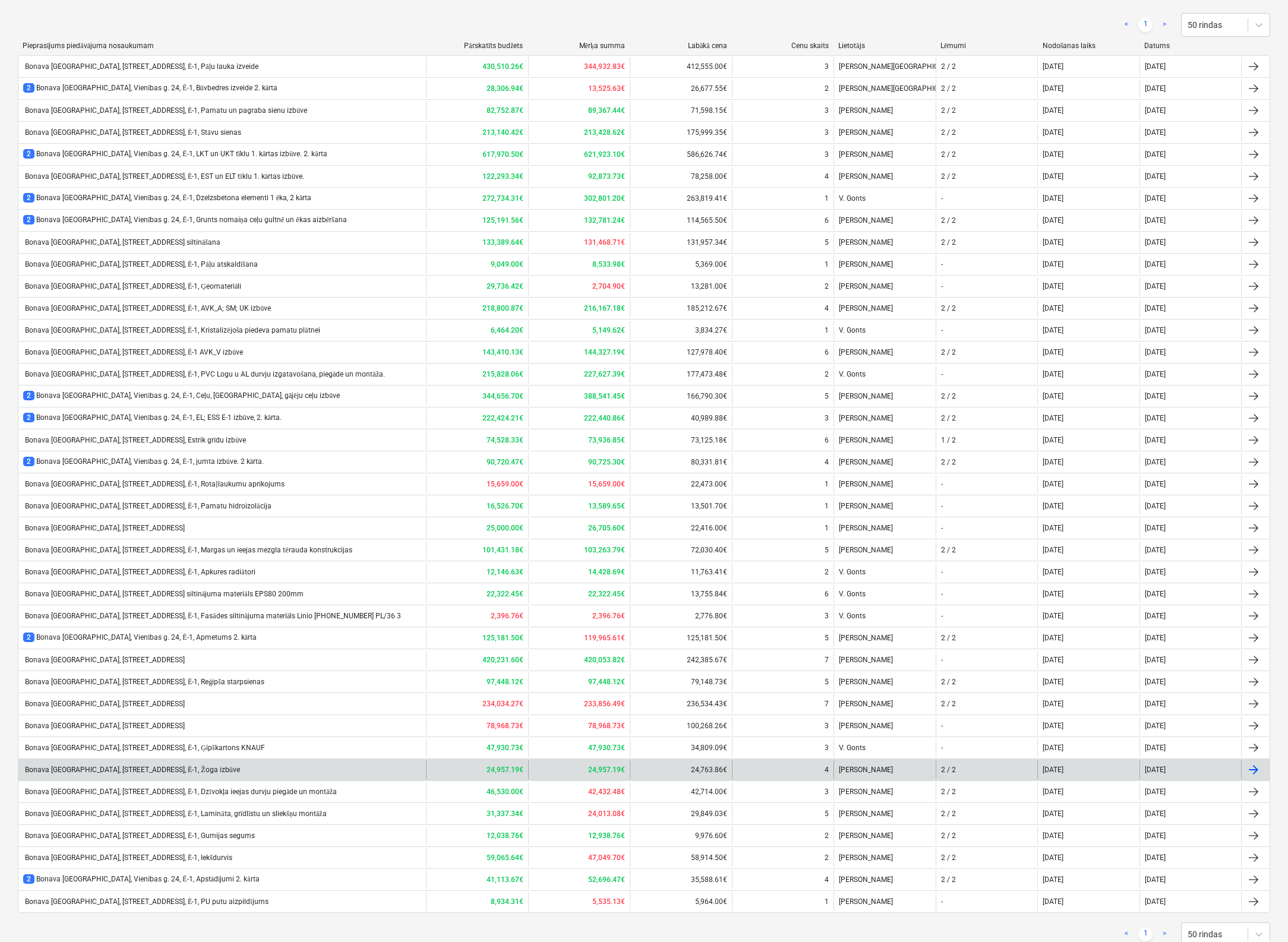
scroll to position [169, 0]
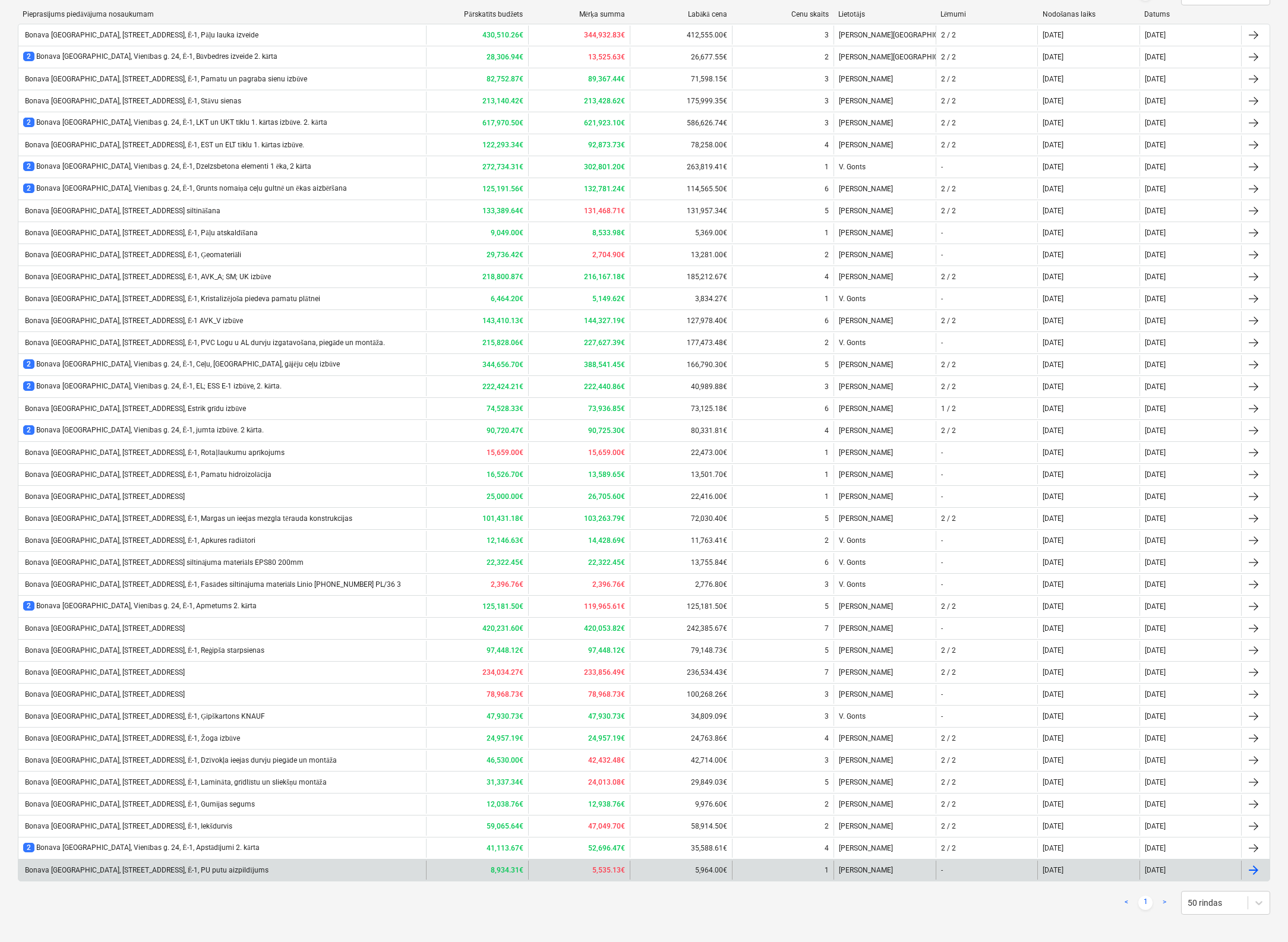
click at [164, 866] on div "Bonava [GEOGRAPHIC_DATA], [STREET_ADDRESS], Ē-1, PU putu aizpildījums" at bounding box center [146, 870] width 245 height 9
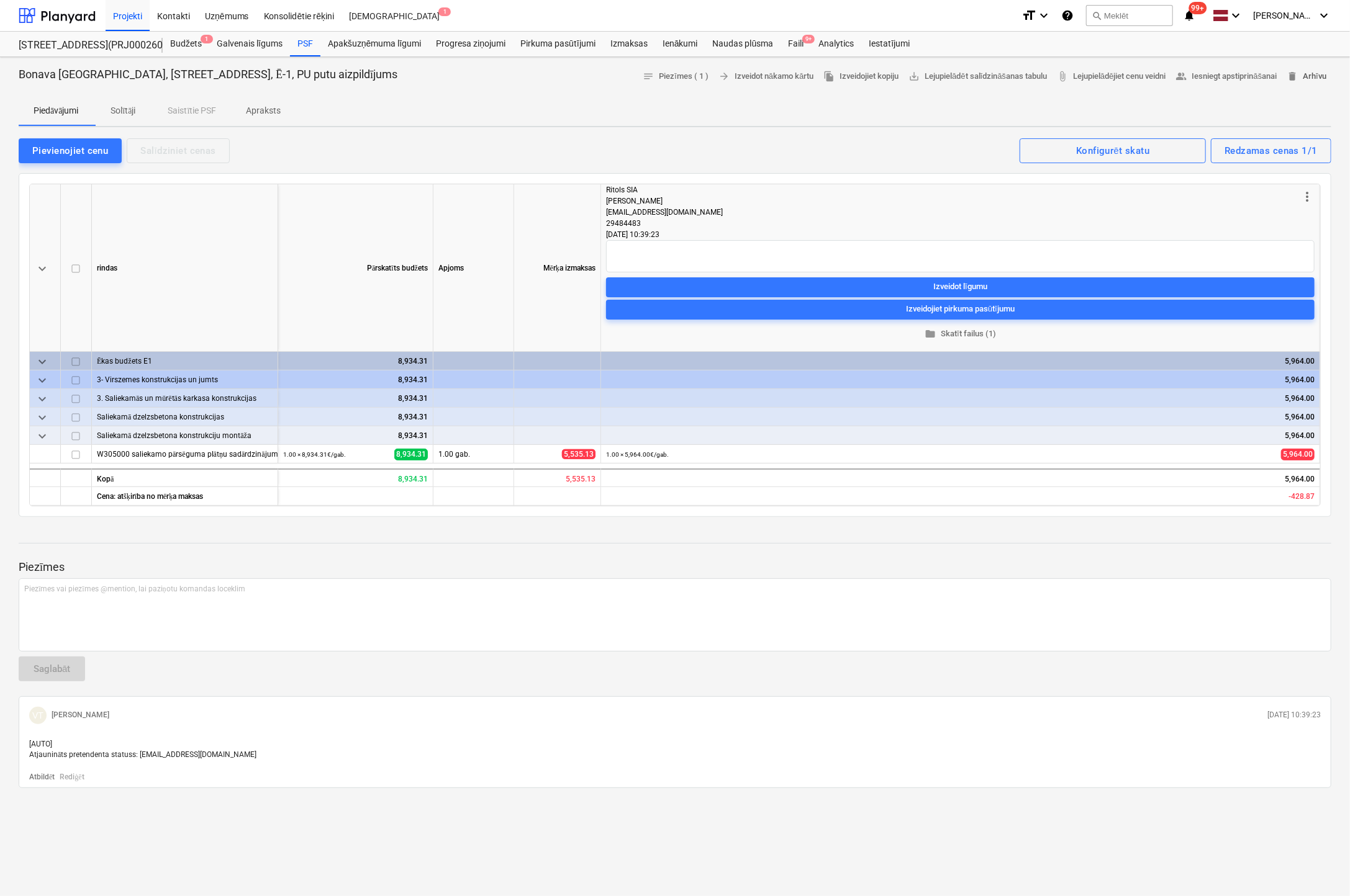
click at [1308, 75] on span "delete Arhīvu" at bounding box center [1306, 76] width 40 height 14
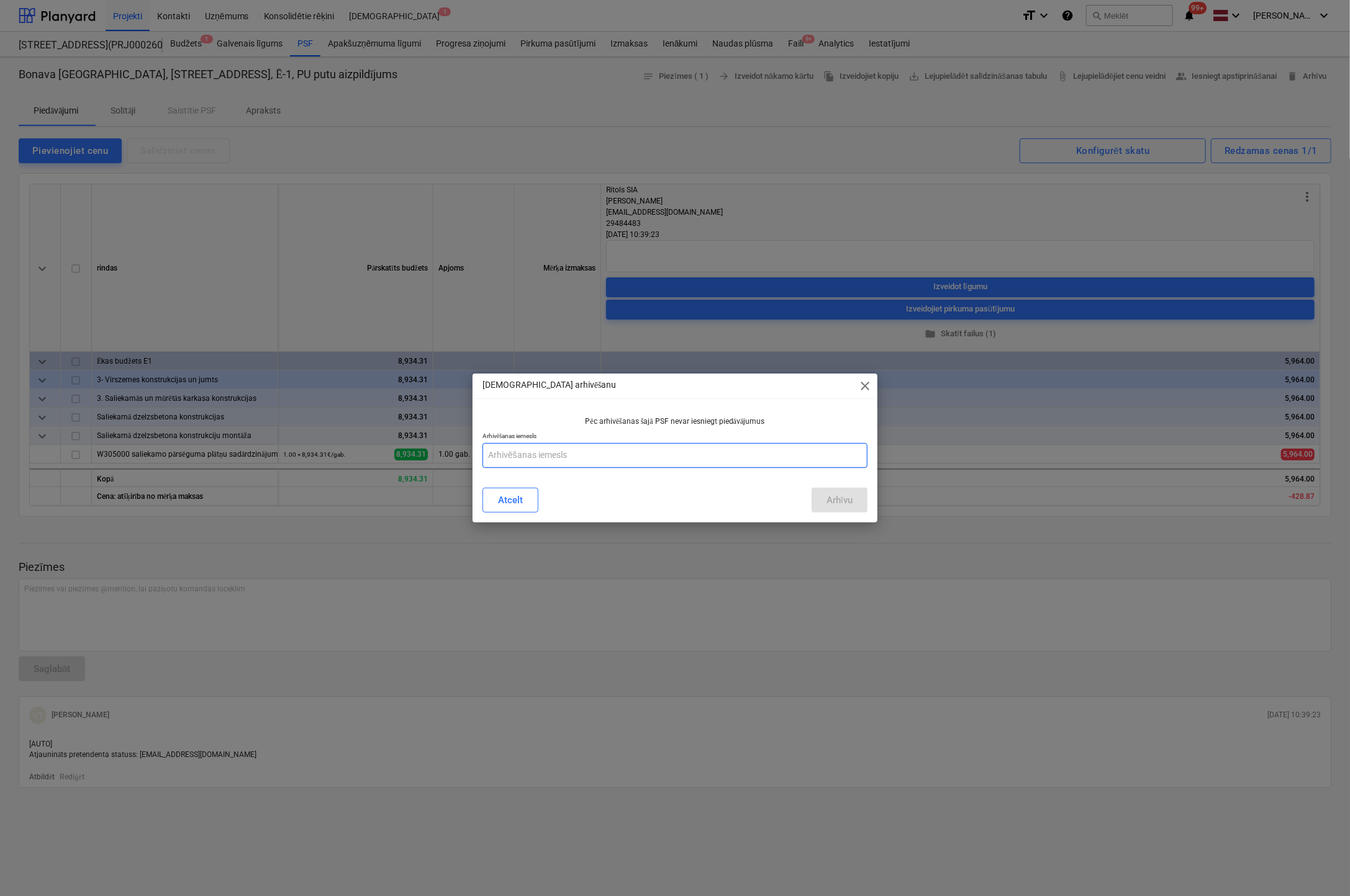
click at [562, 443] on input "text" at bounding box center [674, 456] width 385 height 25
type input "nepareiza pozīcija"
click at [827, 504] on div "Arhīvu" at bounding box center [839, 500] width 26 height 16
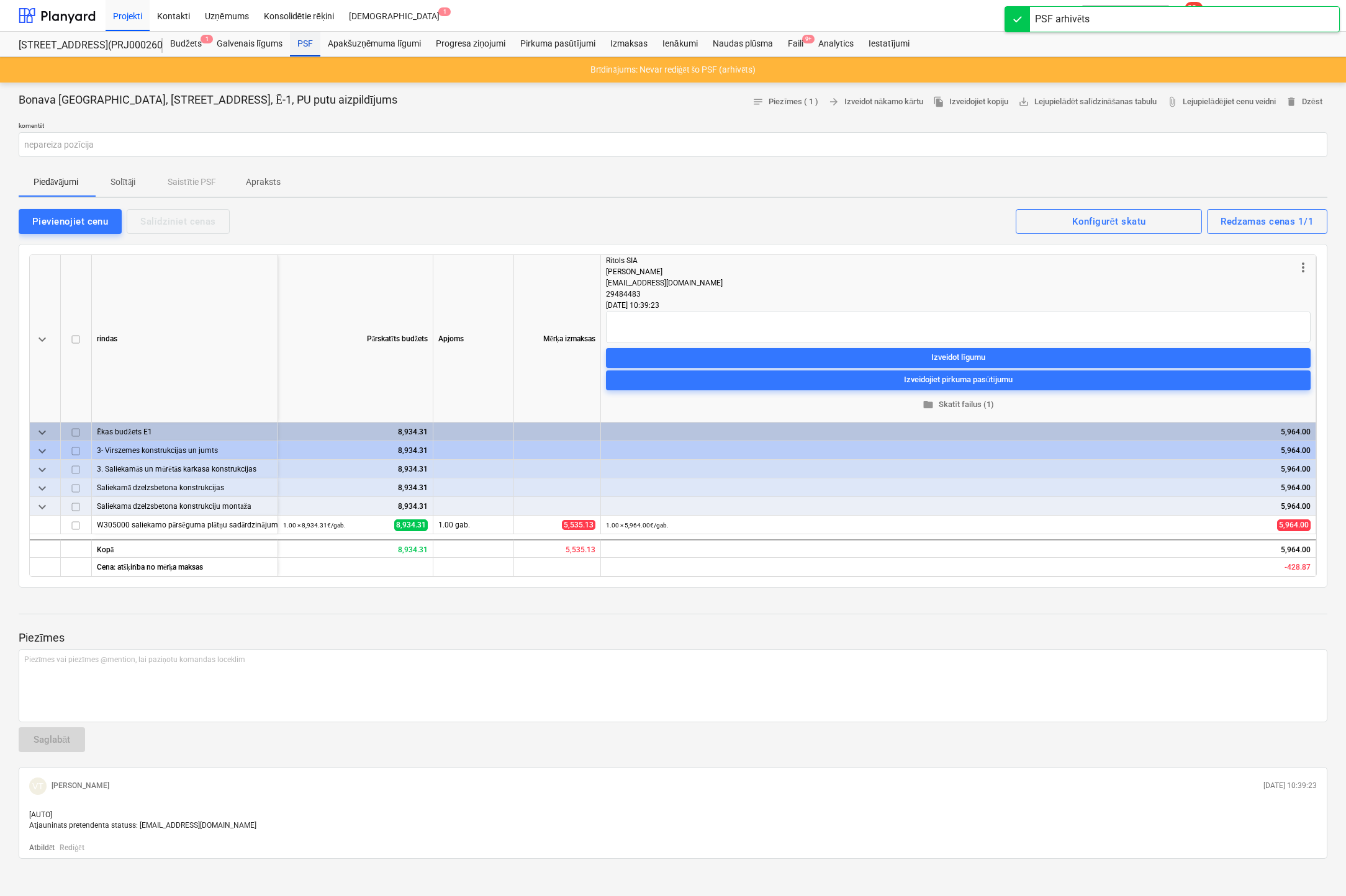
click at [309, 40] on div "PSF" at bounding box center [305, 44] width 30 height 25
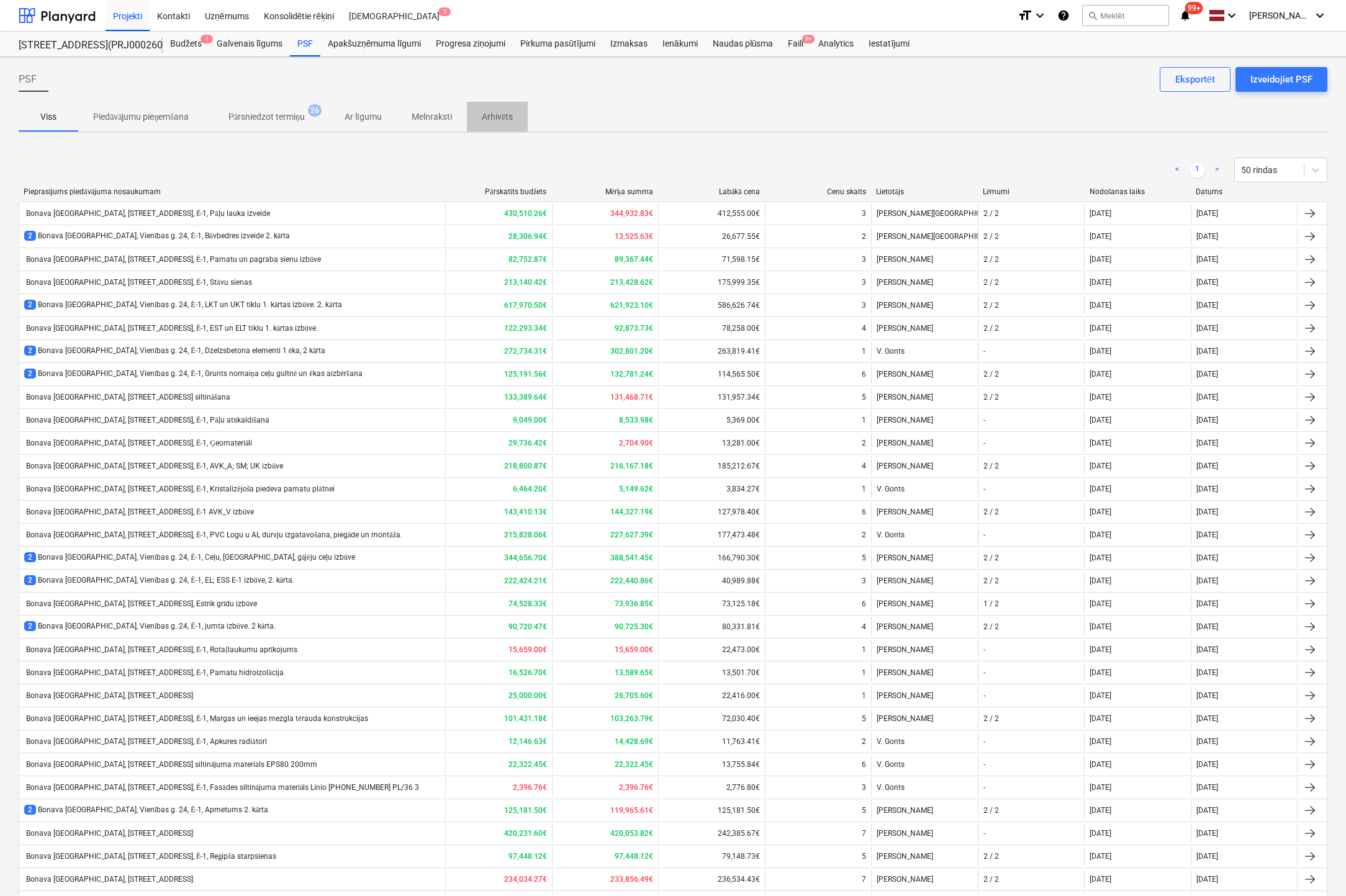
click at [504, 114] on p "Arhivēts" at bounding box center [497, 117] width 31 height 13
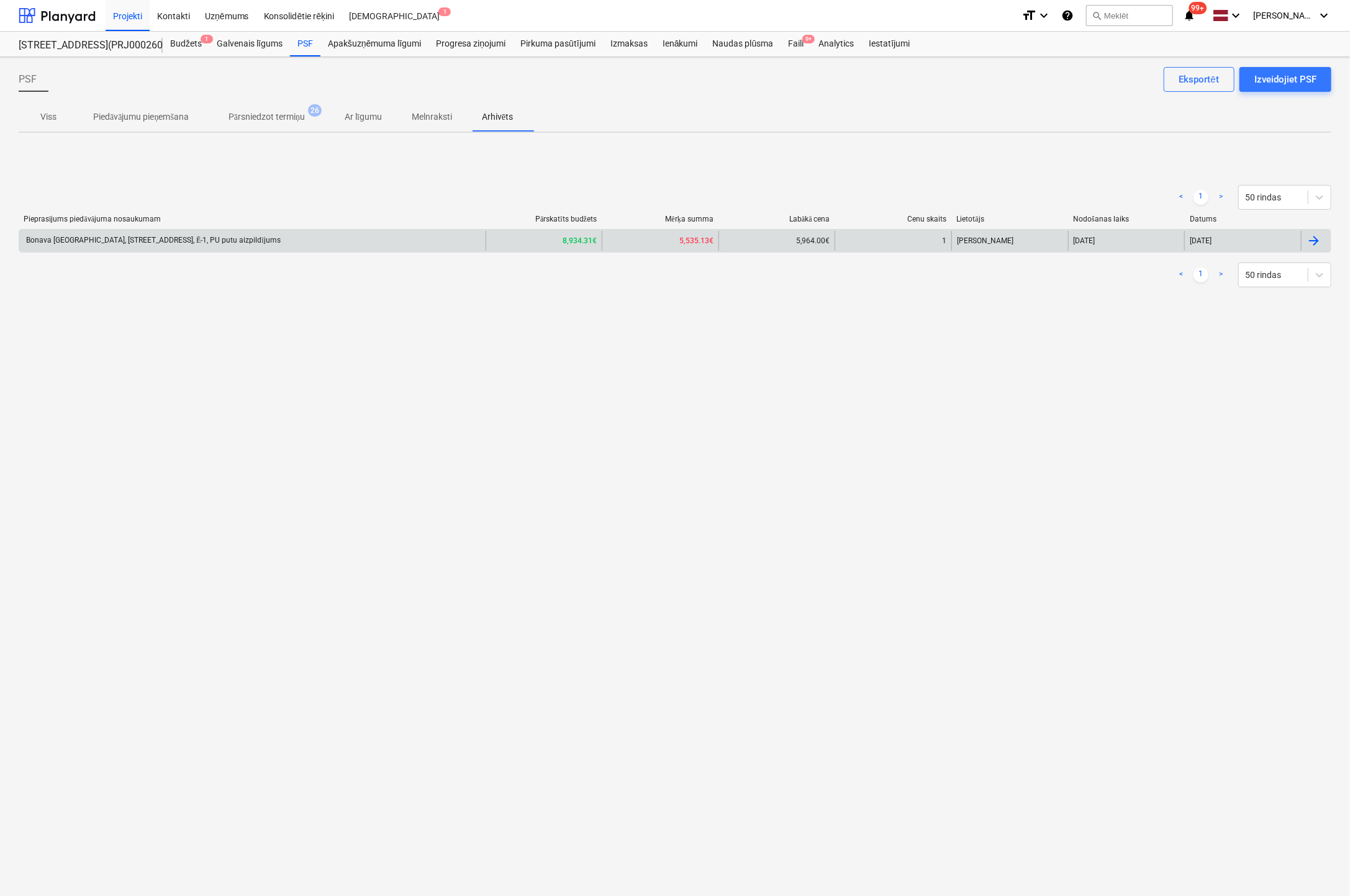
drag, startPoint x: 174, startPoint y: 240, endPoint x: 159, endPoint y: 239, distance: 15.0
click at [159, 239] on div "Bonava [GEOGRAPHIC_DATA], [STREET_ADDRESS], Ē-1, PU putu aizpildījums" at bounding box center [152, 240] width 256 height 9
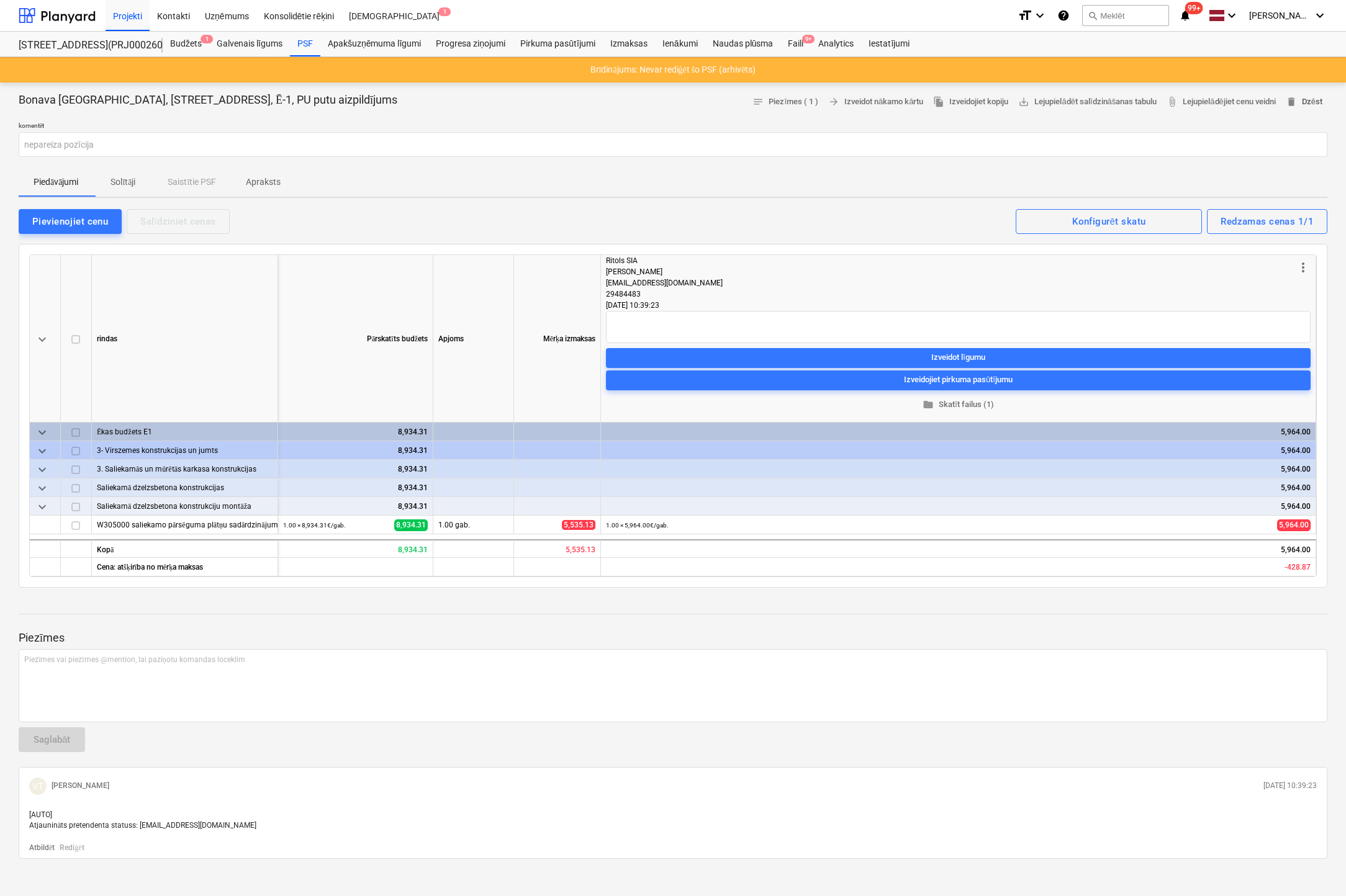
click at [1311, 103] on span "delete Dzēst" at bounding box center [1304, 102] width 37 height 14
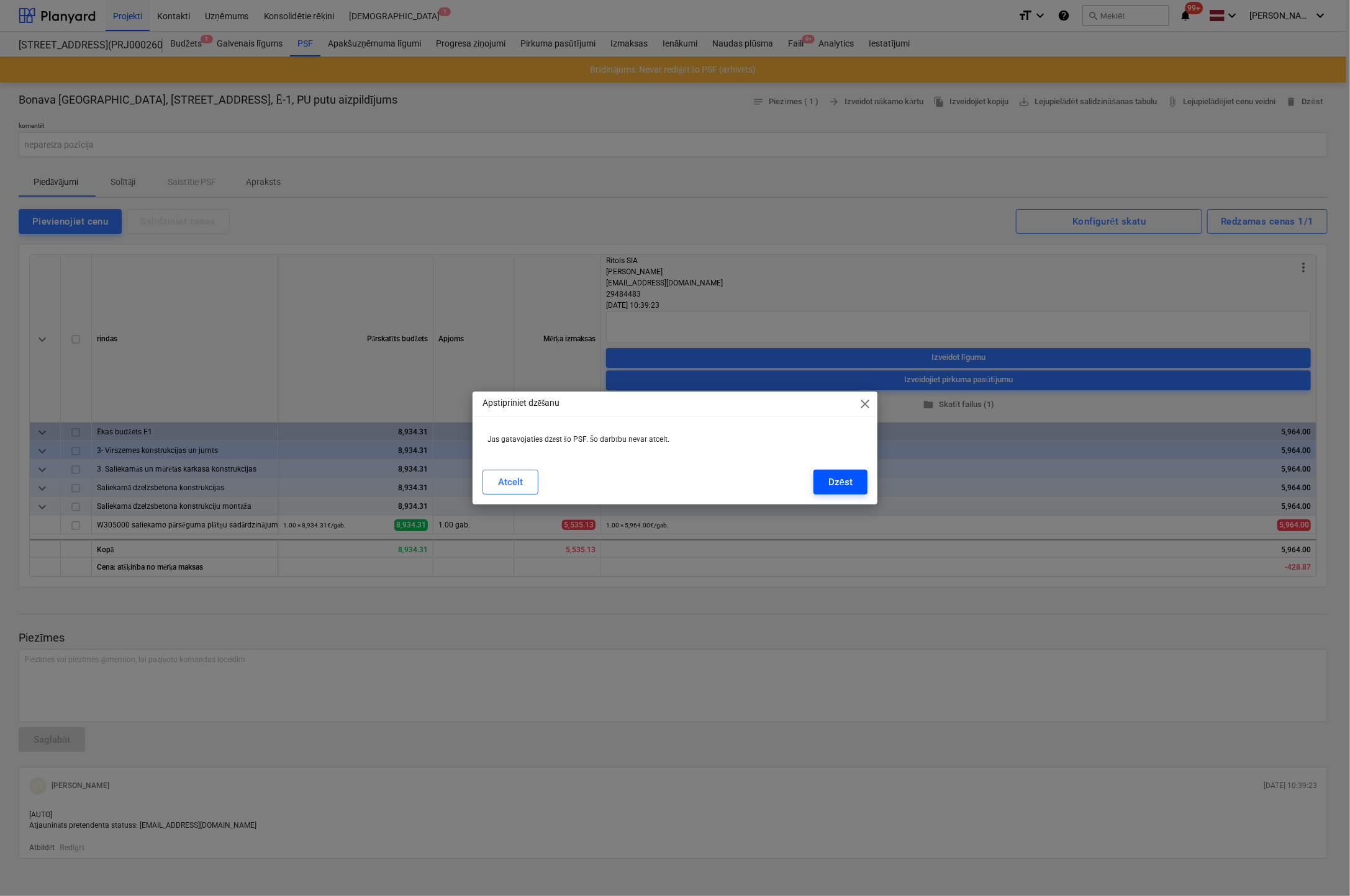
click at [845, 480] on div "Dzēst" at bounding box center [840, 483] width 24 height 16
